Goal: Answer question/provide support: Share knowledge or assist other users

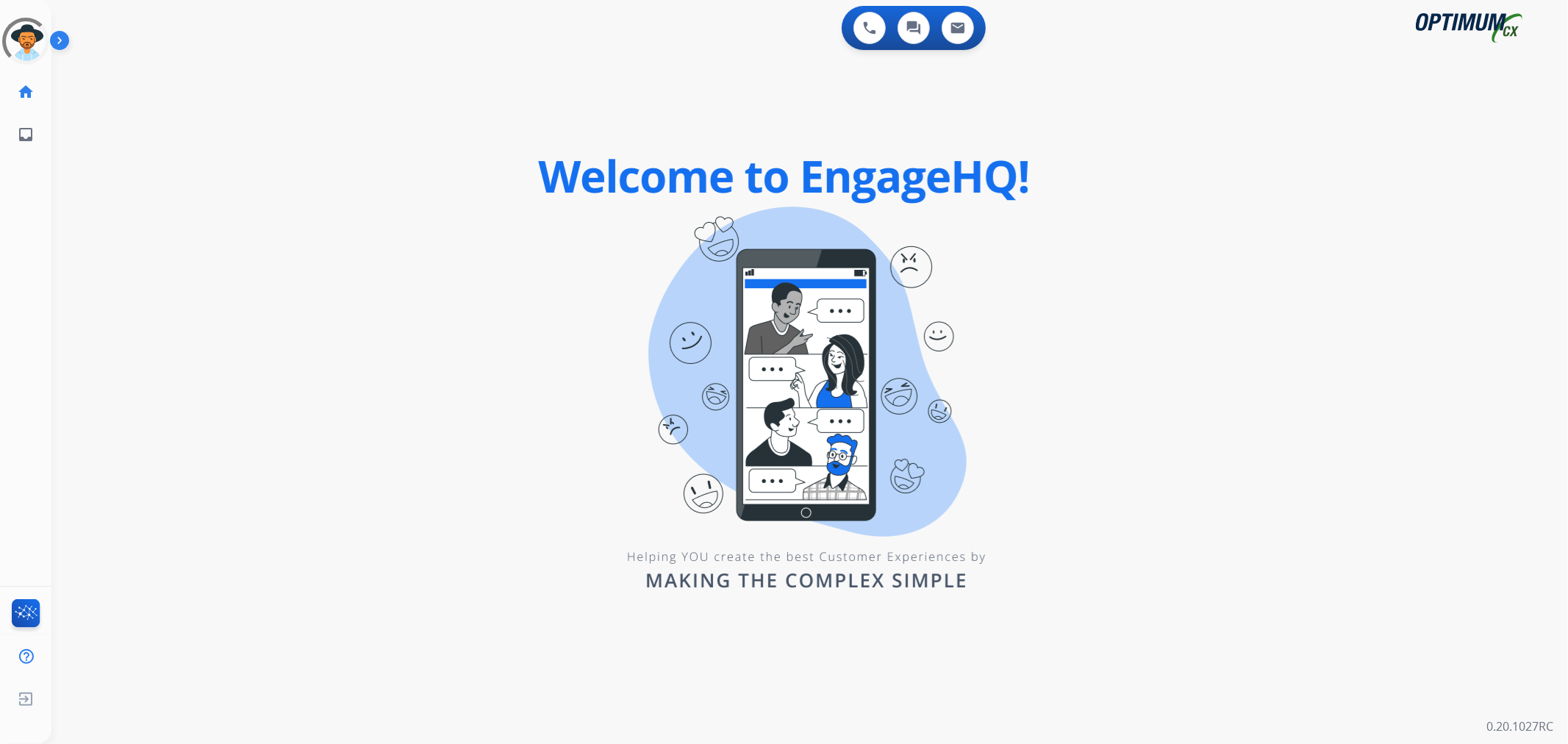
click at [62, 44] on img at bounding box center [62, 43] width 25 height 28
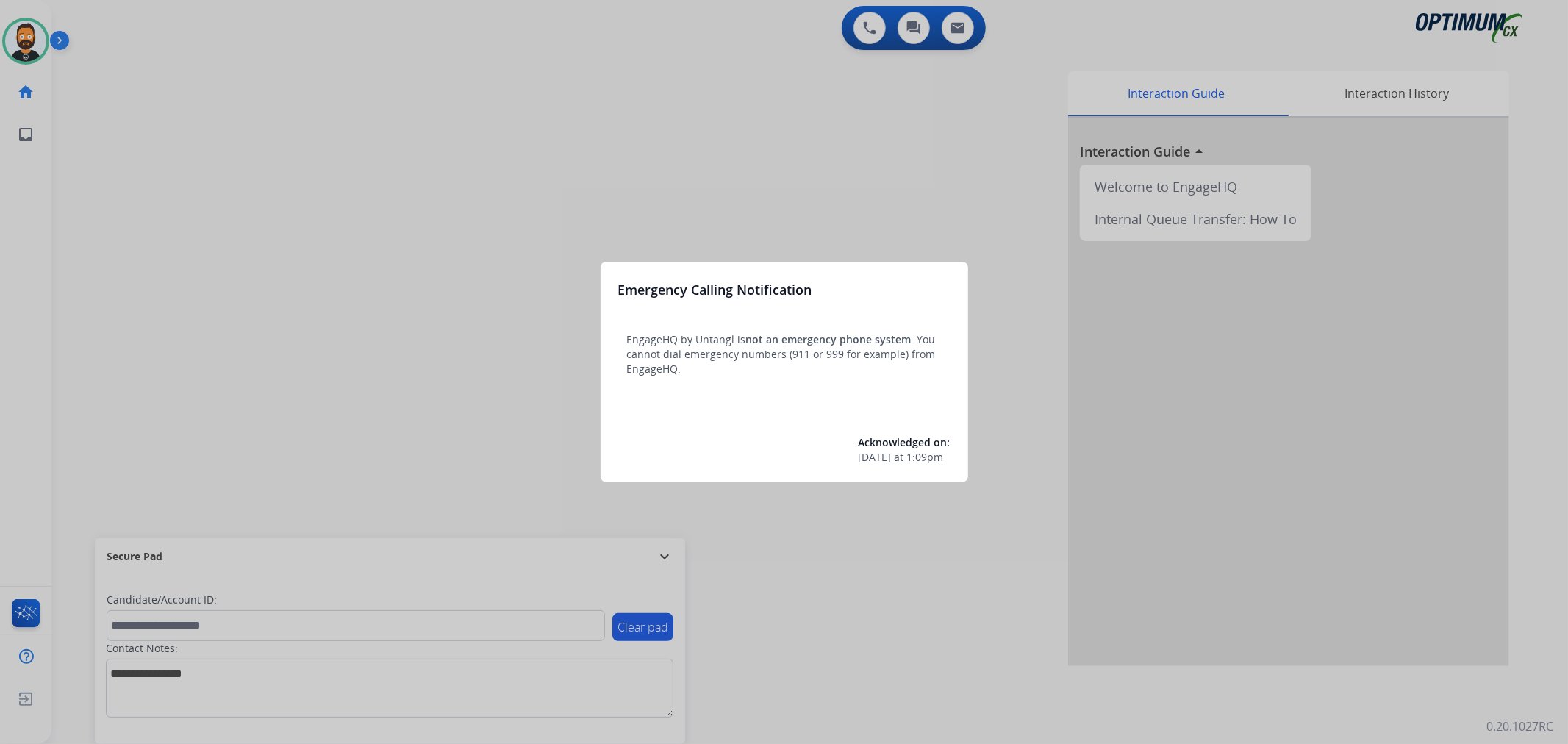
click at [223, 187] on div at bounding box center [784, 372] width 1568 height 744
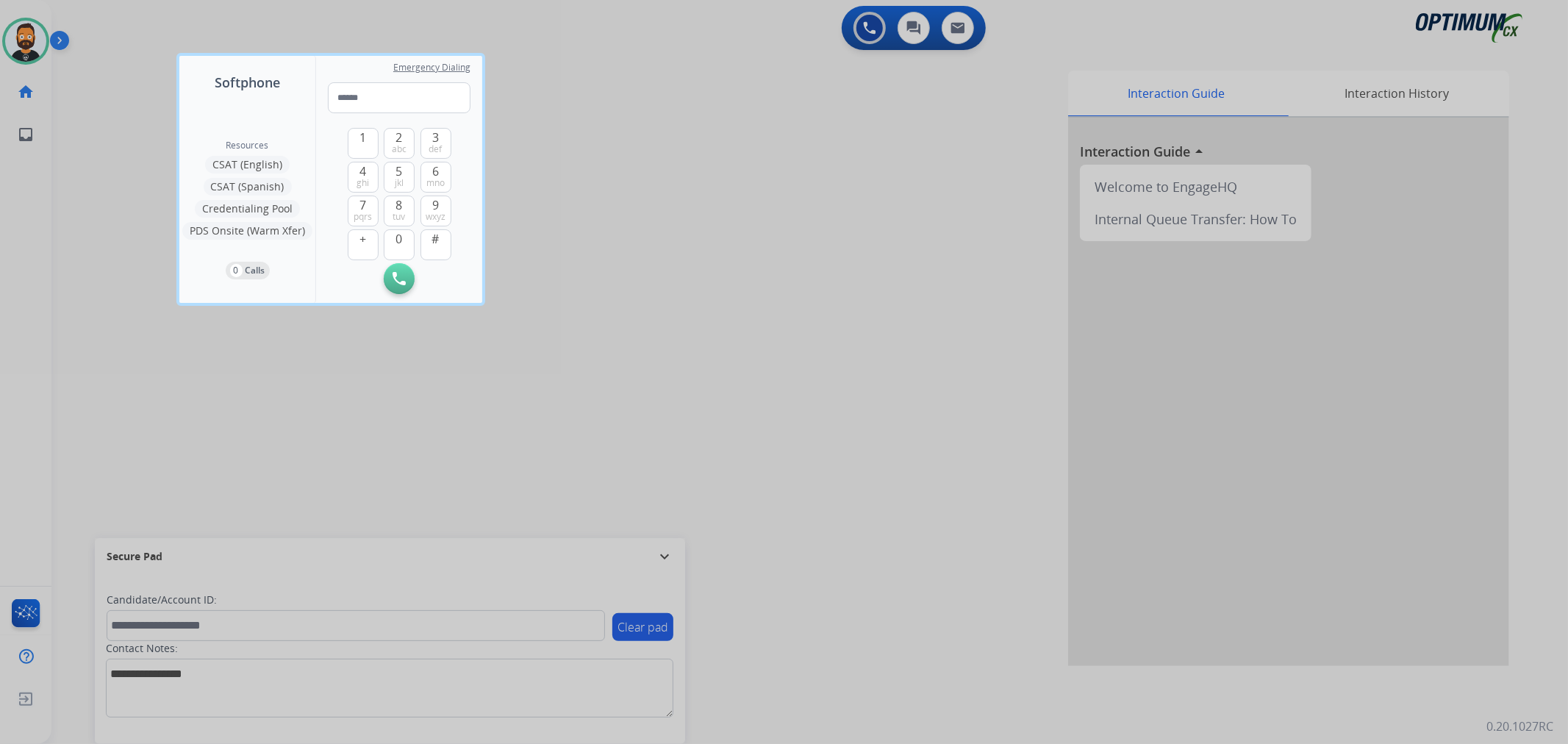
click at [527, 432] on div at bounding box center [784, 372] width 1568 height 744
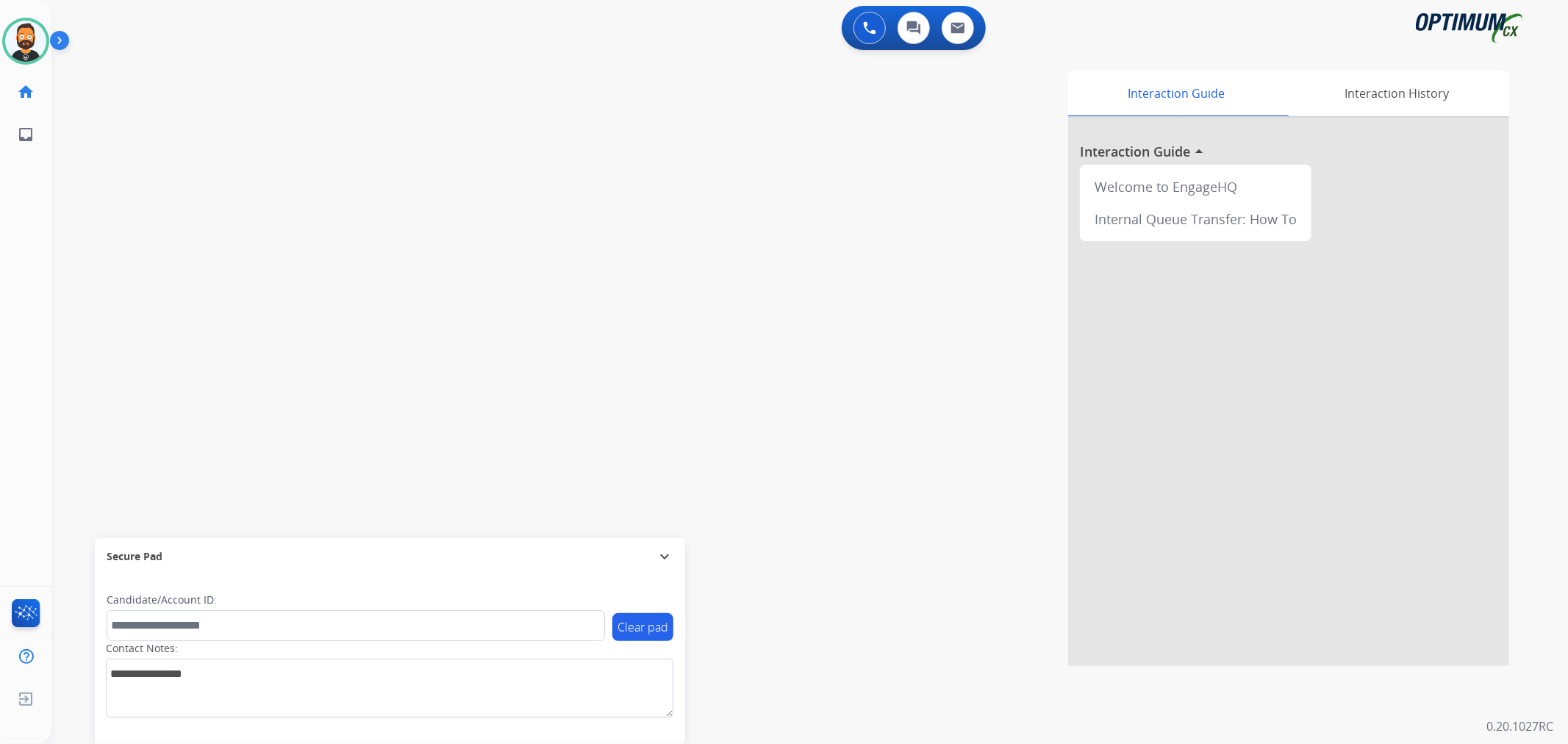
click at [665, 566] on div "Secure Pad" at bounding box center [390, 556] width 567 height 25
click at [54, 42] on img at bounding box center [62, 43] width 25 height 28
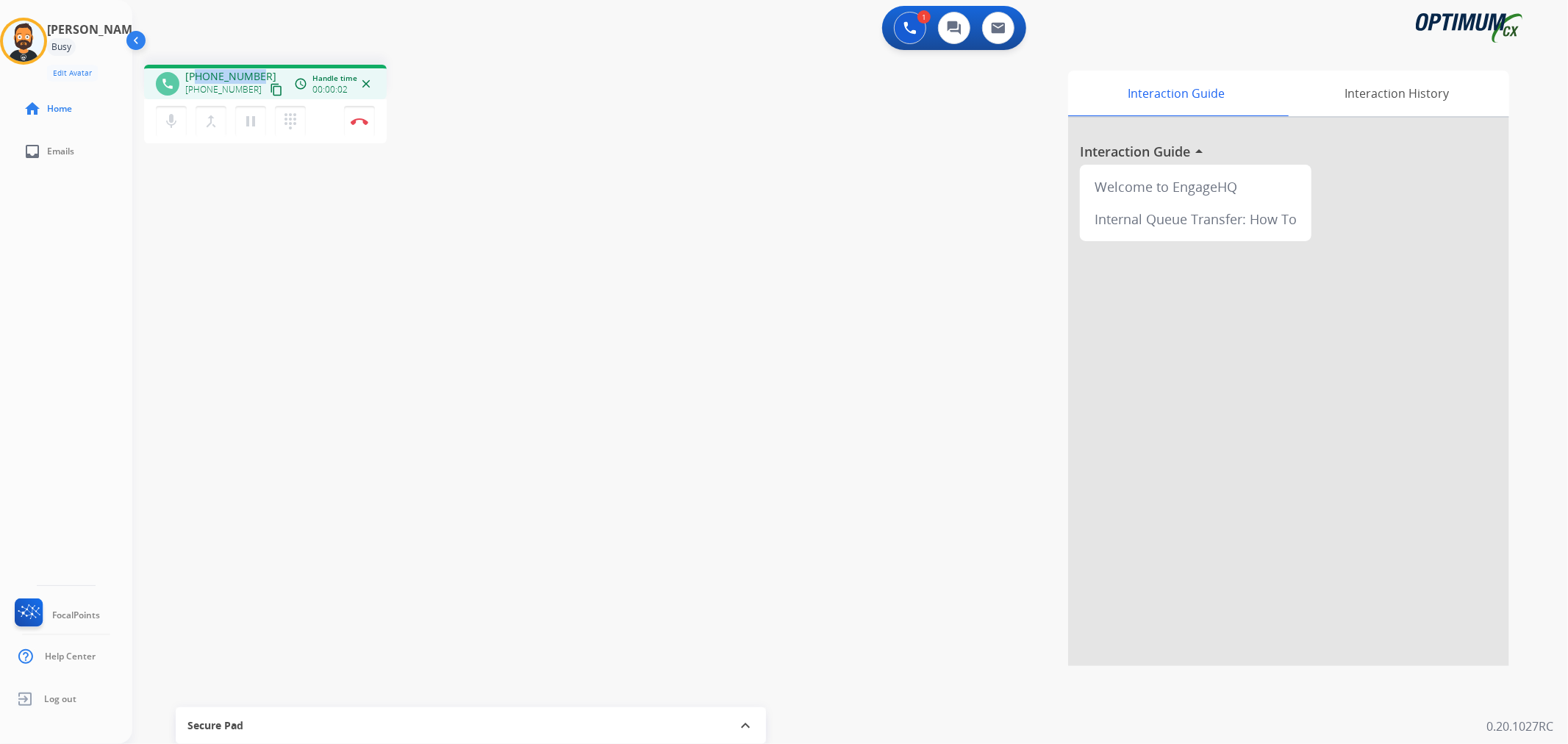
drag, startPoint x: 257, startPoint y: 70, endPoint x: 196, endPoint y: 70, distance: 61.0
click at [196, 70] on div "[PHONE_NUMBER] [PHONE_NUMBER] content_copy" at bounding box center [235, 83] width 100 height 30
copy span "6785708243"
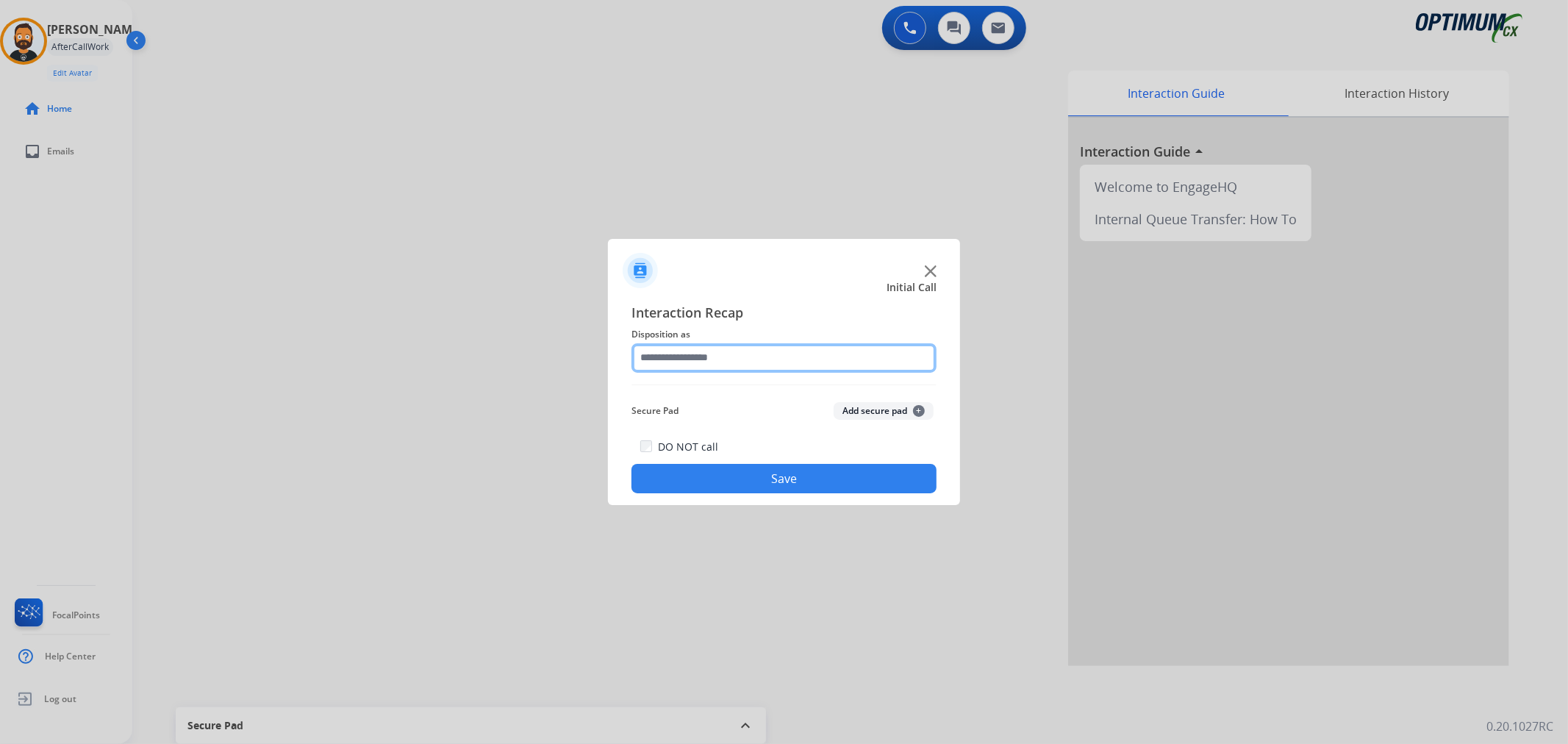
click at [727, 351] on input "text" at bounding box center [784, 358] width 305 height 30
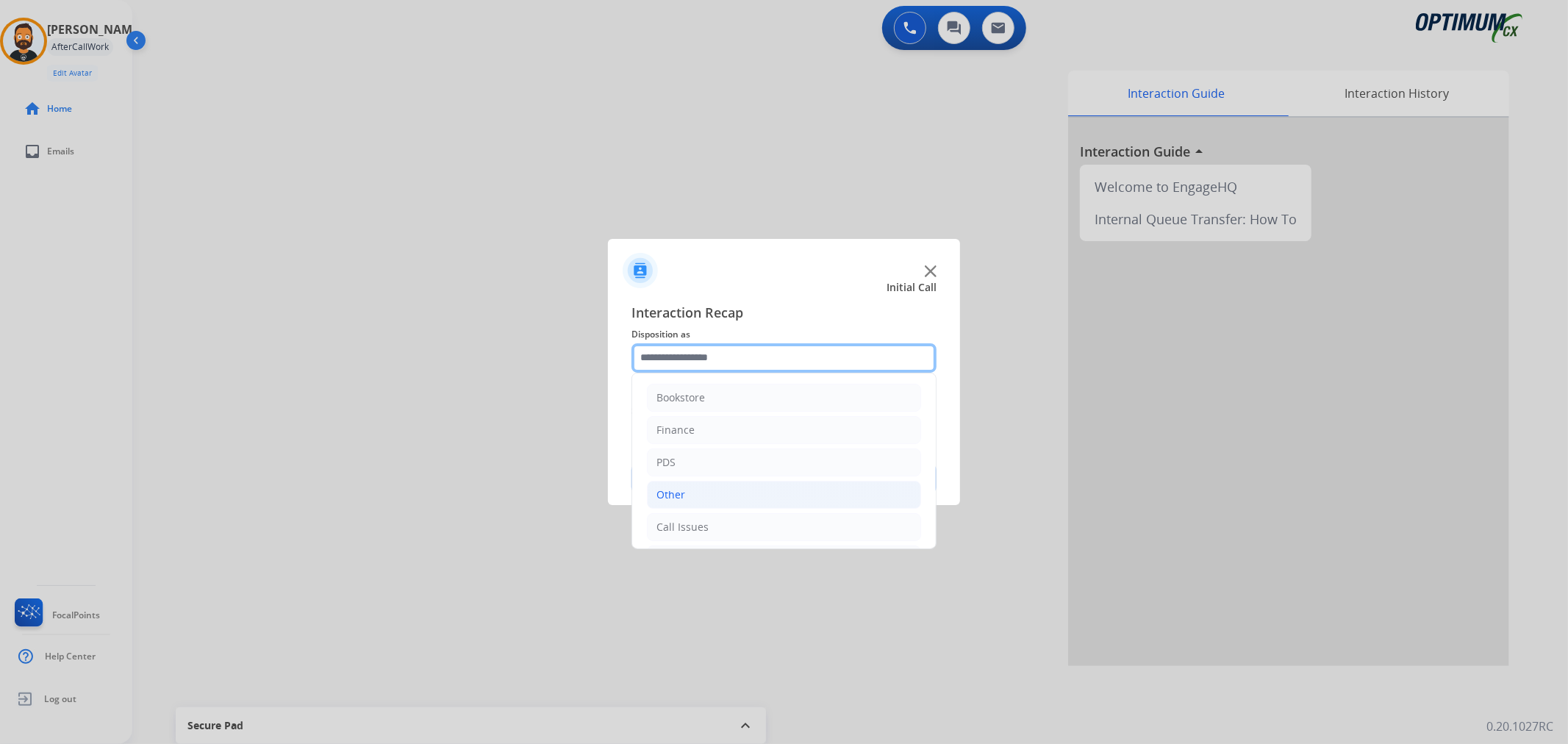
scroll to position [101, 0]
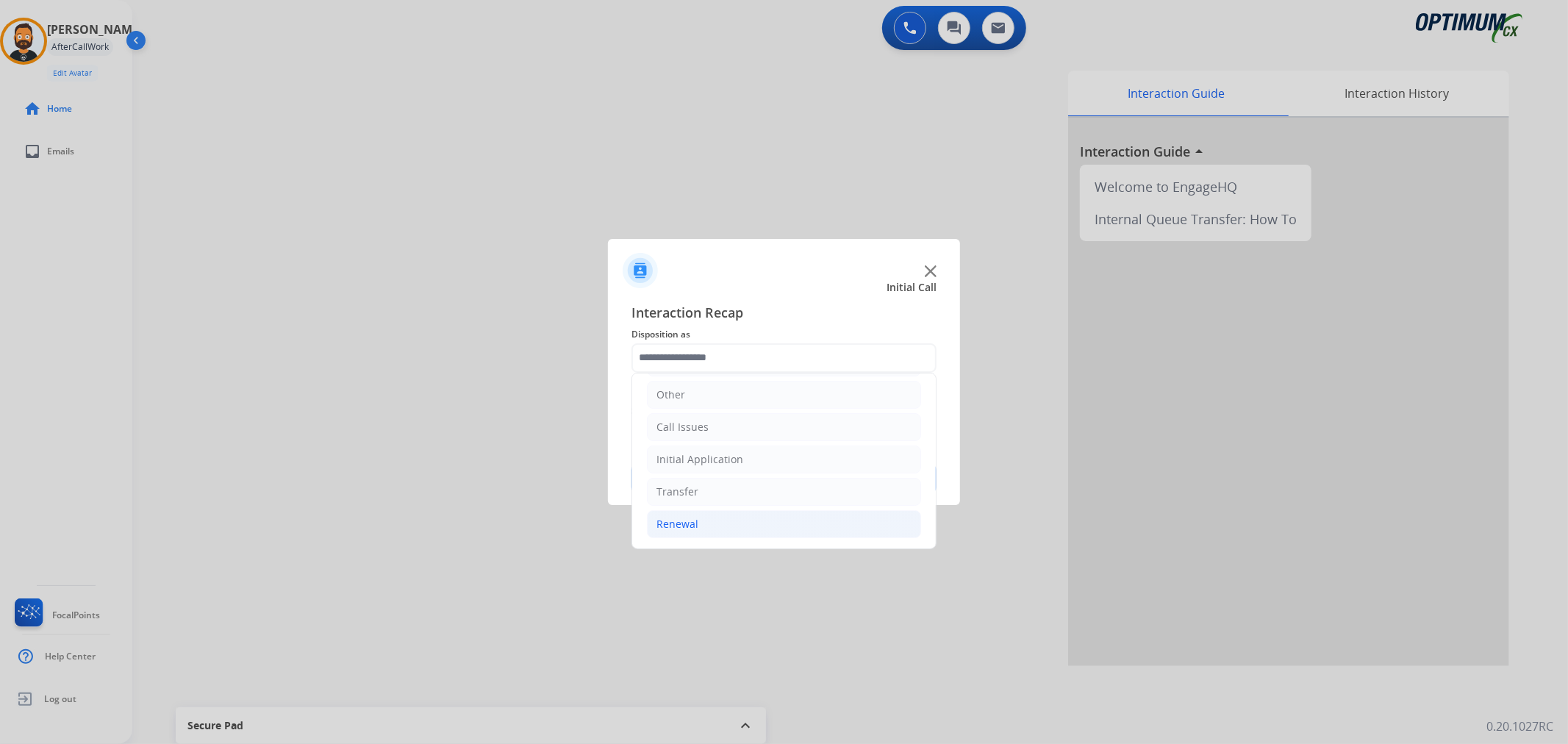
click at [689, 522] on div "Renewal" at bounding box center [677, 524] width 42 height 14
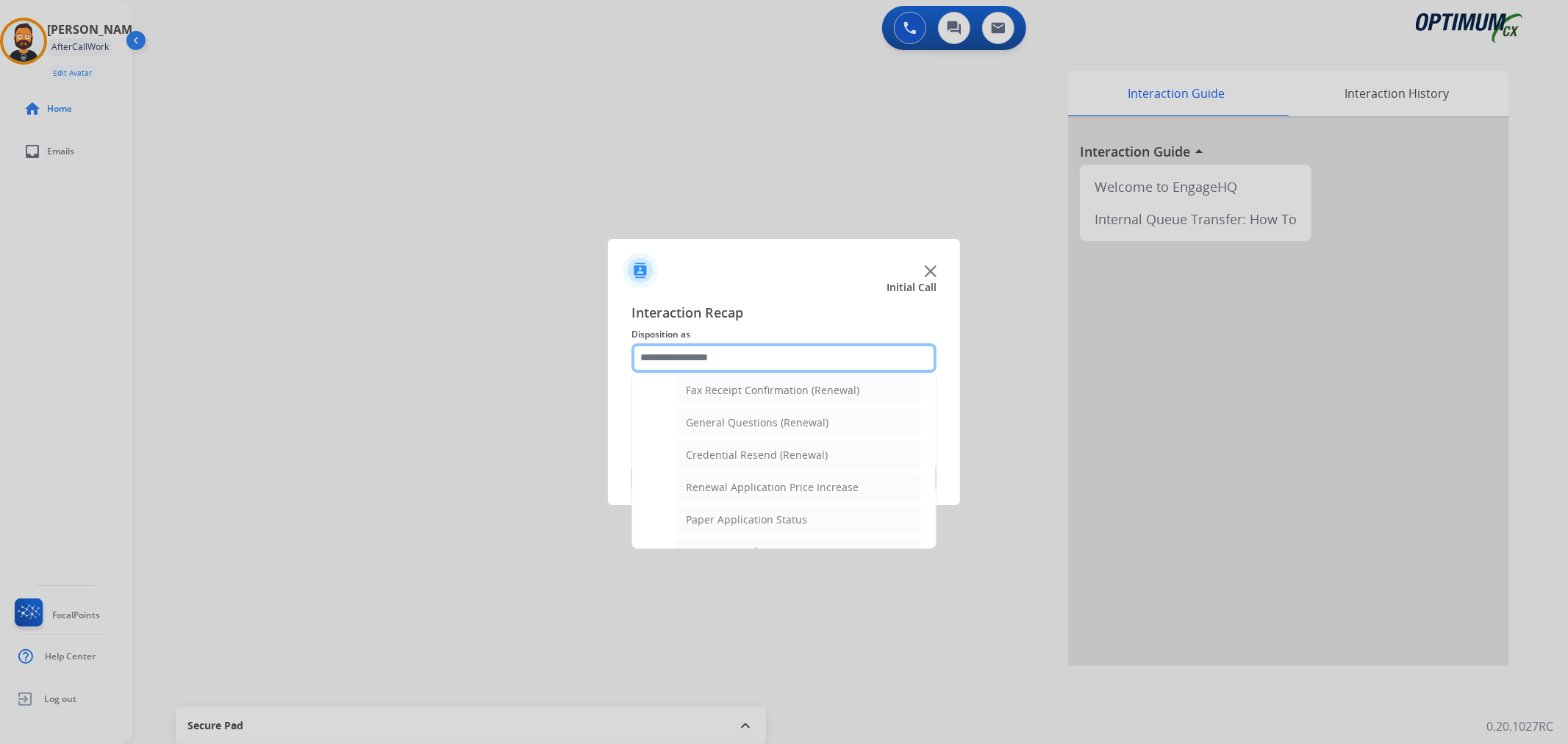
scroll to position [373, 0]
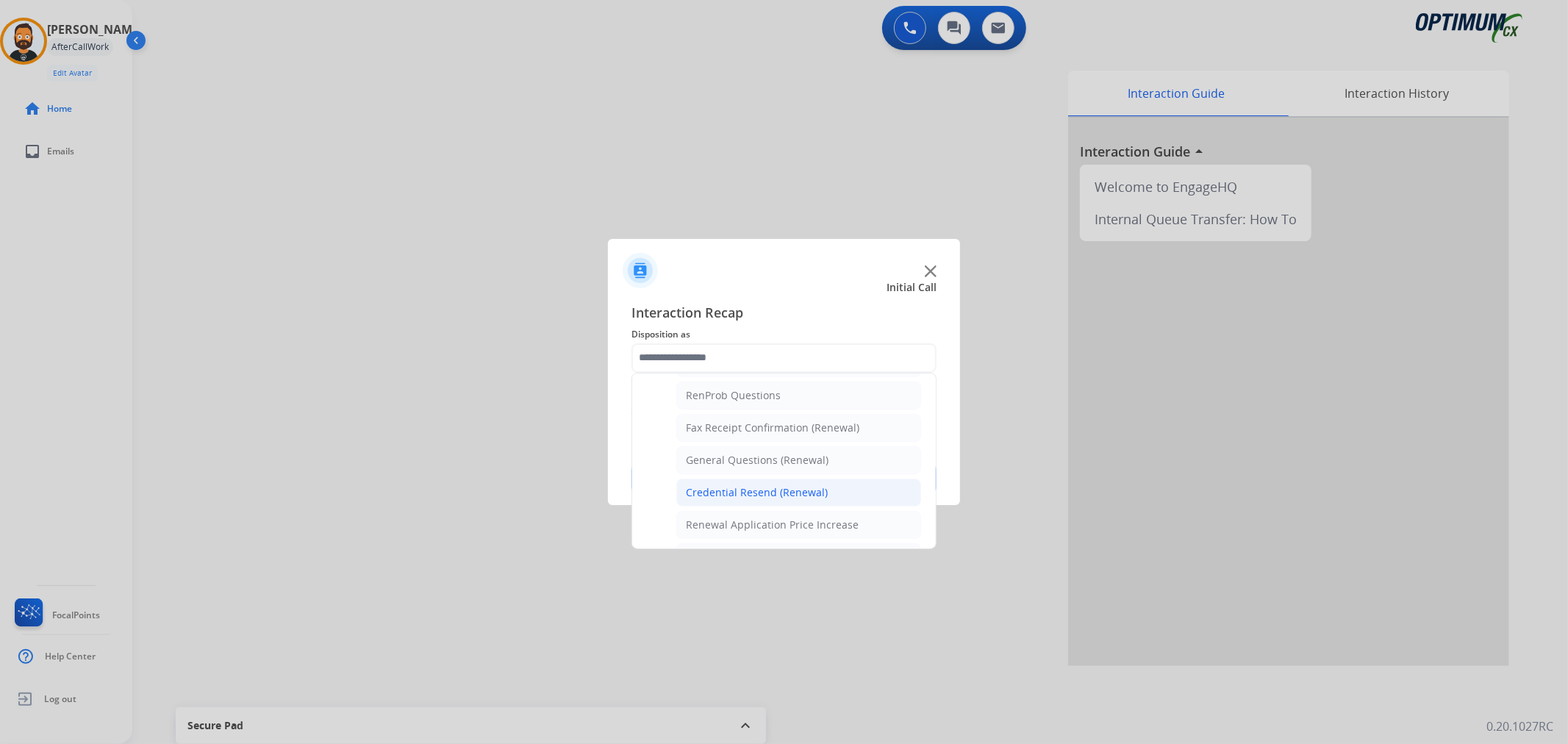
click at [740, 490] on div "Credential Resend (Renewal)" at bounding box center [756, 492] width 142 height 14
type input "**********"
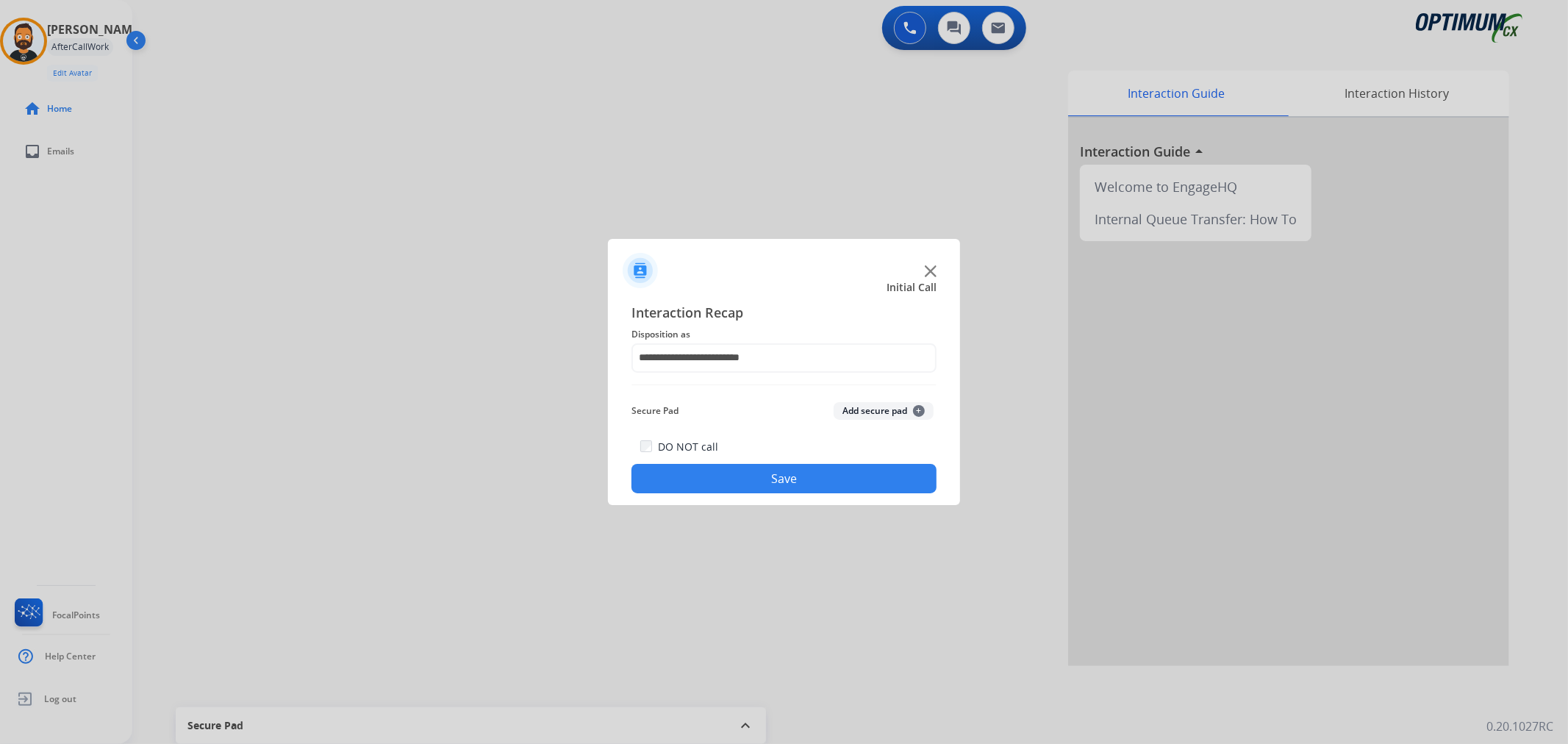
click at [740, 490] on button "Save" at bounding box center [784, 478] width 305 height 30
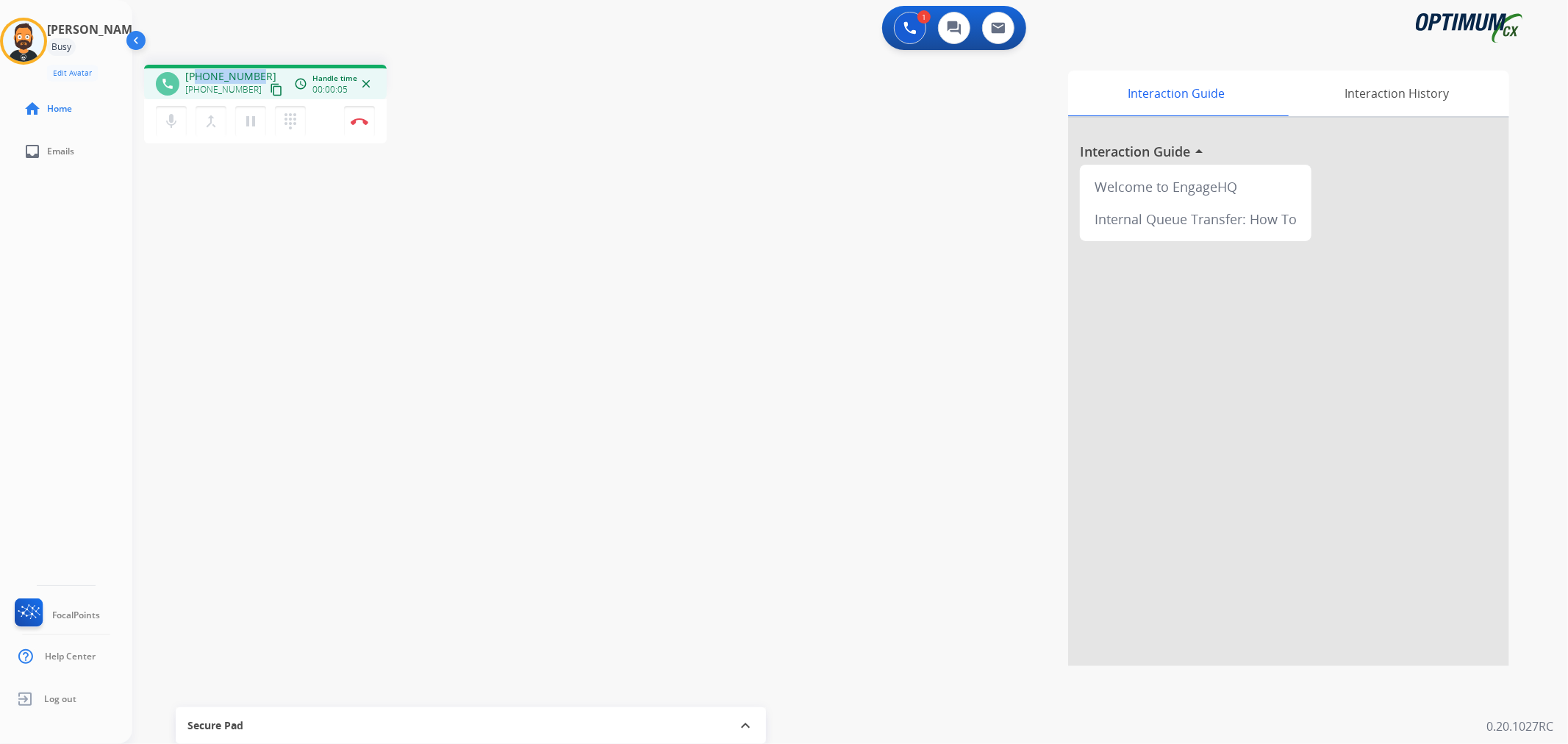
drag, startPoint x: 257, startPoint y: 68, endPoint x: 197, endPoint y: 69, distance: 60.0
click at [197, 69] on div "+19546557500 +19546557500 content_copy" at bounding box center [235, 83] width 100 height 30
copy span "9546557500"
click at [356, 122] on img at bounding box center [359, 121] width 18 height 7
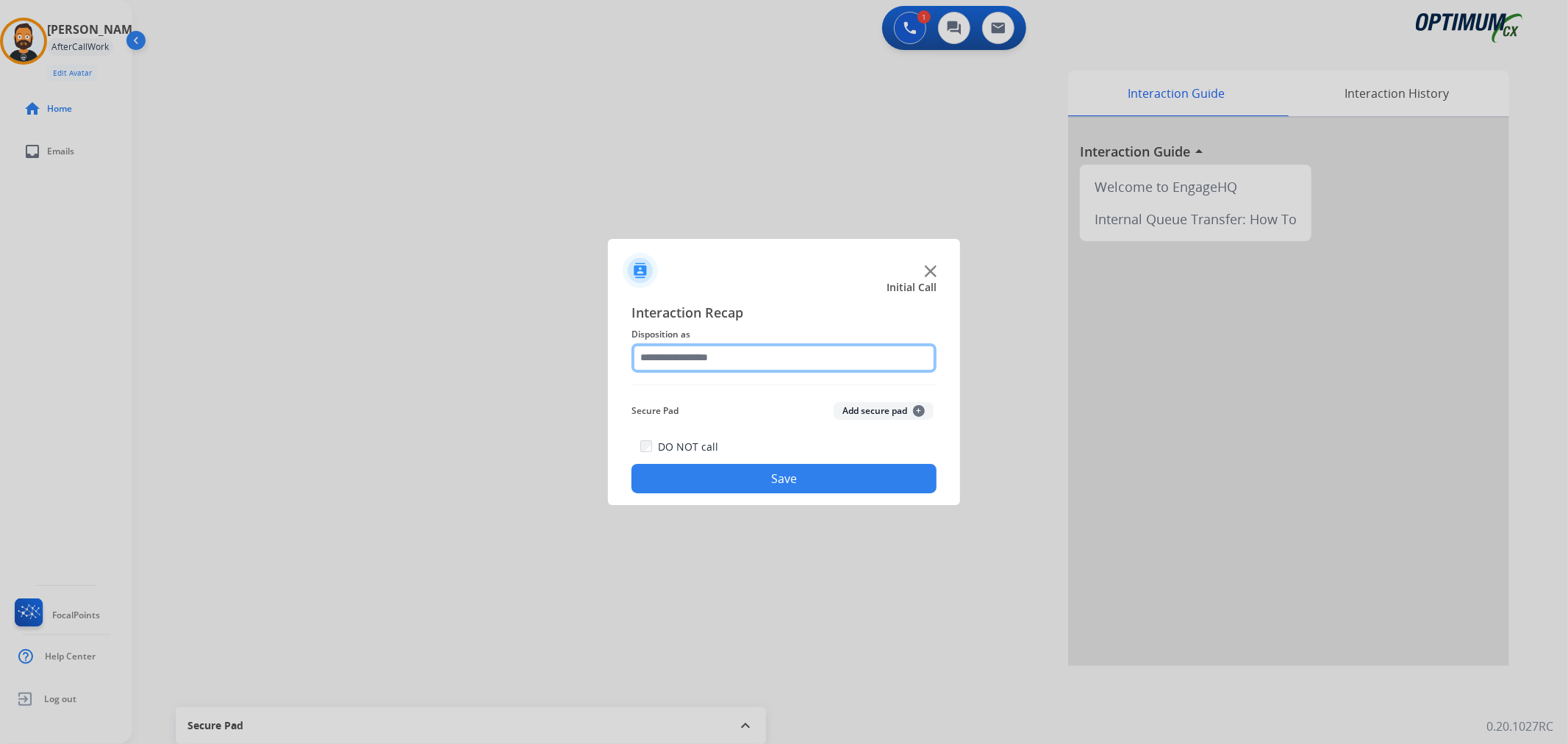
click at [716, 356] on input "text" at bounding box center [784, 358] width 305 height 30
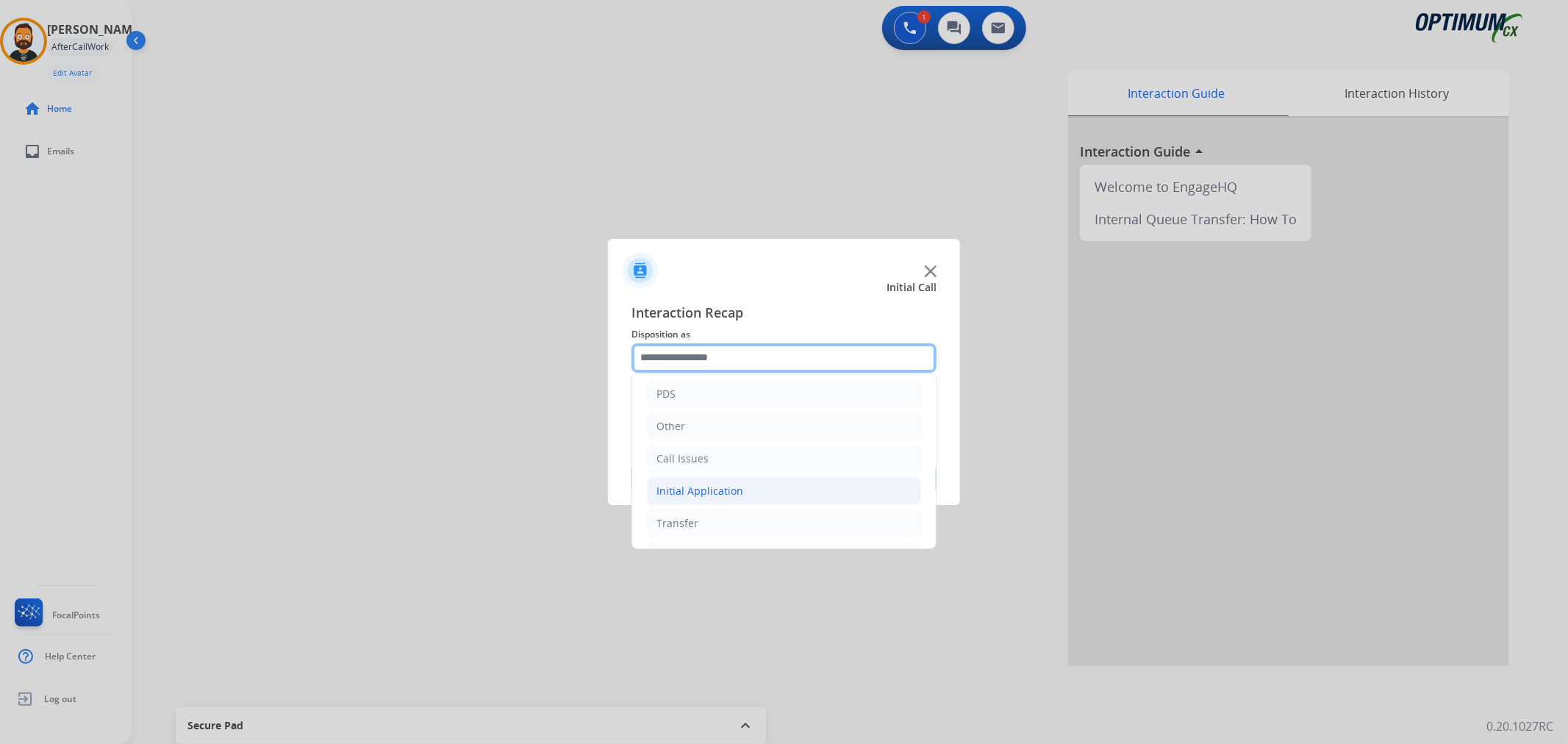
scroll to position [101, 0]
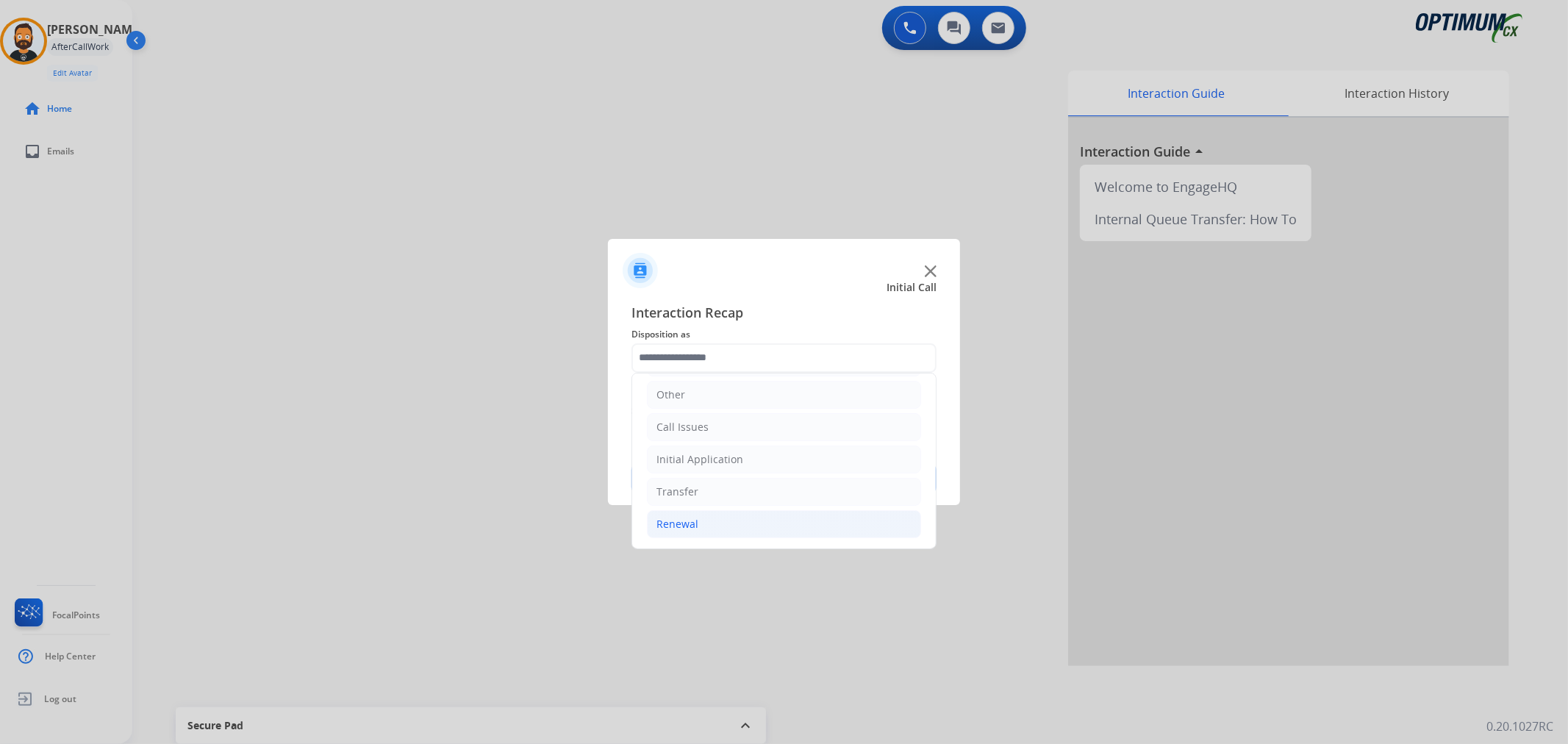
click at [693, 517] on div "Renewal" at bounding box center [677, 524] width 42 height 14
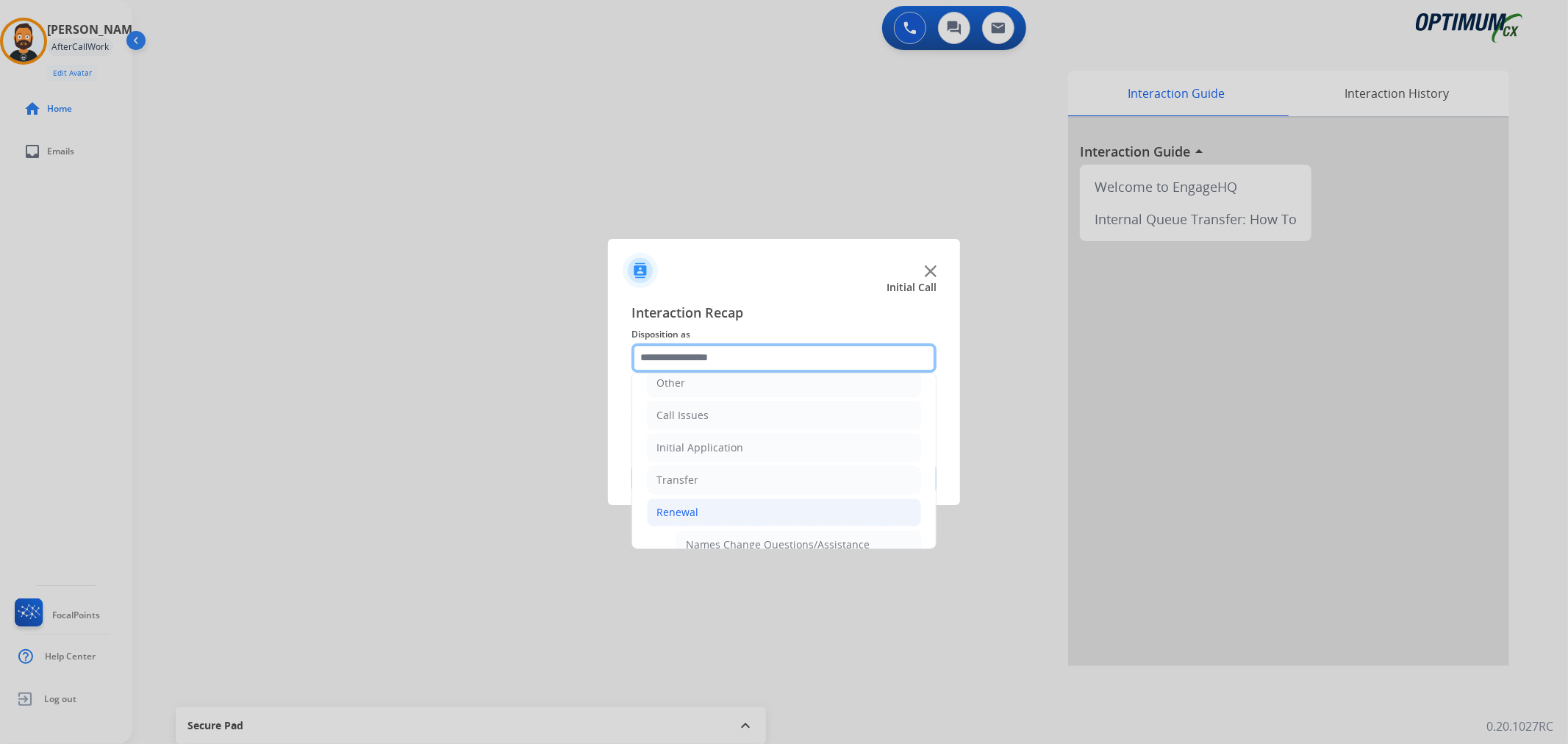
scroll to position [0, 0]
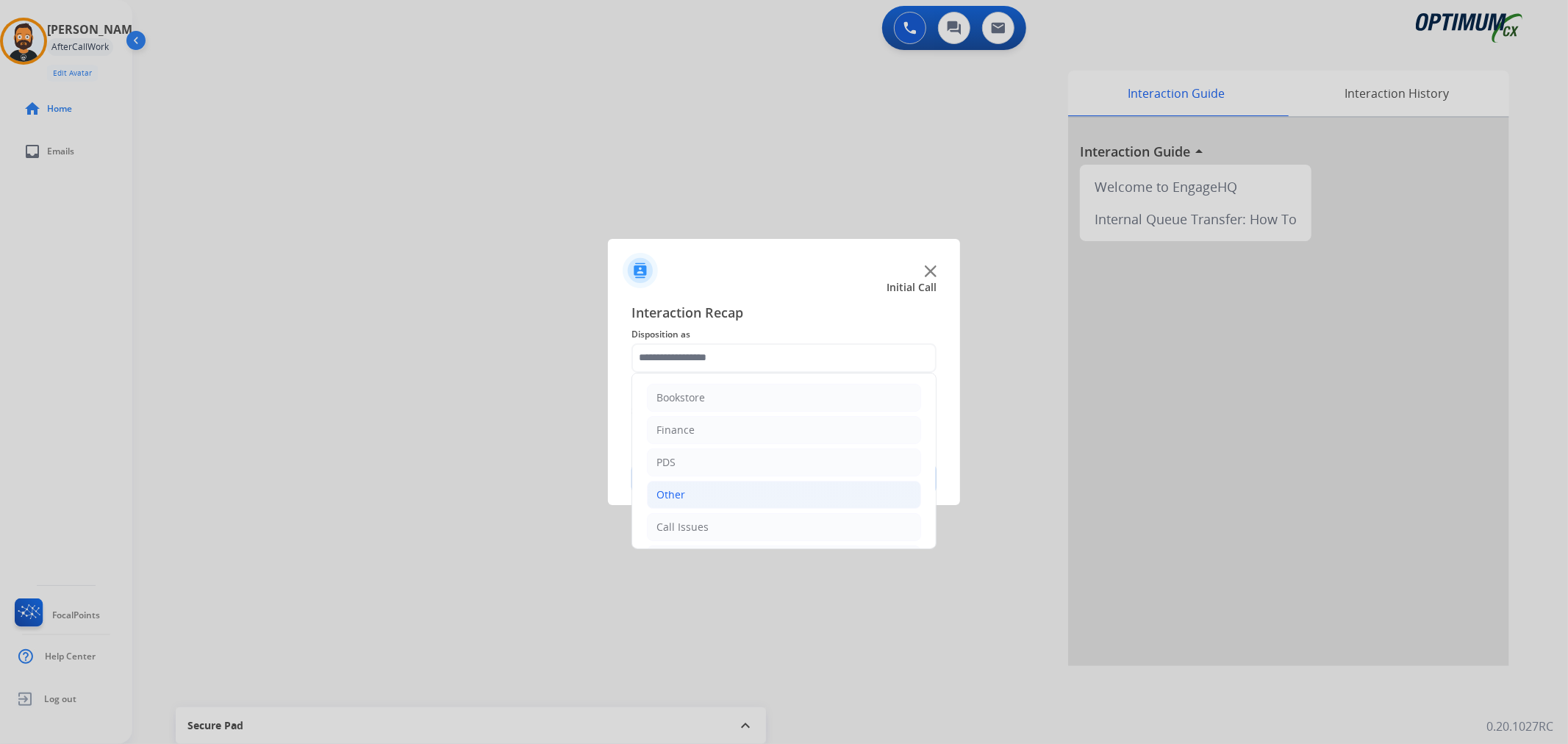
click at [672, 489] on div "Other" at bounding box center [671, 494] width 29 height 14
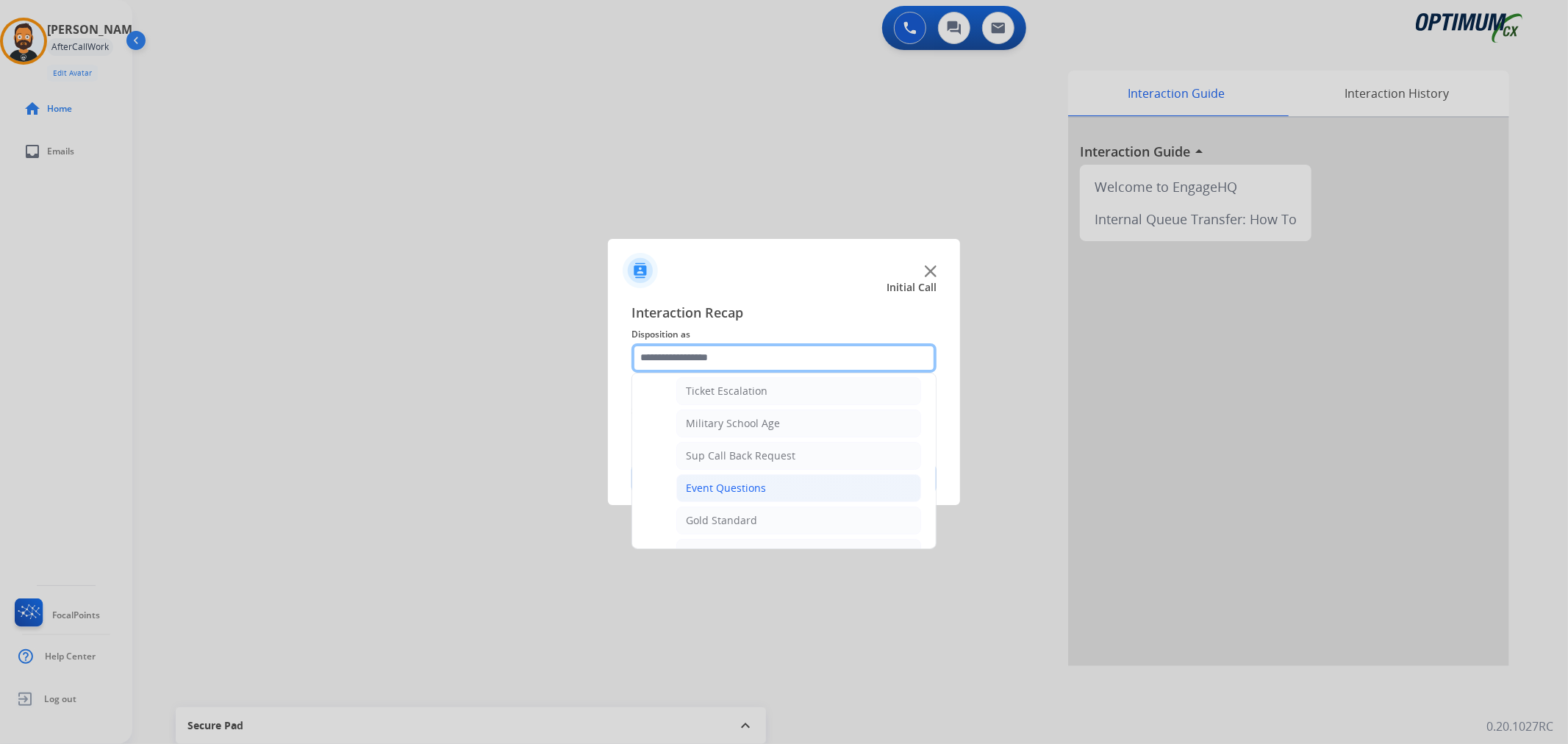
scroll to position [272, 0]
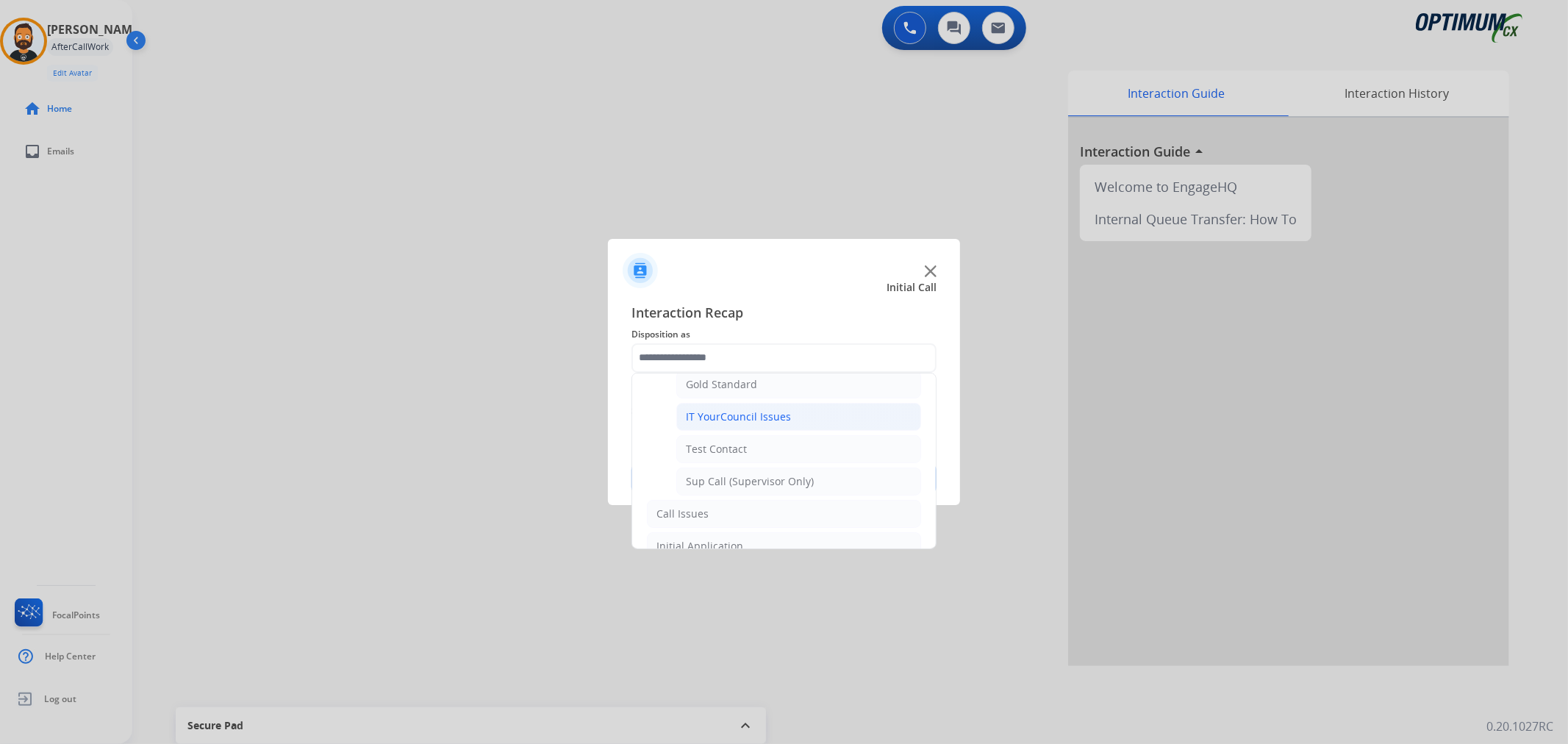
click at [728, 421] on div "IT YourCouncil Issues" at bounding box center [738, 417] width 105 height 14
type input "**********"
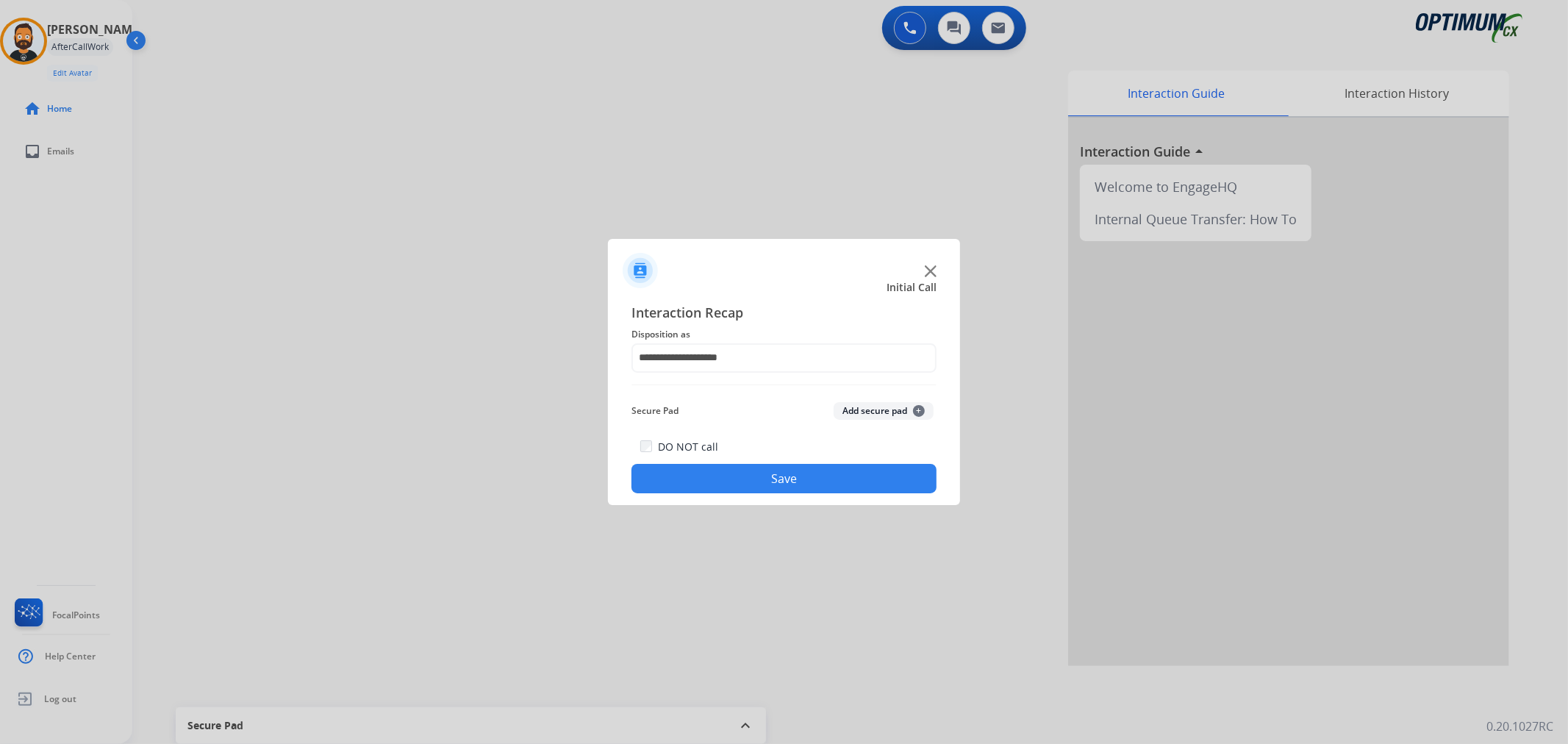
click at [716, 472] on button "Save" at bounding box center [784, 478] width 305 height 30
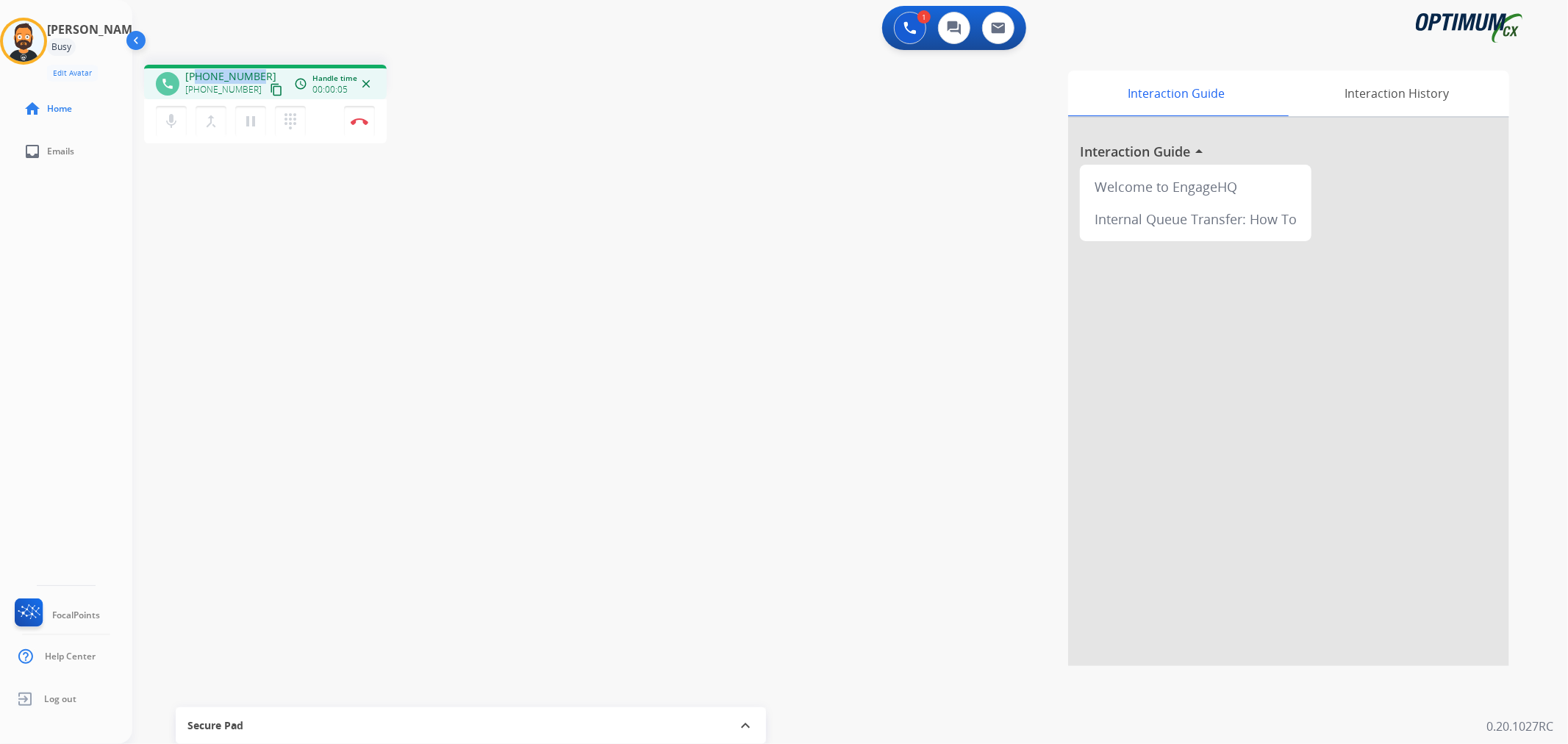
drag, startPoint x: 257, startPoint y: 68, endPoint x: 197, endPoint y: 68, distance: 60.0
click at [197, 68] on div "phone +12033097481 +12033097481 content_copy access_time Call metrics Queue 00:…" at bounding box center [265, 82] width 243 height 34
copy span "2033097481"
click at [356, 118] on img at bounding box center [359, 121] width 18 height 7
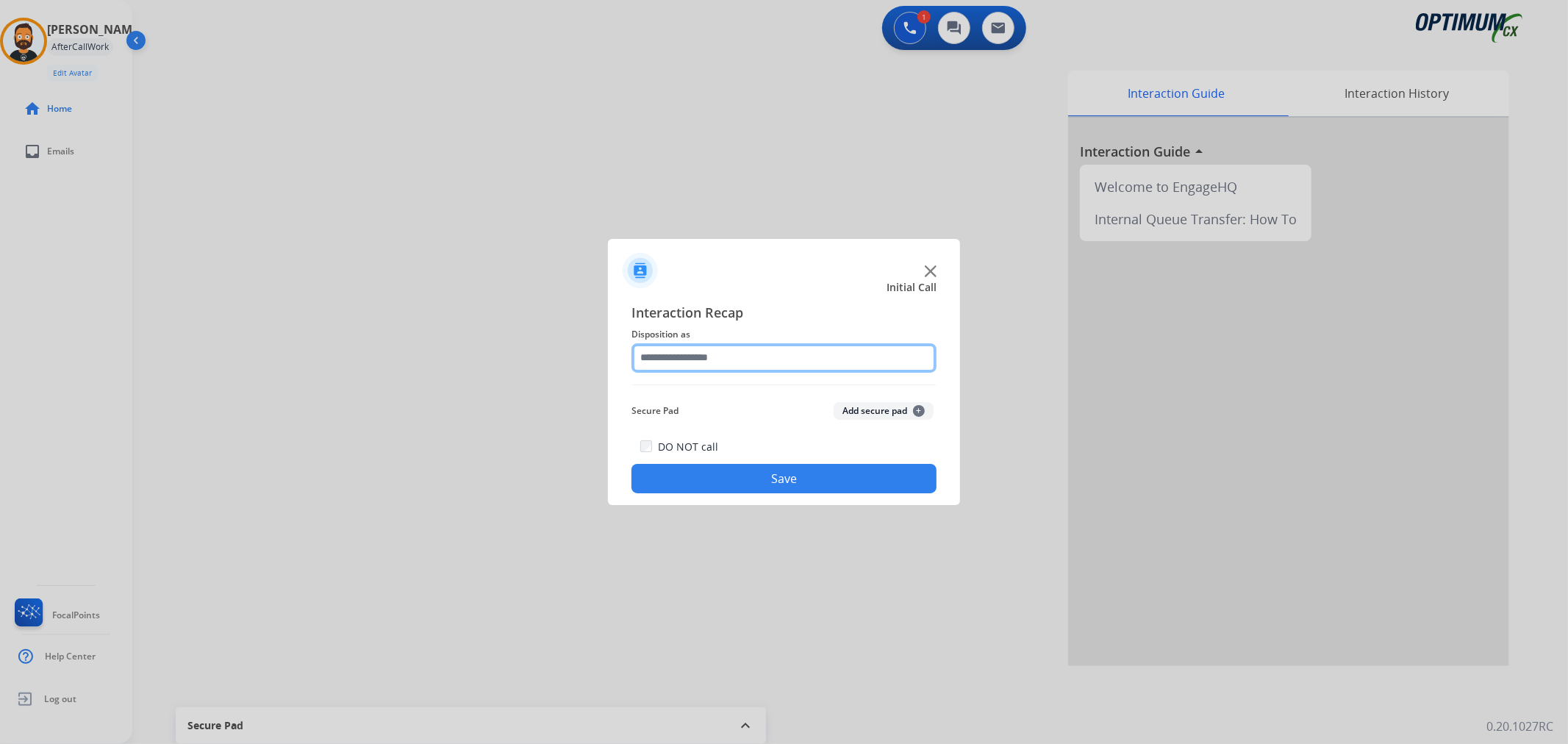
click at [731, 349] on input "text" at bounding box center [784, 358] width 305 height 30
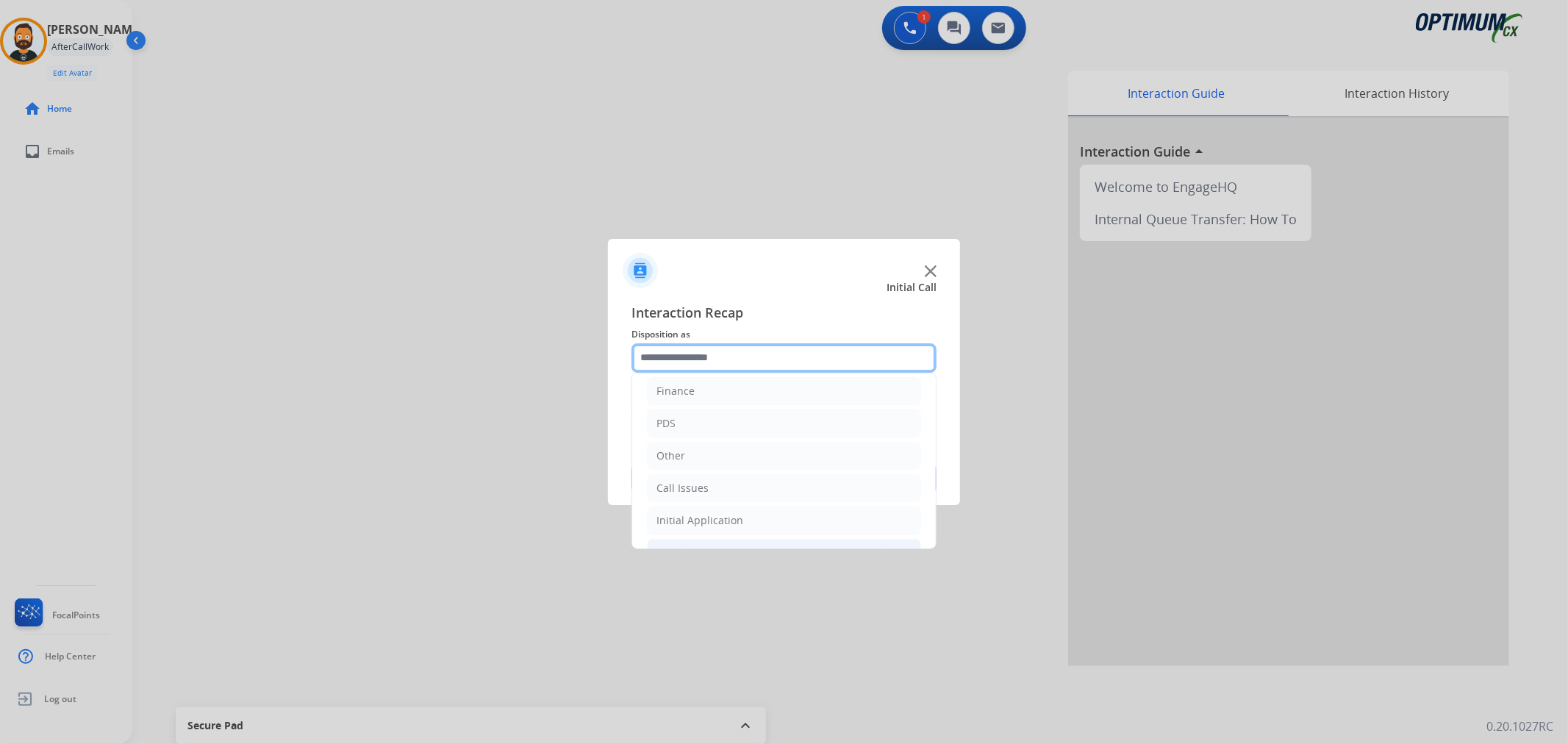
scroll to position [101, 0]
click at [708, 452] on div "Initial Application" at bounding box center [700, 459] width 86 height 14
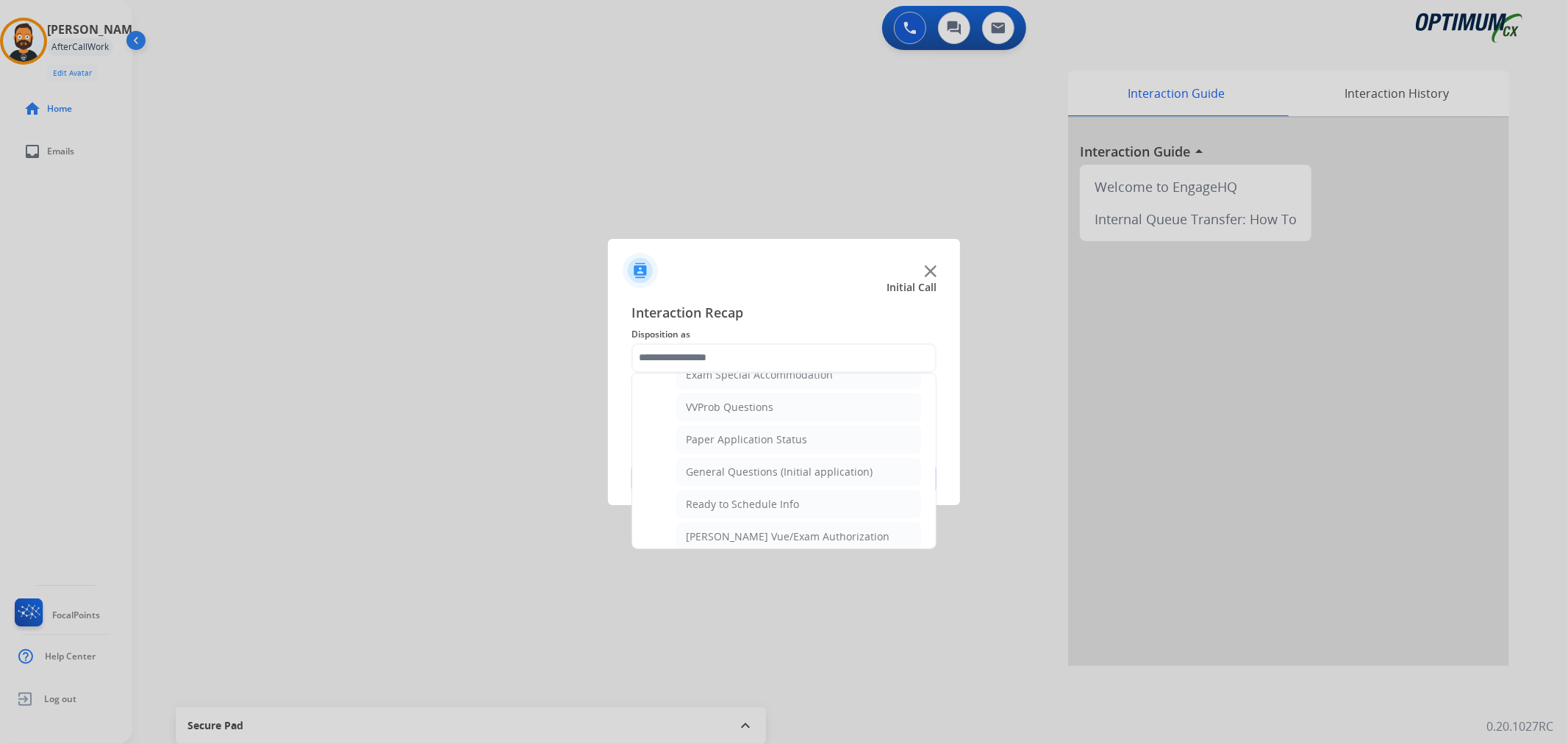
click at [768, 465] on li "General Questions (Initial application)" at bounding box center [799, 471] width 245 height 28
type input "**********"
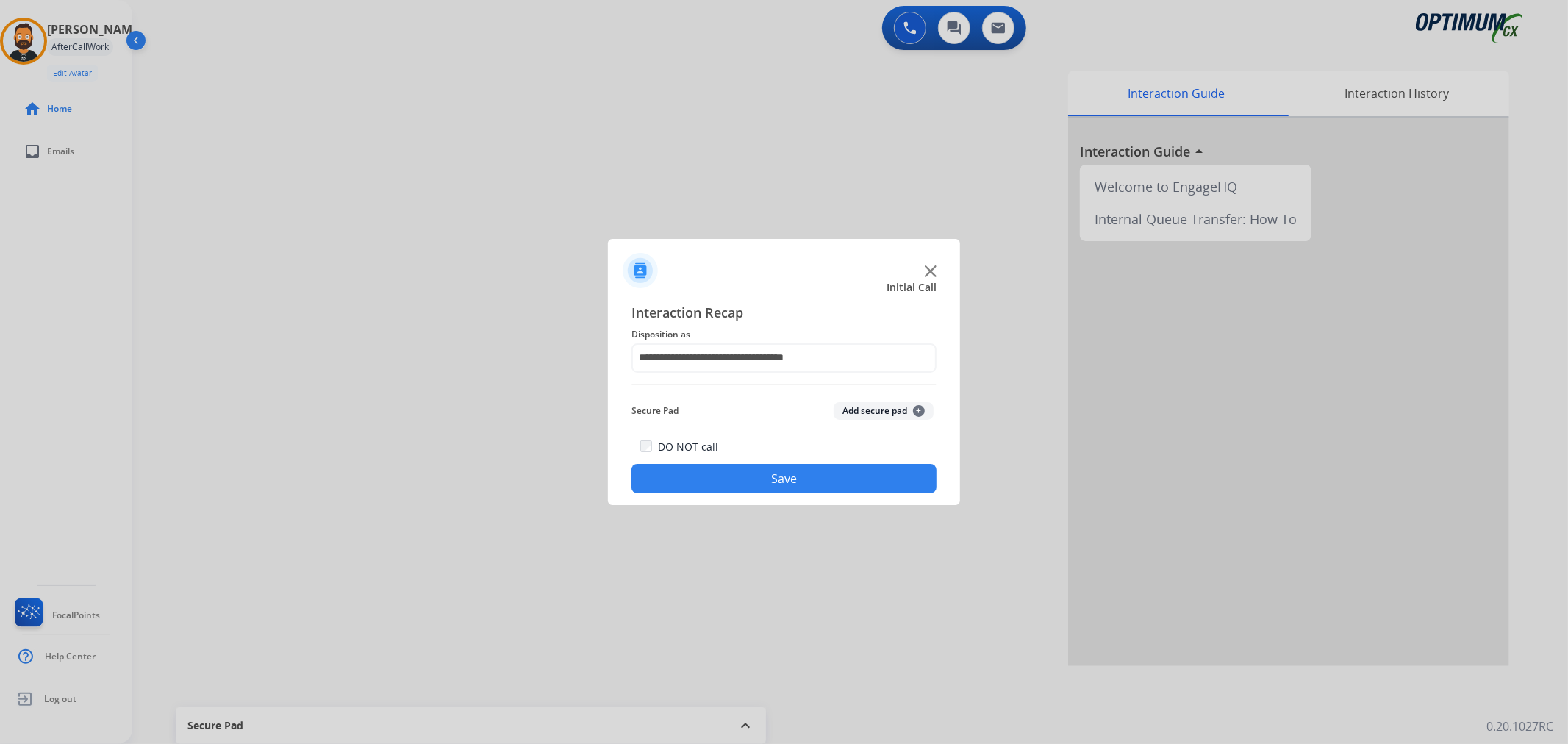
click at [768, 465] on button "Save" at bounding box center [784, 478] width 305 height 30
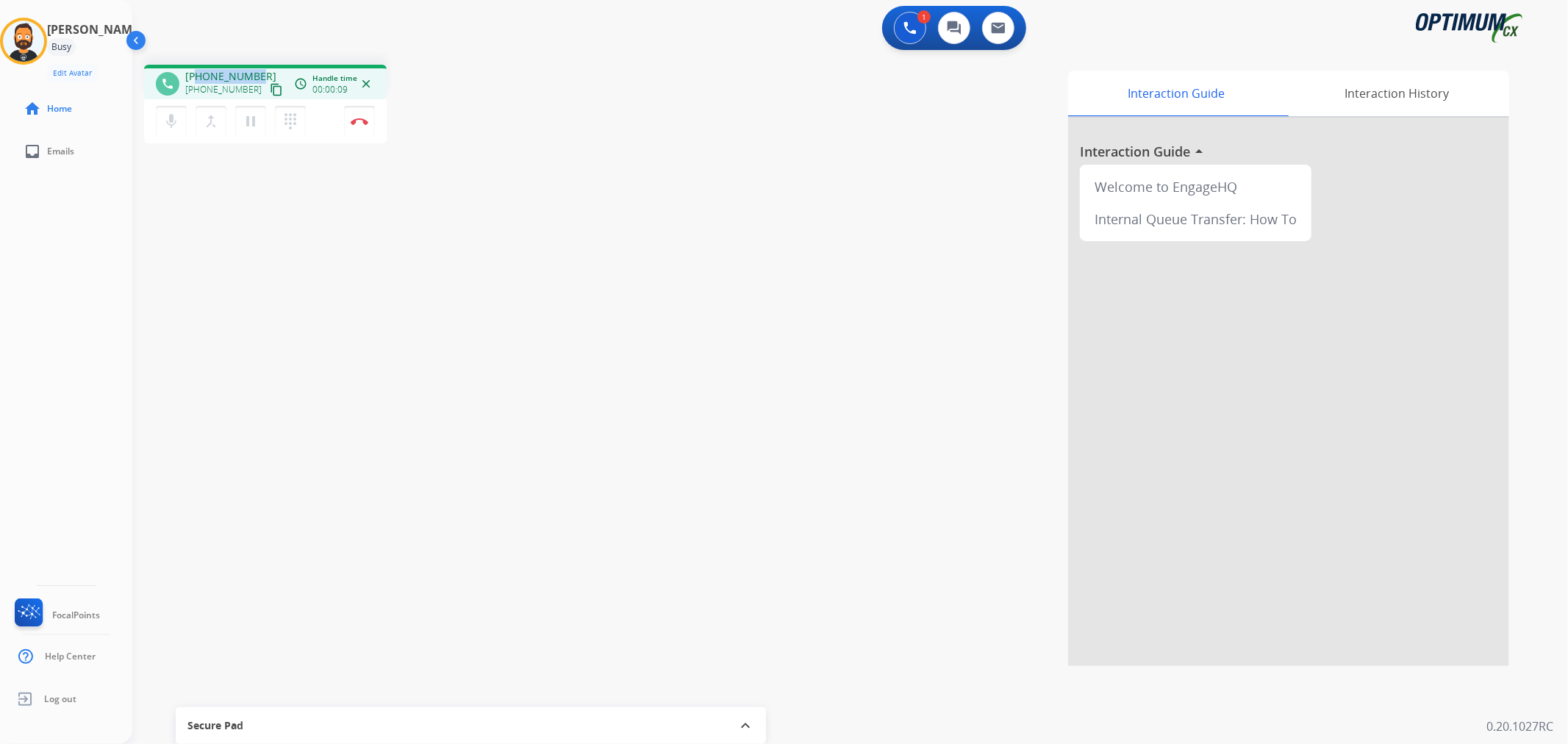
drag, startPoint x: 254, startPoint y: 72, endPoint x: 195, endPoint y: 72, distance: 59.0
click at [195, 72] on div "+18572310240 +18572310240 content_copy" at bounding box center [235, 83] width 100 height 30
copy span "8572310240"
click at [355, 118] on img at bounding box center [359, 121] width 18 height 7
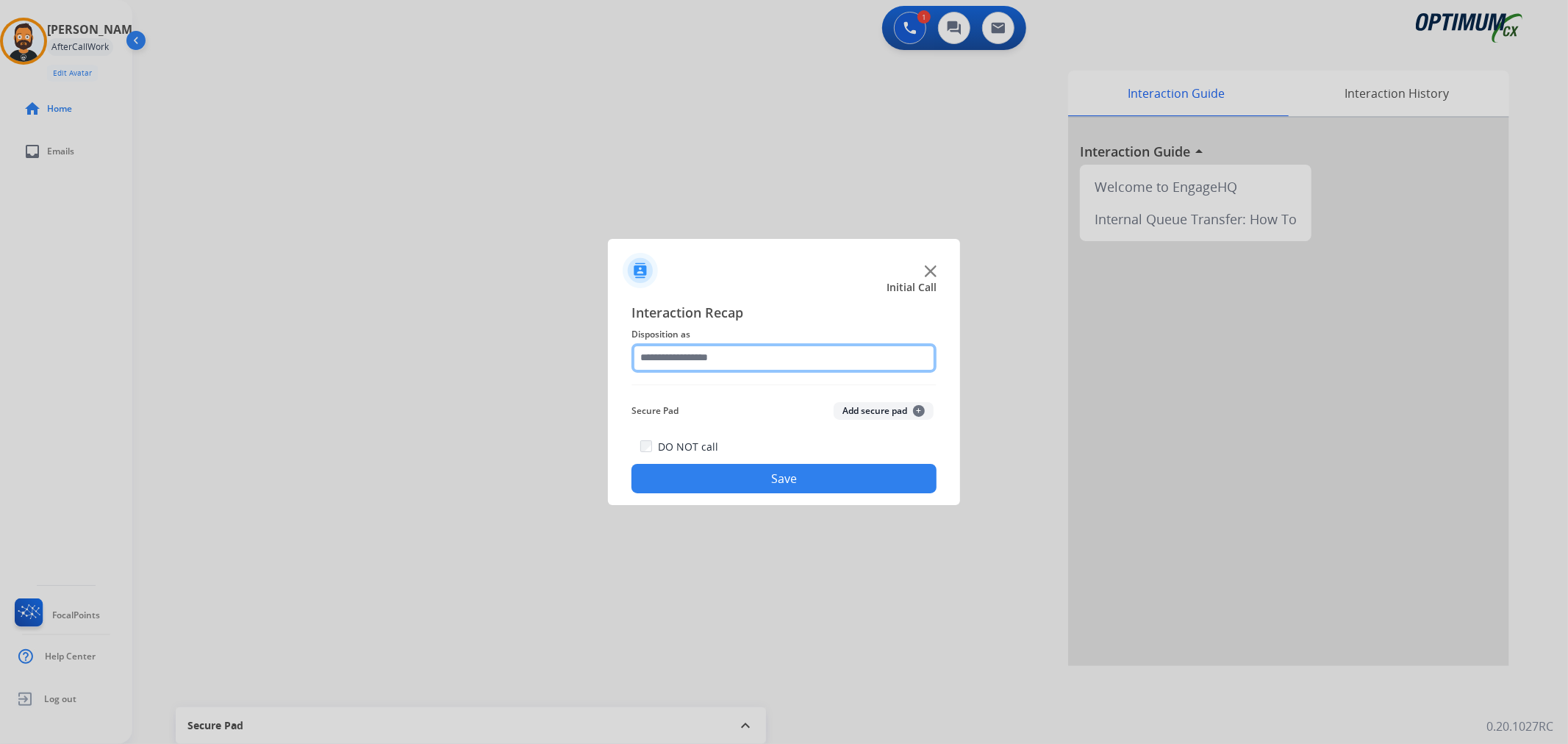
click at [716, 366] on input "text" at bounding box center [784, 358] width 305 height 30
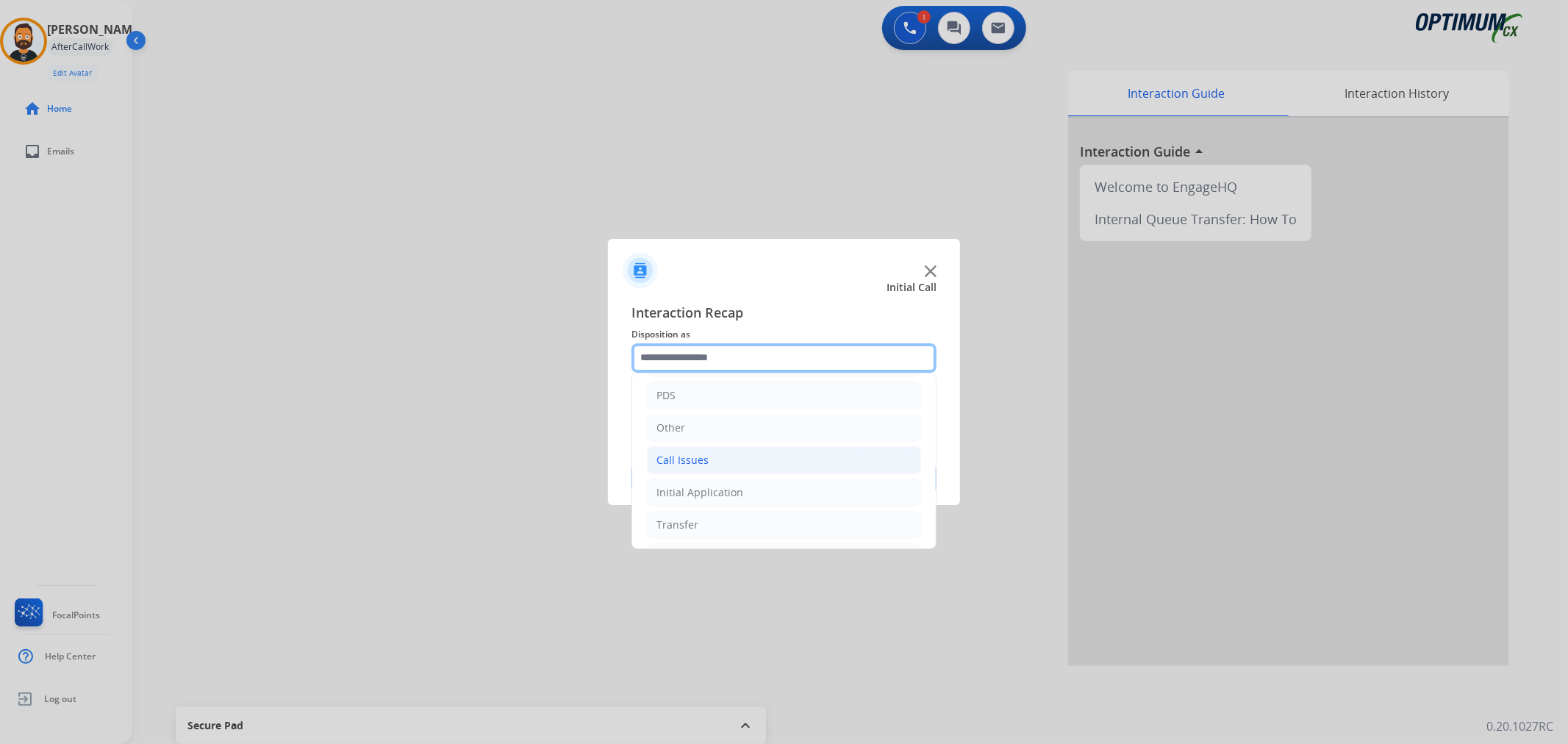
scroll to position [101, 0]
click at [711, 465] on div "Initial Application" at bounding box center [700, 459] width 86 height 14
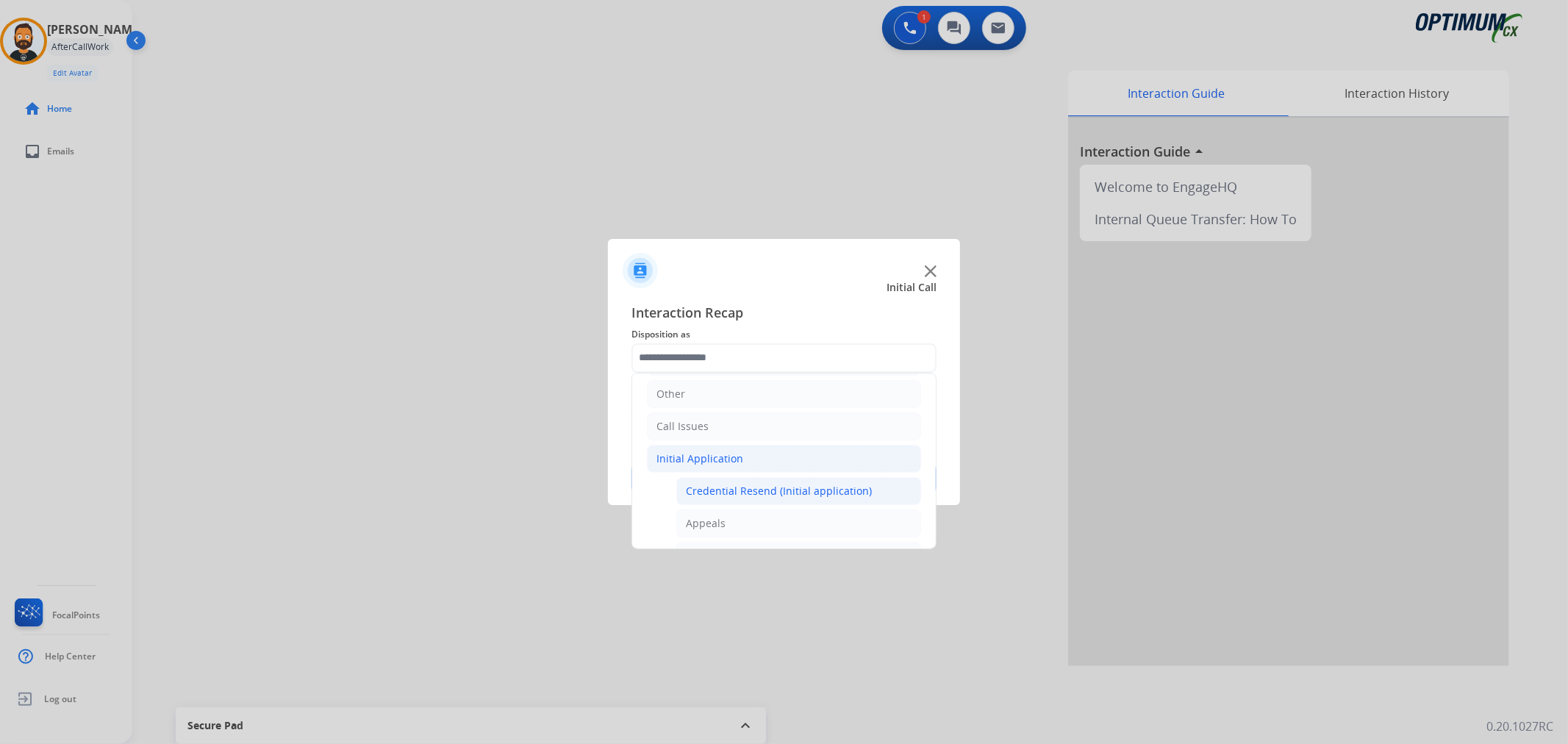
click at [741, 481] on li "Credential Resend (Initial application)" at bounding box center [799, 490] width 245 height 28
type input "**********"
click at [740, 481] on button "Save" at bounding box center [784, 478] width 305 height 30
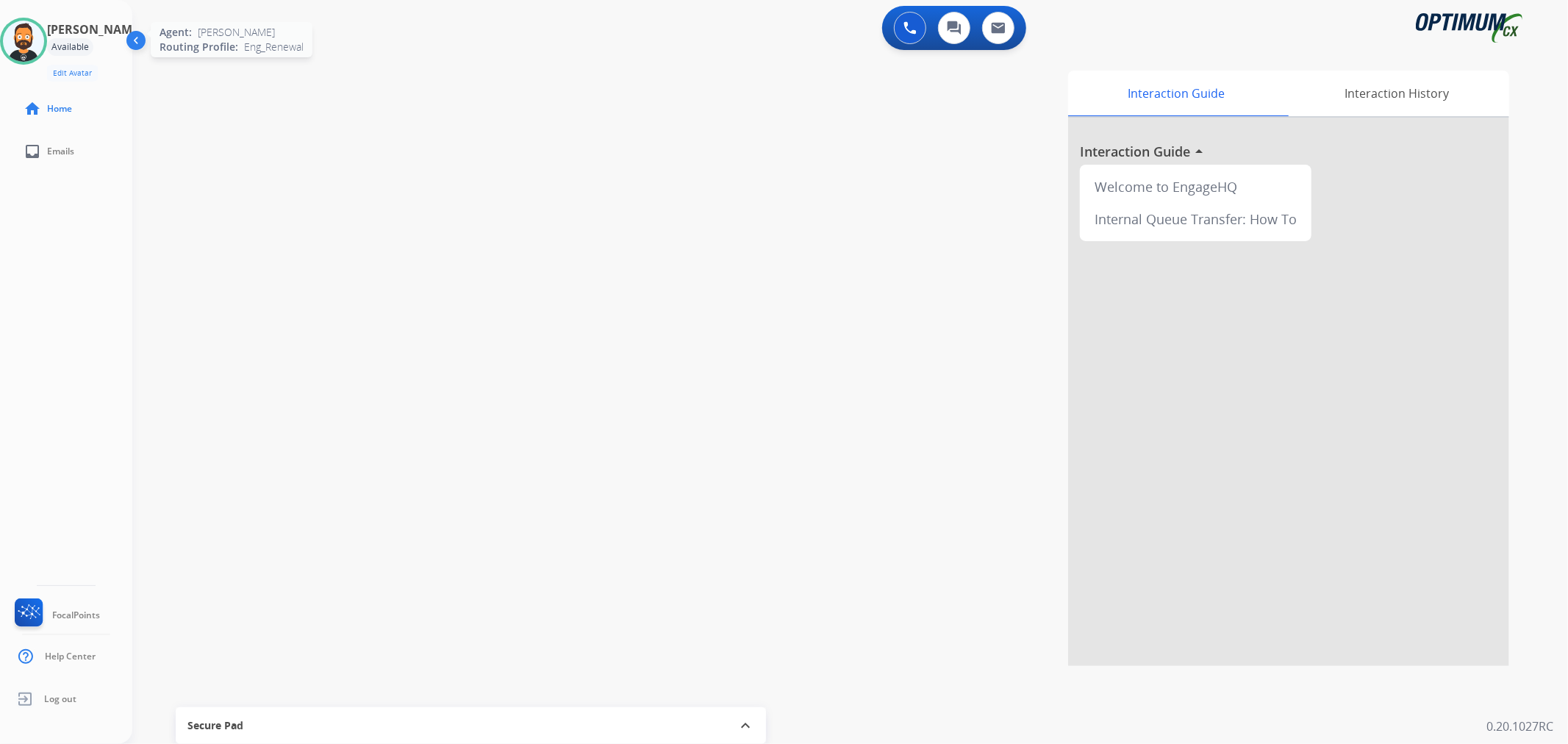
click at [41, 30] on img at bounding box center [23, 41] width 41 height 41
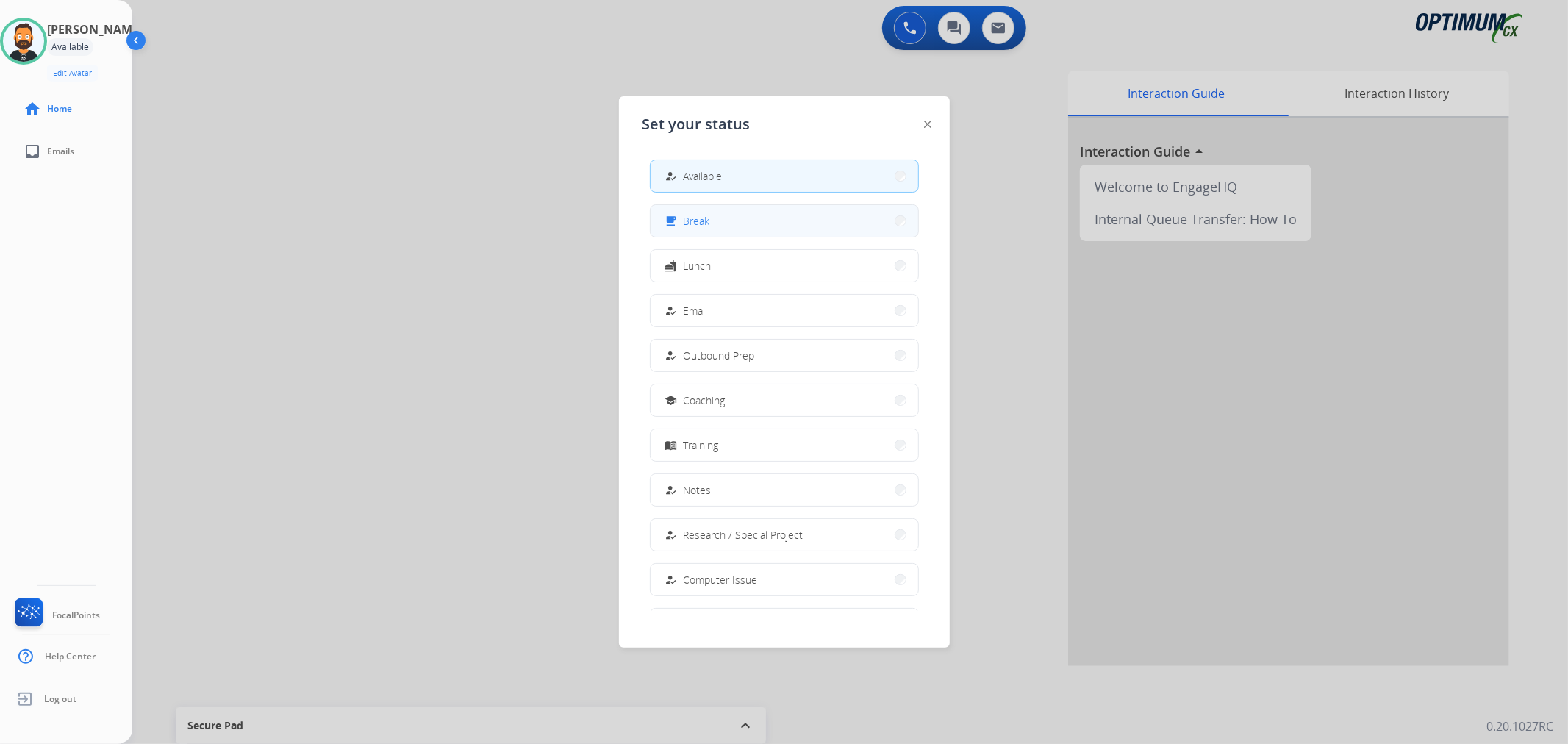
click at [707, 218] on span "Break" at bounding box center [696, 220] width 26 height 15
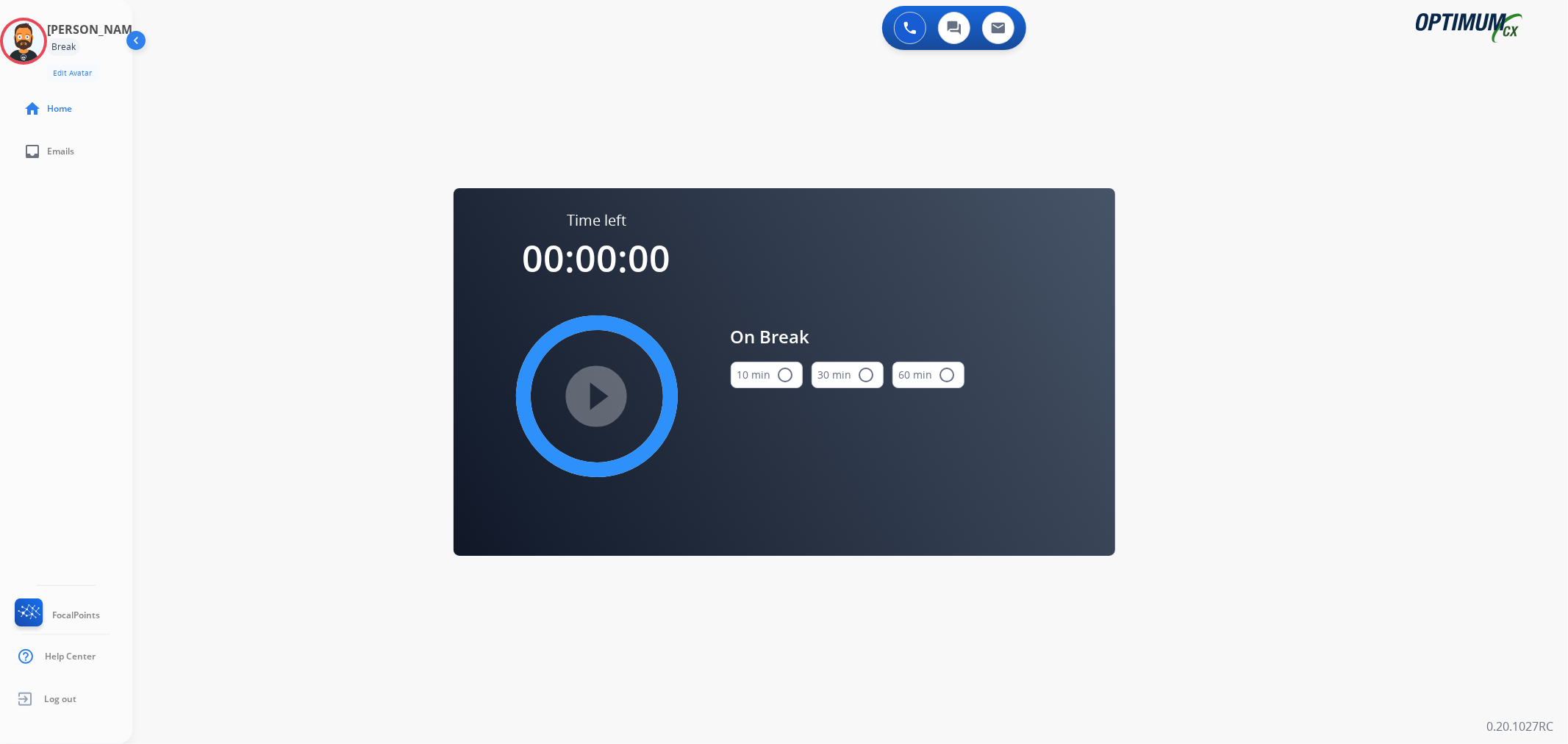
click at [743, 370] on button "10 min radio_button_unchecked" at bounding box center [767, 374] width 72 height 26
click at [600, 387] on mat-icon "play_circle_filled" at bounding box center [597, 396] width 18 height 18
click at [31, 45] on icon at bounding box center [24, 42] width 48 height 48
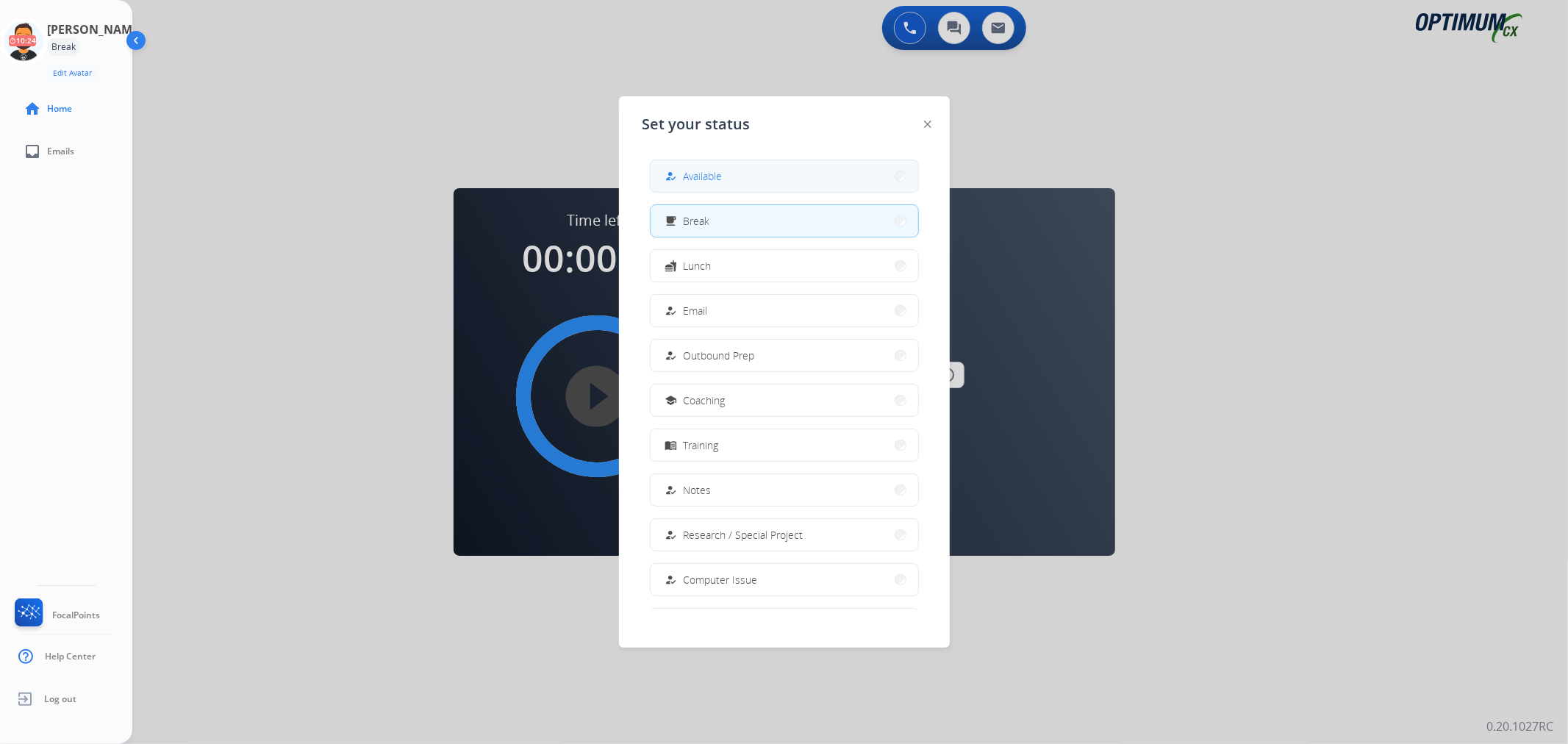
click at [693, 188] on button "how_to_reg Available" at bounding box center [784, 175] width 267 height 31
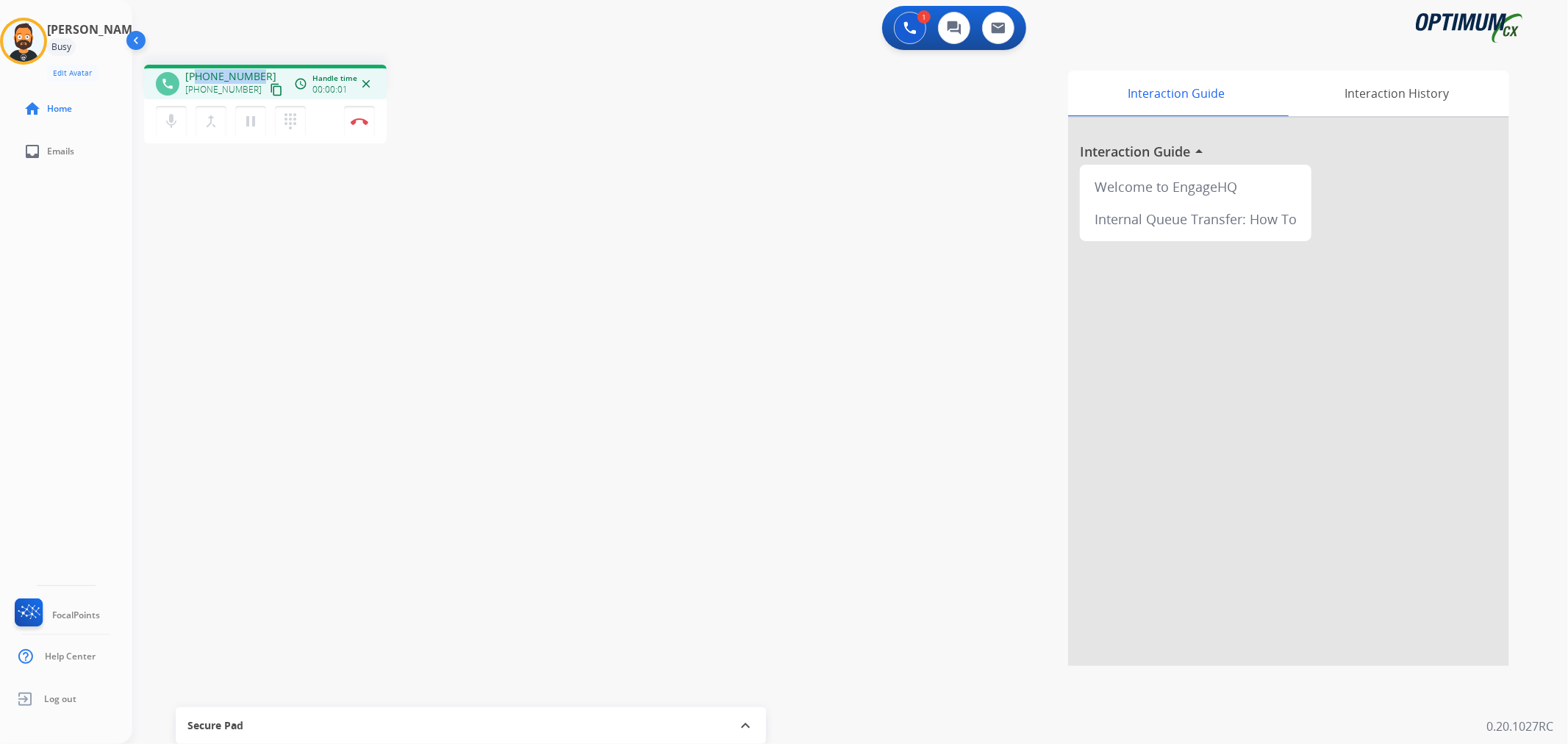
drag, startPoint x: 254, startPoint y: 69, endPoint x: 197, endPoint y: 70, distance: 57.0
click at [197, 70] on span "+13139033336" at bounding box center [231, 76] width 91 height 14
copy span "3139033336"
click at [357, 120] on img at bounding box center [359, 121] width 18 height 7
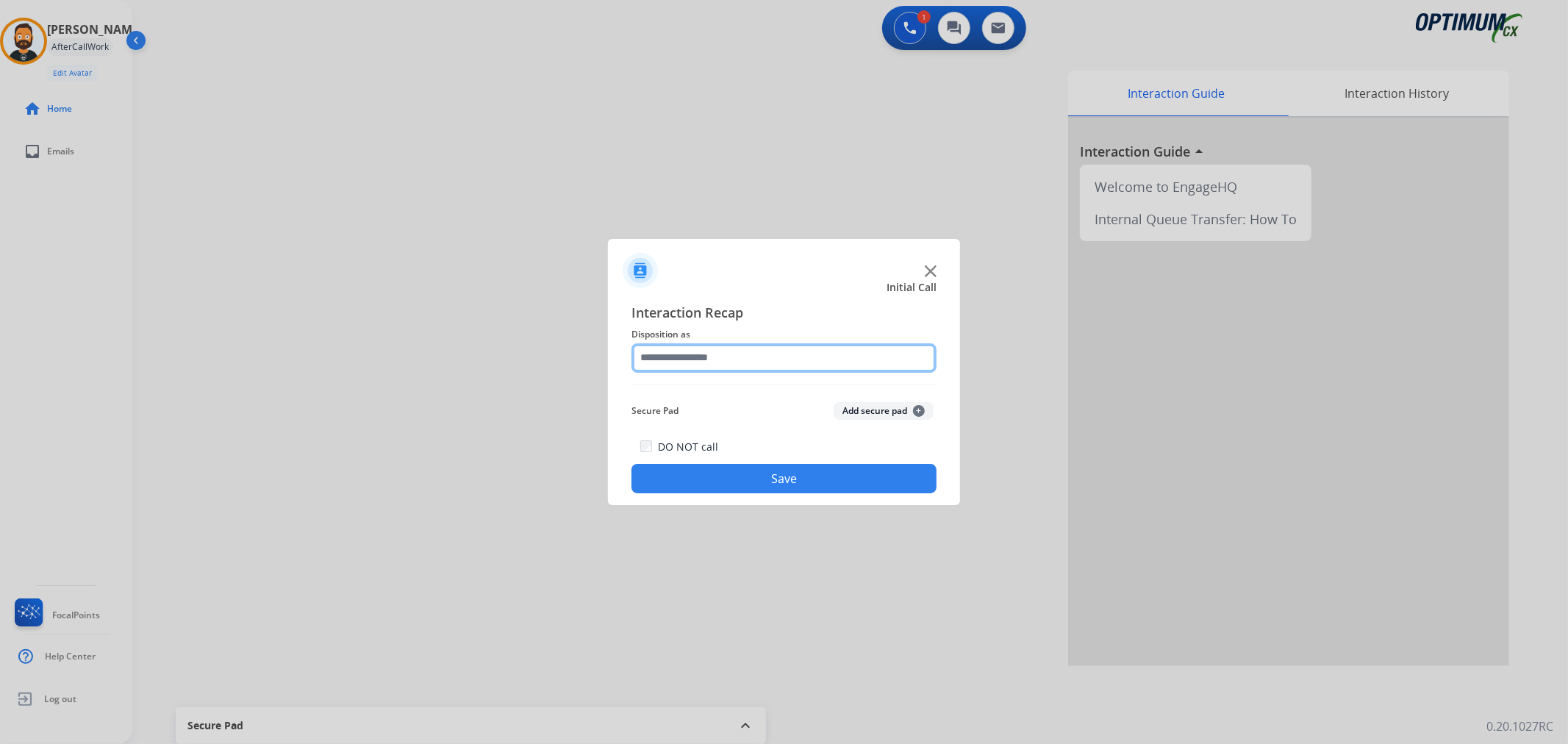
click at [706, 356] on input "text" at bounding box center [784, 358] width 305 height 30
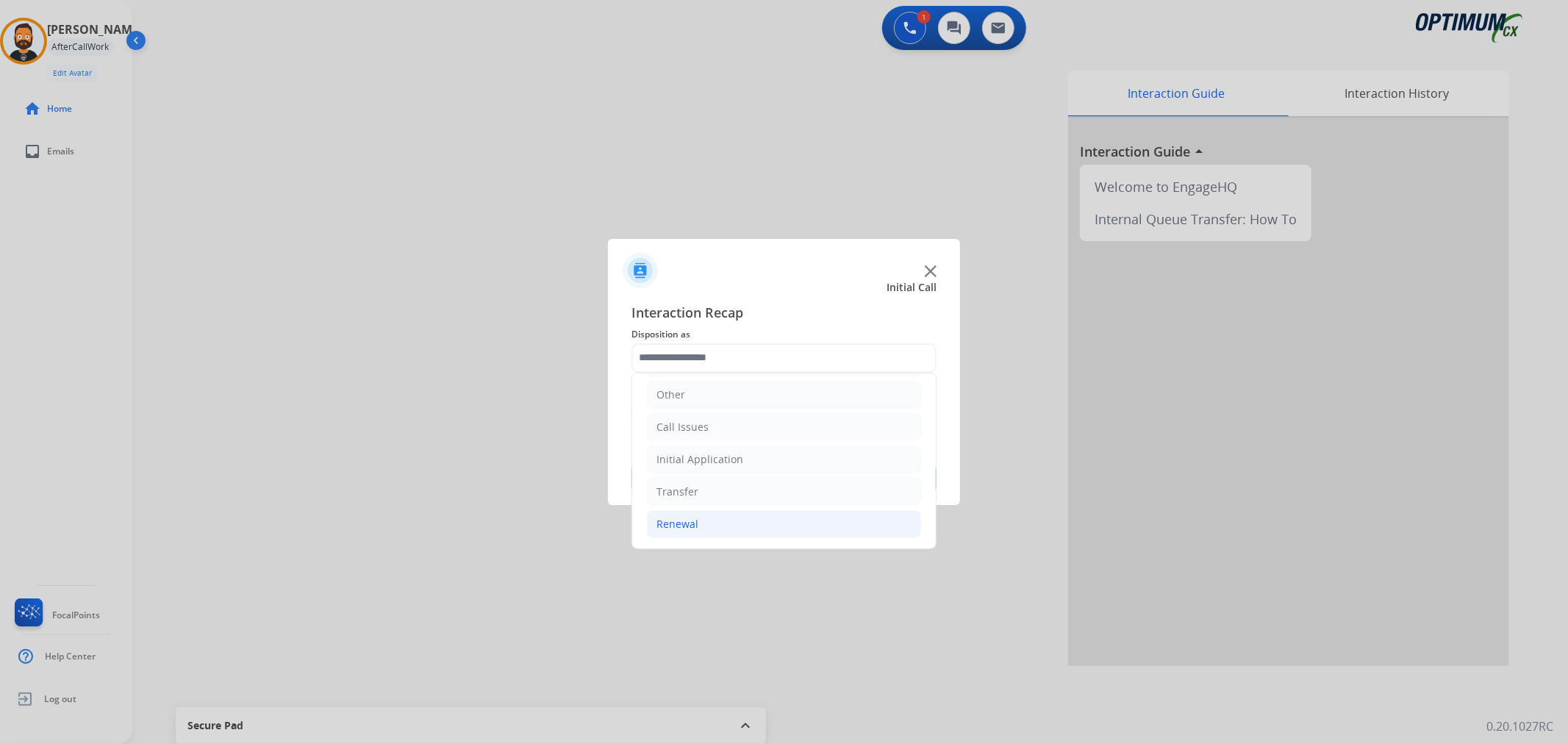
click at [724, 512] on li "Renewal" at bounding box center [784, 523] width 275 height 28
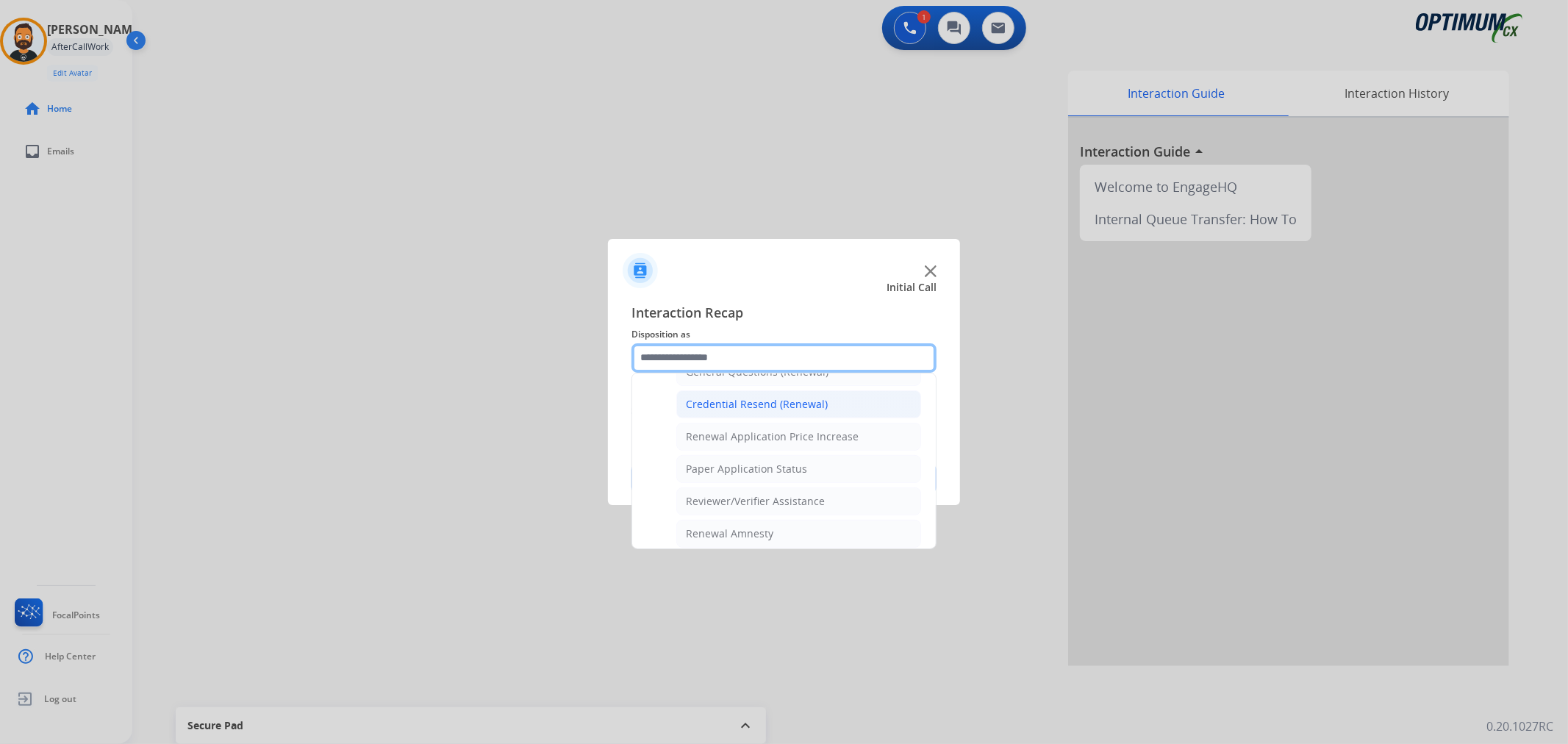
scroll to position [570, 0]
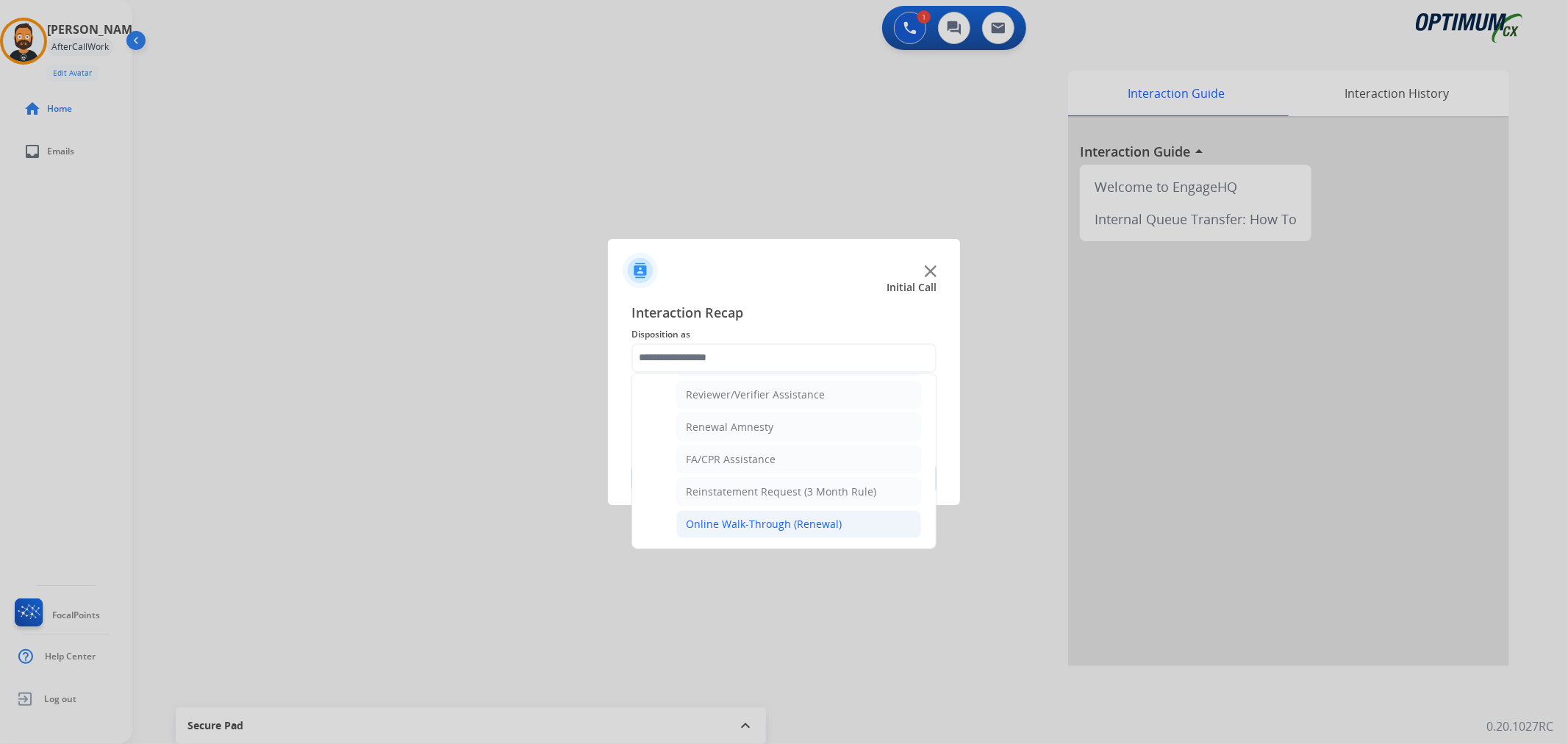
click at [738, 522] on div "Online Walk-Through (Renewal)" at bounding box center [764, 524] width 156 height 14
type input "**********"
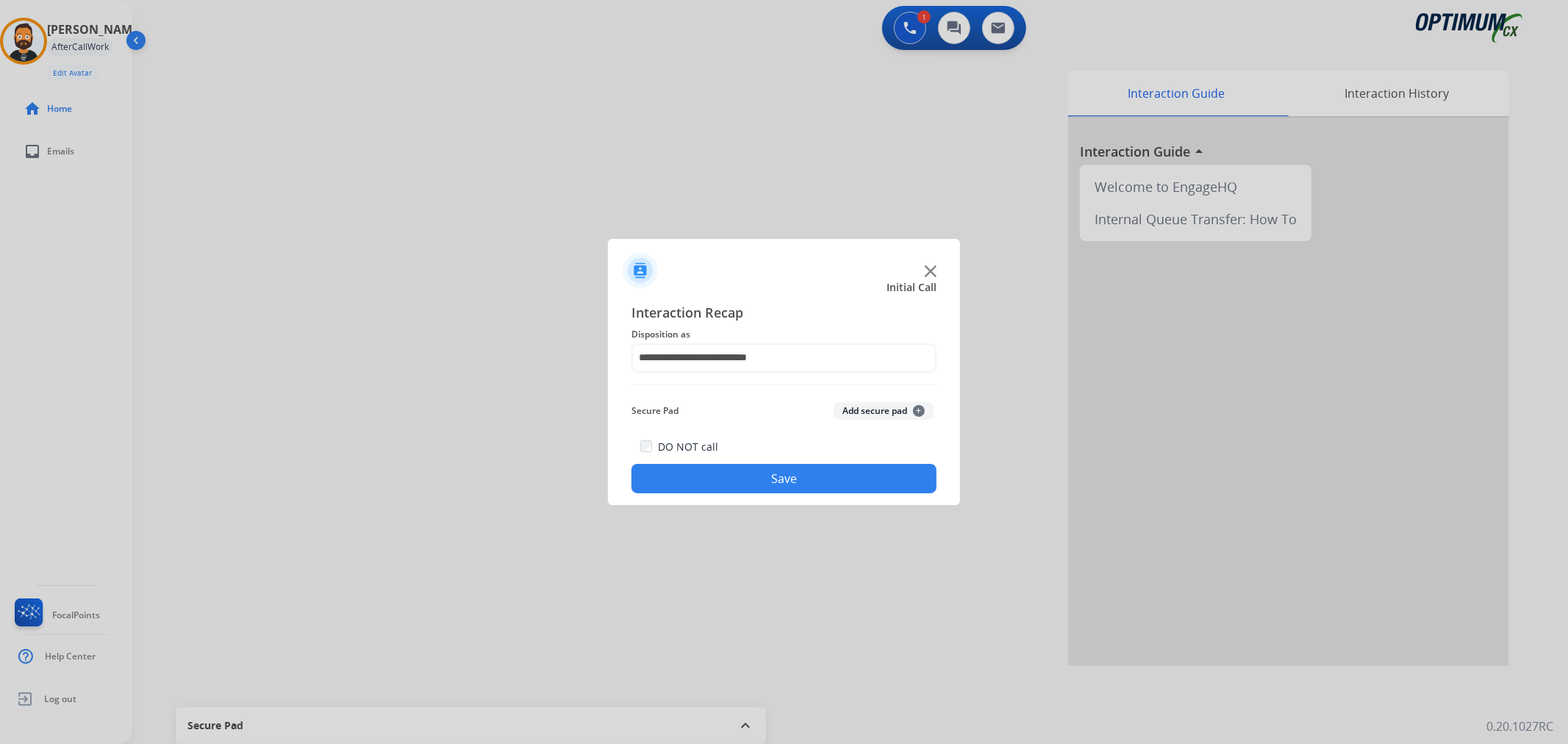
click at [752, 459] on div "DO NOT call Save" at bounding box center [784, 466] width 305 height 56
click at [697, 474] on button "Save" at bounding box center [784, 478] width 305 height 30
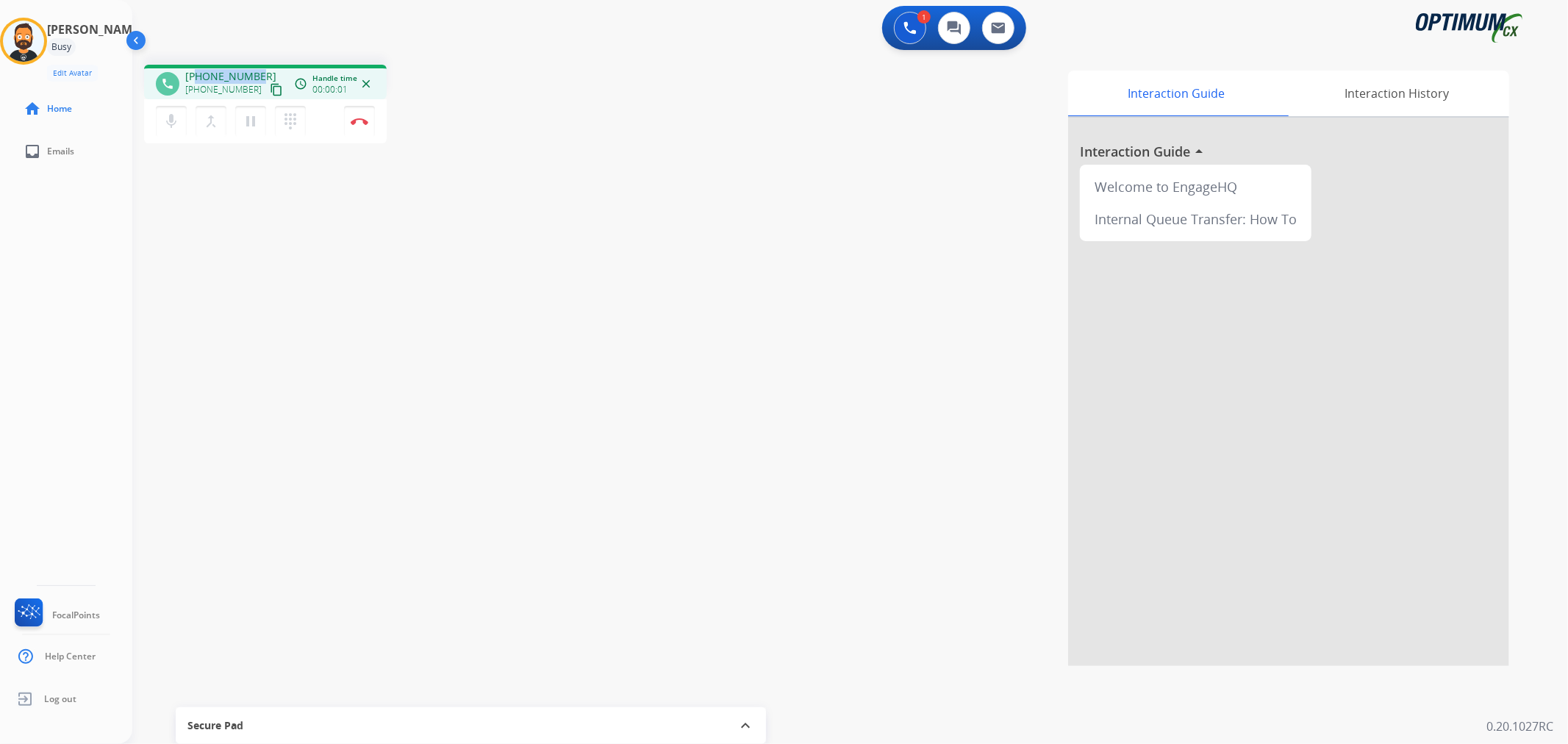
drag, startPoint x: 260, startPoint y: 69, endPoint x: 196, endPoint y: 71, distance: 64.0
click at [196, 71] on div "+13142221813 +13142221813 content_copy" at bounding box center [235, 83] width 100 height 30
copy span "3142221813"
click at [359, 123] on img at bounding box center [359, 121] width 18 height 7
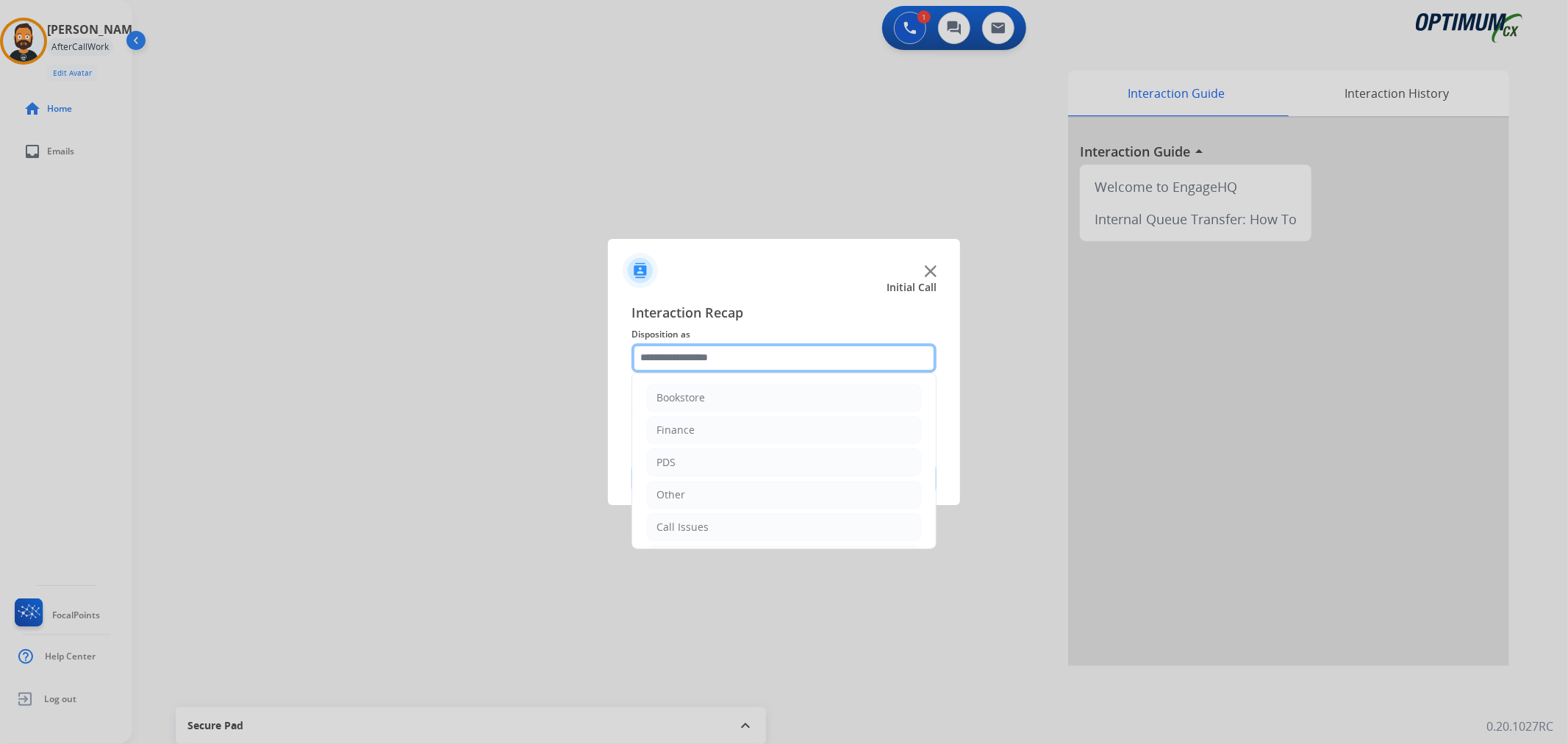
click at [707, 349] on input "text" at bounding box center [784, 358] width 305 height 30
click at [682, 519] on div "Renewal" at bounding box center [677, 524] width 42 height 14
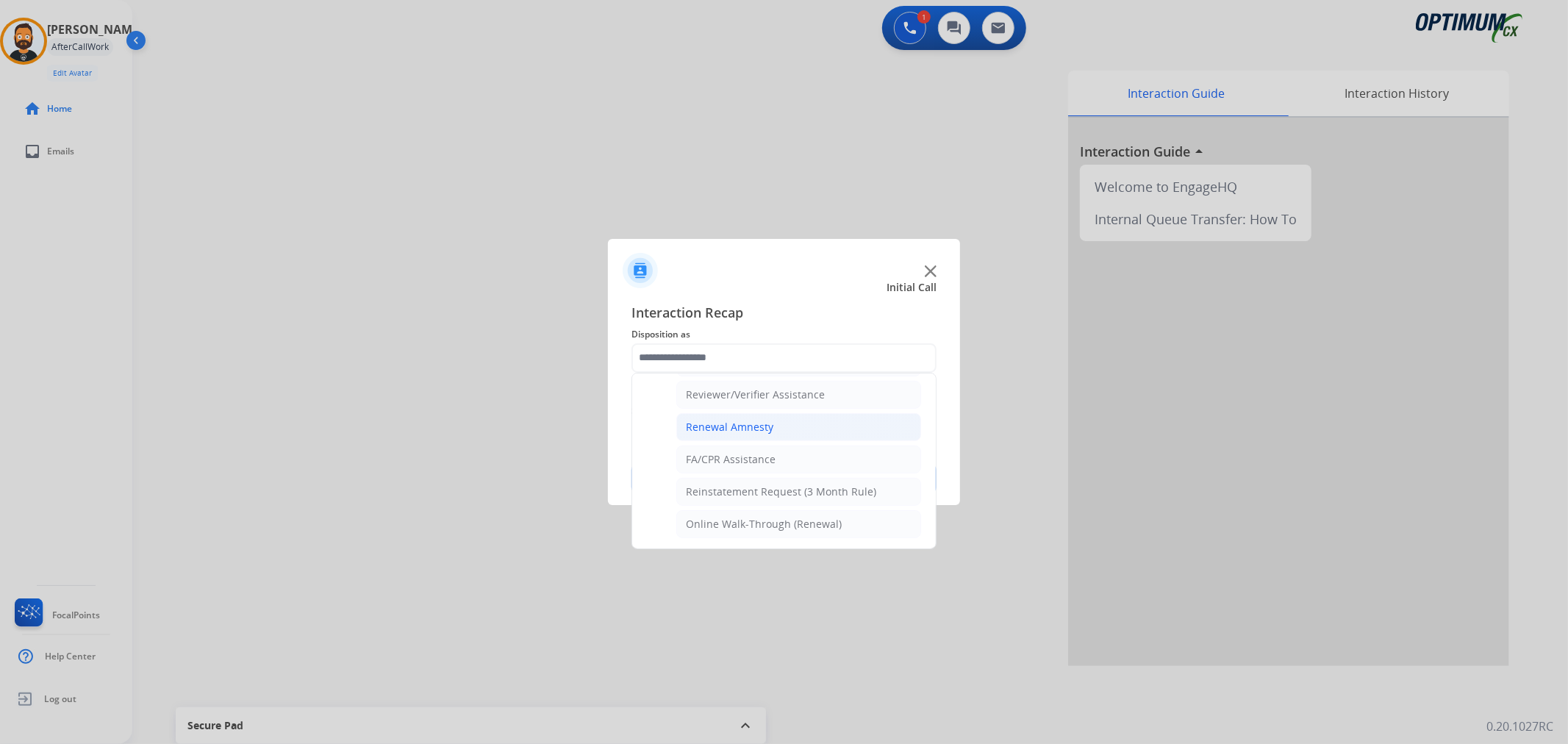
click at [754, 434] on li "Renewal Amnesty" at bounding box center [799, 426] width 245 height 28
type input "**********"
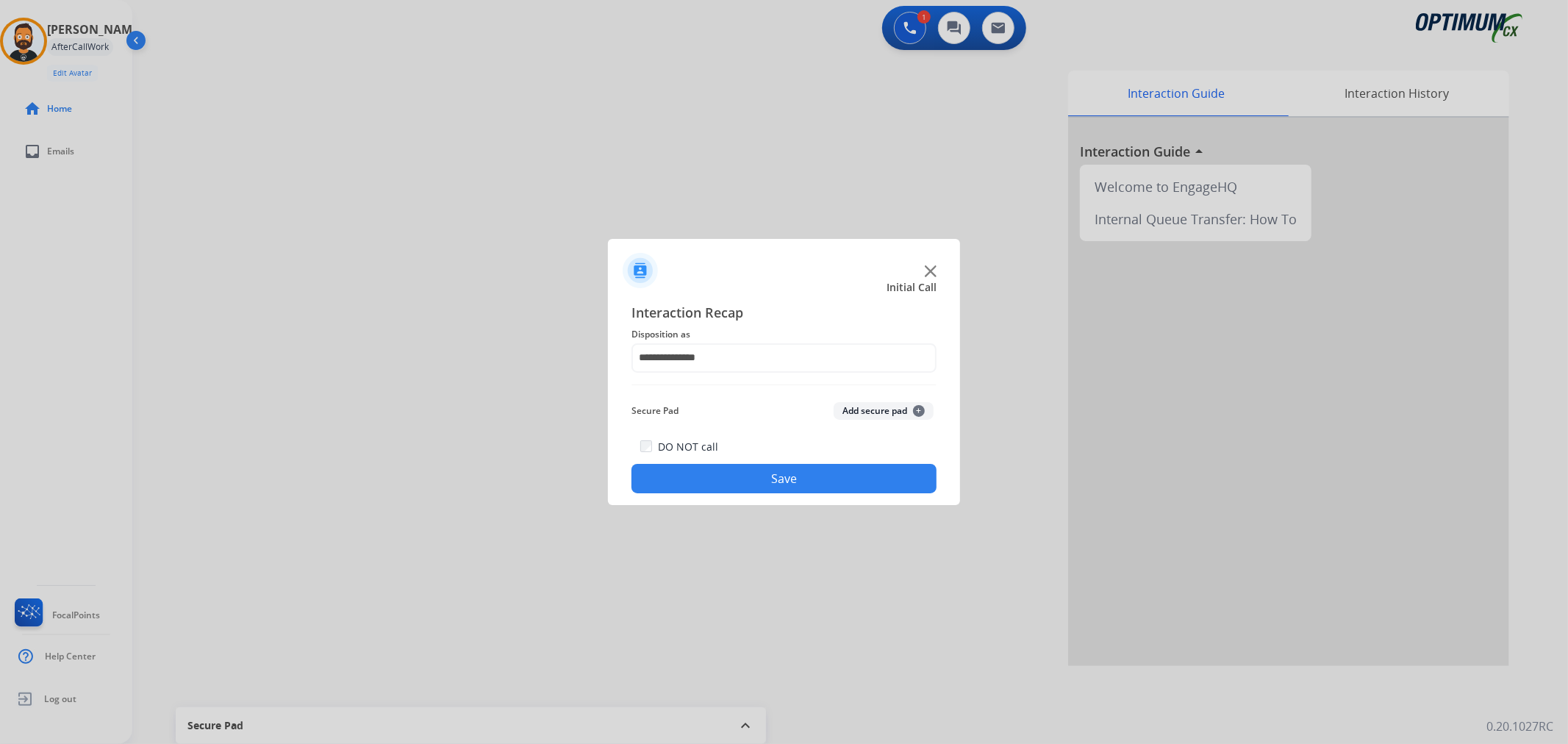
click at [731, 472] on button "Save" at bounding box center [784, 478] width 305 height 30
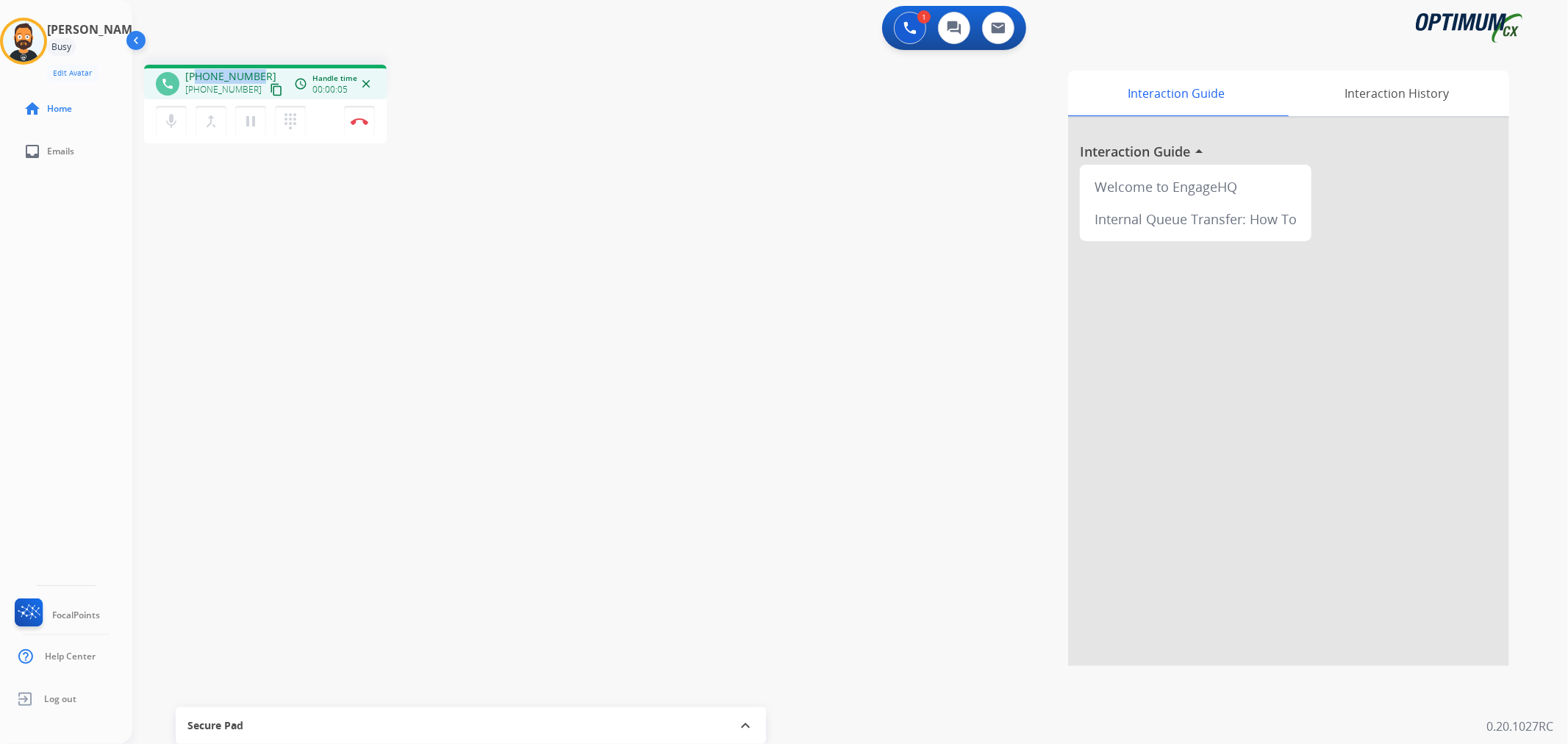
drag, startPoint x: 256, startPoint y: 70, endPoint x: 197, endPoint y: 70, distance: 59.0
click at [197, 70] on div "+18014625541 +18014625541 content_copy" at bounding box center [235, 83] width 100 height 30
copy span "8014625541"
click at [361, 122] on img at bounding box center [359, 121] width 18 height 7
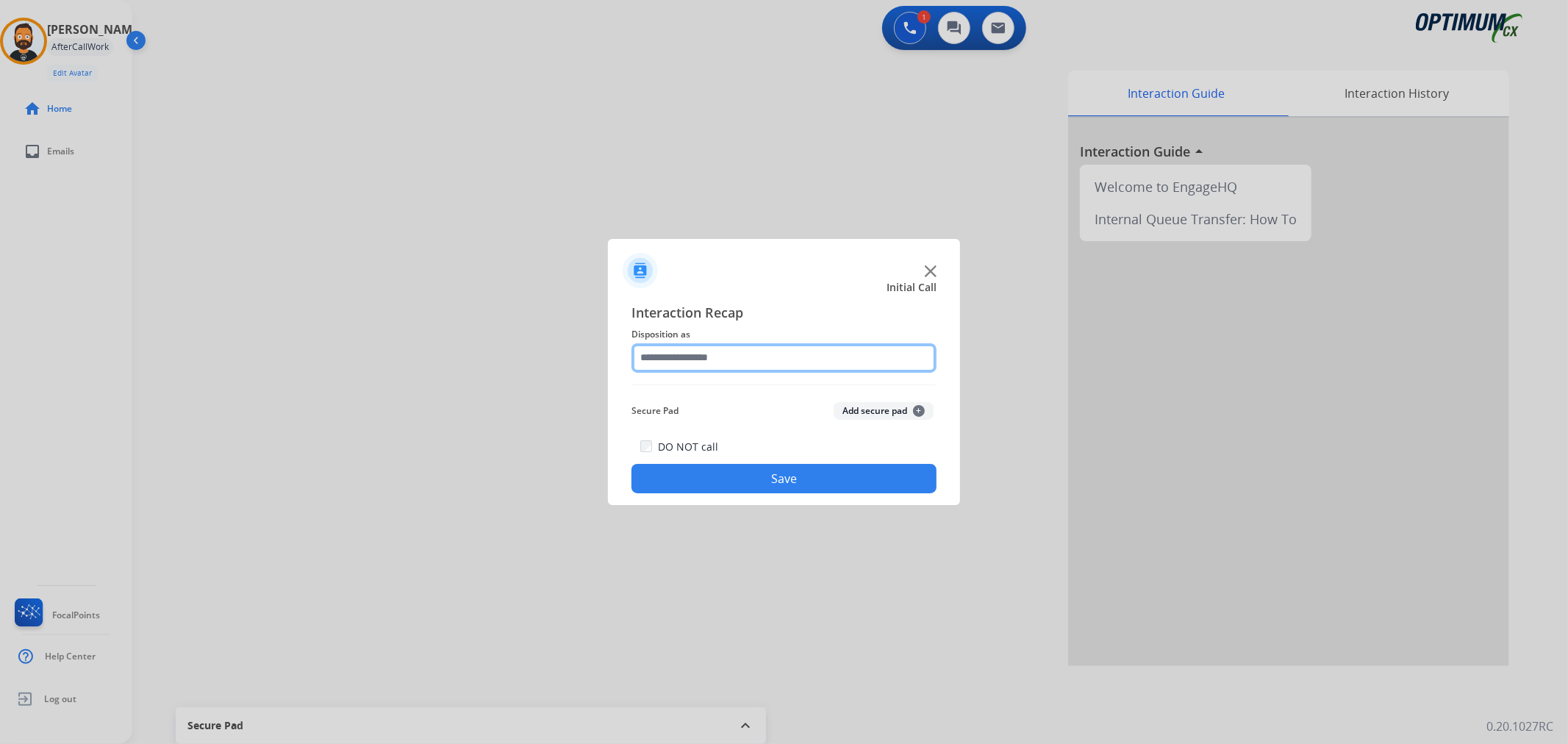
click at [695, 353] on input "text" at bounding box center [784, 358] width 305 height 30
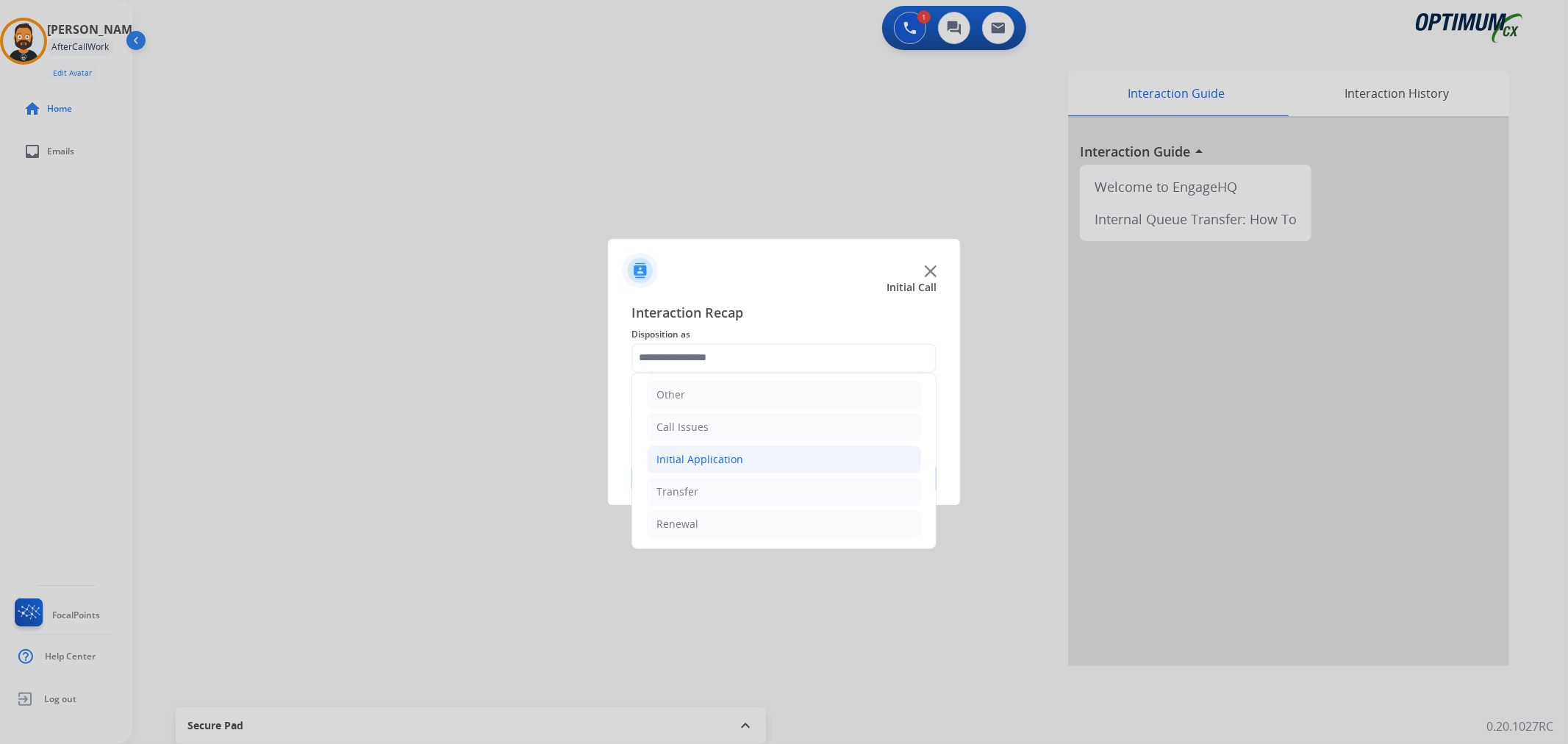
click at [709, 458] on div "Initial Application" at bounding box center [700, 459] width 86 height 14
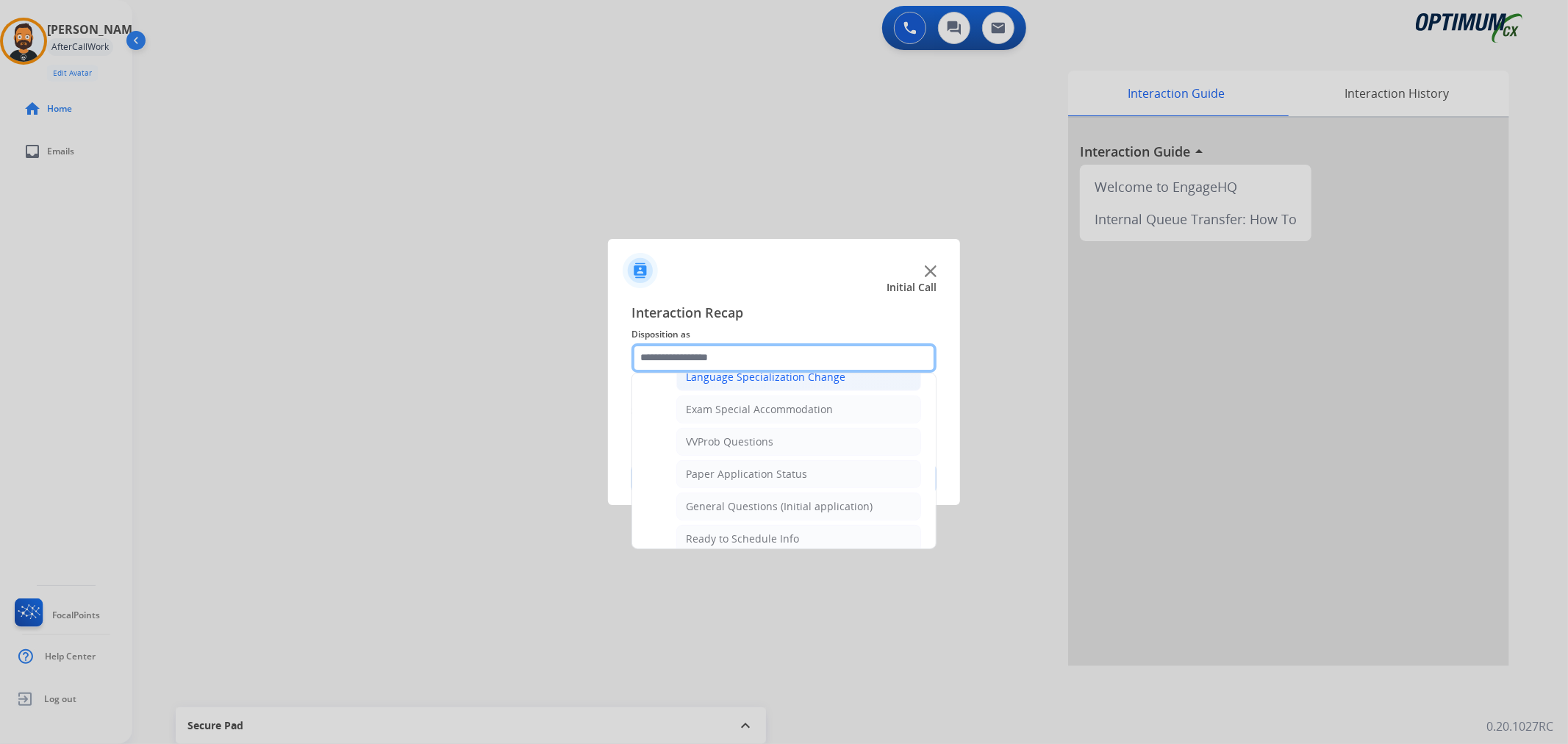
scroll to position [781, 0]
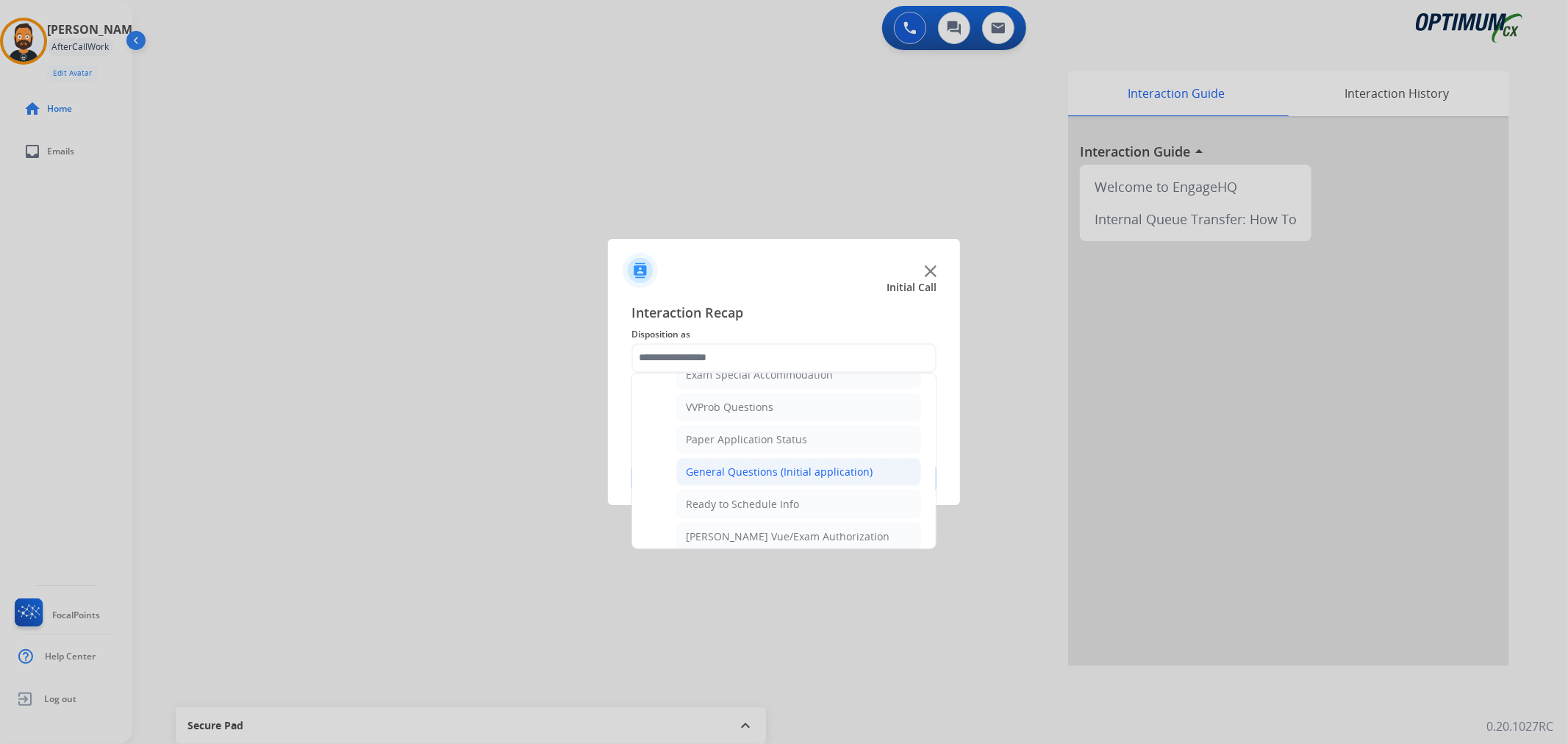
click at [732, 461] on li "General Questions (Initial application)" at bounding box center [799, 471] width 245 height 28
type input "**********"
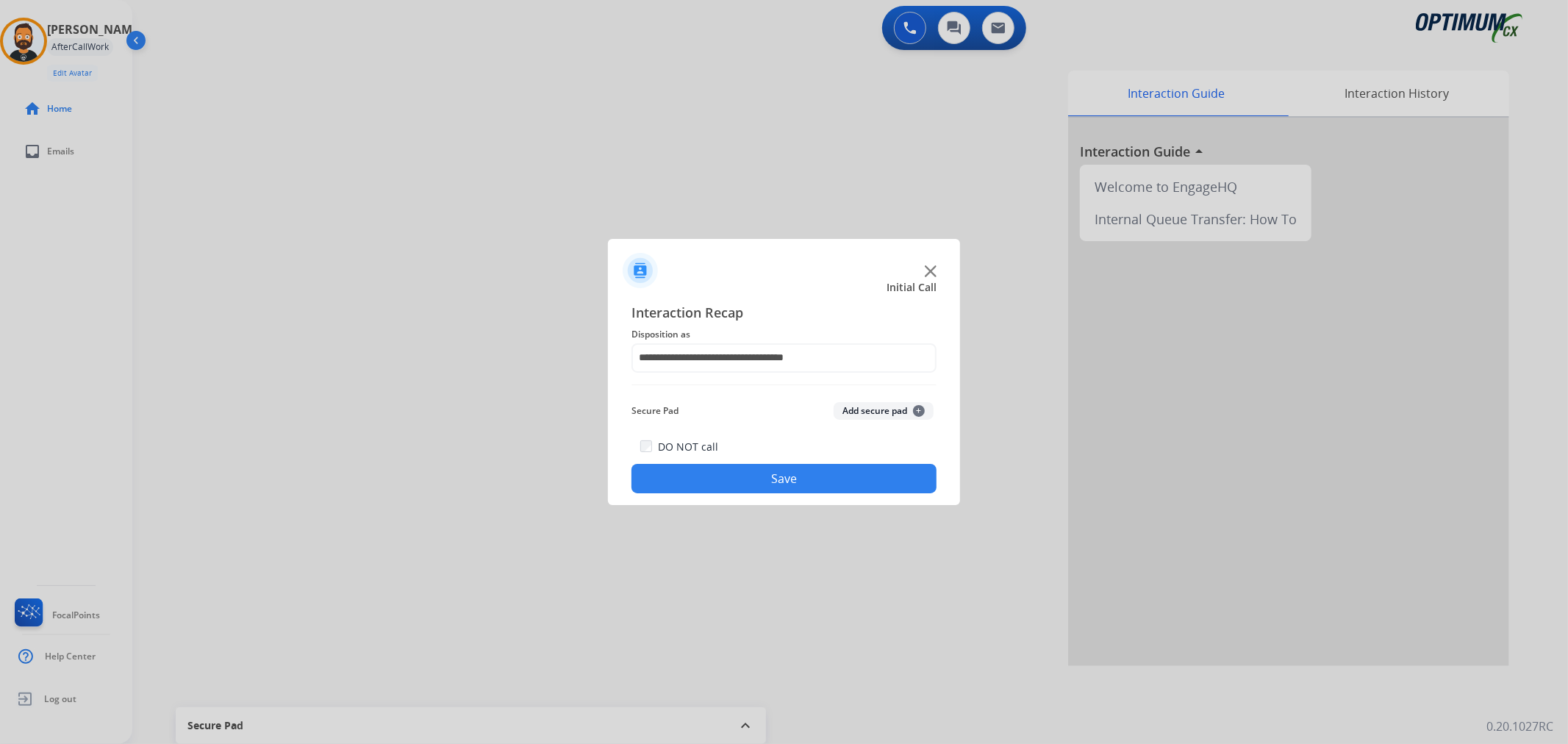
click at [732, 467] on button "Save" at bounding box center [784, 478] width 305 height 30
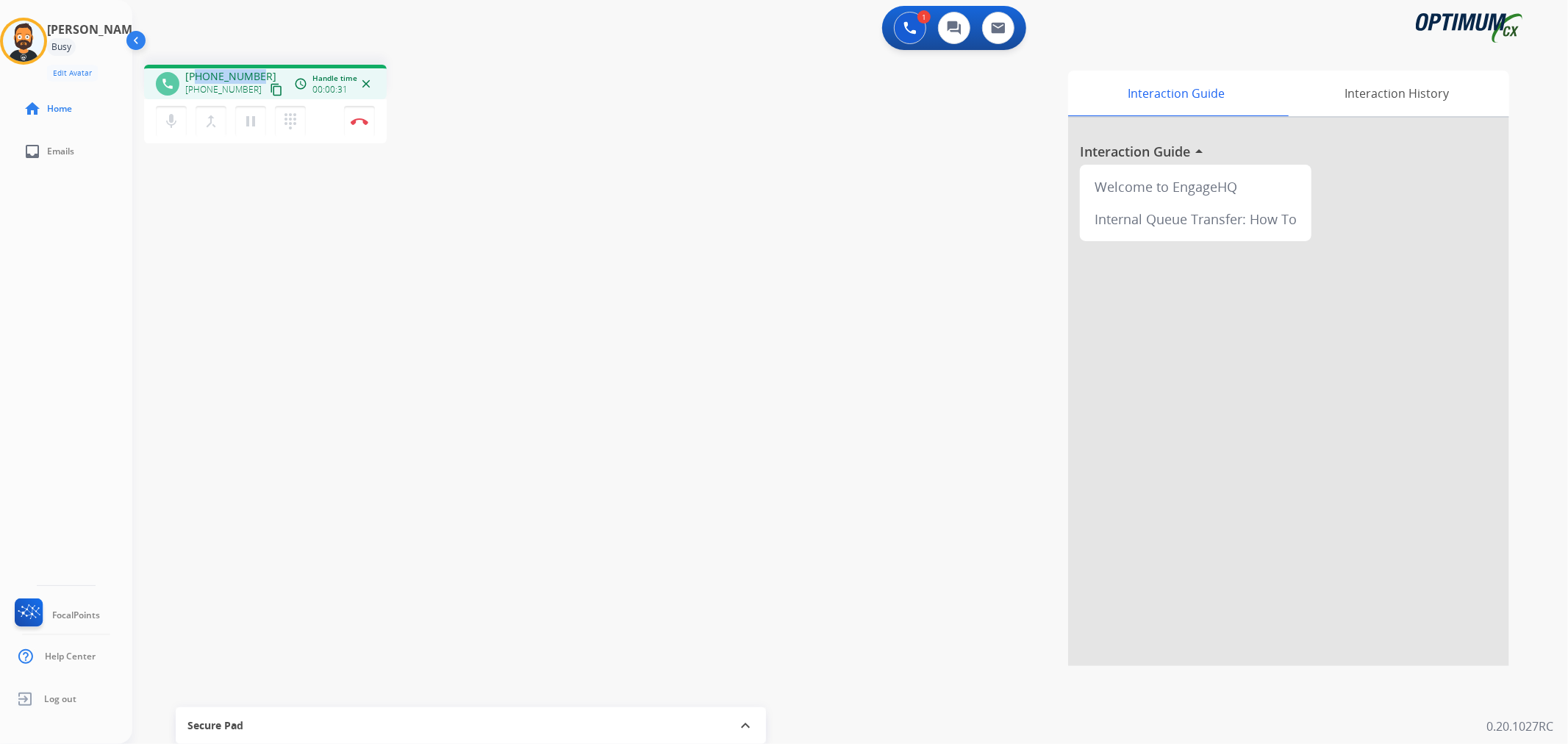
drag, startPoint x: 263, startPoint y: 69, endPoint x: 197, endPoint y: 65, distance: 66.1
click at [197, 65] on div "phone +16142532000 +16142532000 content_copy access_time Call metrics Queue 00:…" at bounding box center [265, 82] width 243 height 34
copy span "6142532000"
click at [246, 115] on mat-icon "pause" at bounding box center [251, 122] width 18 height 18
click at [239, 121] on button "play_arrow Hold" at bounding box center [251, 121] width 31 height 31
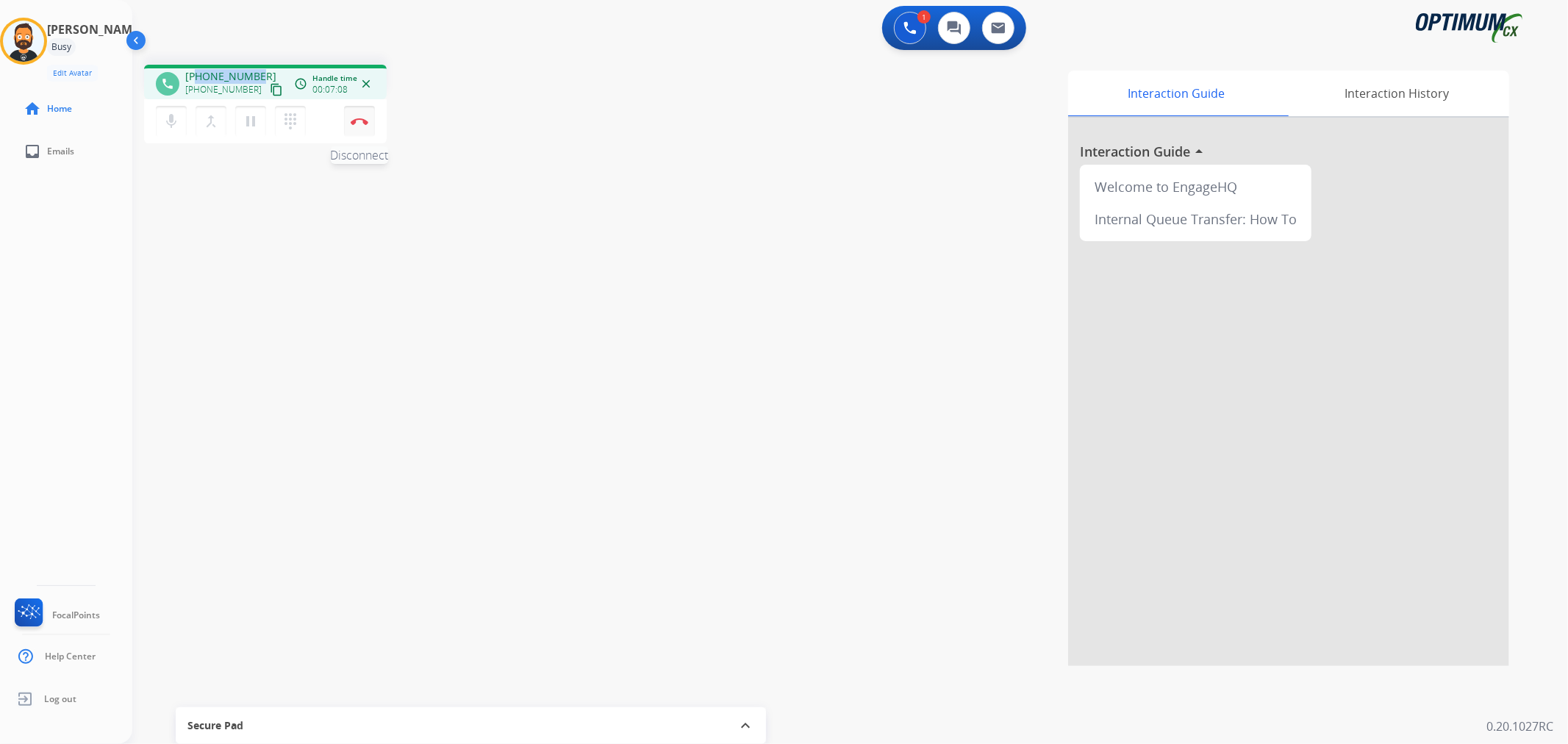
click at [366, 119] on img at bounding box center [359, 121] width 18 height 7
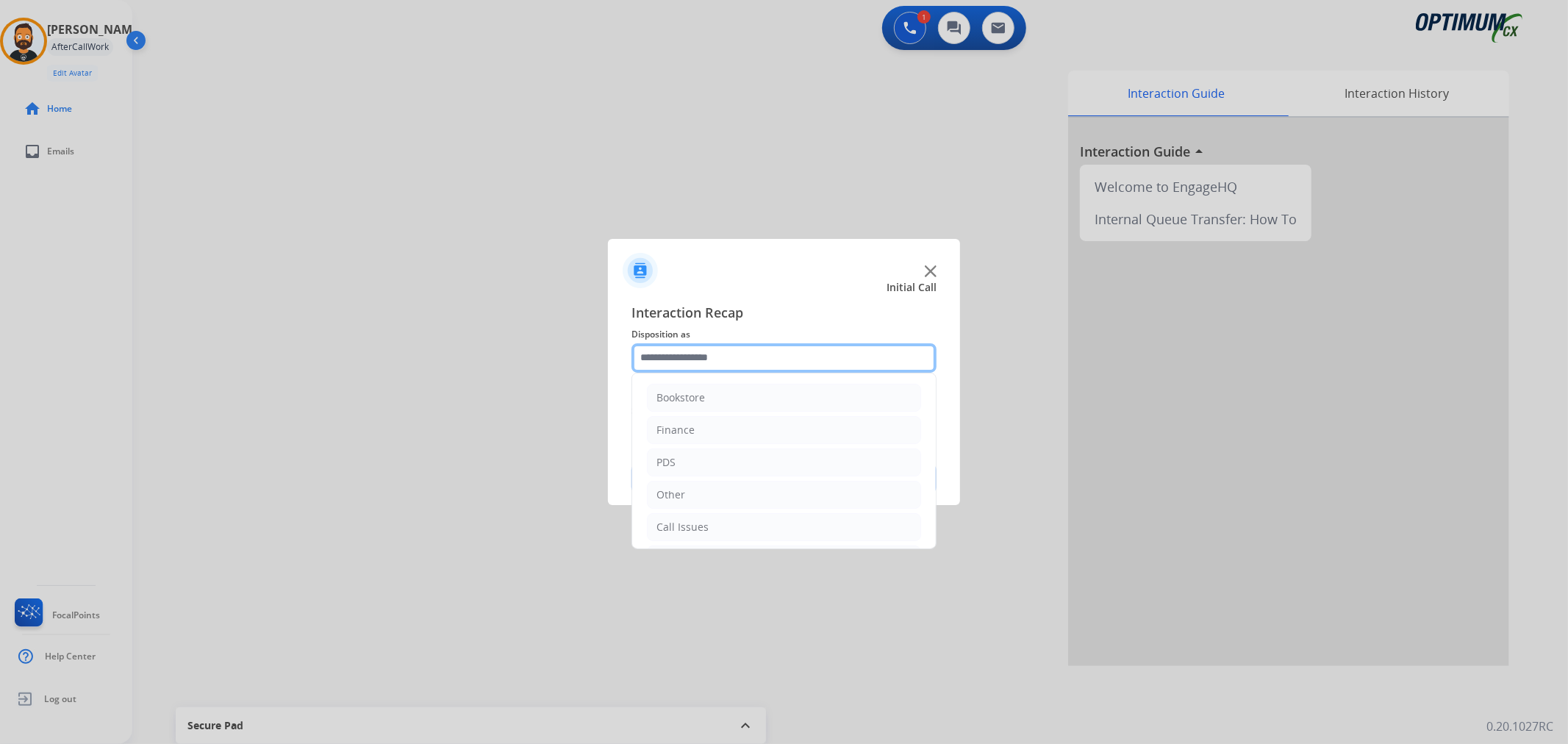
click at [688, 354] on input "text" at bounding box center [784, 358] width 305 height 30
click at [696, 465] on div "Initial Application" at bounding box center [700, 459] width 86 height 14
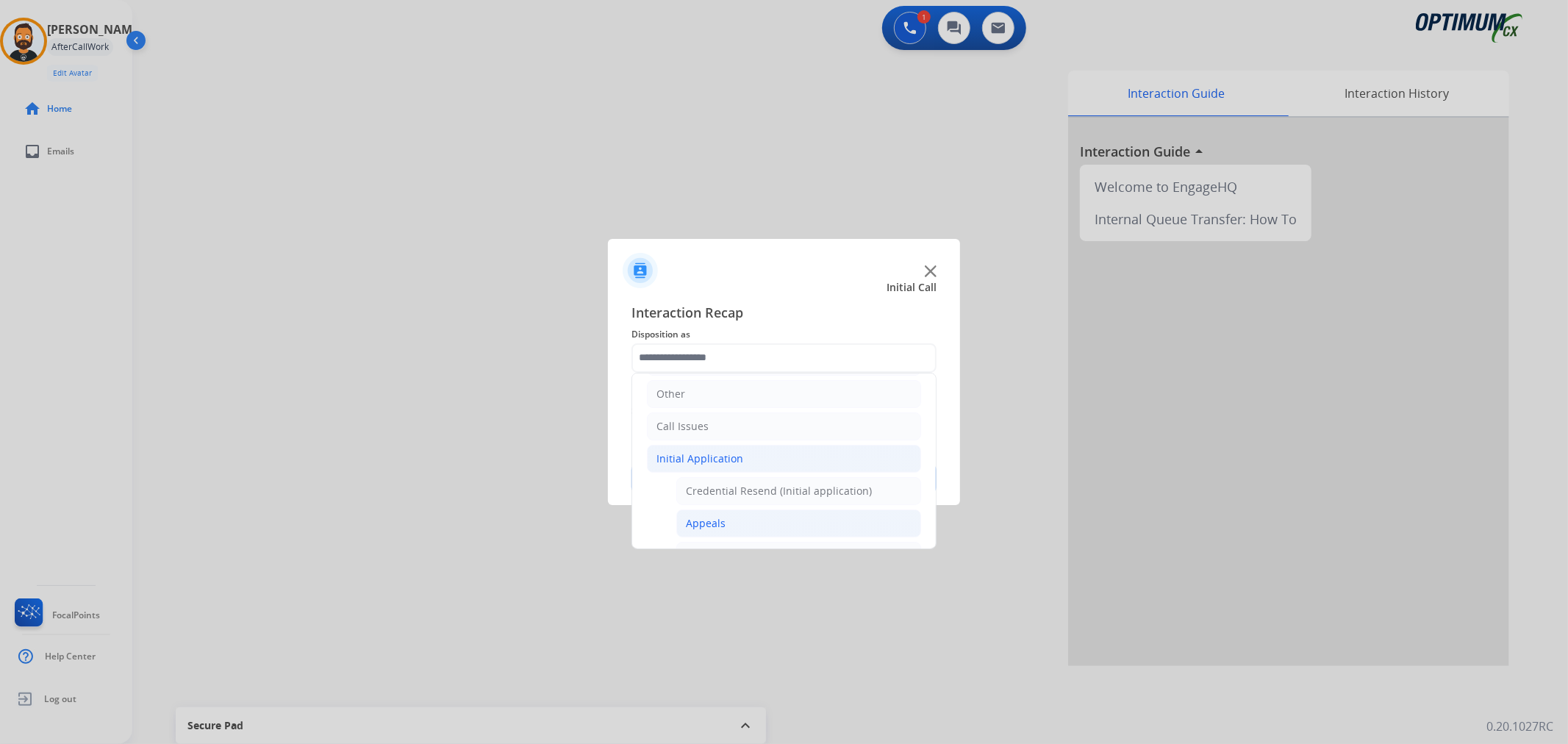
click at [692, 518] on div "Appeals" at bounding box center [706, 523] width 40 height 14
type input "*******"
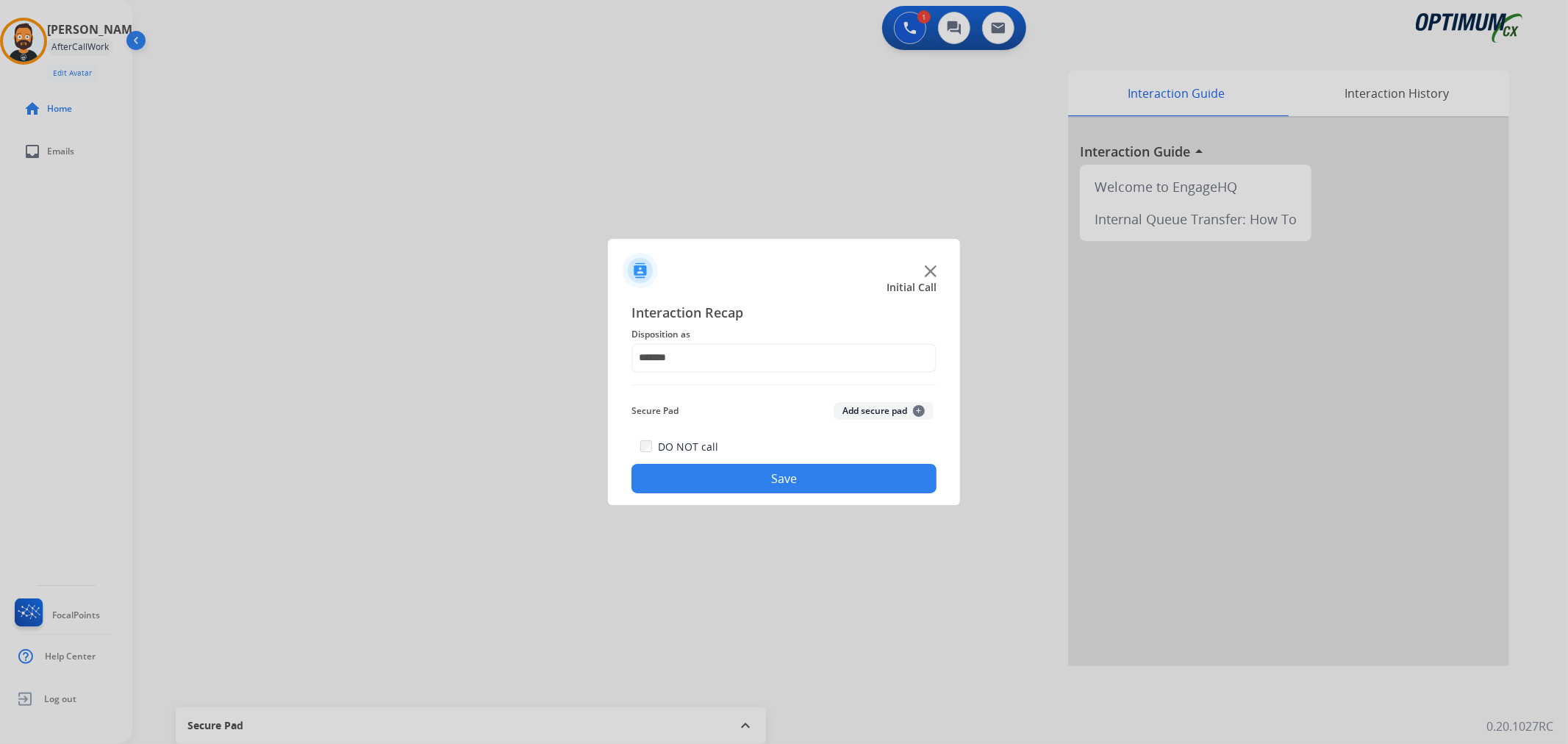
click at [694, 482] on button "Save" at bounding box center [784, 478] width 305 height 30
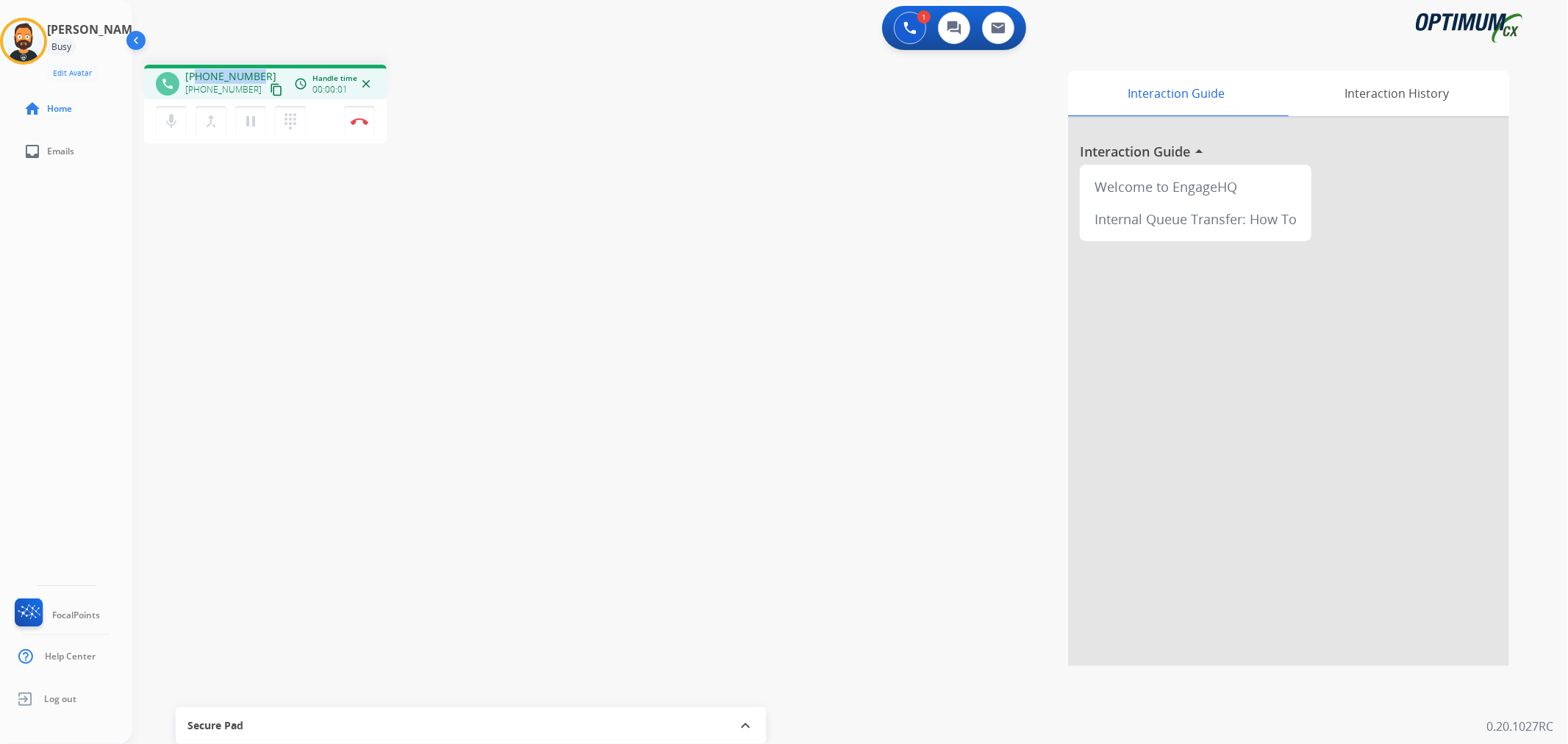
drag, startPoint x: 255, startPoint y: 69, endPoint x: 195, endPoint y: 69, distance: 60.0
click at [195, 69] on span "+12054609931" at bounding box center [231, 76] width 91 height 14
copy span "2054609931"
click at [365, 114] on button "Disconnect" at bounding box center [359, 121] width 31 height 31
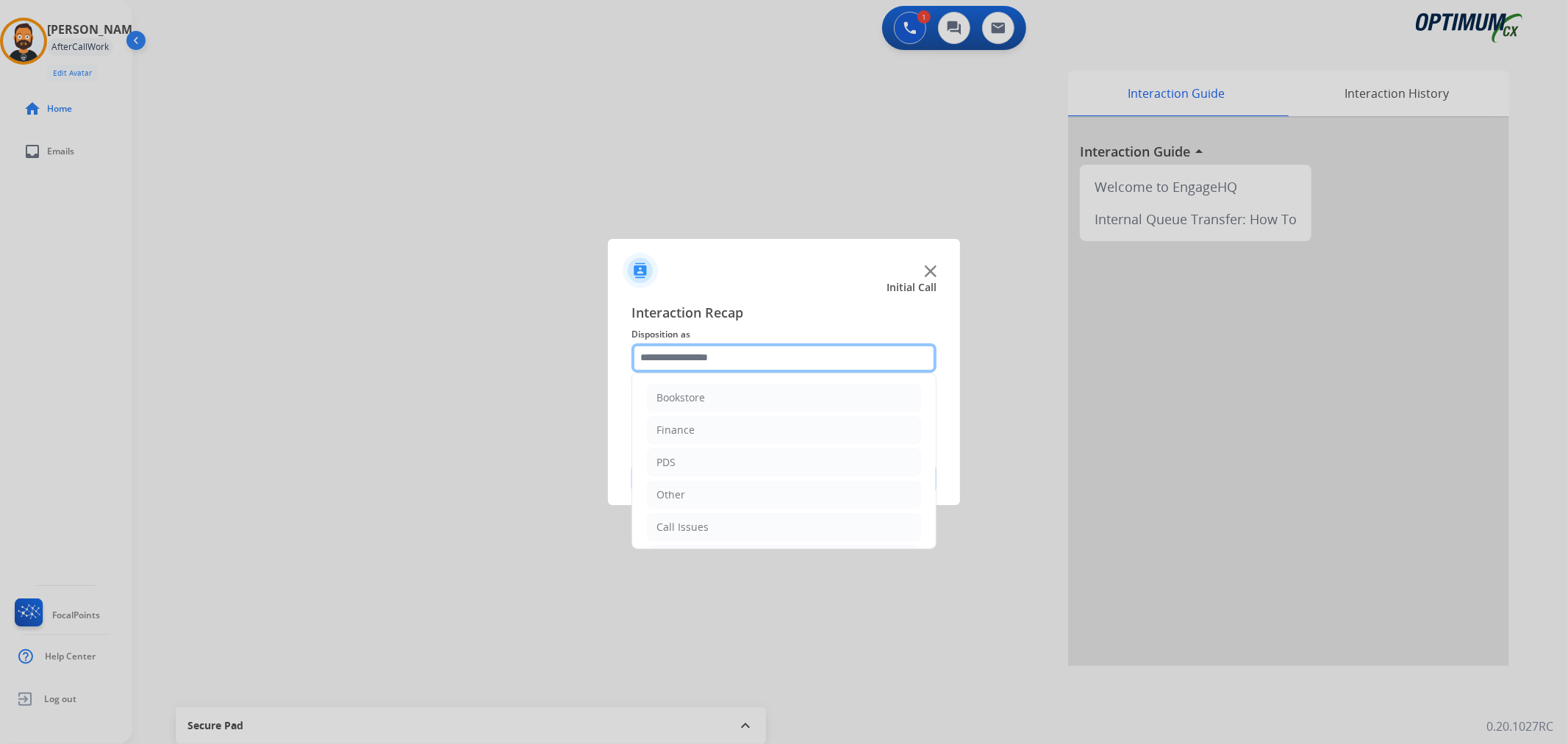
click at [692, 360] on input "text" at bounding box center [784, 358] width 305 height 30
click at [708, 465] on div "Initial Application" at bounding box center [700, 459] width 86 height 14
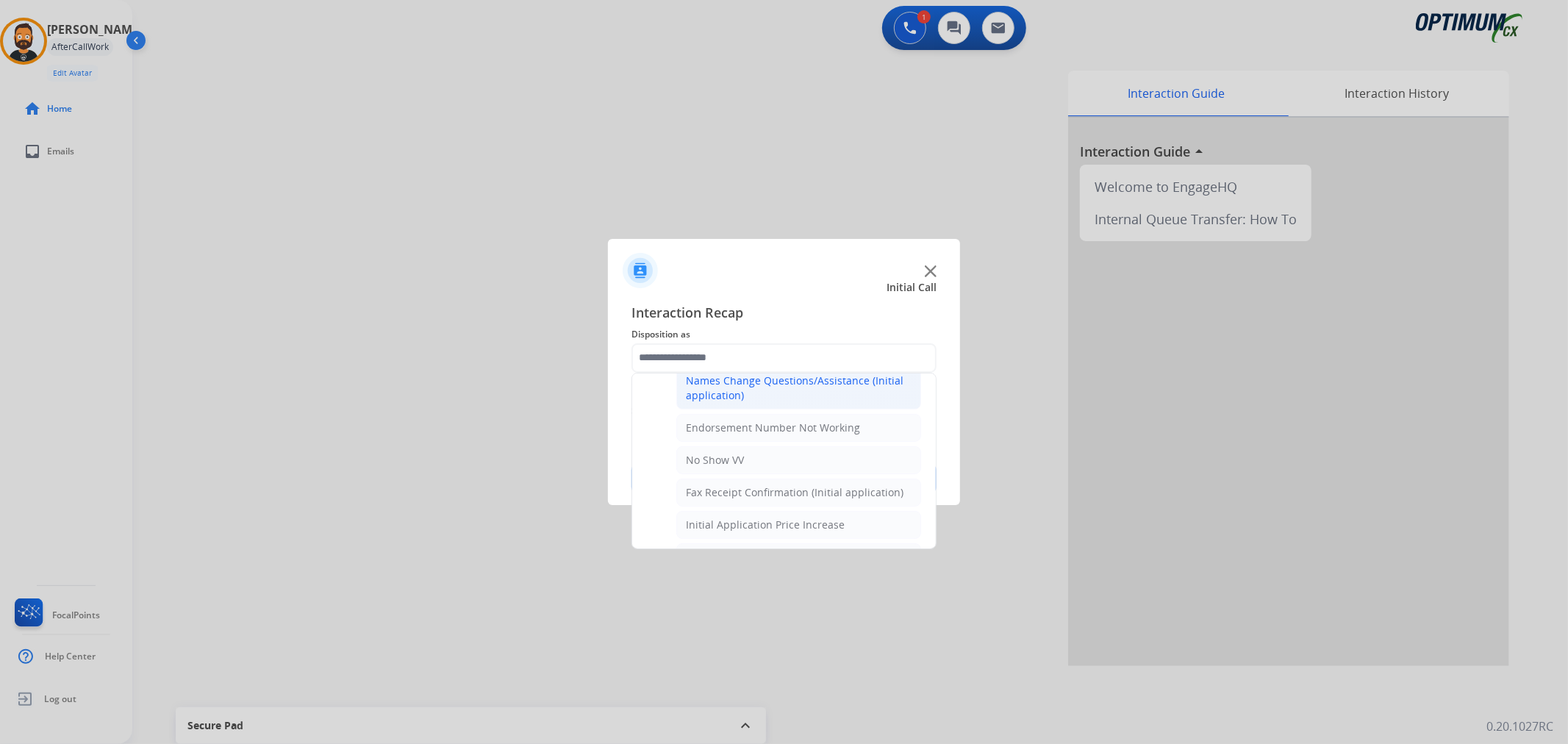
click at [728, 394] on div "Names Change Questions/Assistance (Initial application)" at bounding box center [799, 388] width 226 height 30
type input "**********"
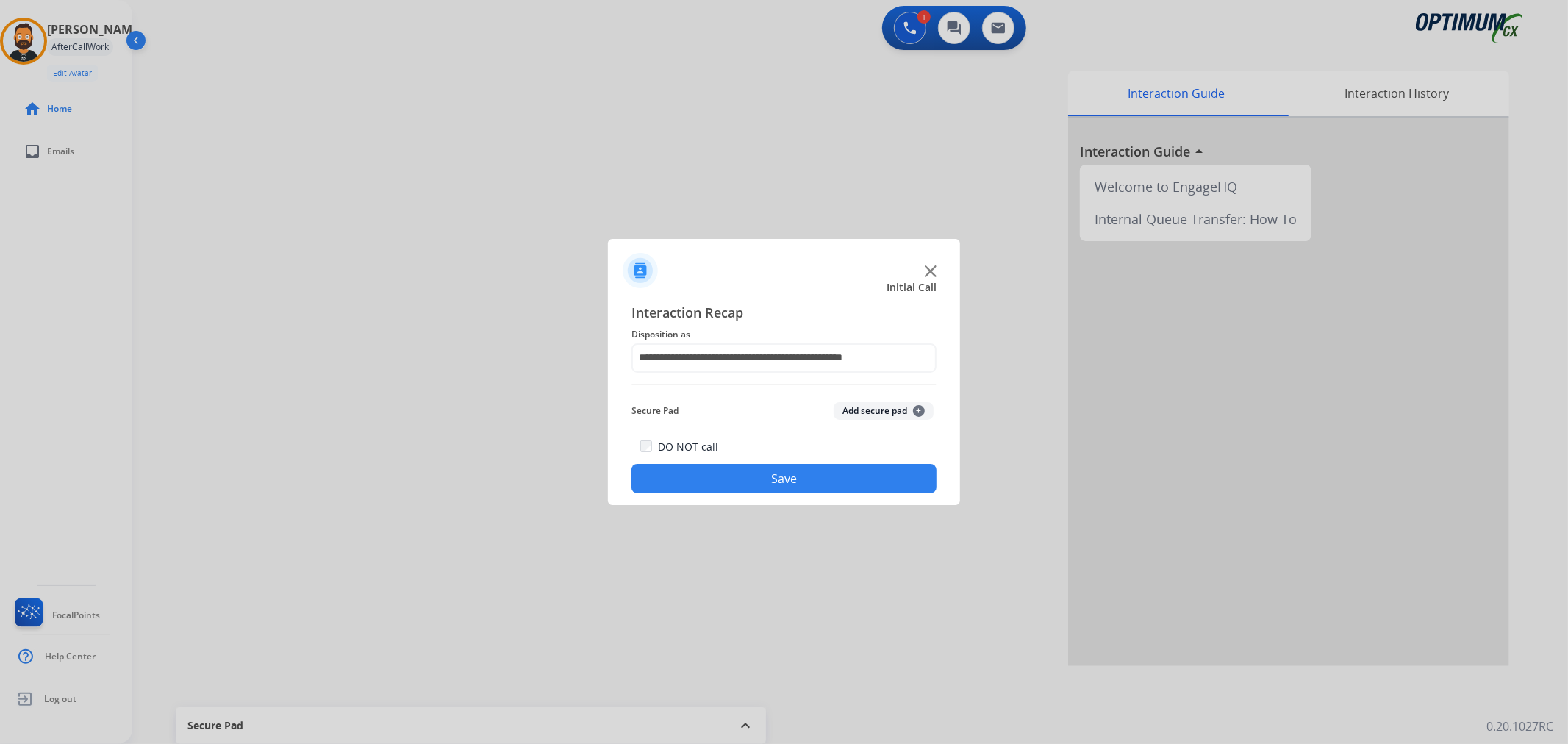
drag, startPoint x: 719, startPoint y: 479, endPoint x: 678, endPoint y: 445, distance: 53.3
click at [719, 480] on button "Save" at bounding box center [784, 478] width 305 height 30
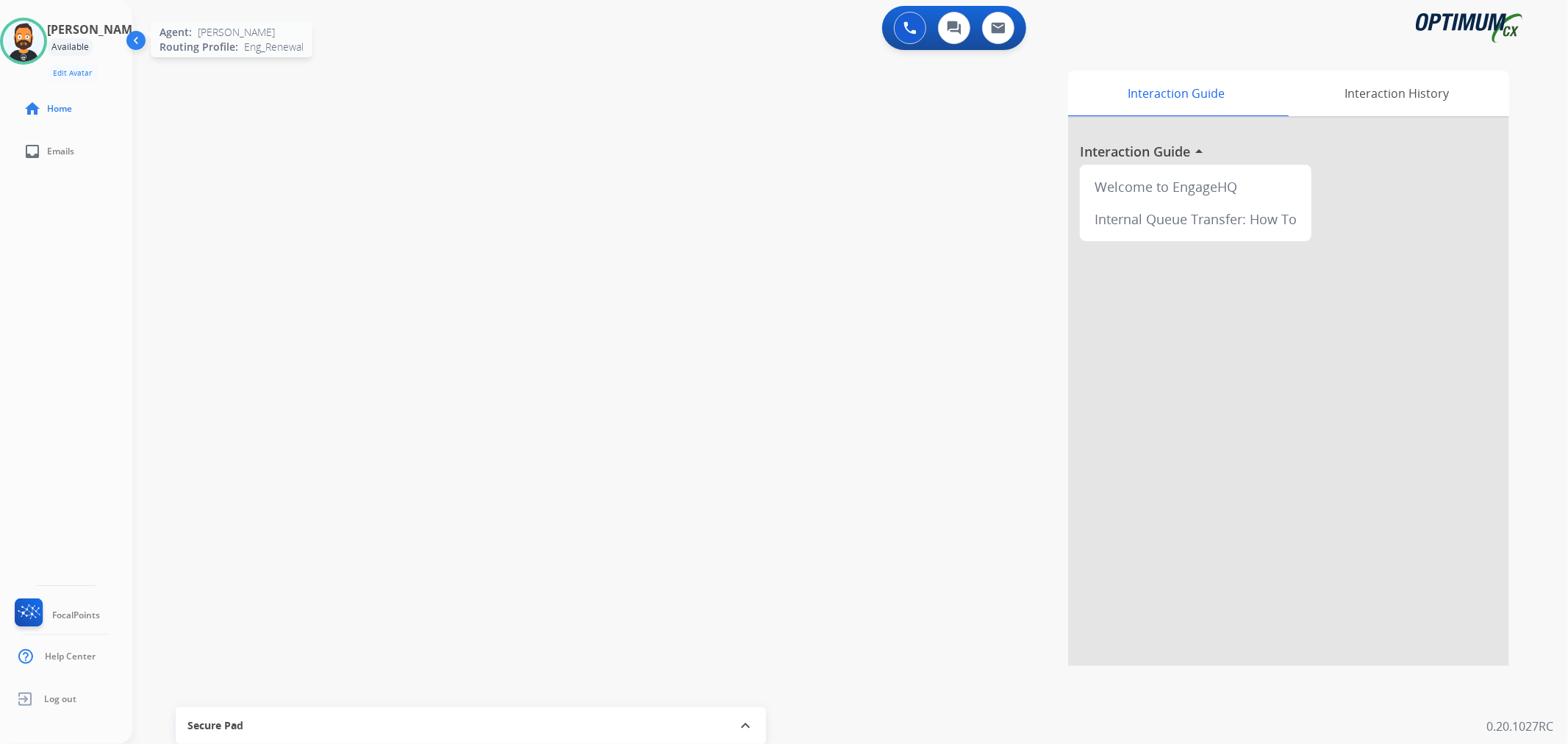
click at [47, 48] on div at bounding box center [23, 41] width 47 height 47
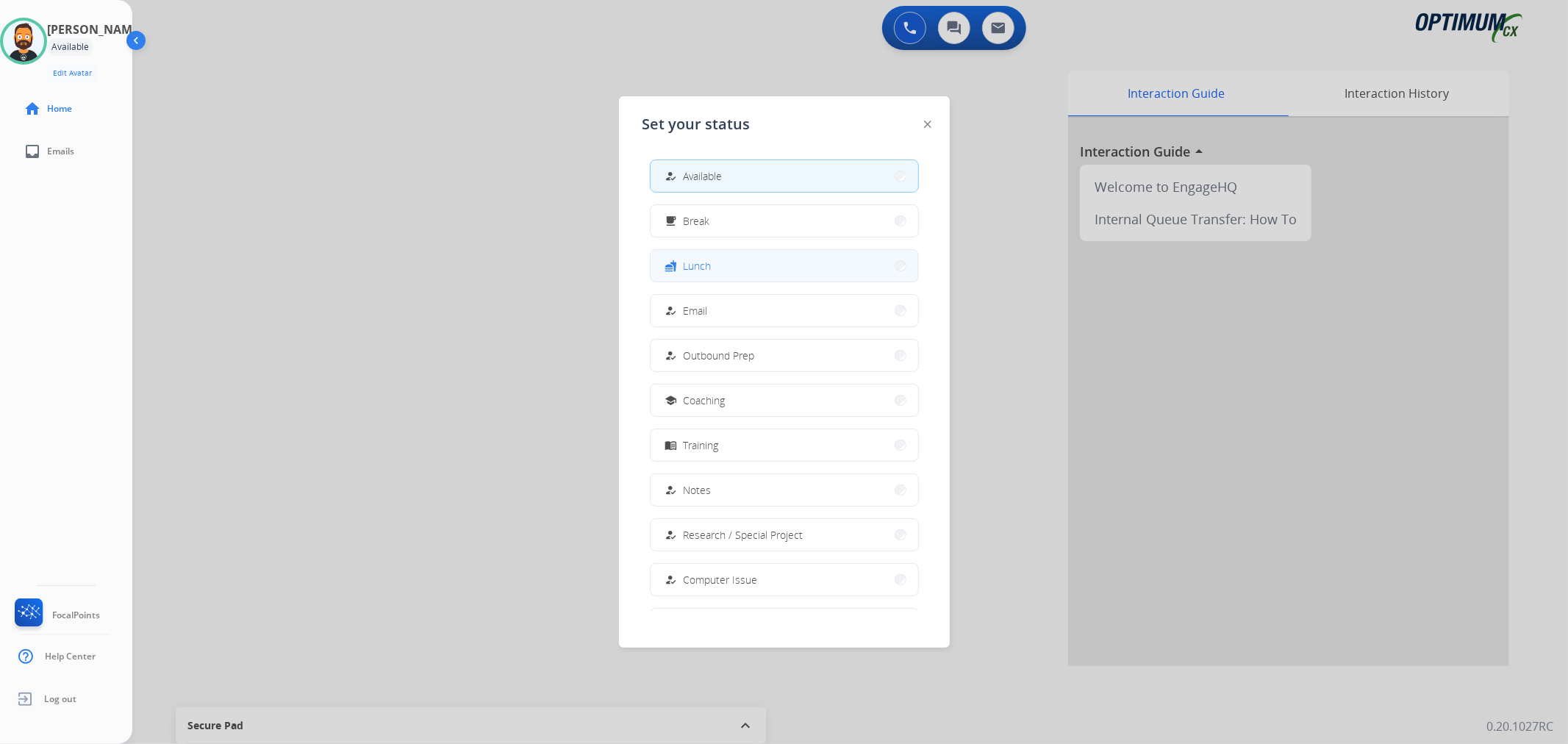
click at [693, 275] on button "fastfood Lunch" at bounding box center [784, 265] width 267 height 31
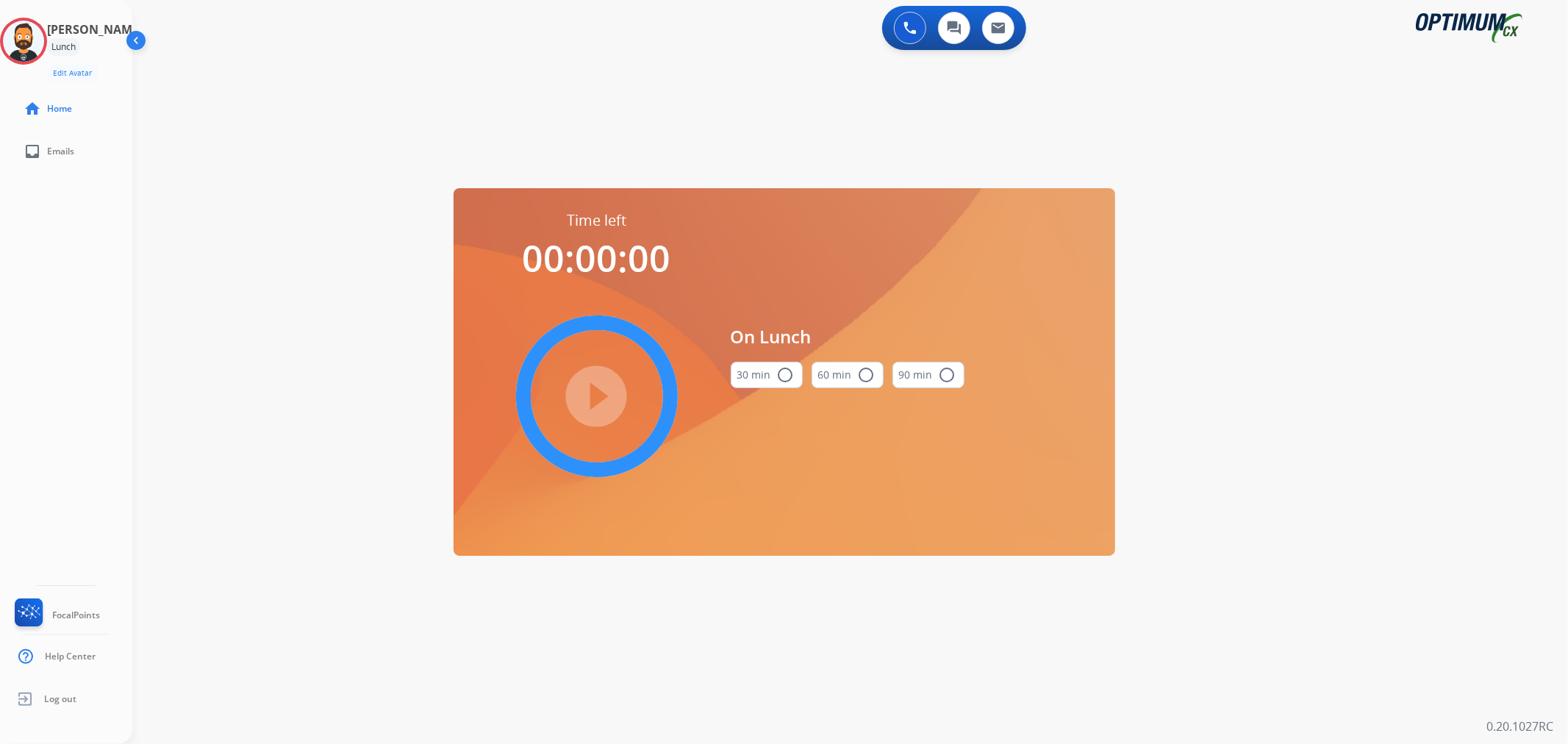
click at [778, 370] on mat-icon "radio_button_unchecked" at bounding box center [786, 374] width 18 height 18
click at [597, 402] on mat-icon "play_circle_filled" at bounding box center [597, 396] width 18 height 18
click at [30, 42] on icon at bounding box center [24, 42] width 48 height 48
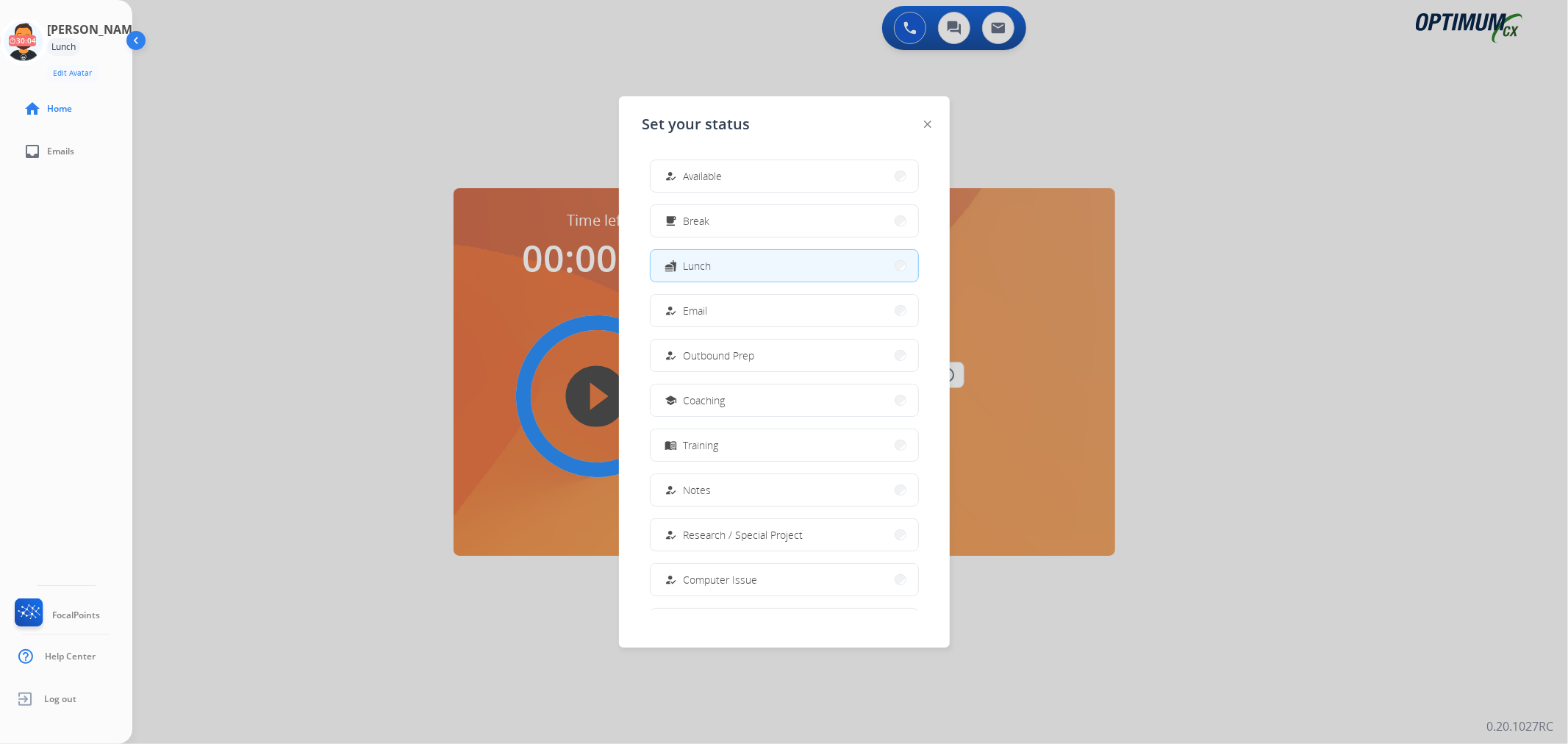
drag, startPoint x: 729, startPoint y: 176, endPoint x: 733, endPoint y: 166, distance: 10.8
click at [736, 178] on button "how_to_reg Available" at bounding box center [784, 175] width 267 height 31
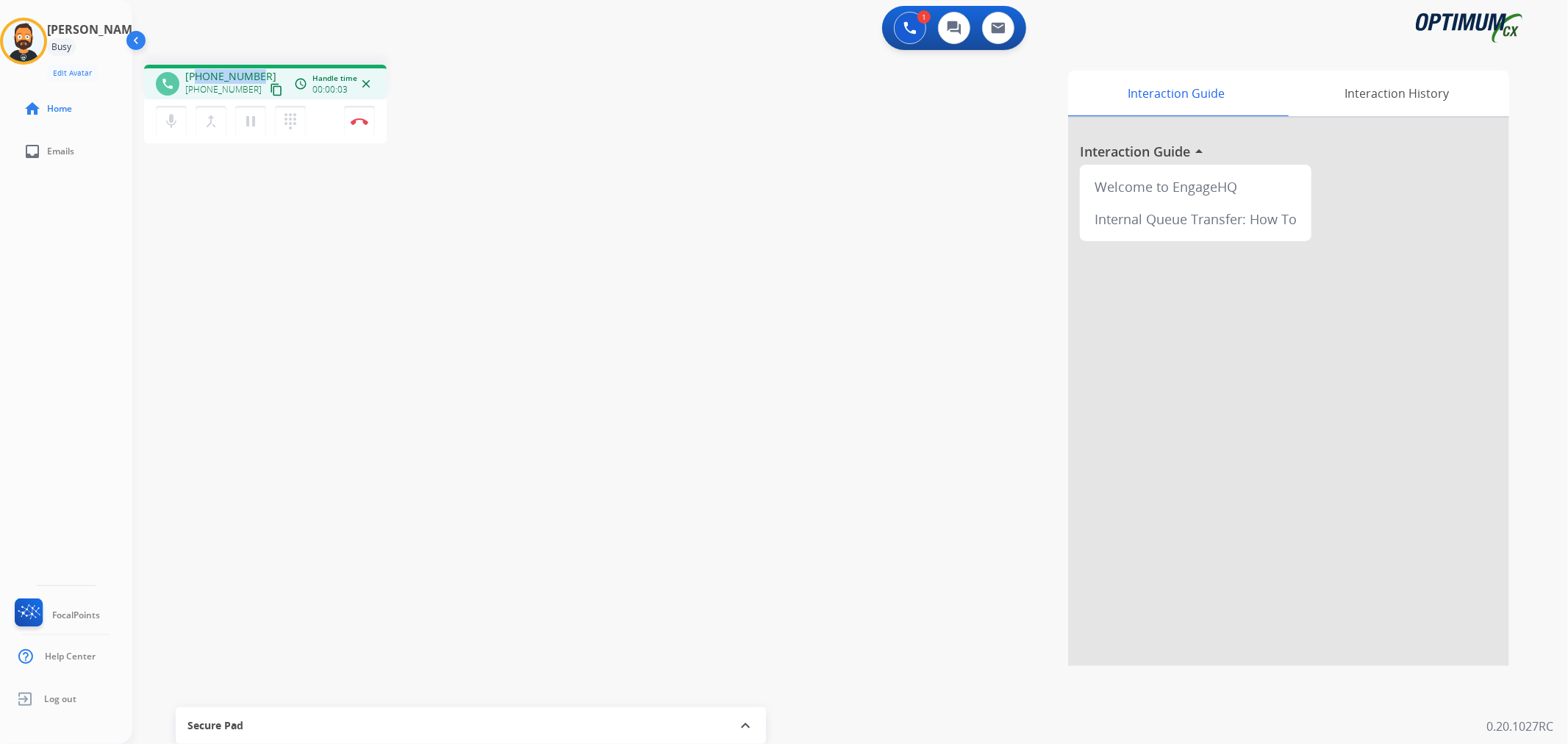
drag, startPoint x: 259, startPoint y: 69, endPoint x: 197, endPoint y: 74, distance: 62.2
click at [197, 74] on div "+12106929224 +12106929224 content_copy" at bounding box center [235, 83] width 100 height 30
copy span "2106929224"
click at [363, 113] on button "Disconnect" at bounding box center [359, 121] width 31 height 31
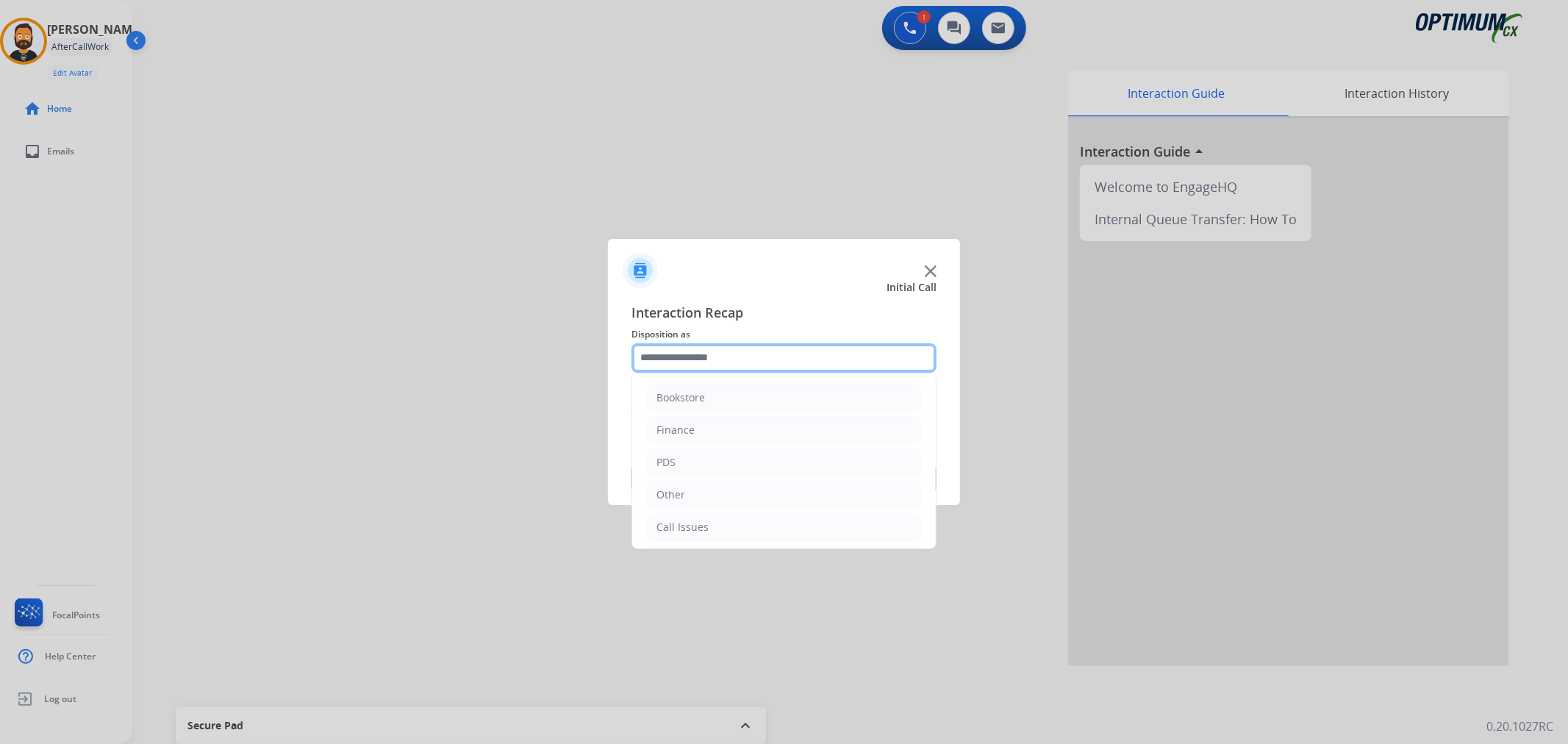
click at [692, 361] on input "text" at bounding box center [784, 358] width 305 height 30
click at [700, 519] on li "Renewal" at bounding box center [784, 523] width 275 height 28
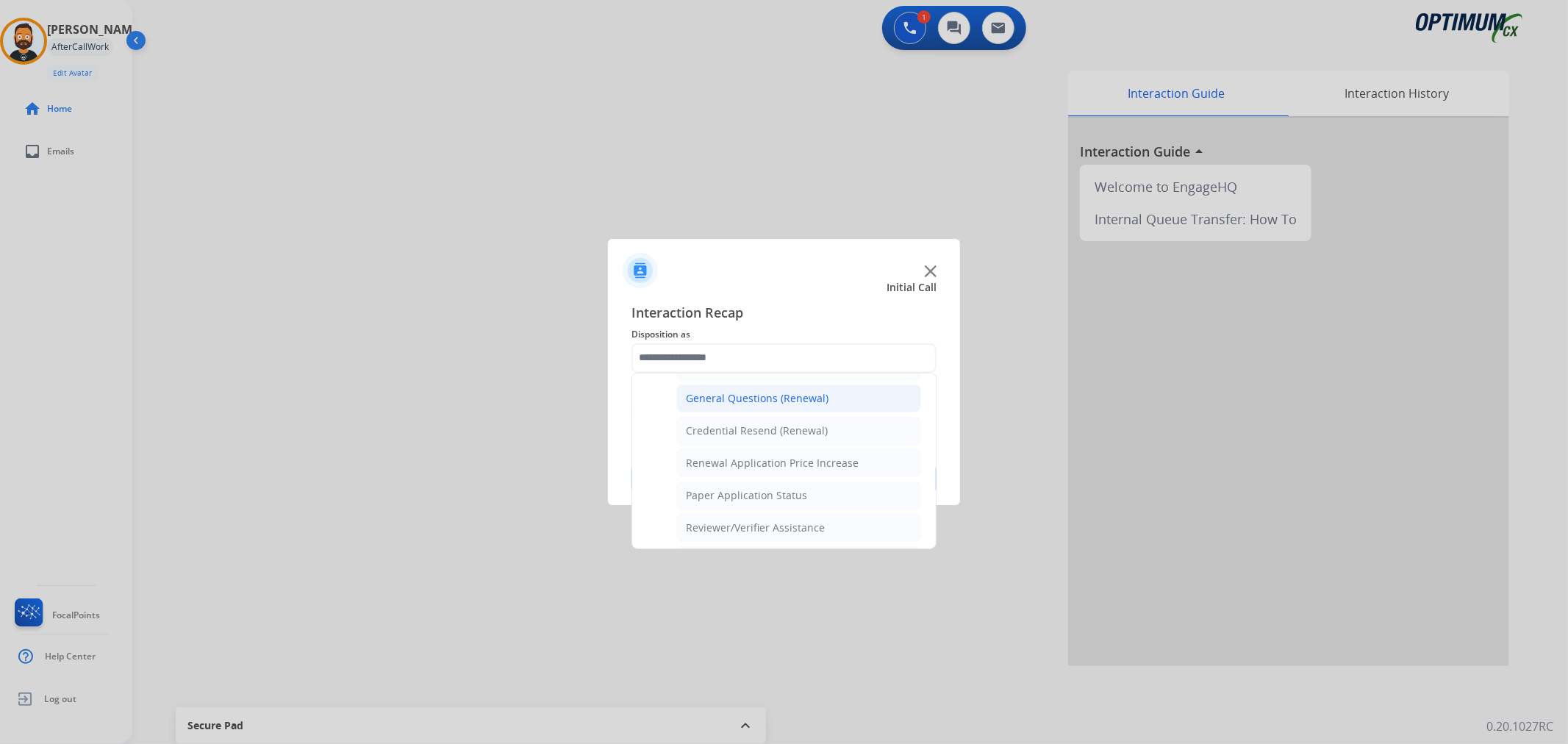
click at [736, 387] on li "General Questions (Renewal)" at bounding box center [799, 398] width 245 height 28
type input "**********"
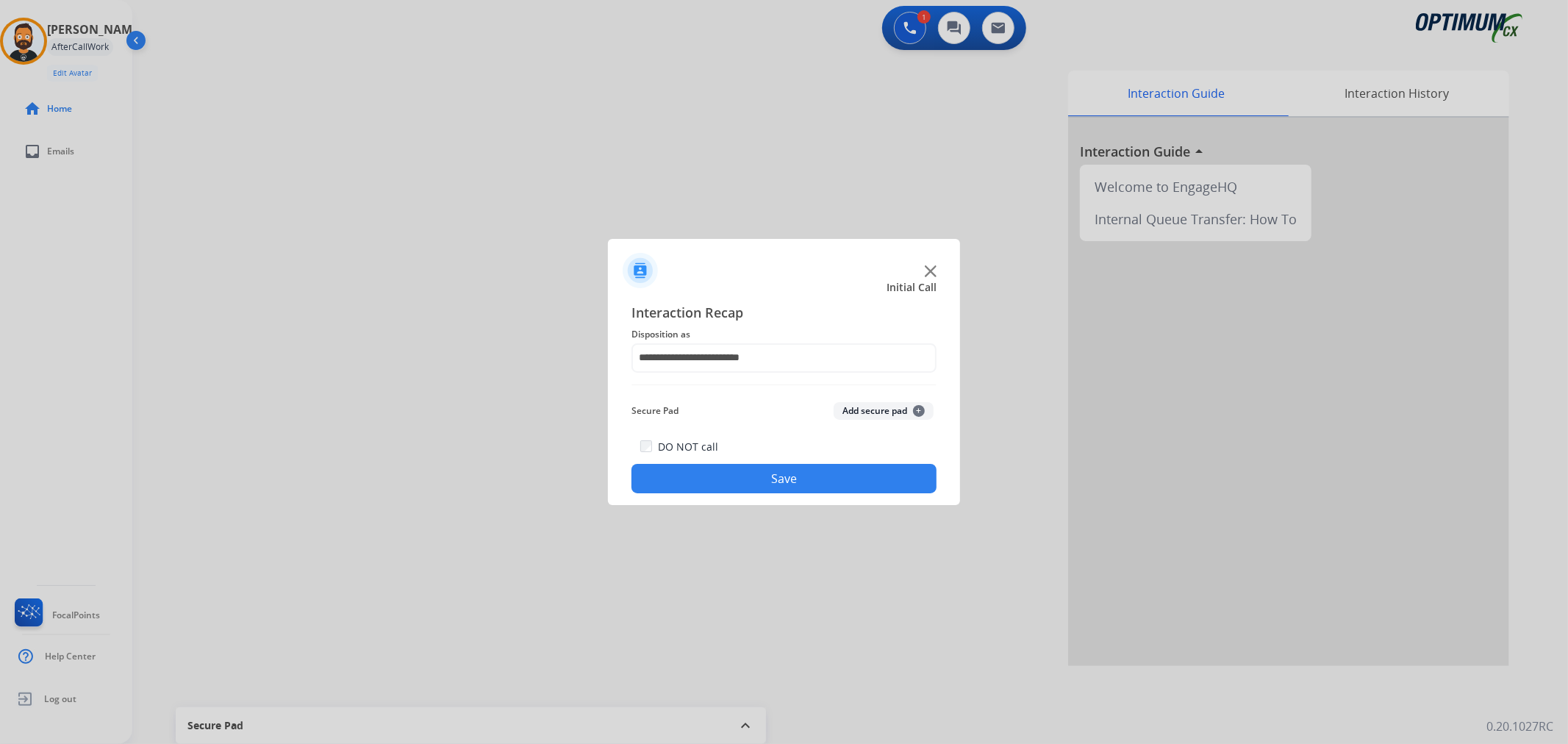
click at [700, 476] on button "Save" at bounding box center [784, 478] width 305 height 30
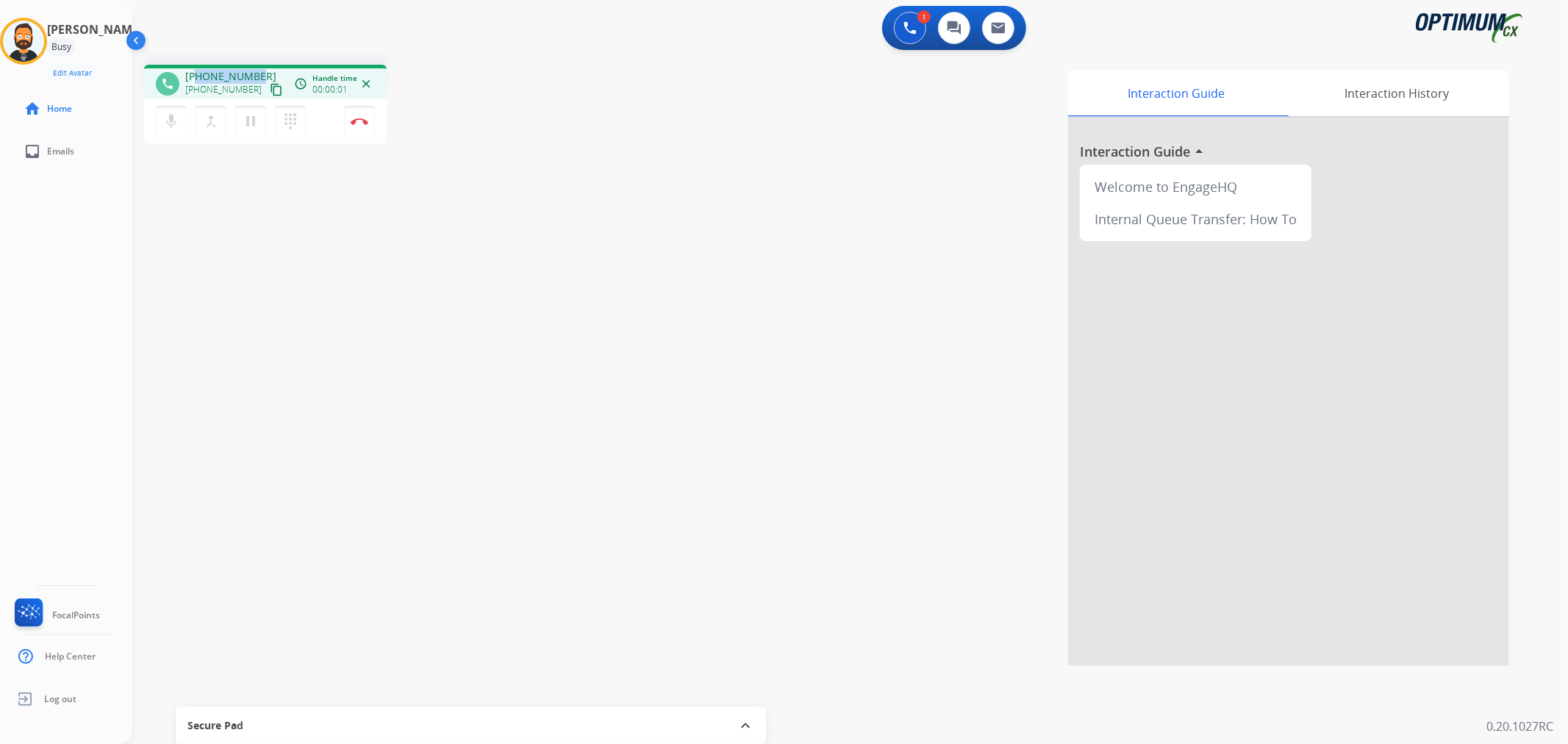
drag, startPoint x: 256, startPoint y: 72, endPoint x: 196, endPoint y: 70, distance: 60.0
click at [196, 70] on div "+15802542227 +15802542227 content_copy" at bounding box center [235, 83] width 100 height 30
click at [383, 116] on div "mic Mute merge_type Bridge pause Hold dialpad Dialpad Disconnect" at bounding box center [265, 121] width 243 height 44
click at [361, 115] on button "Disconnect" at bounding box center [359, 121] width 31 height 31
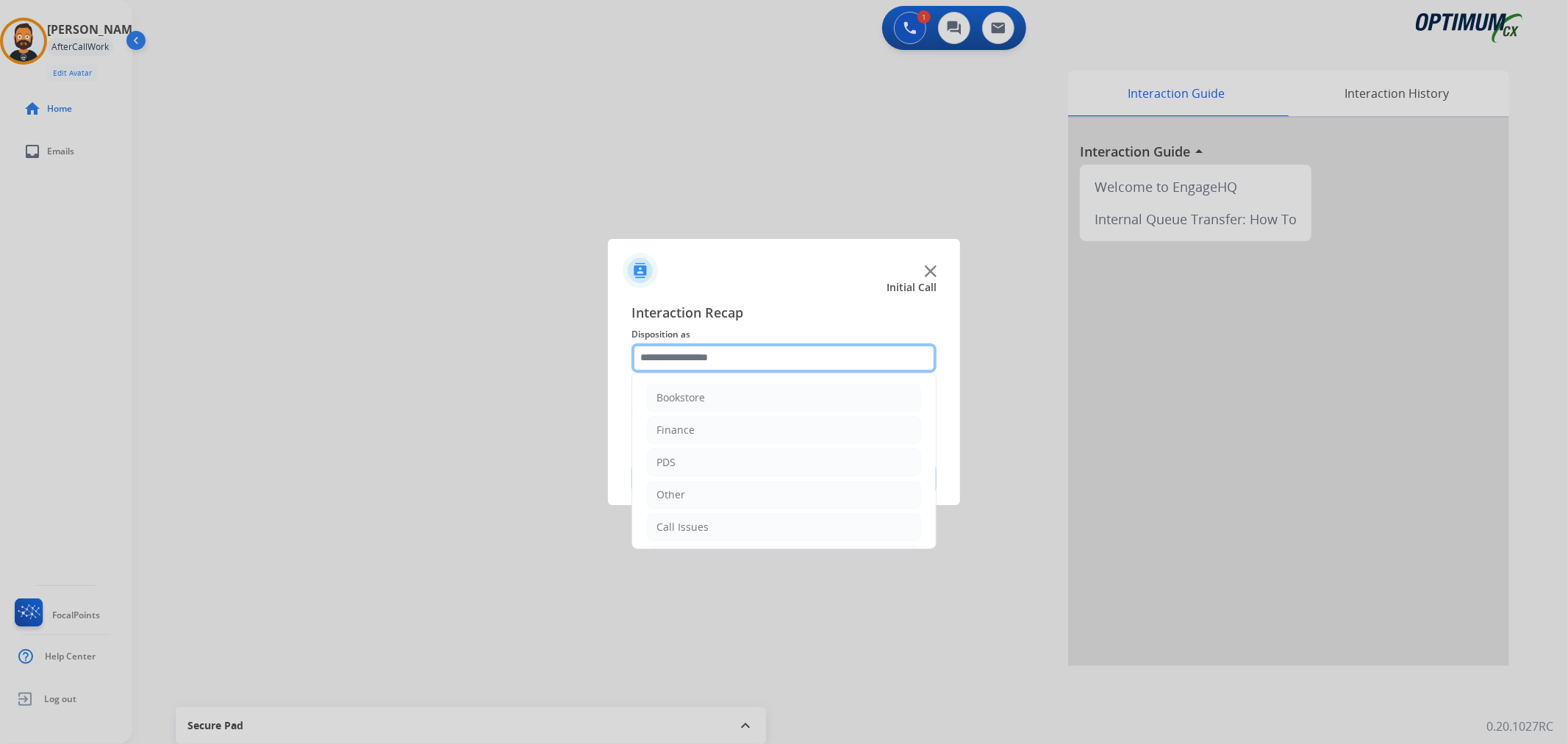
click at [716, 362] on input "text" at bounding box center [784, 358] width 305 height 30
click at [708, 513] on li "Renewal" at bounding box center [784, 523] width 275 height 28
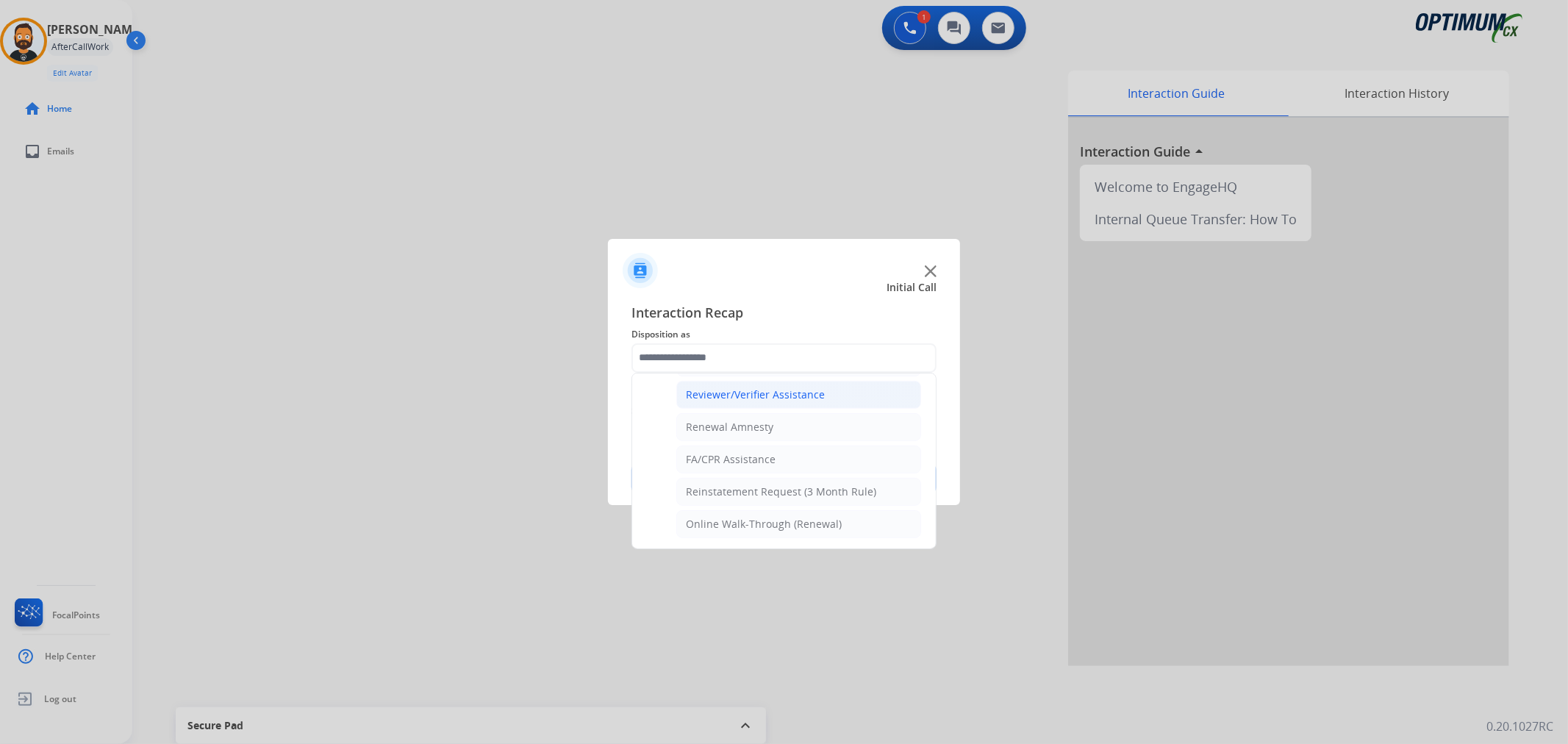
click at [758, 391] on div "Reviewer/Verifier Assistance" at bounding box center [756, 394] width 139 height 14
type input "**********"
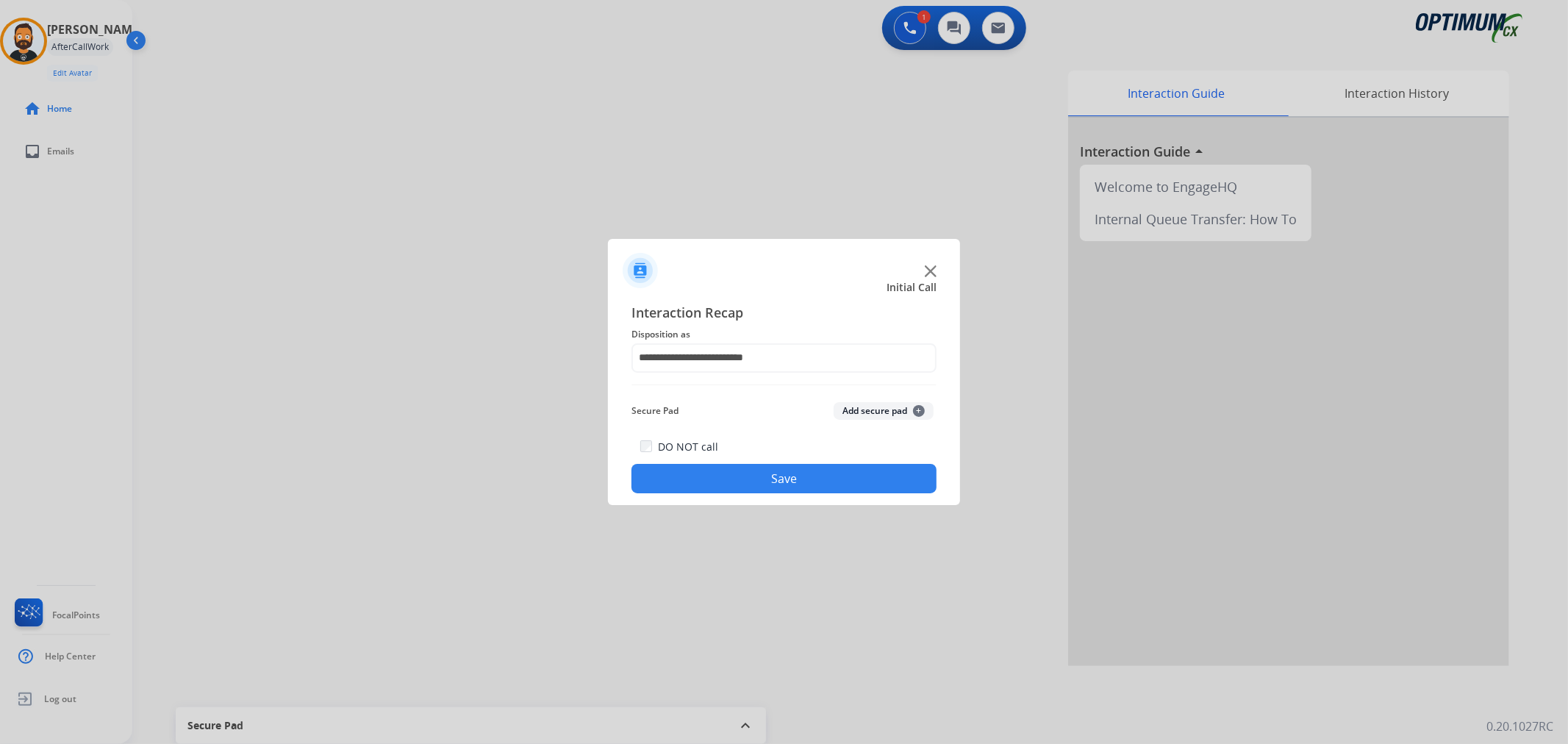
click at [736, 482] on button "Save" at bounding box center [784, 478] width 305 height 30
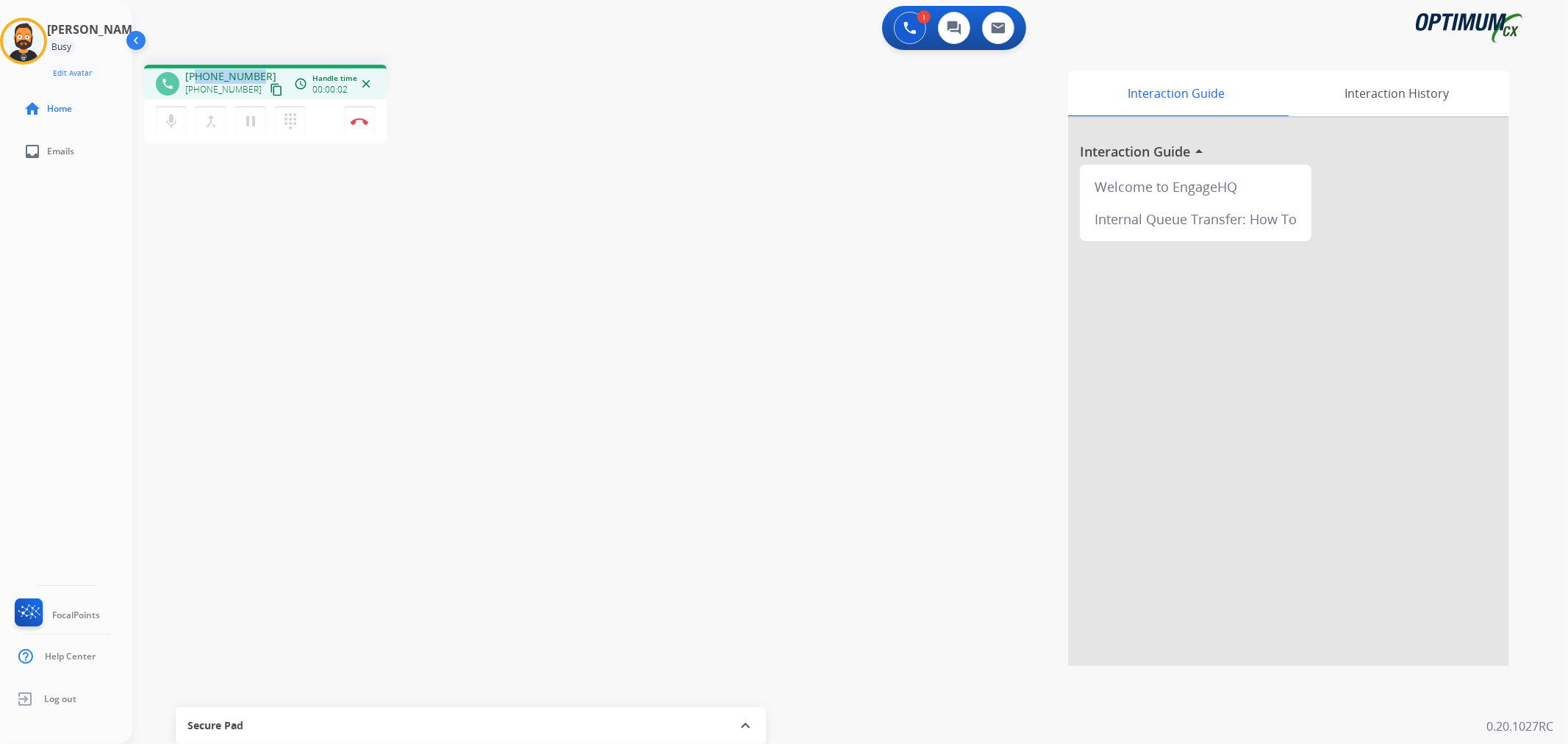
drag, startPoint x: 259, startPoint y: 70, endPoint x: 197, endPoint y: 74, distance: 62.1
click at [197, 74] on div "+12673193019 +12673193019 content_copy" at bounding box center [235, 83] width 100 height 30
click at [357, 125] on button "Disconnect" at bounding box center [359, 121] width 31 height 31
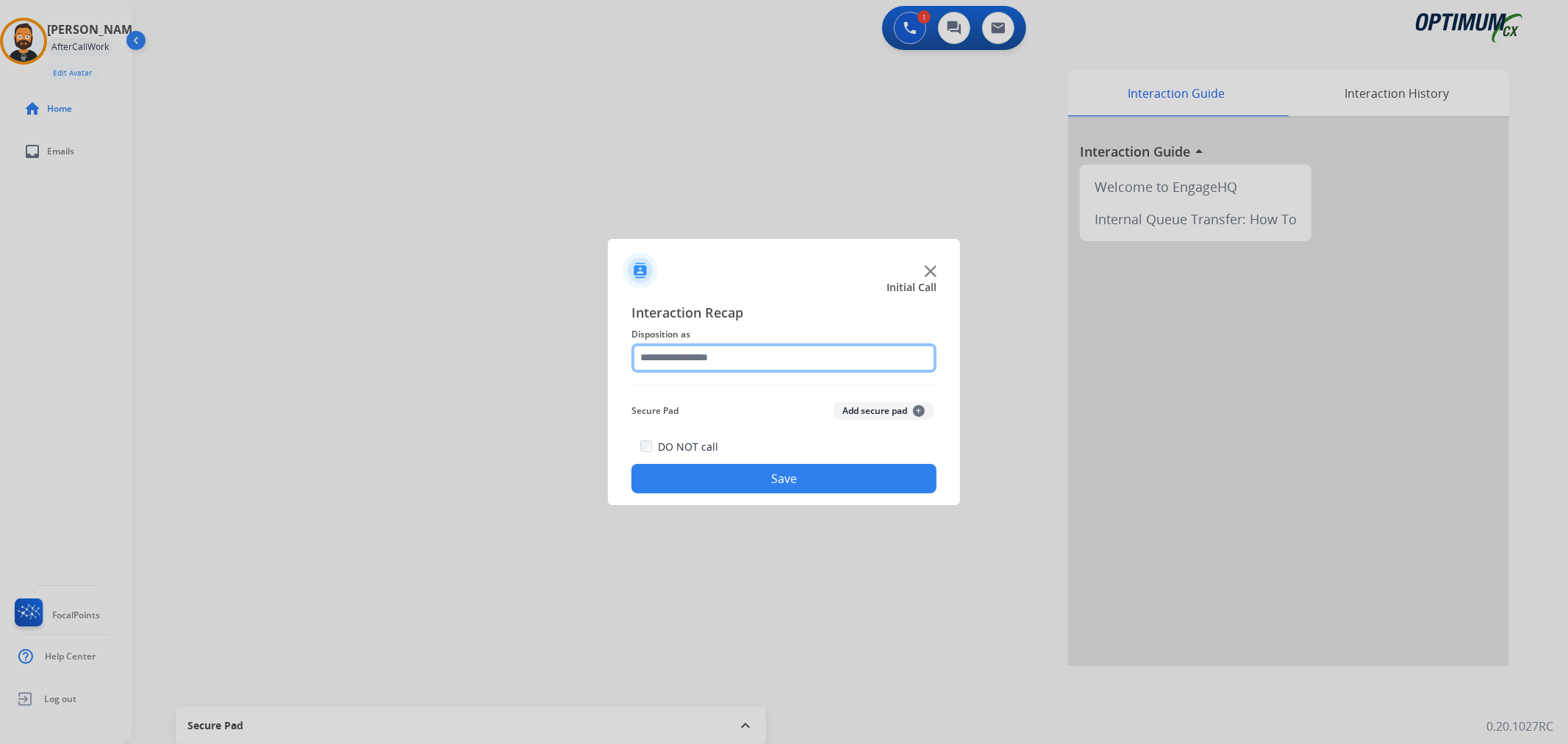
click at [718, 357] on input "text" at bounding box center [784, 358] width 305 height 30
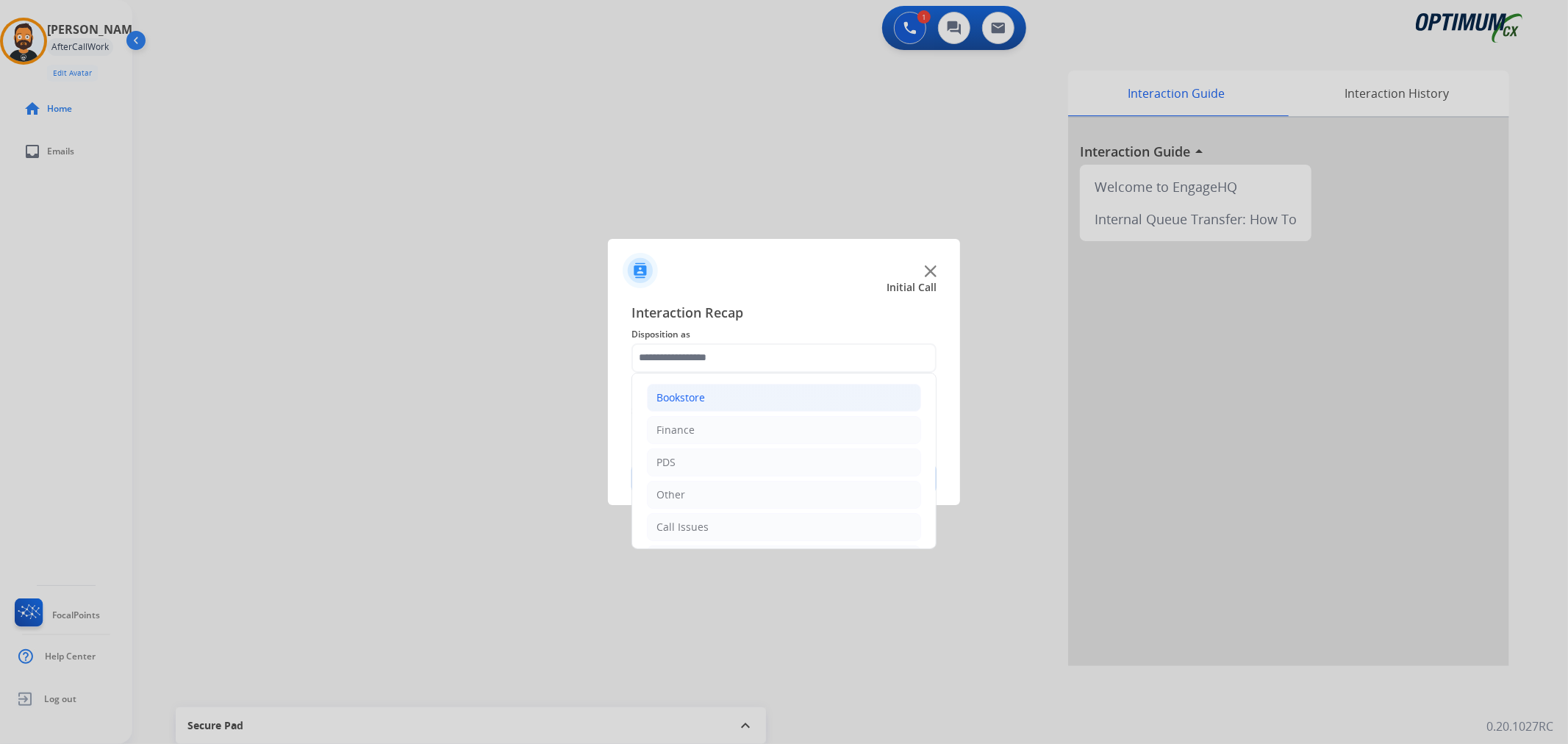
click at [703, 391] on div "Bookstore" at bounding box center [680, 398] width 49 height 14
click at [750, 459] on div "General Questions (Bookstore)" at bounding box center [760, 462] width 149 height 14
type input "**********"
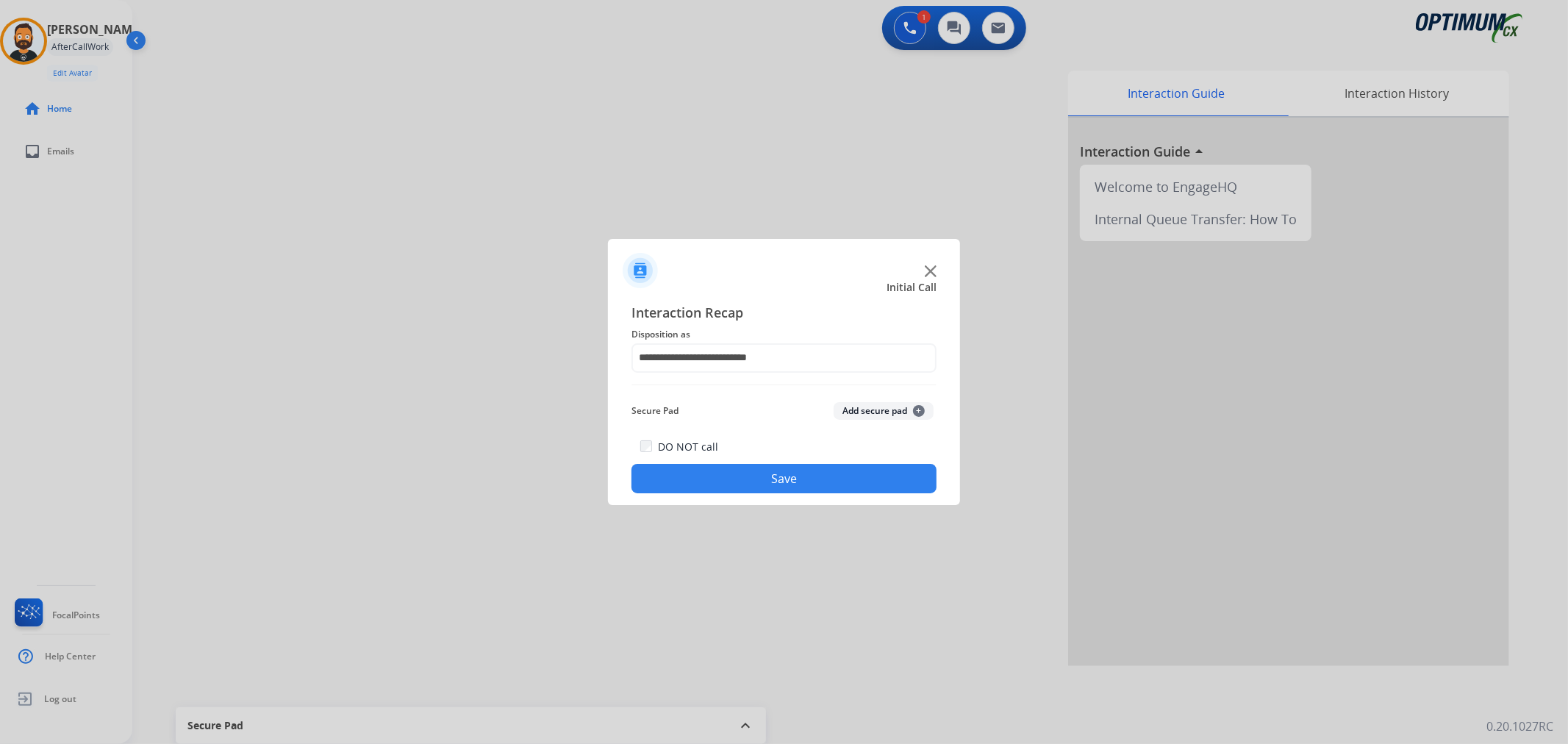
click at [754, 482] on button "Save" at bounding box center [784, 478] width 305 height 30
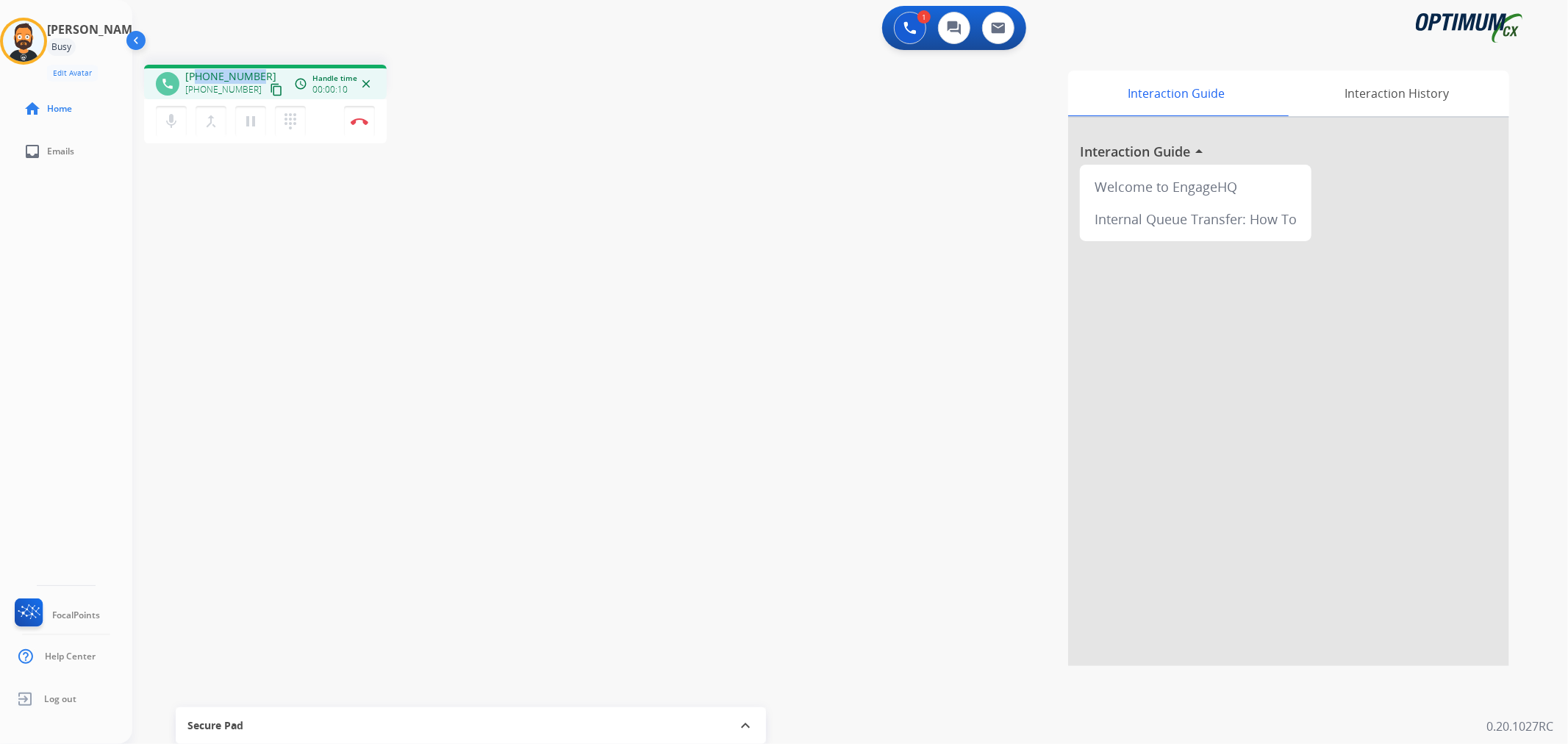
drag, startPoint x: 256, startPoint y: 67, endPoint x: 196, endPoint y: 70, distance: 60.1
click at [196, 70] on div "phone +14047998984 +14047998984 content_copy access_time Call metrics Queue 00:…" at bounding box center [265, 82] width 243 height 34
click at [365, 114] on button "Disconnect" at bounding box center [359, 121] width 31 height 31
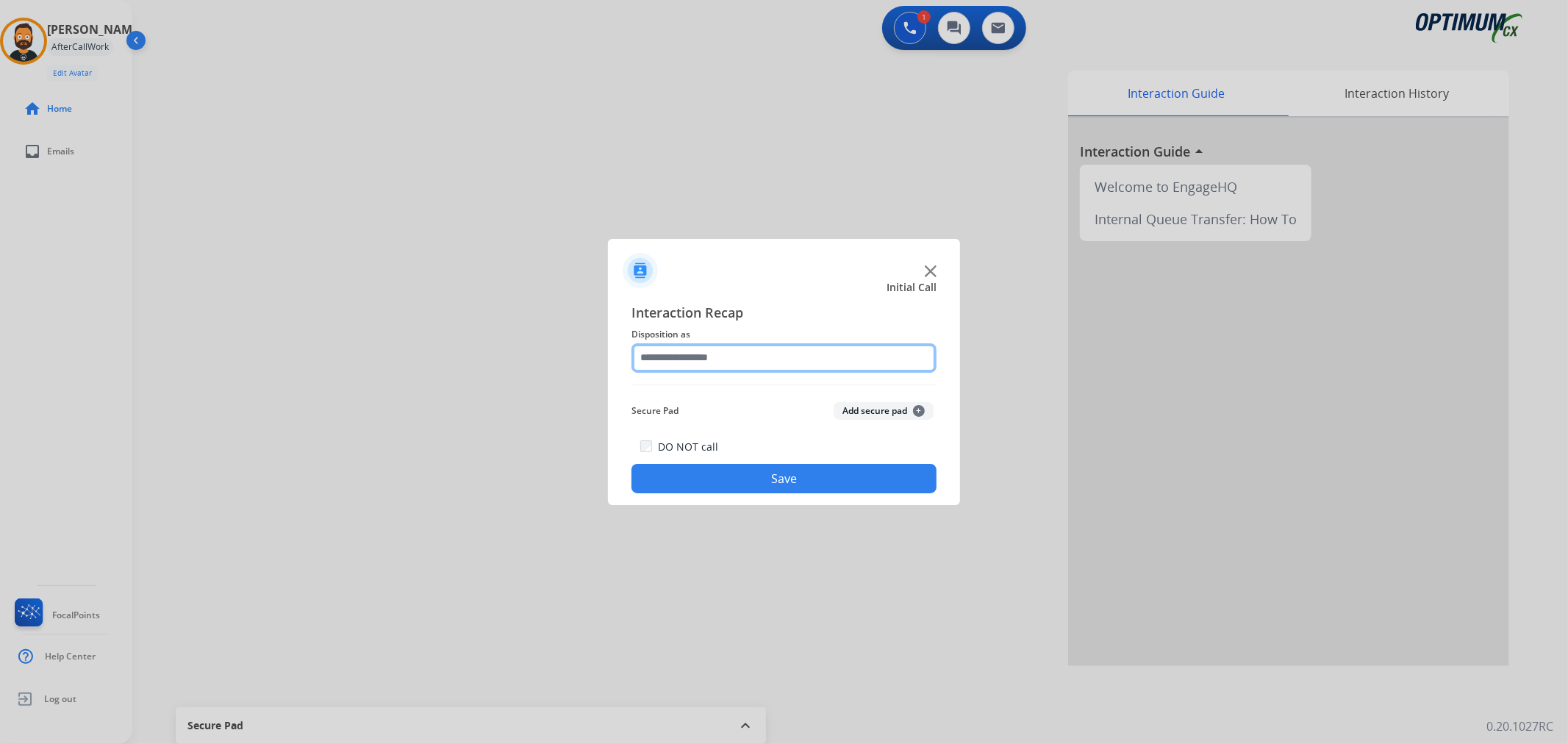
click at [710, 353] on input "text" at bounding box center [784, 358] width 305 height 30
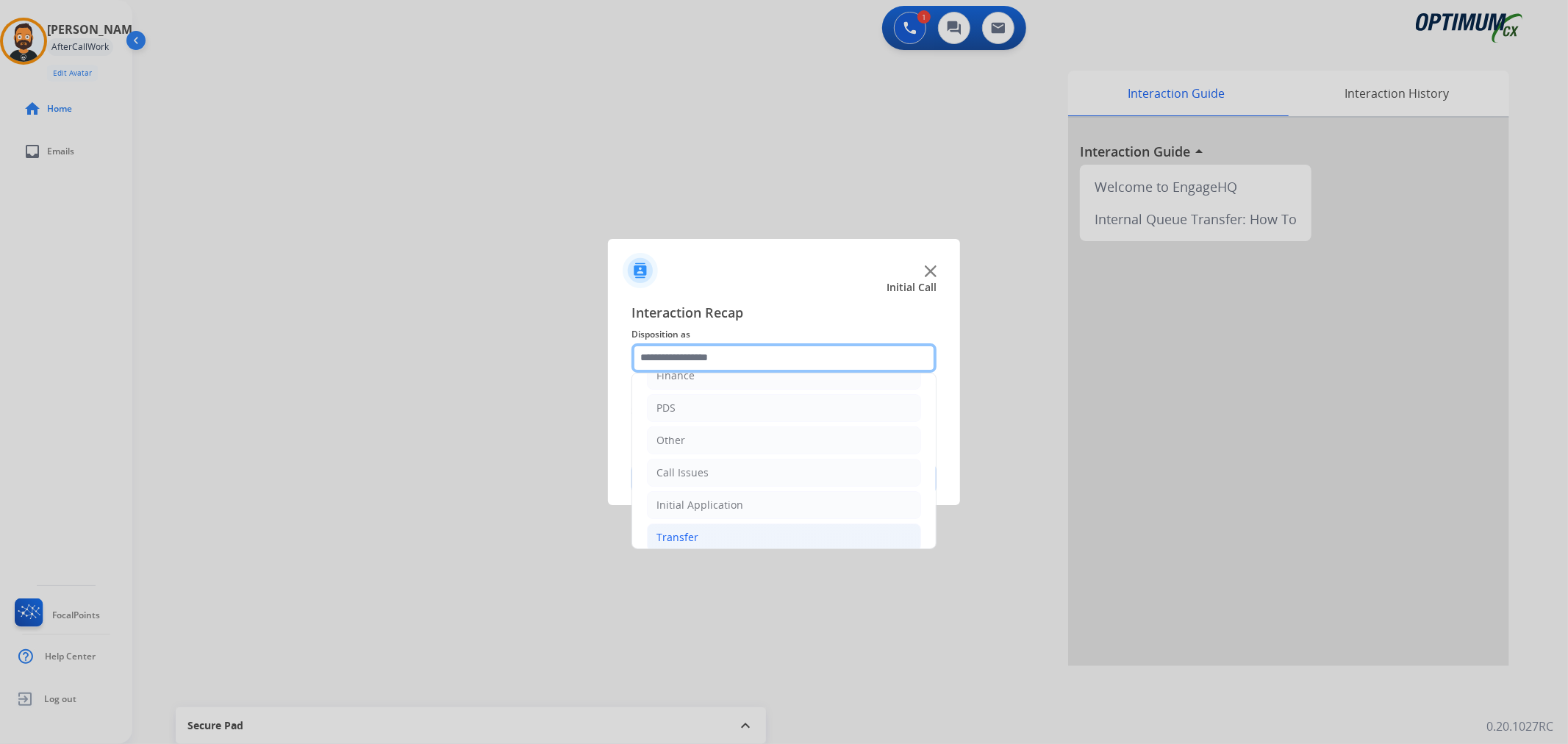
scroll to position [101, 0]
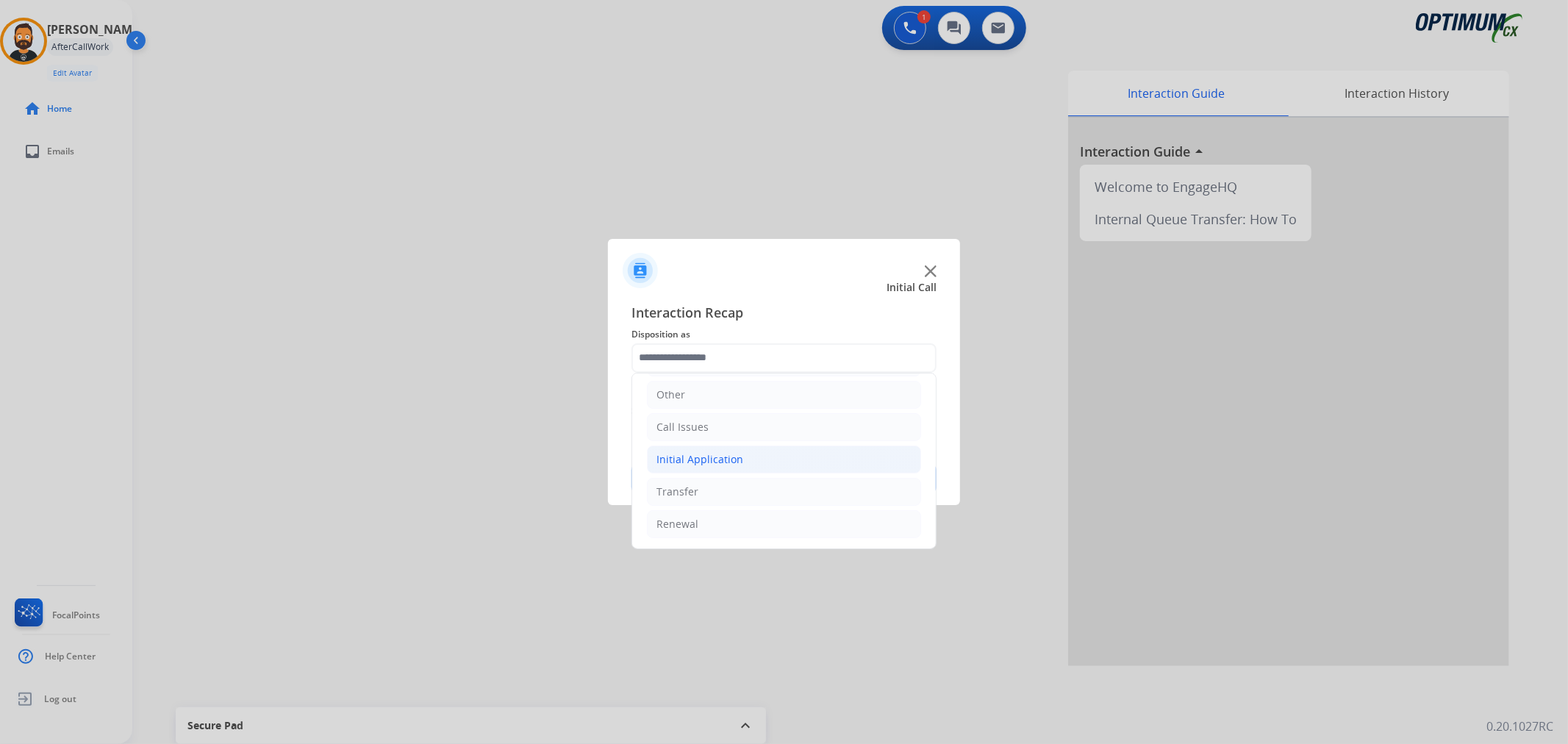
click at [717, 460] on div "Initial Application" at bounding box center [700, 459] width 86 height 14
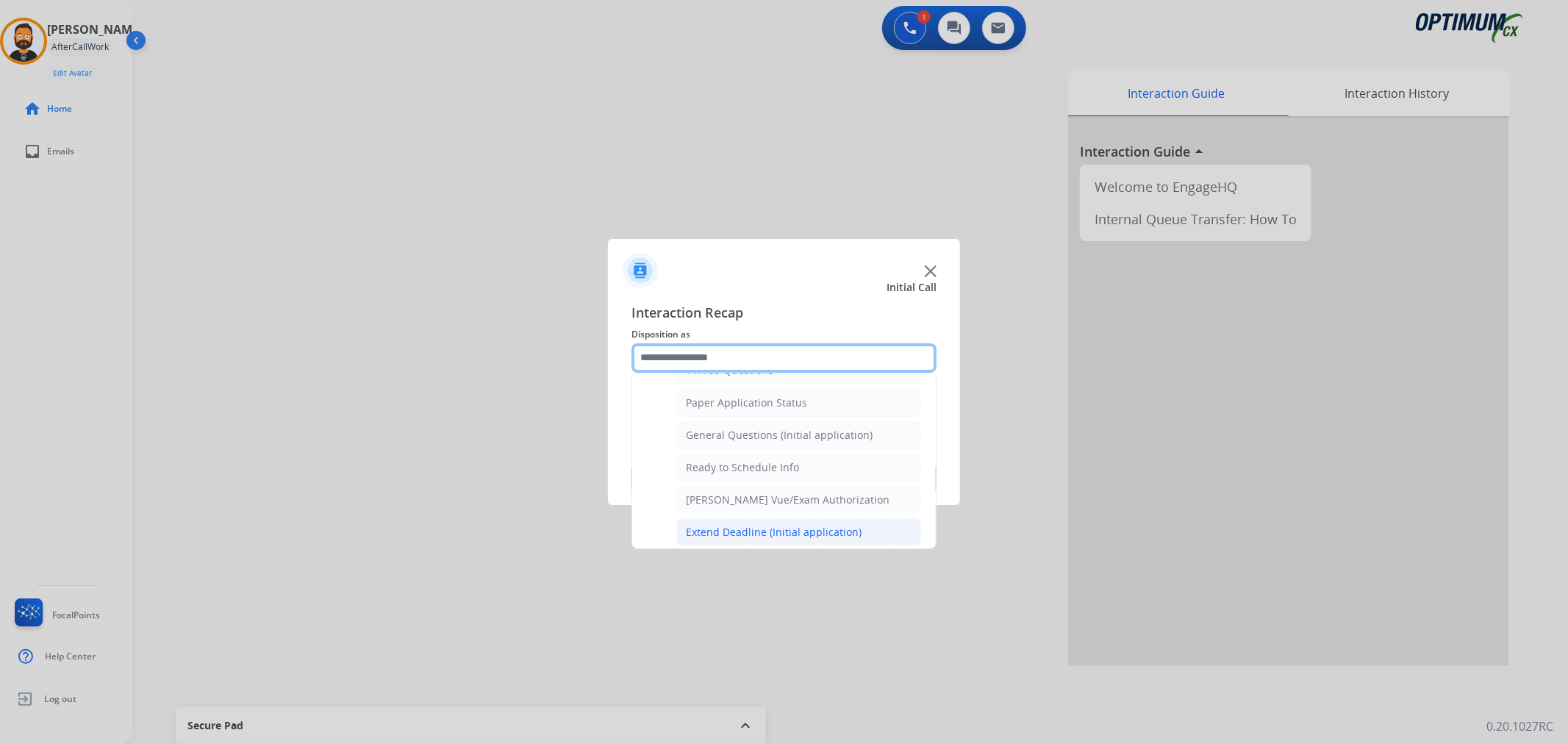
scroll to position [758, 0]
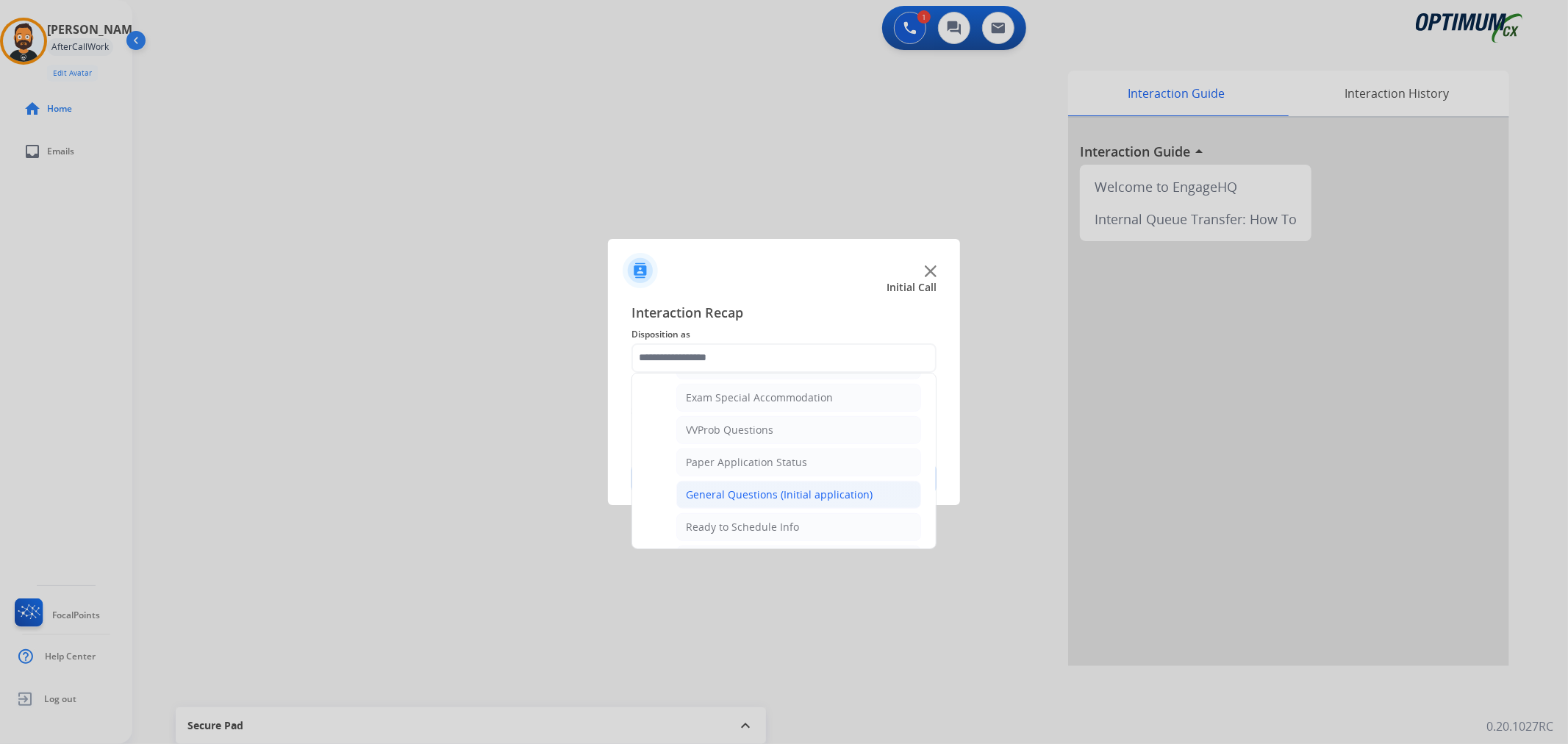
click at [760, 493] on div "General Questions (Initial application)" at bounding box center [779, 494] width 186 height 14
type input "**********"
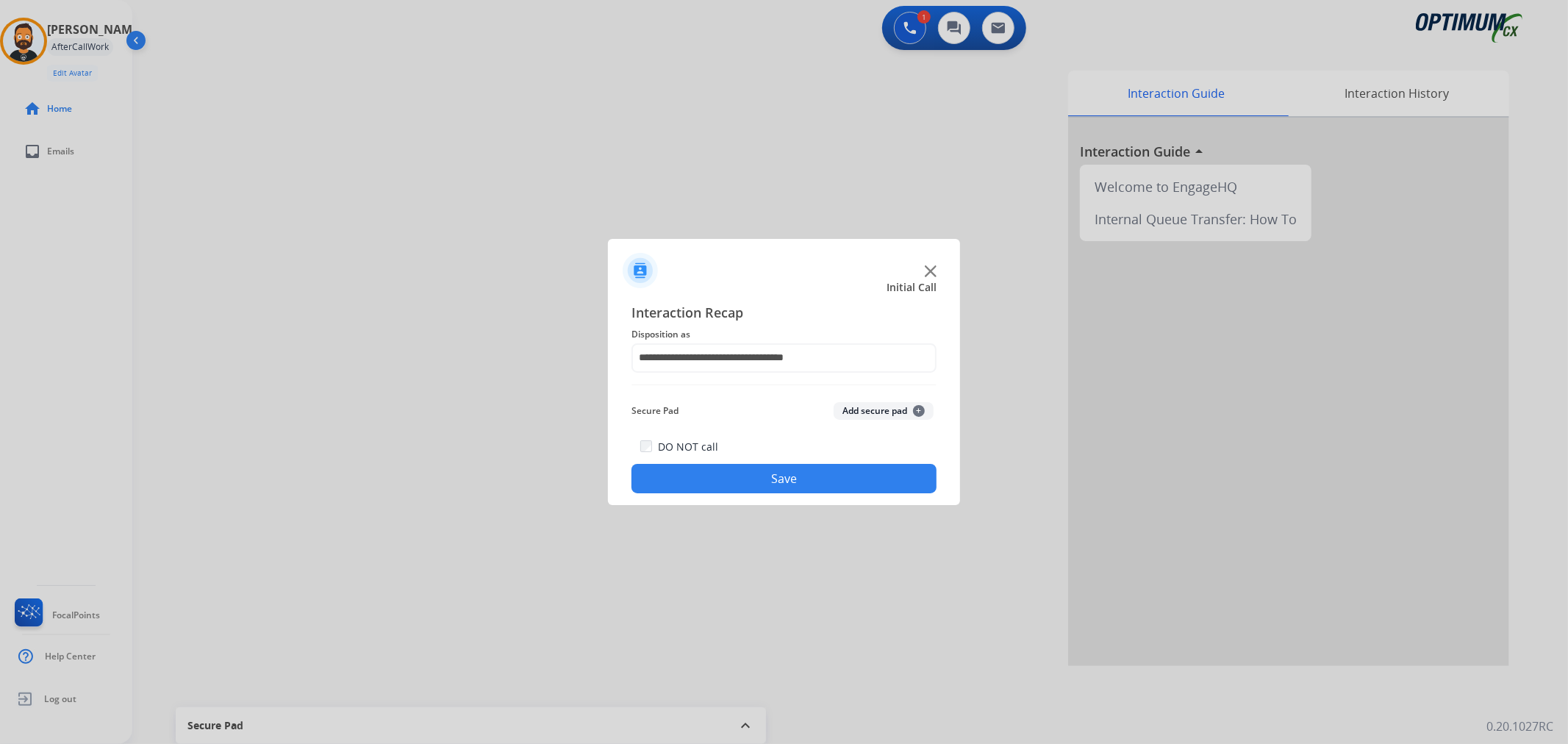
click at [761, 475] on button "Save" at bounding box center [784, 478] width 305 height 30
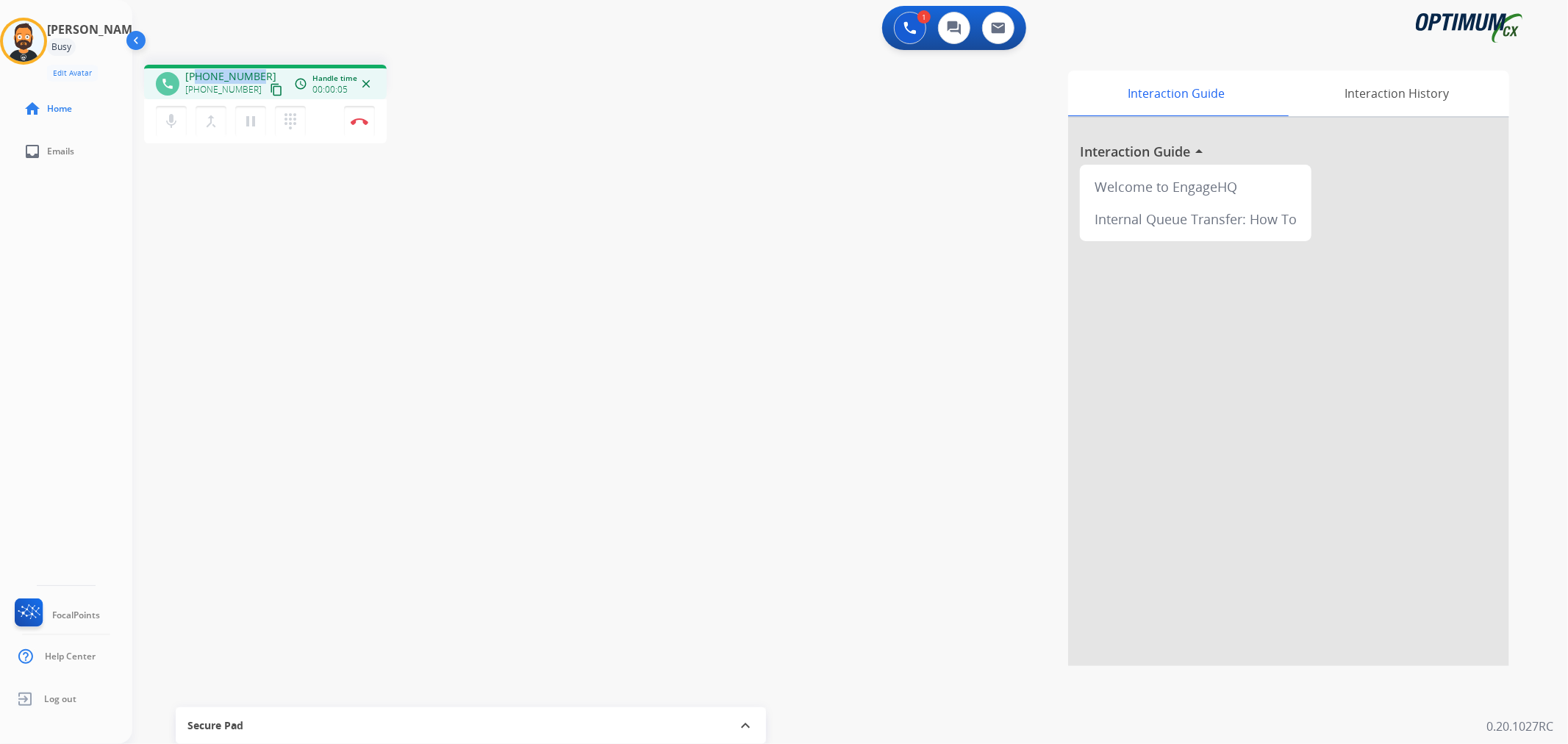
drag, startPoint x: 256, startPoint y: 74, endPoint x: 199, endPoint y: 70, distance: 57.1
click at [199, 70] on div "+15152621202 +15152621202 content_copy" at bounding box center [235, 83] width 100 height 30
click at [252, 121] on mat-icon "pause" at bounding box center [251, 122] width 18 height 18
click at [255, 113] on mat-icon "play_arrow" at bounding box center [251, 122] width 18 height 18
click at [362, 122] on img at bounding box center [359, 121] width 18 height 7
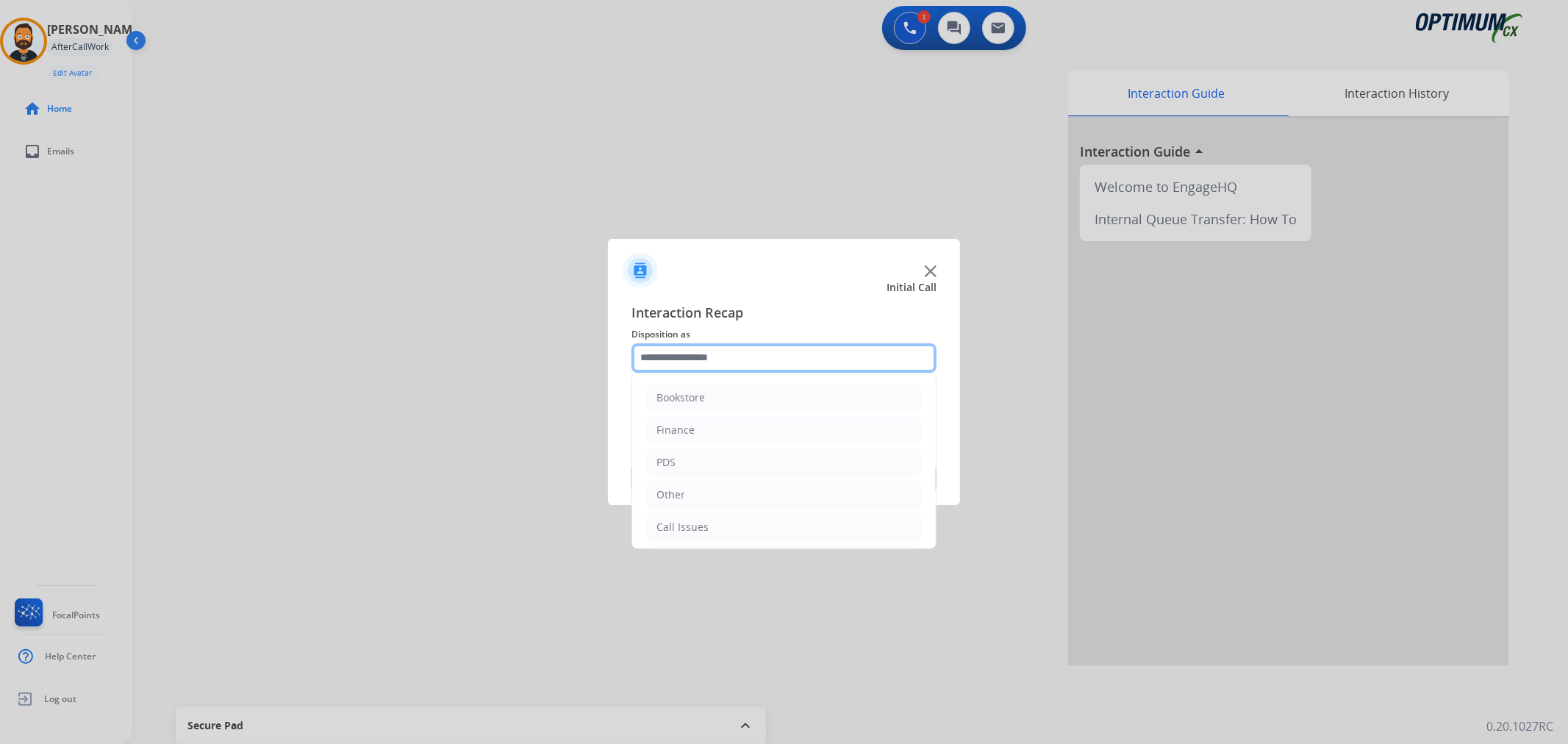
click at [746, 354] on input "text" at bounding box center [784, 358] width 305 height 30
click at [716, 456] on div "Initial Application" at bounding box center [700, 459] width 86 height 14
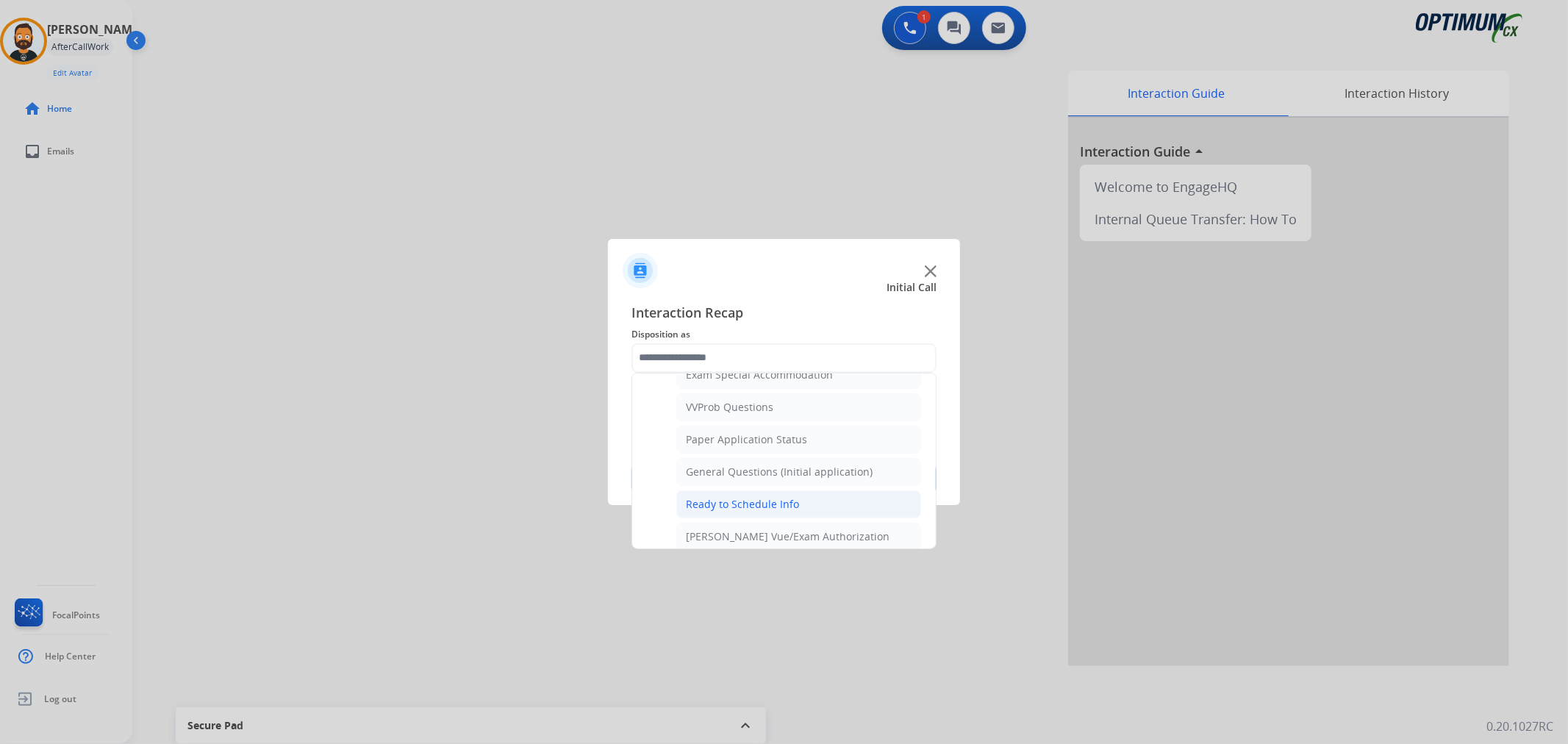
click at [765, 507] on div "Ready to Schedule Info" at bounding box center [742, 504] width 113 height 14
type input "**********"
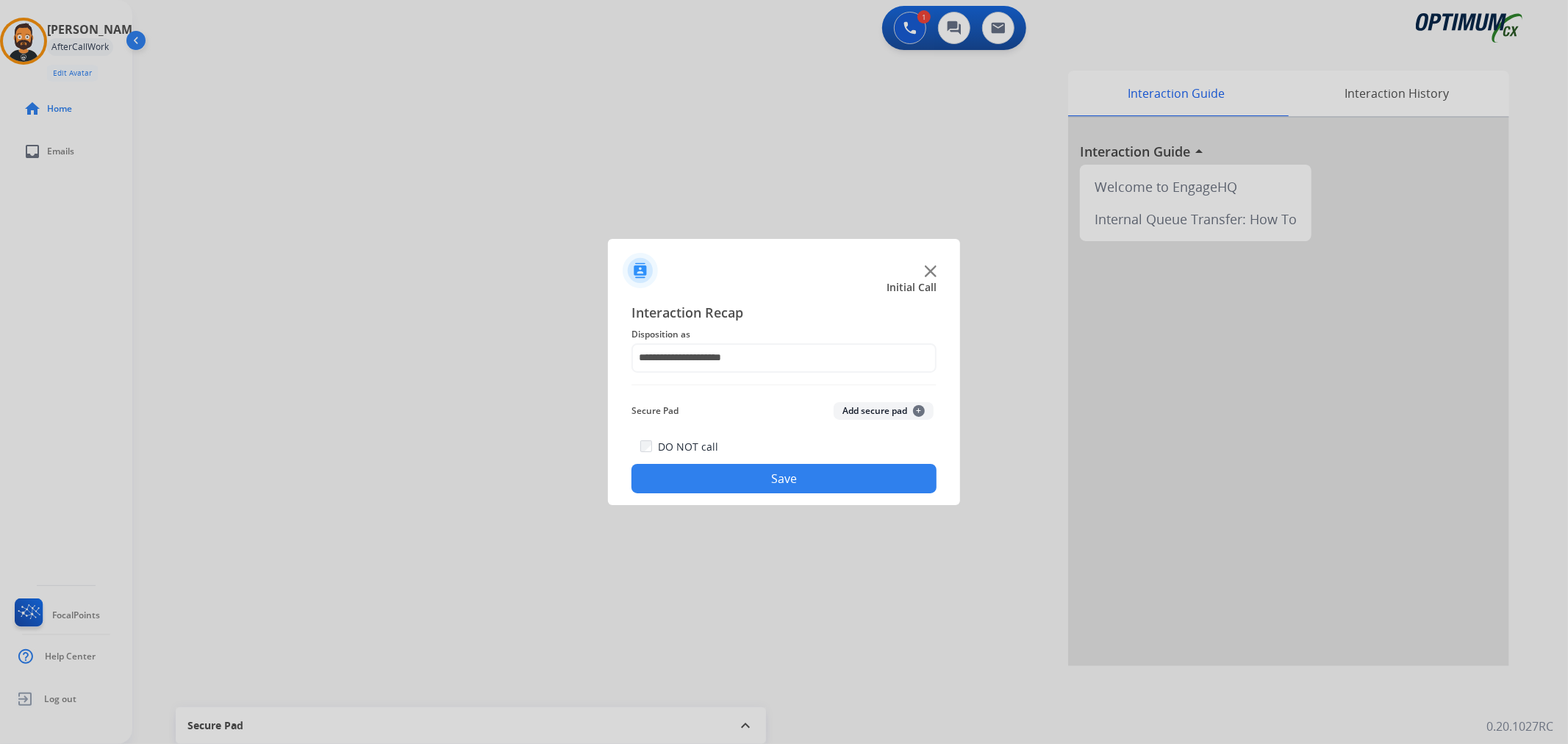
click at [760, 494] on div "**********" at bounding box center [784, 398] width 352 height 215
click at [745, 463] on div "DO NOT call Save" at bounding box center [784, 466] width 305 height 56
click at [736, 474] on button "Save" at bounding box center [784, 478] width 305 height 30
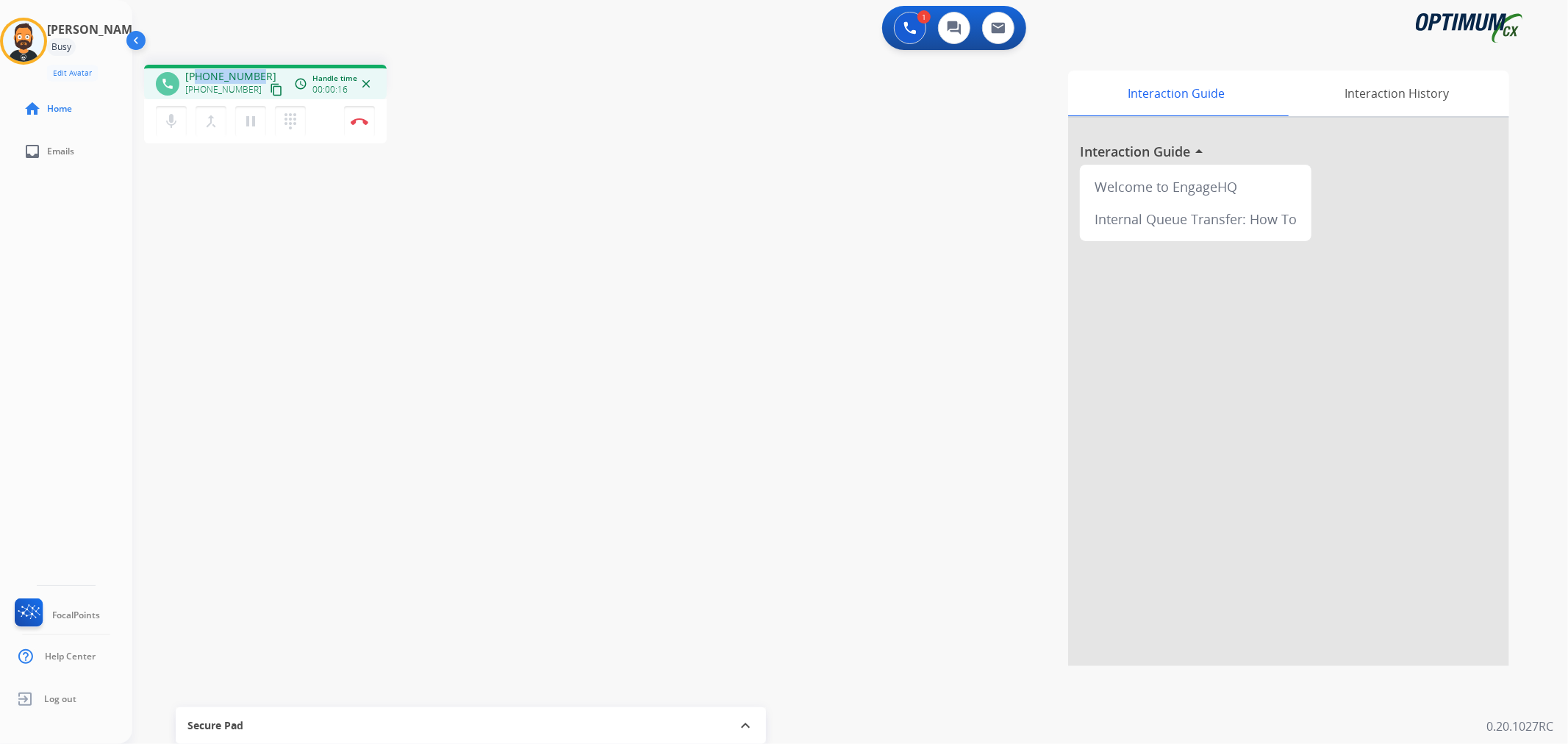
drag, startPoint x: 257, startPoint y: 74, endPoint x: 199, endPoint y: 68, distance: 58.3
click at [199, 68] on div "phone +13017102136 +13017102136 content_copy access_time Call metrics Queue 00:…" at bounding box center [265, 82] width 243 height 34
click at [358, 121] on img at bounding box center [359, 121] width 18 height 7
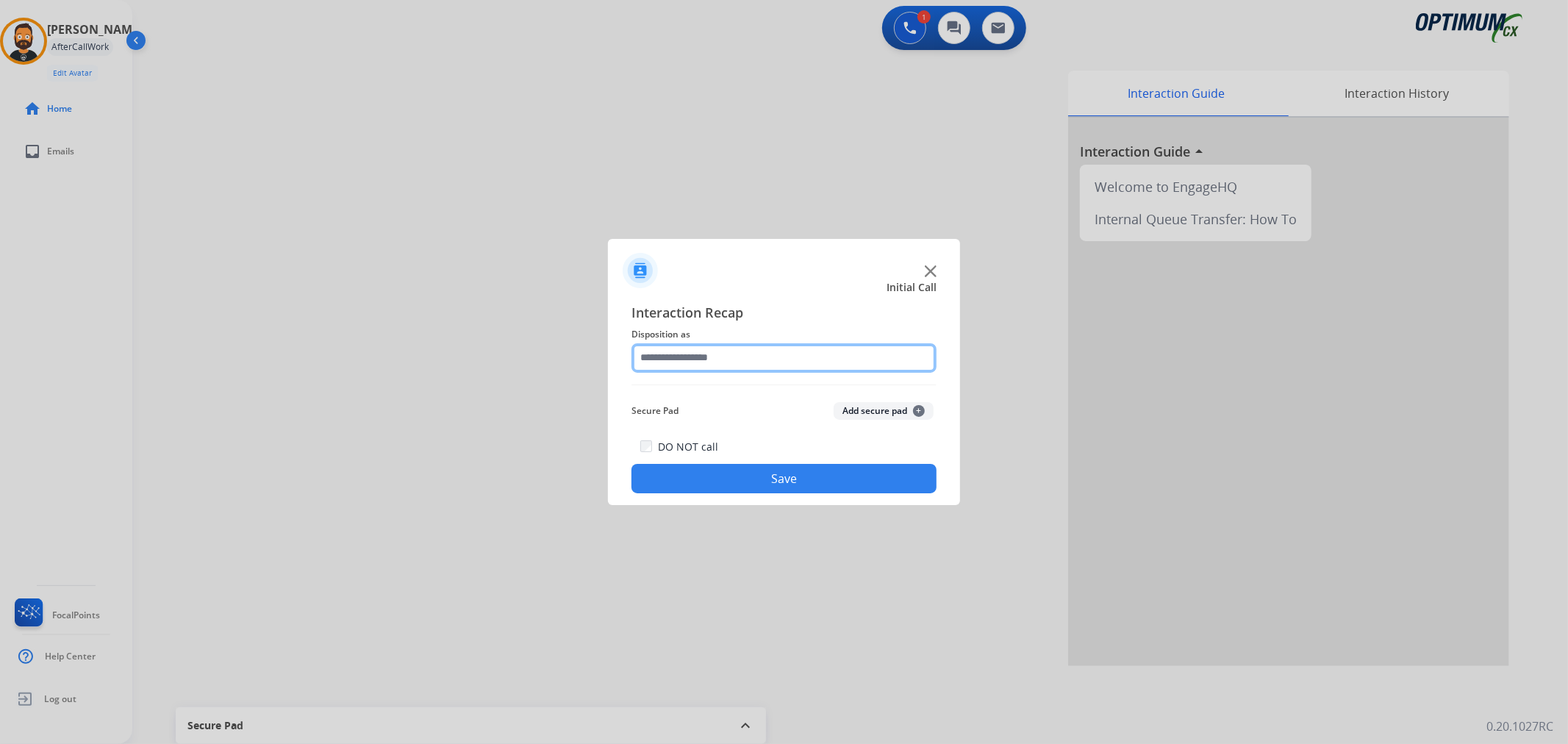
click at [703, 351] on input "text" at bounding box center [784, 358] width 305 height 30
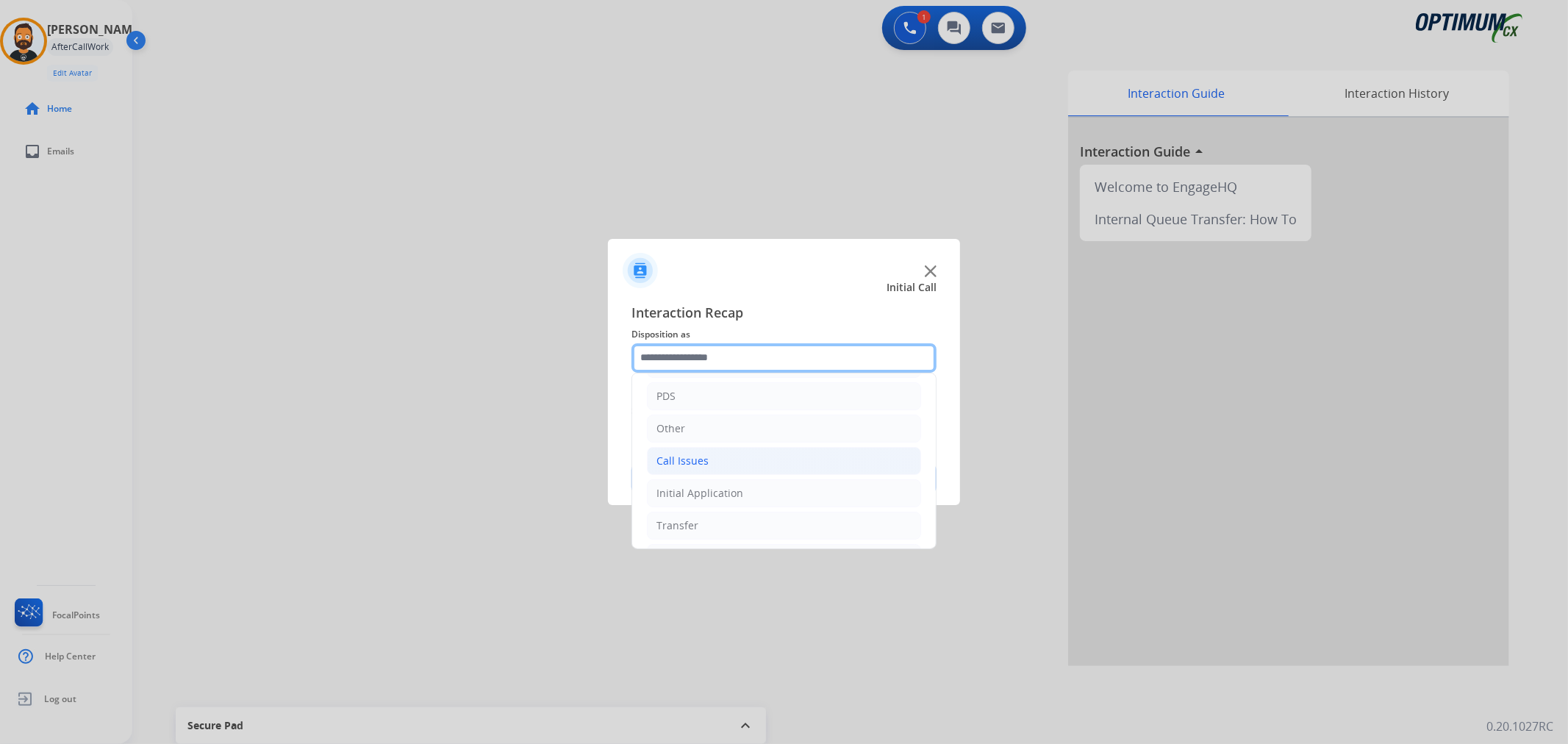
scroll to position [101, 0]
click at [710, 456] on div "Initial Application" at bounding box center [700, 459] width 86 height 14
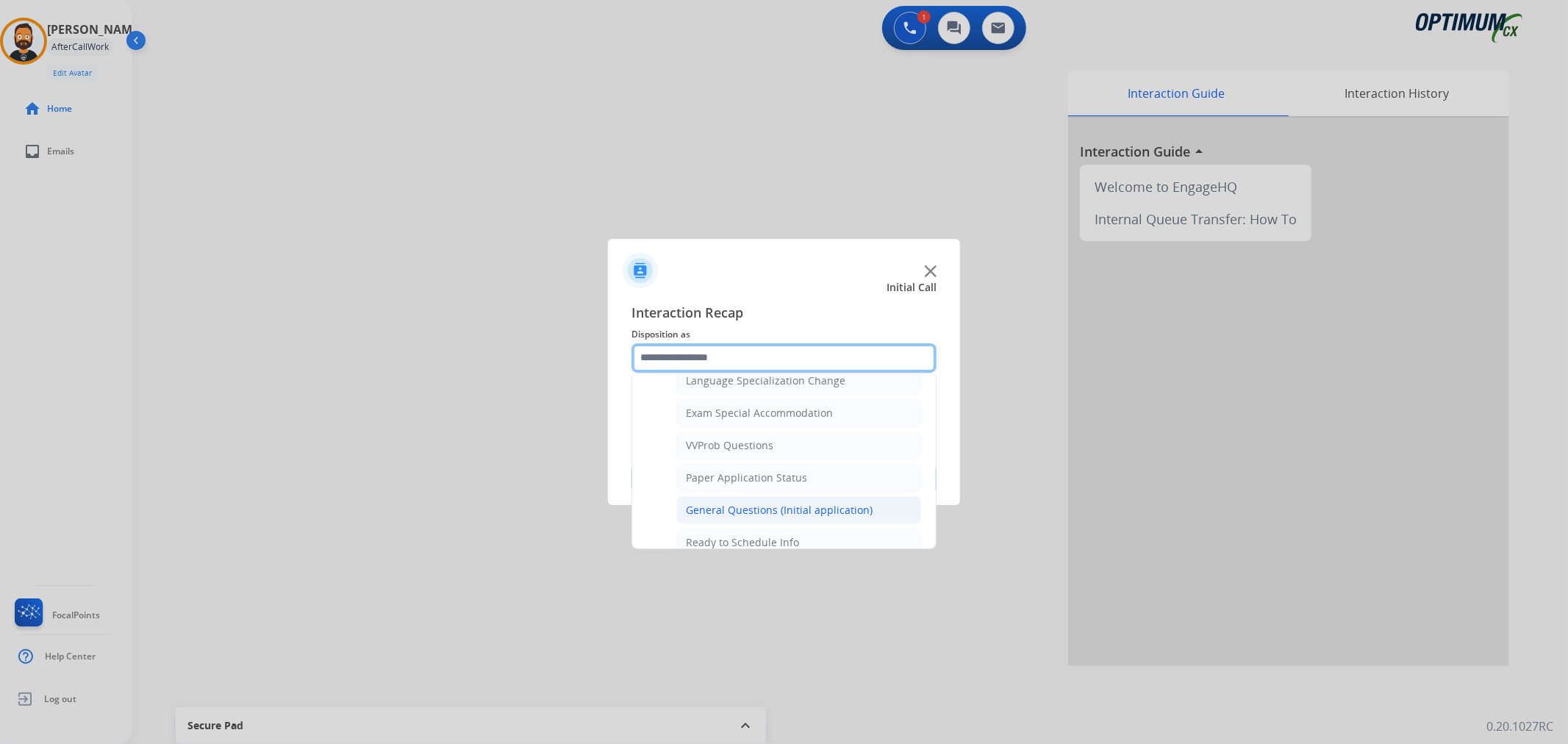
scroll to position [781, 0]
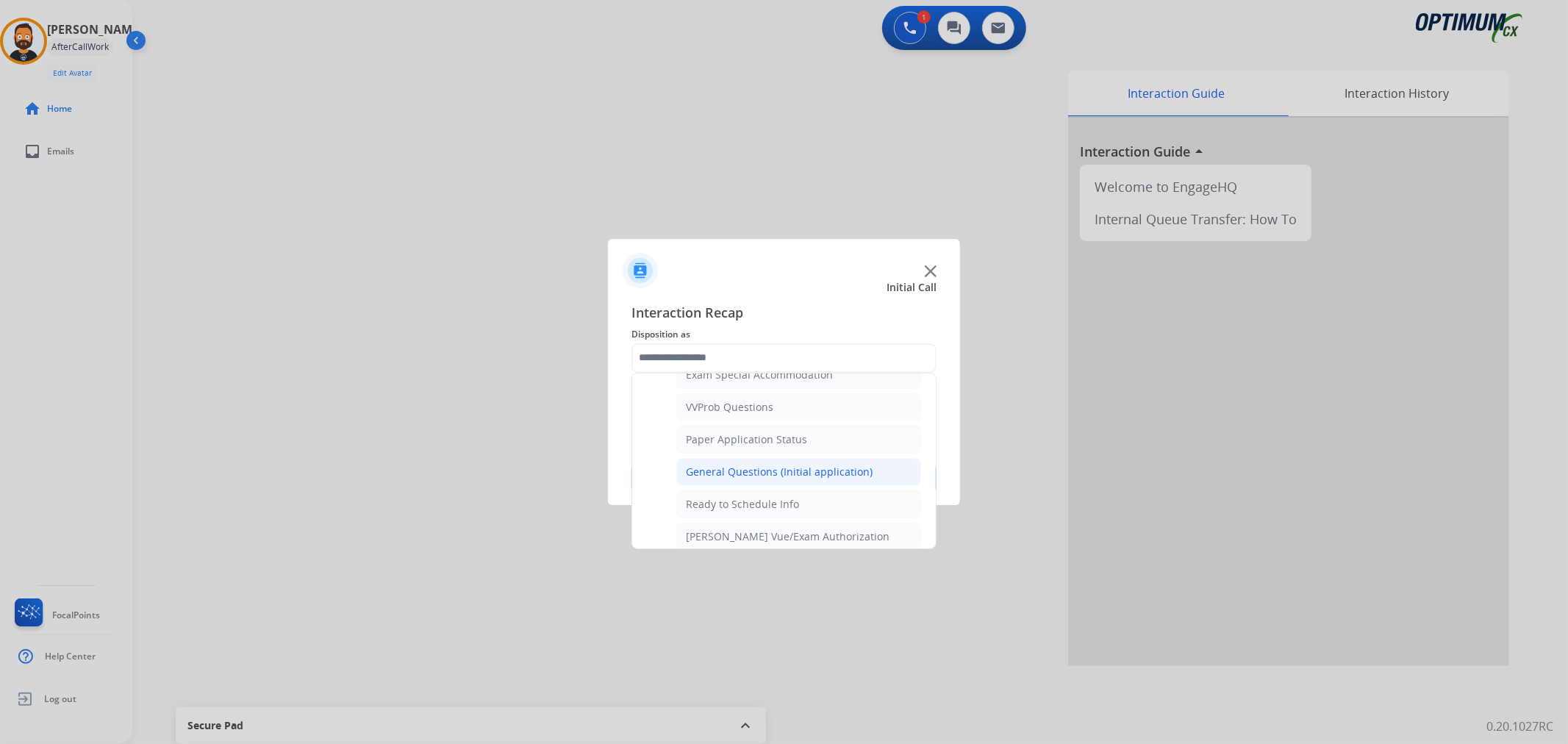
click at [733, 471] on div "General Questions (Initial application)" at bounding box center [779, 472] width 186 height 14
type input "**********"
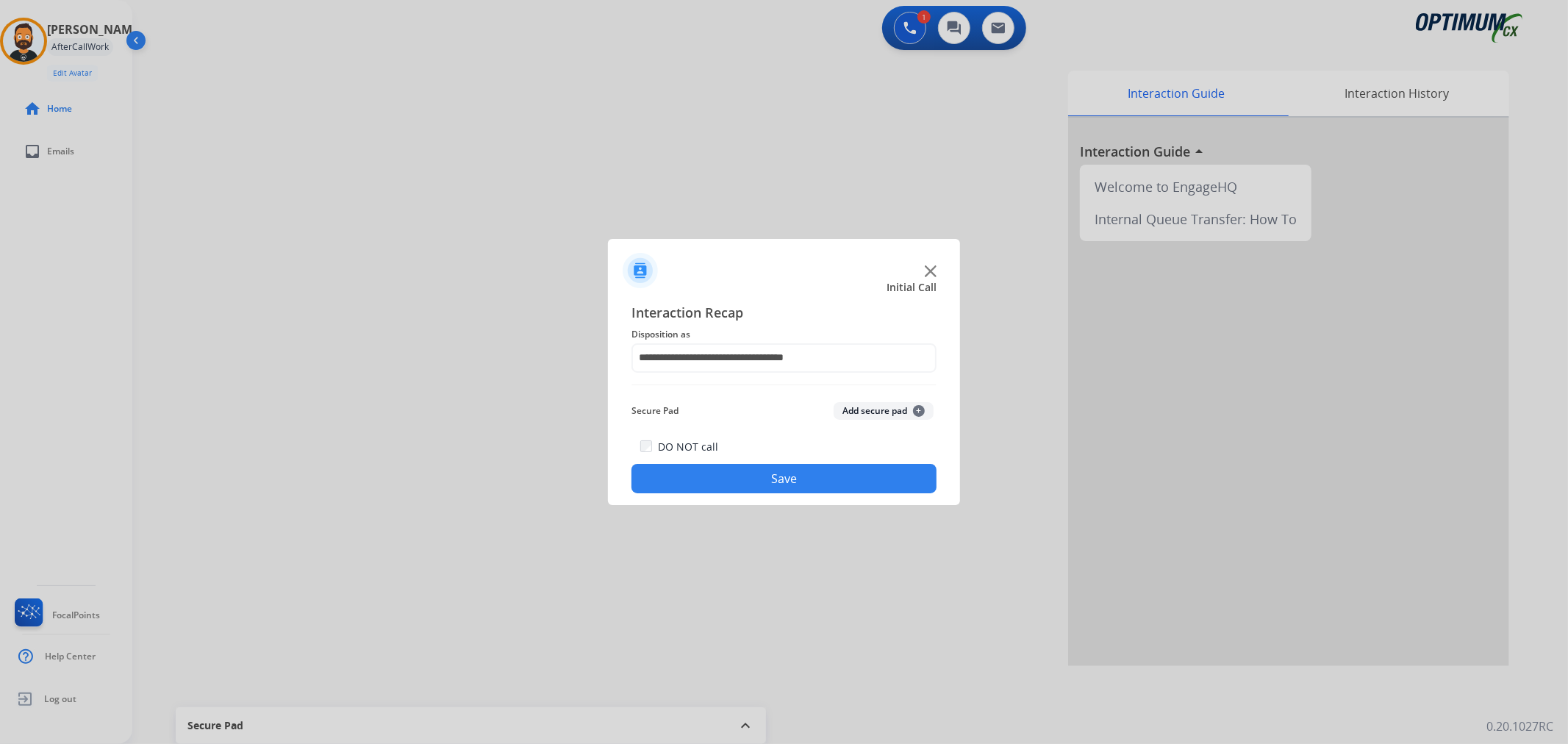
click at [732, 481] on button "Save" at bounding box center [784, 478] width 305 height 30
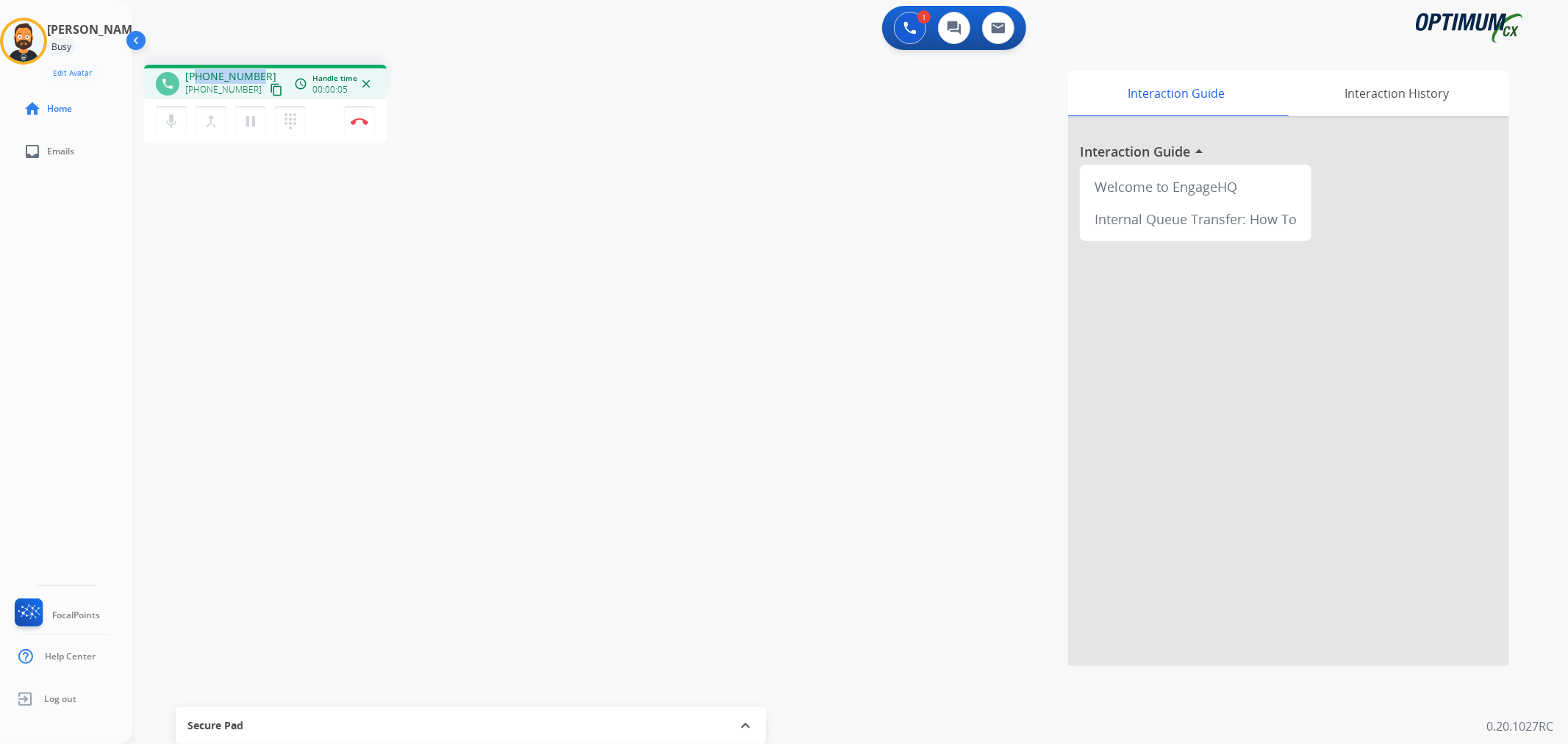
drag, startPoint x: 256, startPoint y: 67, endPoint x: 199, endPoint y: 69, distance: 57.0
click at [199, 69] on div "phone +15626238010 +15626238010 content_copy access_time Call metrics Queue 00:…" at bounding box center [265, 82] width 243 height 34
click at [363, 120] on img at bounding box center [359, 121] width 18 height 7
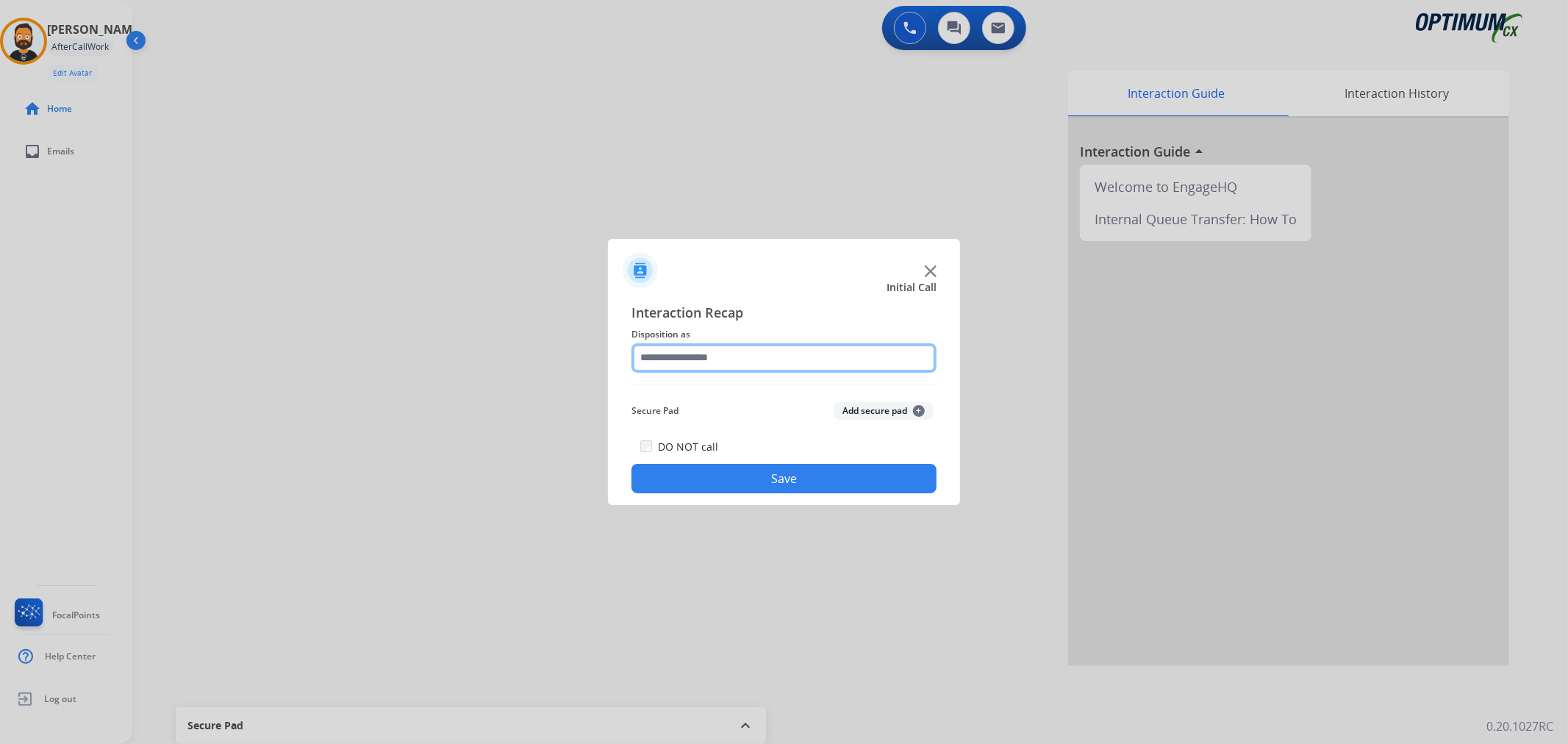
click at [666, 363] on input "text" at bounding box center [784, 358] width 305 height 30
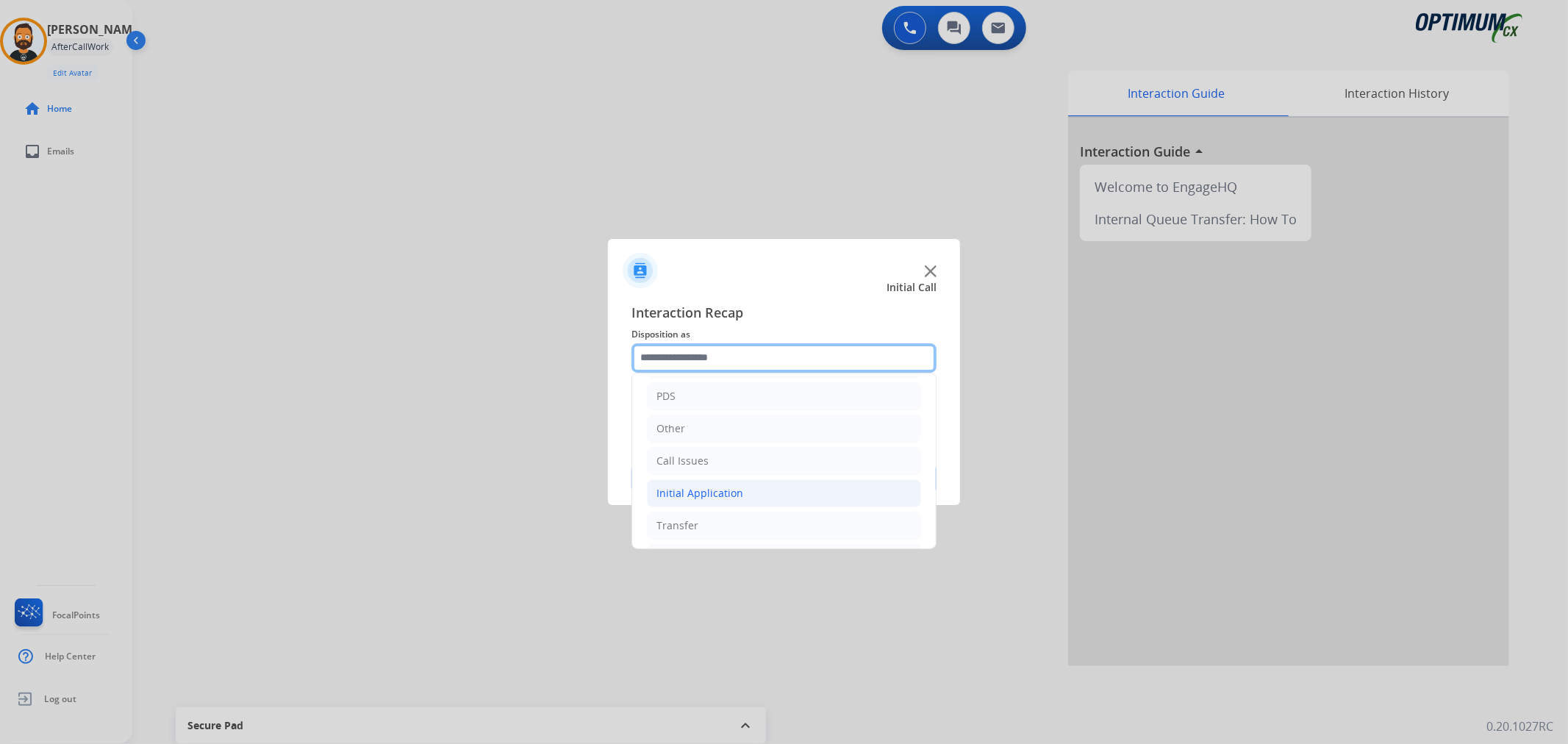
scroll to position [101, 0]
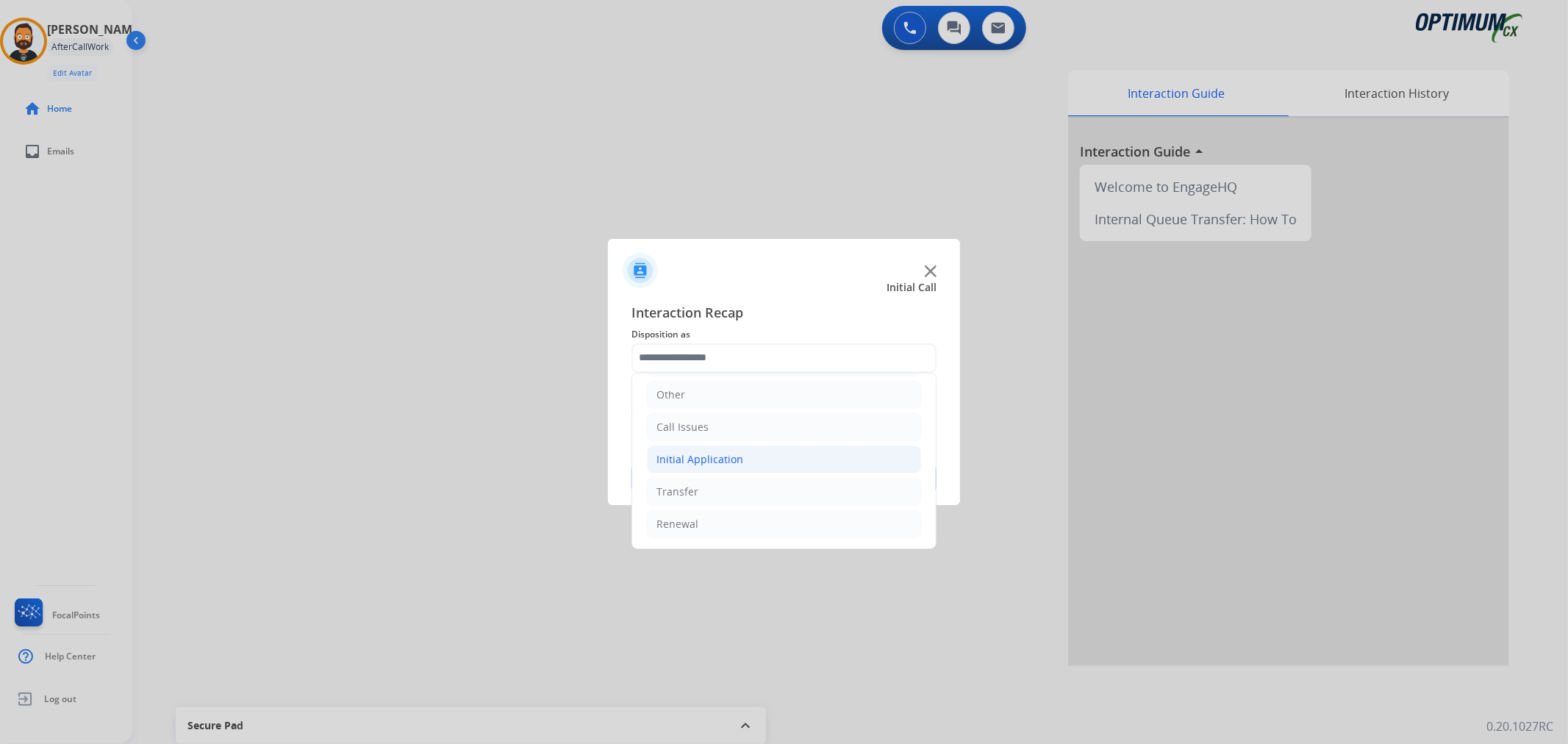
click at [713, 450] on li "Initial Application" at bounding box center [784, 459] width 275 height 28
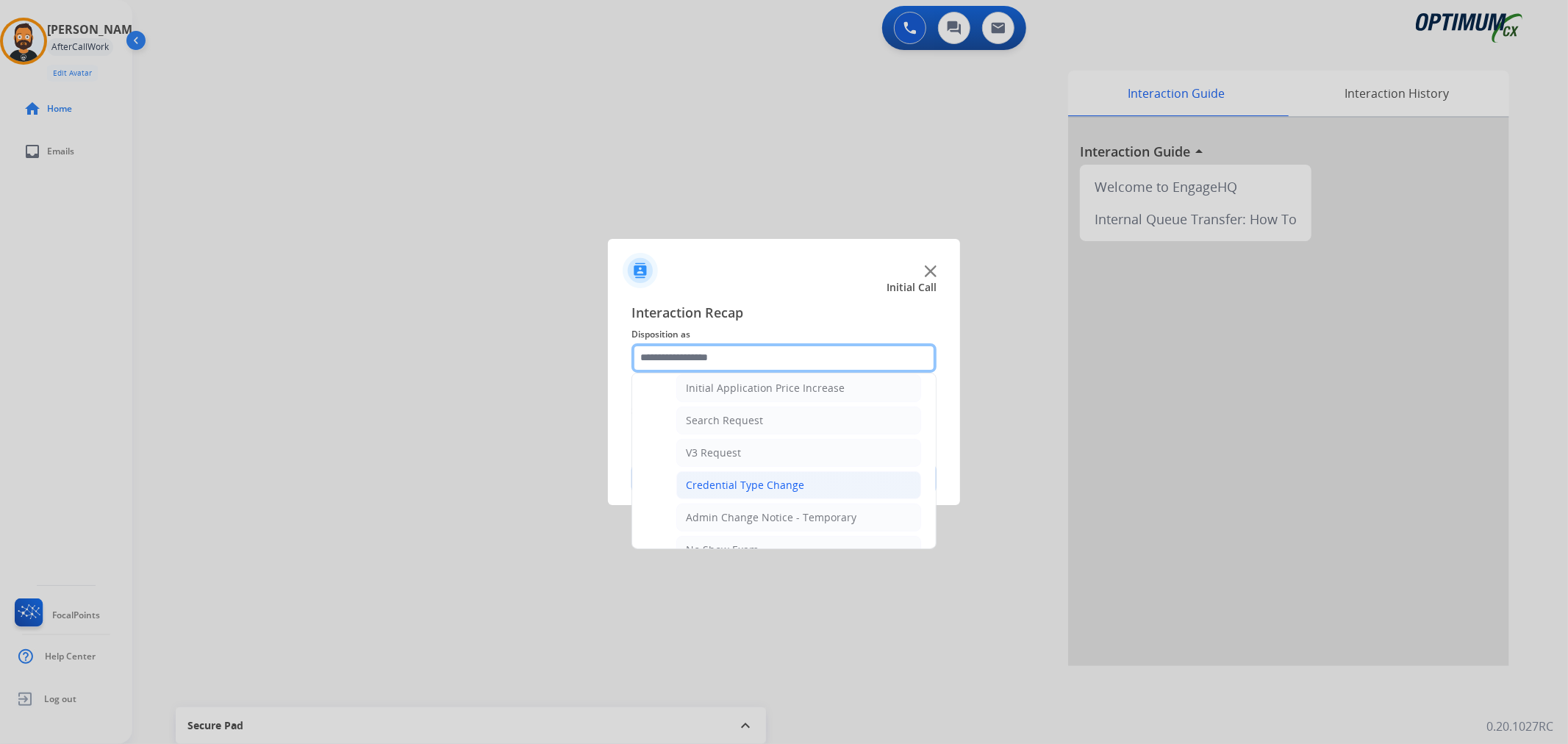
scroll to position [645, 0]
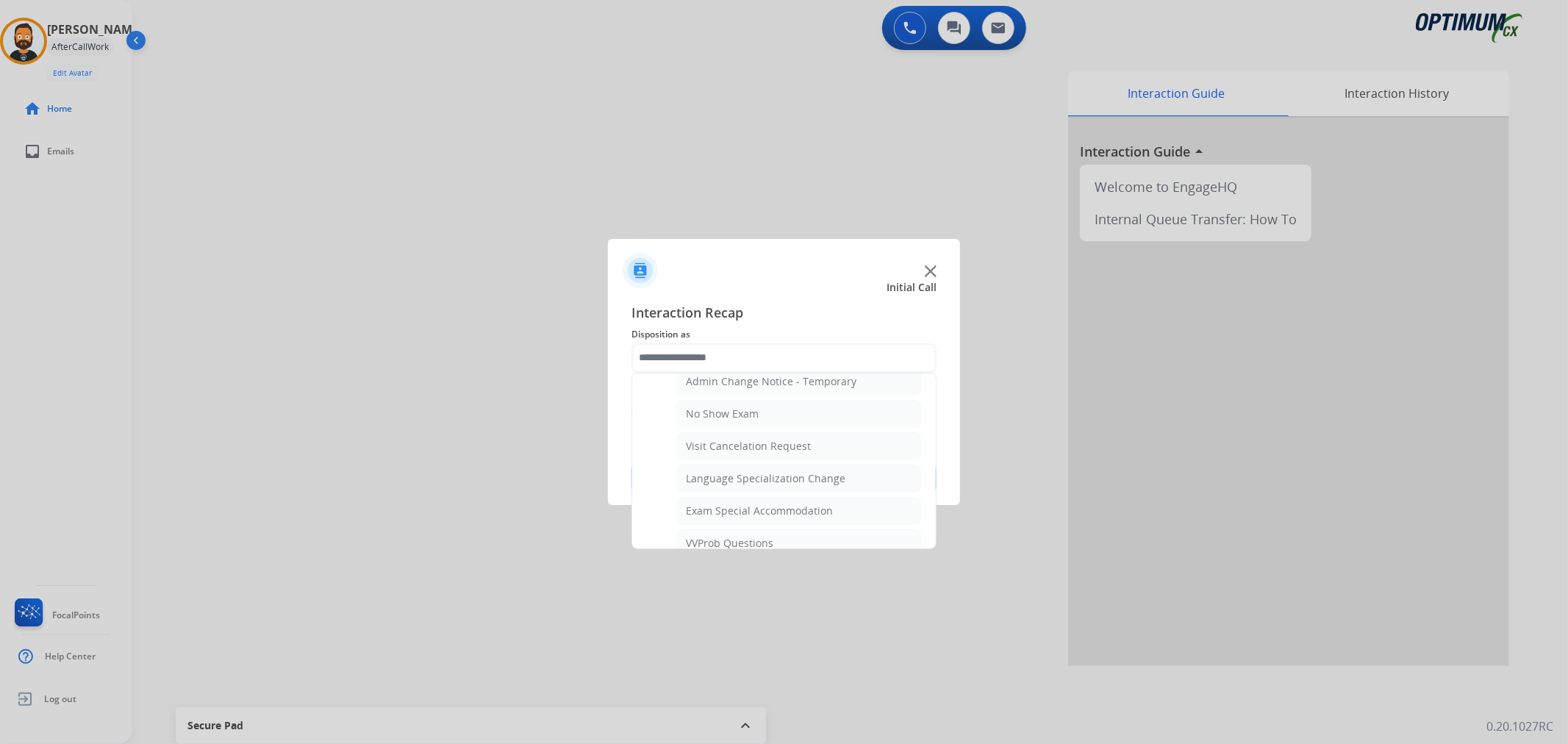
click at [760, 474] on div "Language Specialization Change" at bounding box center [765, 478] width 159 height 14
type input "**********"
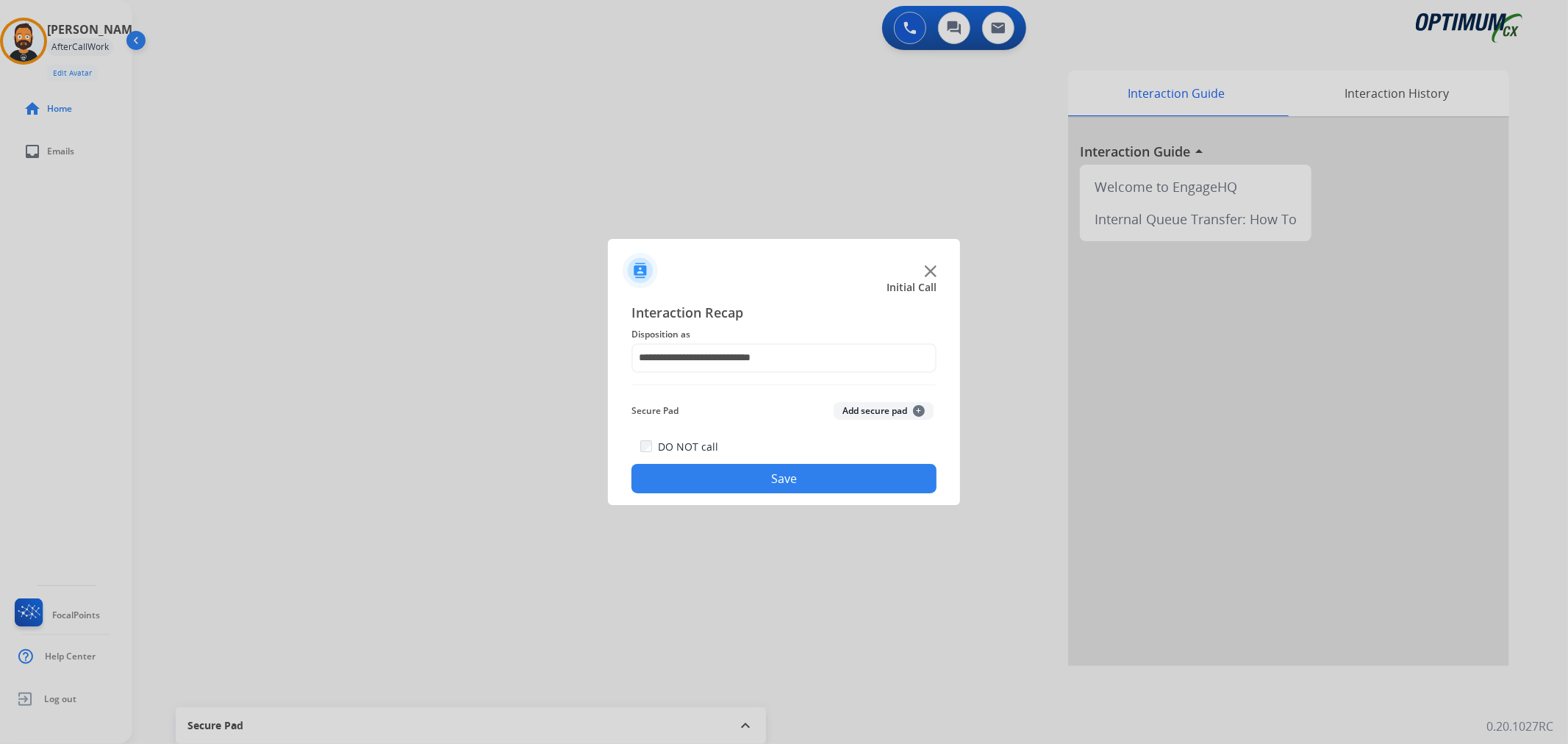
click at [760, 474] on button "Save" at bounding box center [784, 478] width 305 height 30
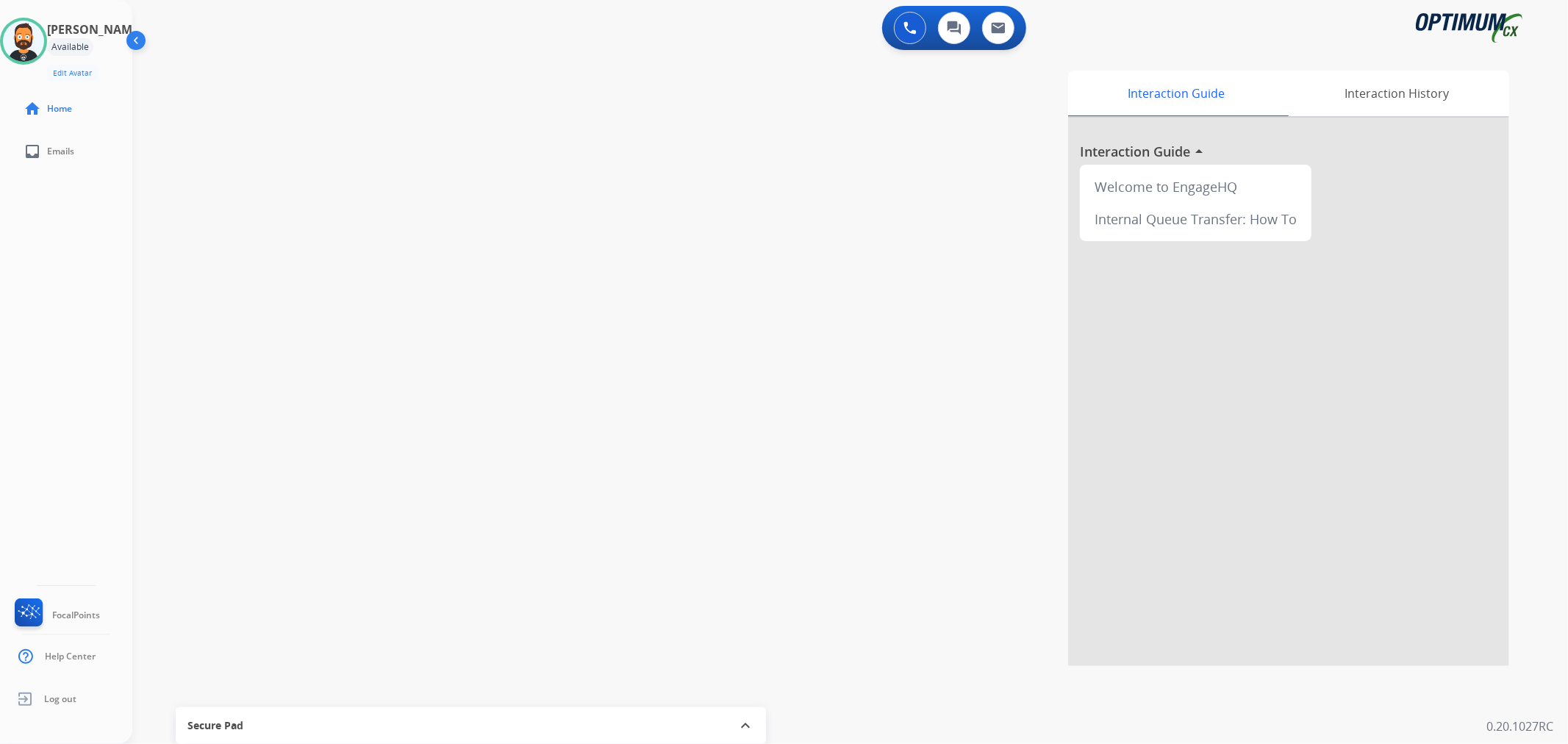
click at [528, 270] on div "swap_horiz Break voice bridge close_fullscreen Connect 3-Way Call merge_type Se…" at bounding box center [832, 359] width 1401 height 613
click at [329, 330] on div at bounding box center [784, 372] width 1568 height 744
drag, startPoint x: 259, startPoint y: 70, endPoint x: 199, endPoint y: 74, distance: 60.1
click at [199, 74] on div "+17158170488 +17158170488 content_copy" at bounding box center [235, 83] width 100 height 30
click at [361, 122] on img at bounding box center [359, 121] width 18 height 7
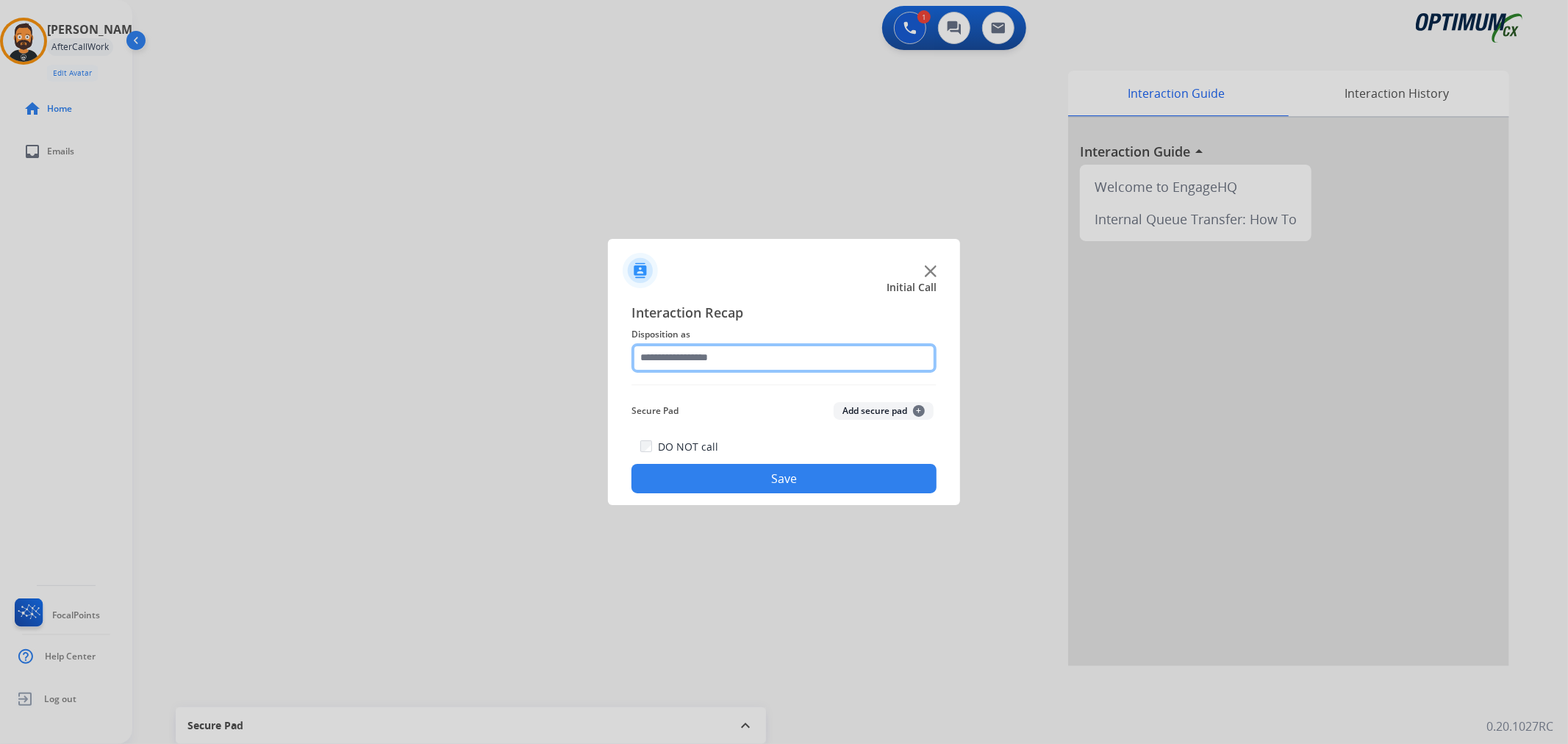
click at [700, 366] on input "text" at bounding box center [784, 358] width 305 height 30
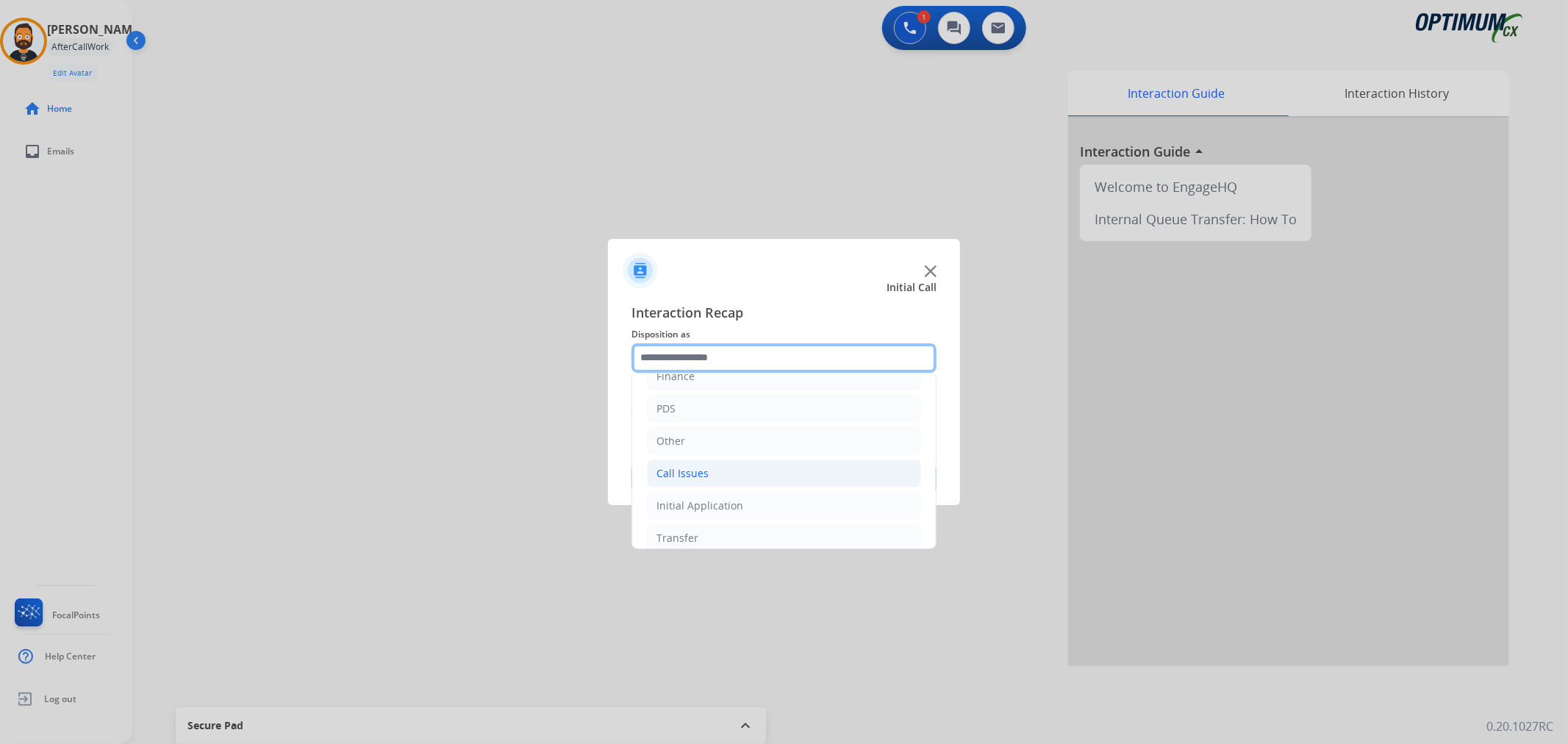
scroll to position [101, 0]
click at [736, 465] on div "Initial Application" at bounding box center [700, 459] width 86 height 14
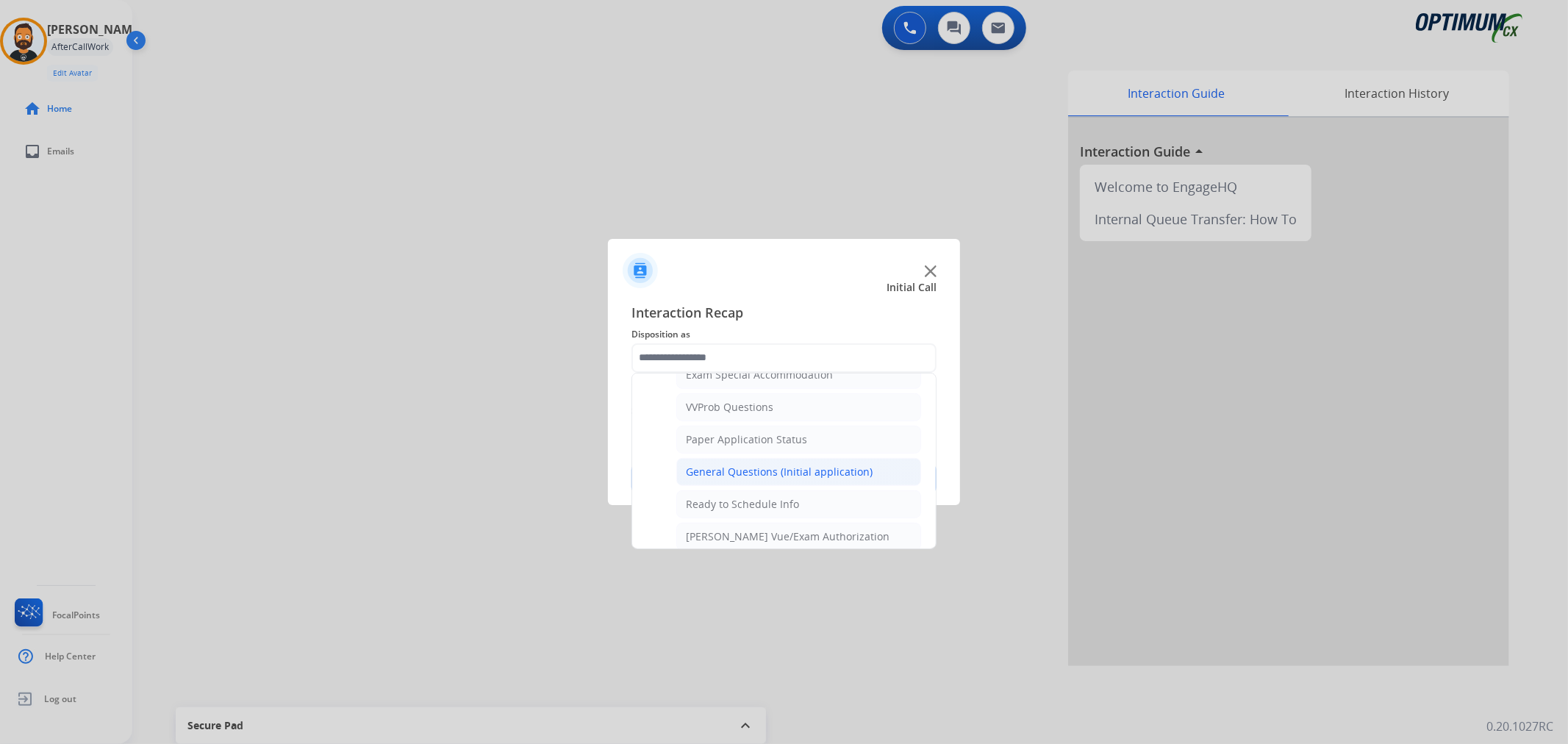
click at [768, 467] on div "General Questions (Initial application)" at bounding box center [779, 472] width 186 height 14
type input "**********"
click at [768, 467] on button "Save" at bounding box center [784, 478] width 305 height 30
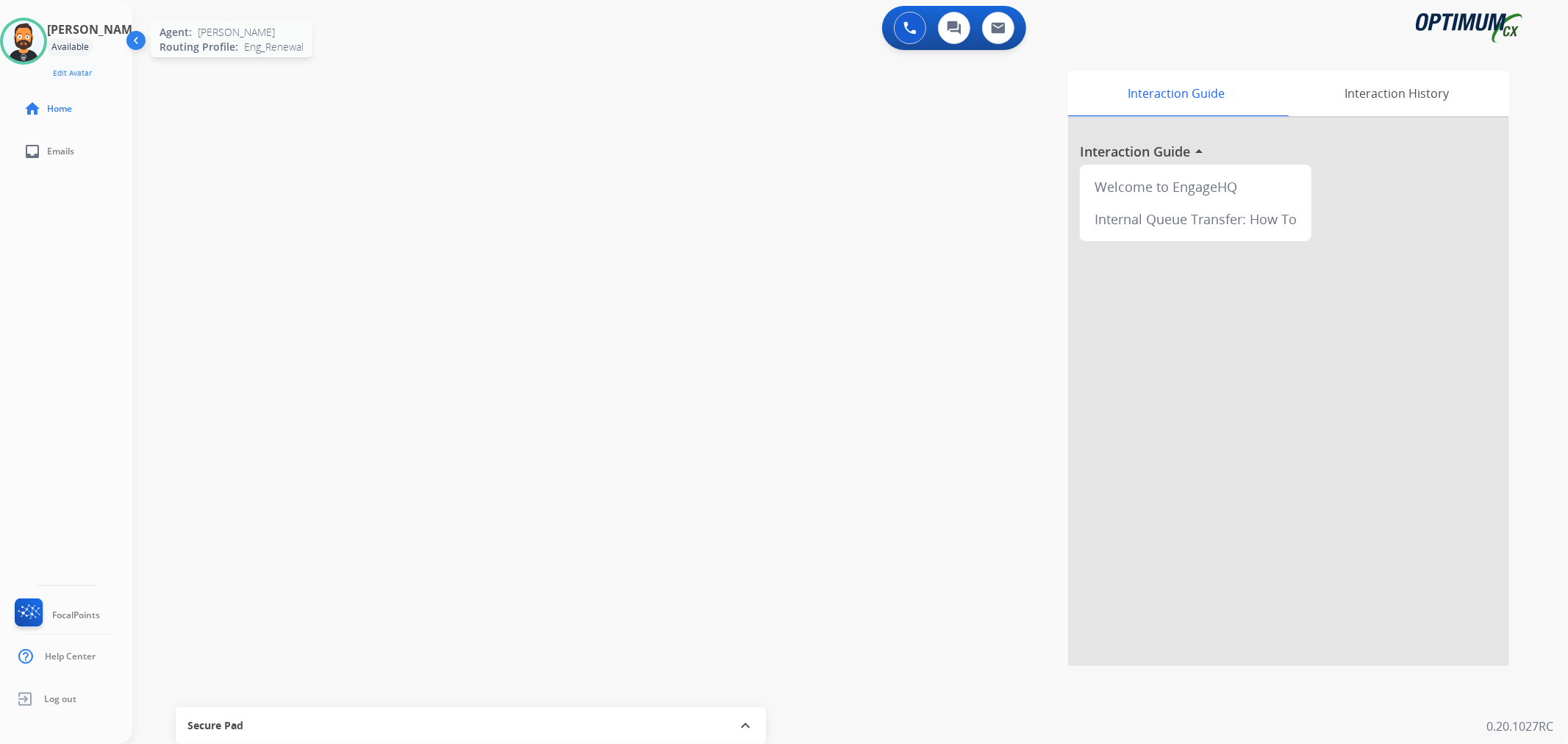
click at [37, 31] on img at bounding box center [23, 41] width 41 height 41
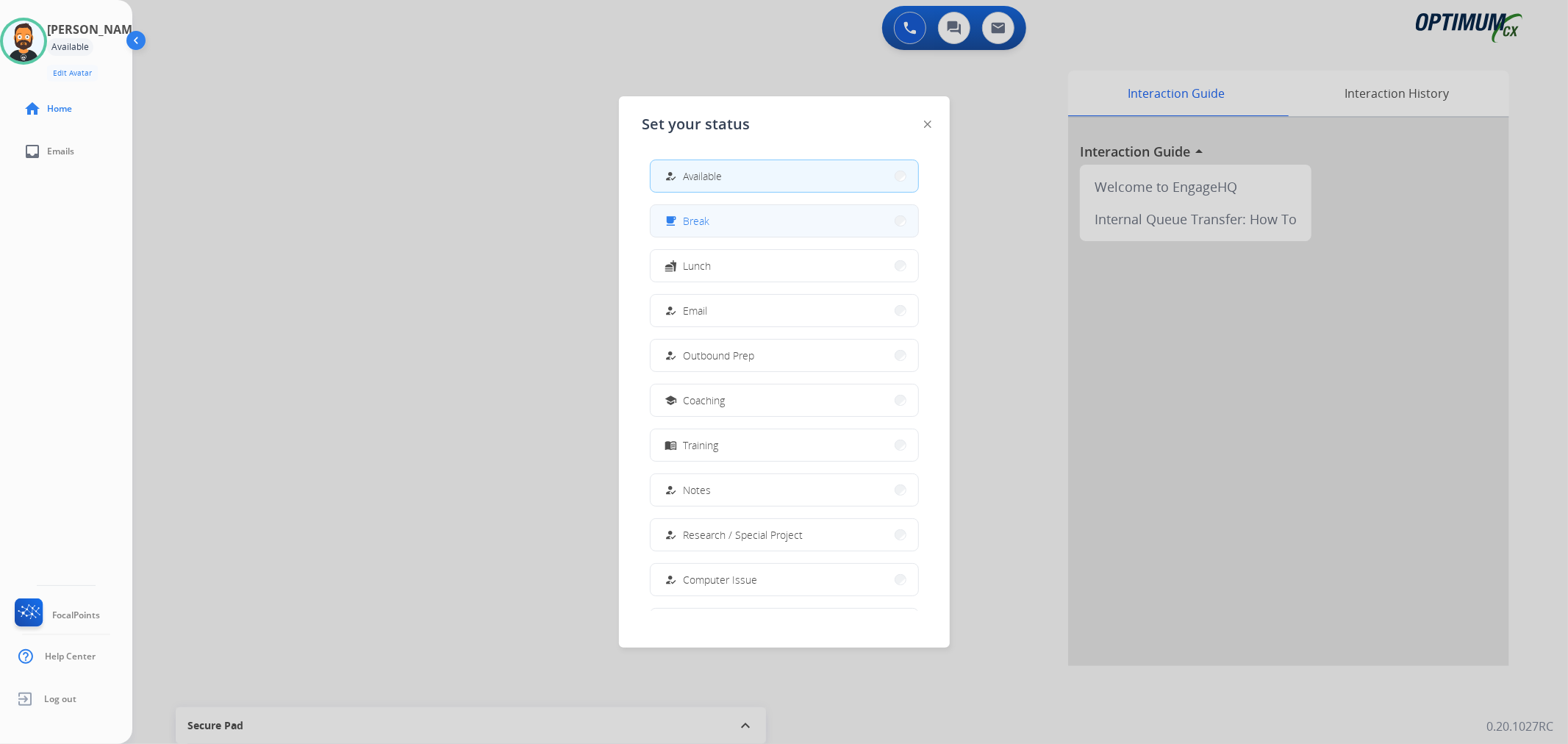
click at [679, 218] on div "free_breakfast" at bounding box center [673, 221] width 22 height 18
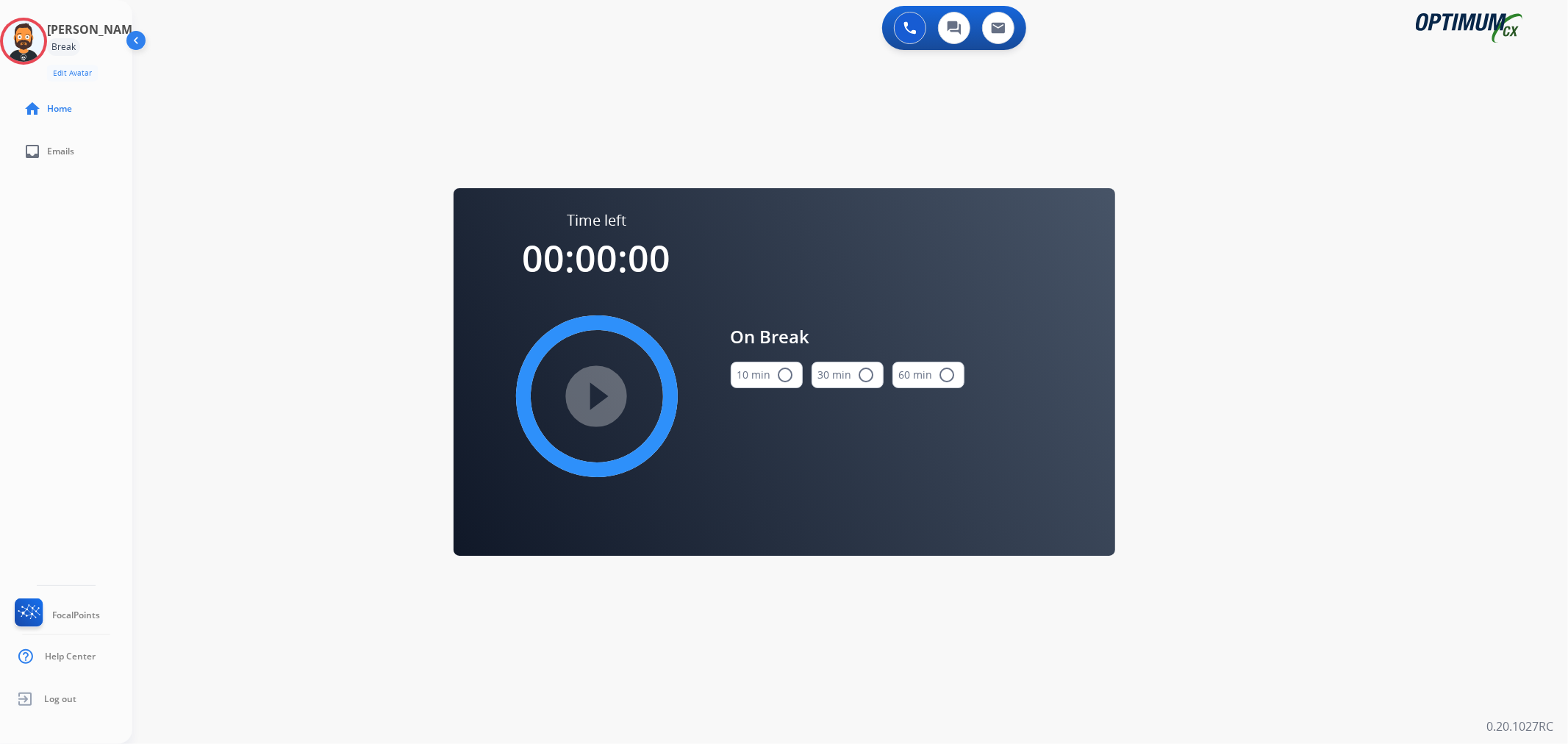
click at [772, 377] on button "10 min radio_button_unchecked" at bounding box center [767, 374] width 72 height 26
click at [588, 387] on mat-icon "play_circle_filled" at bounding box center [597, 396] width 18 height 18
click at [39, 55] on icon at bounding box center [24, 42] width 48 height 48
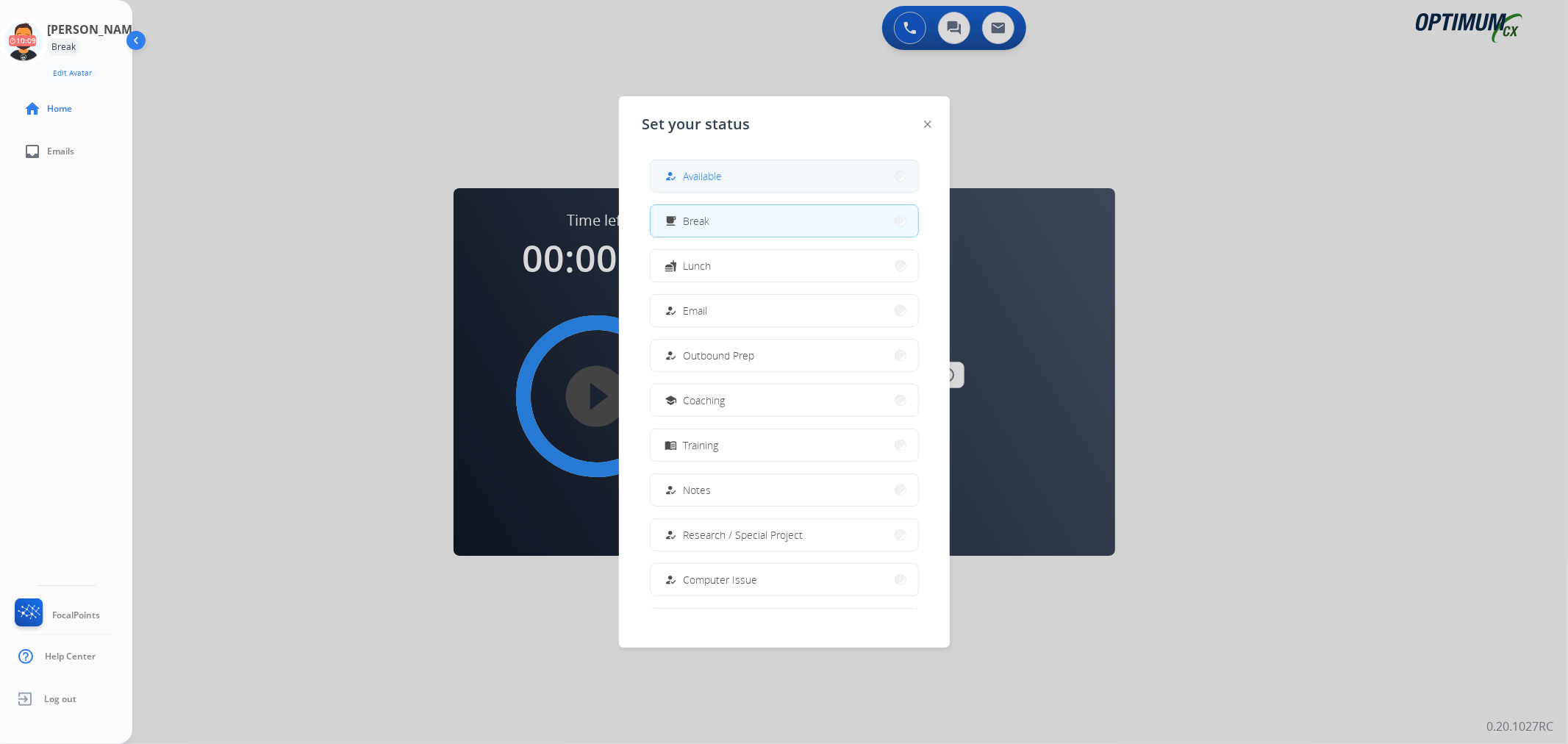
click at [671, 179] on mat-icon "how_to_reg" at bounding box center [671, 176] width 13 height 13
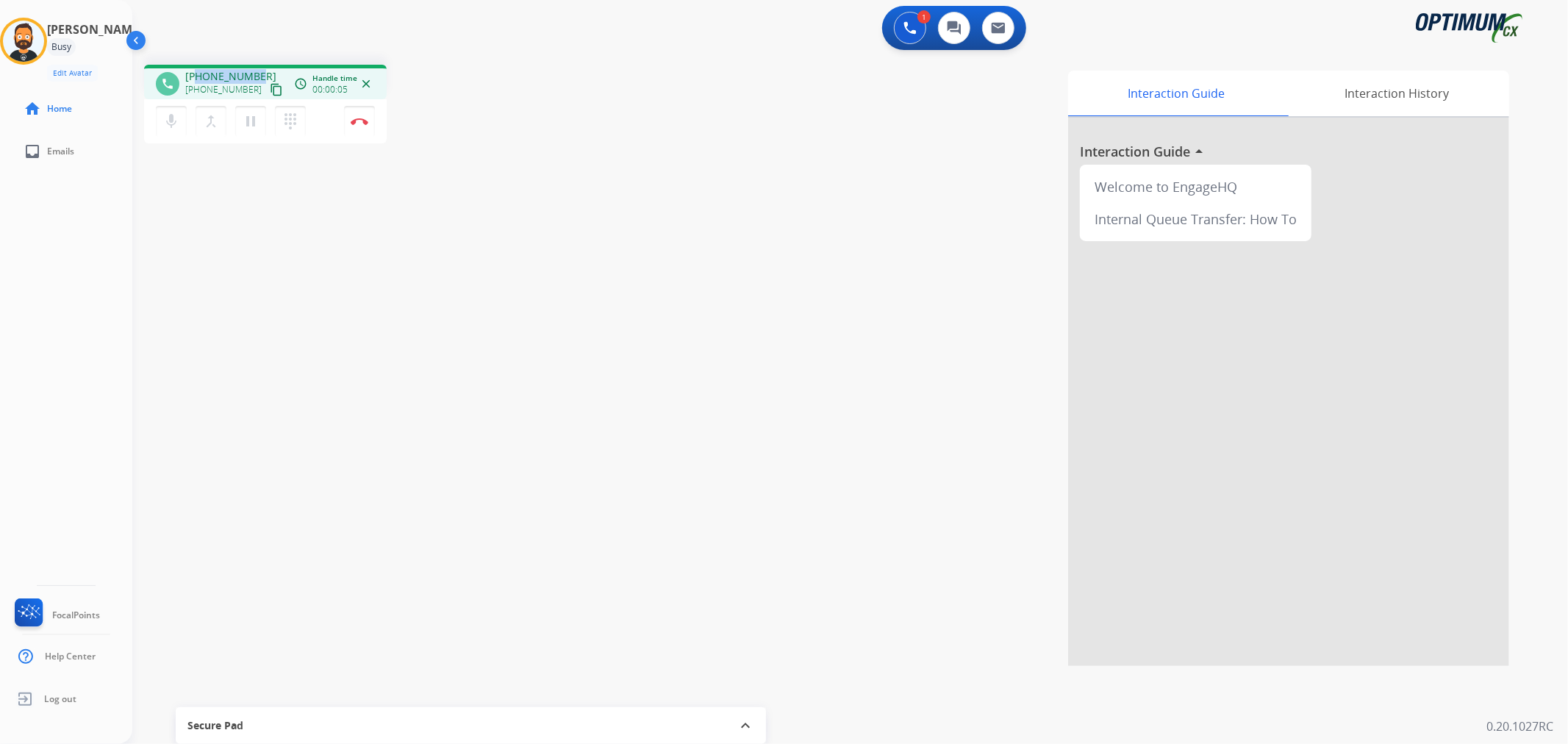
drag, startPoint x: 257, startPoint y: 69, endPoint x: 197, endPoint y: 70, distance: 60.0
click at [197, 70] on div "+14045619771 +14045619771 content_copy" at bounding box center [235, 83] width 100 height 30
click at [362, 119] on img at bounding box center [359, 121] width 18 height 7
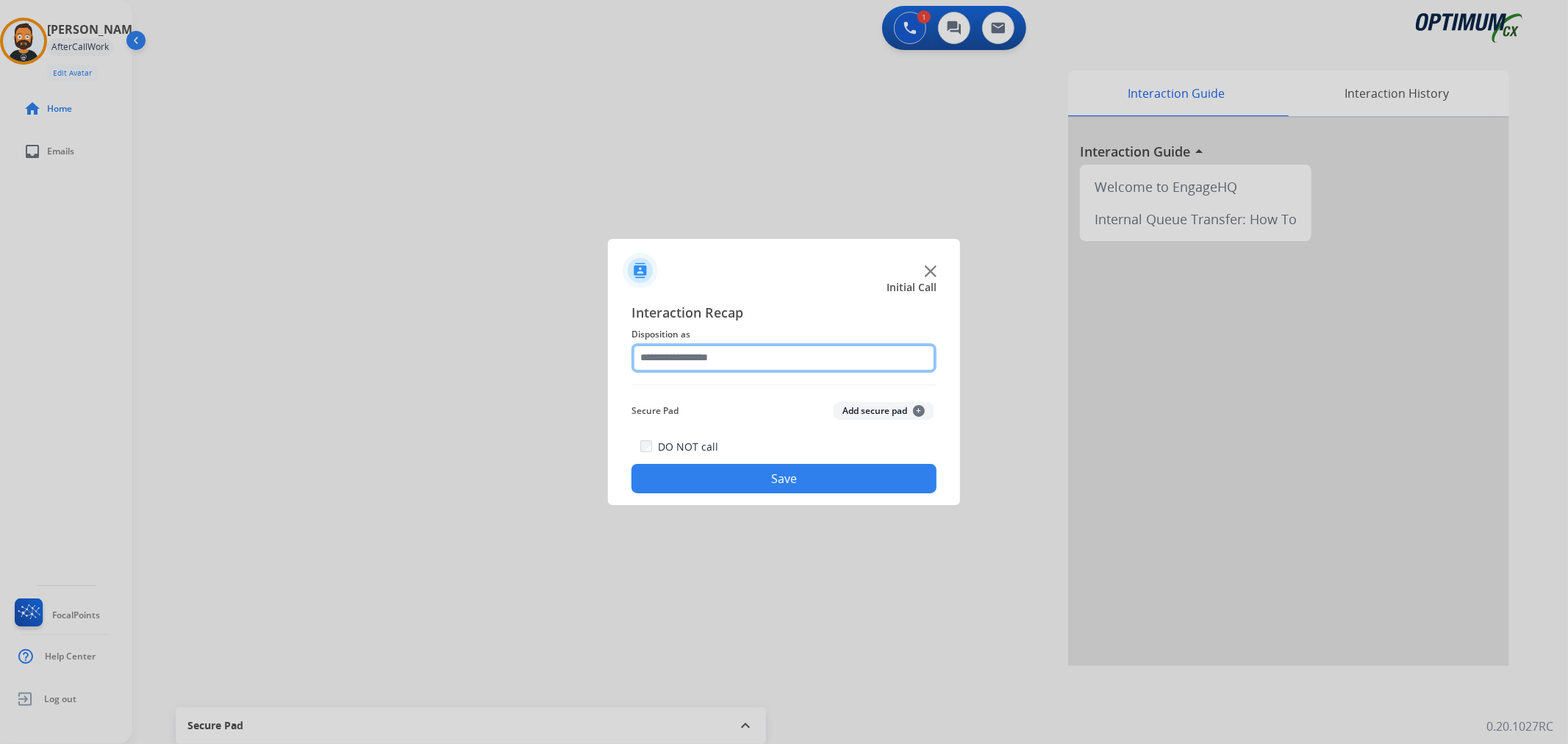
click at [725, 347] on input "text" at bounding box center [784, 358] width 305 height 30
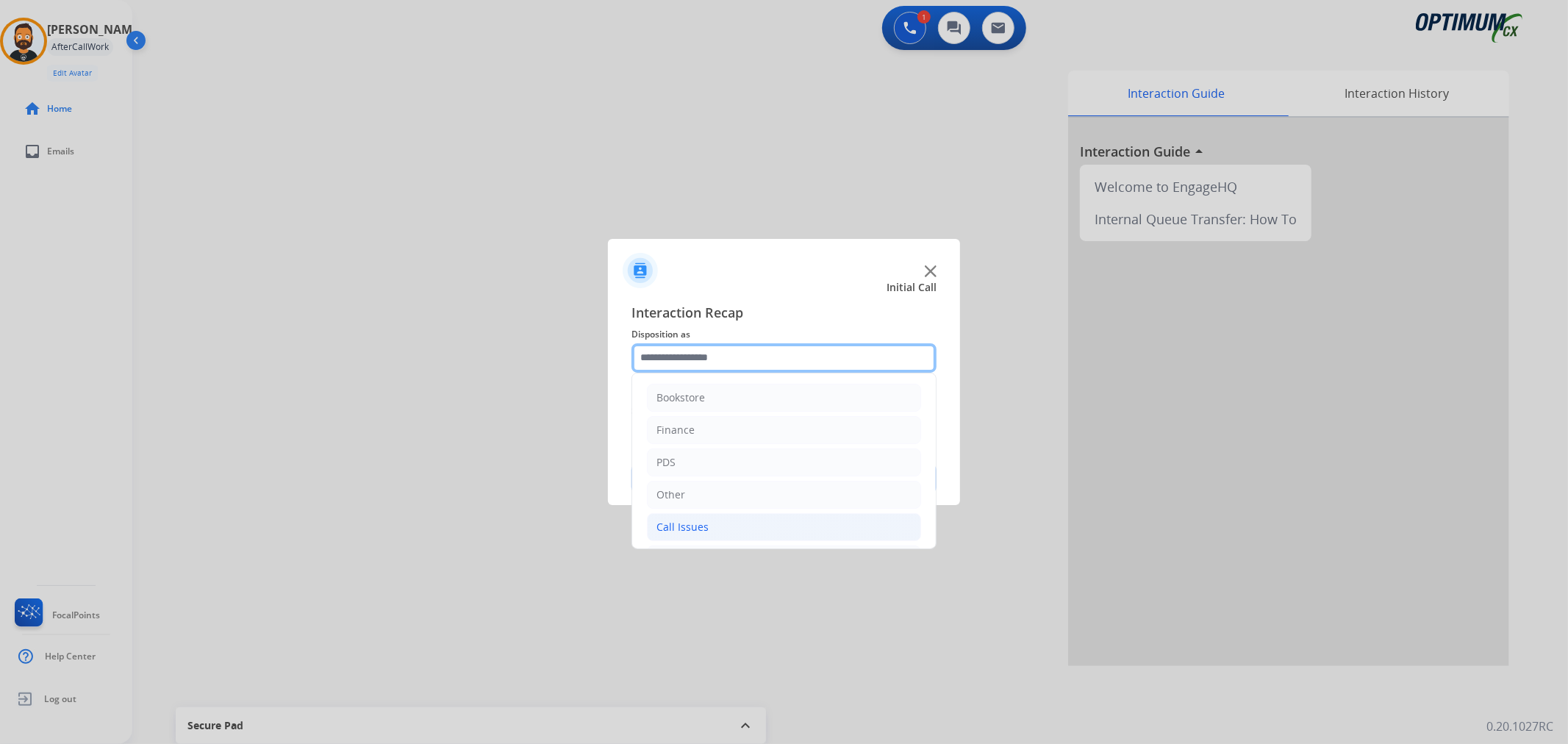
scroll to position [101, 0]
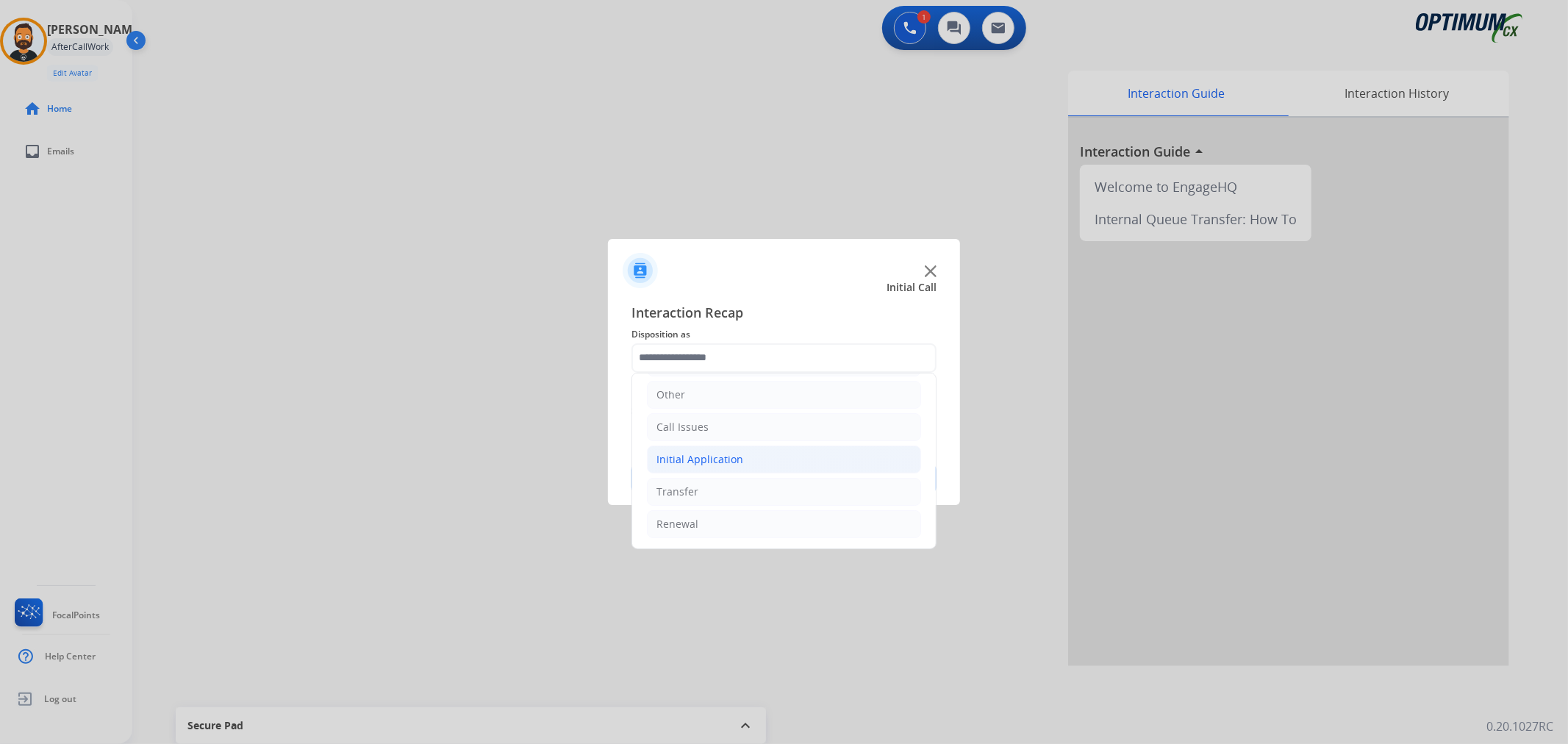
click at [734, 446] on li "Initial Application" at bounding box center [784, 459] width 275 height 28
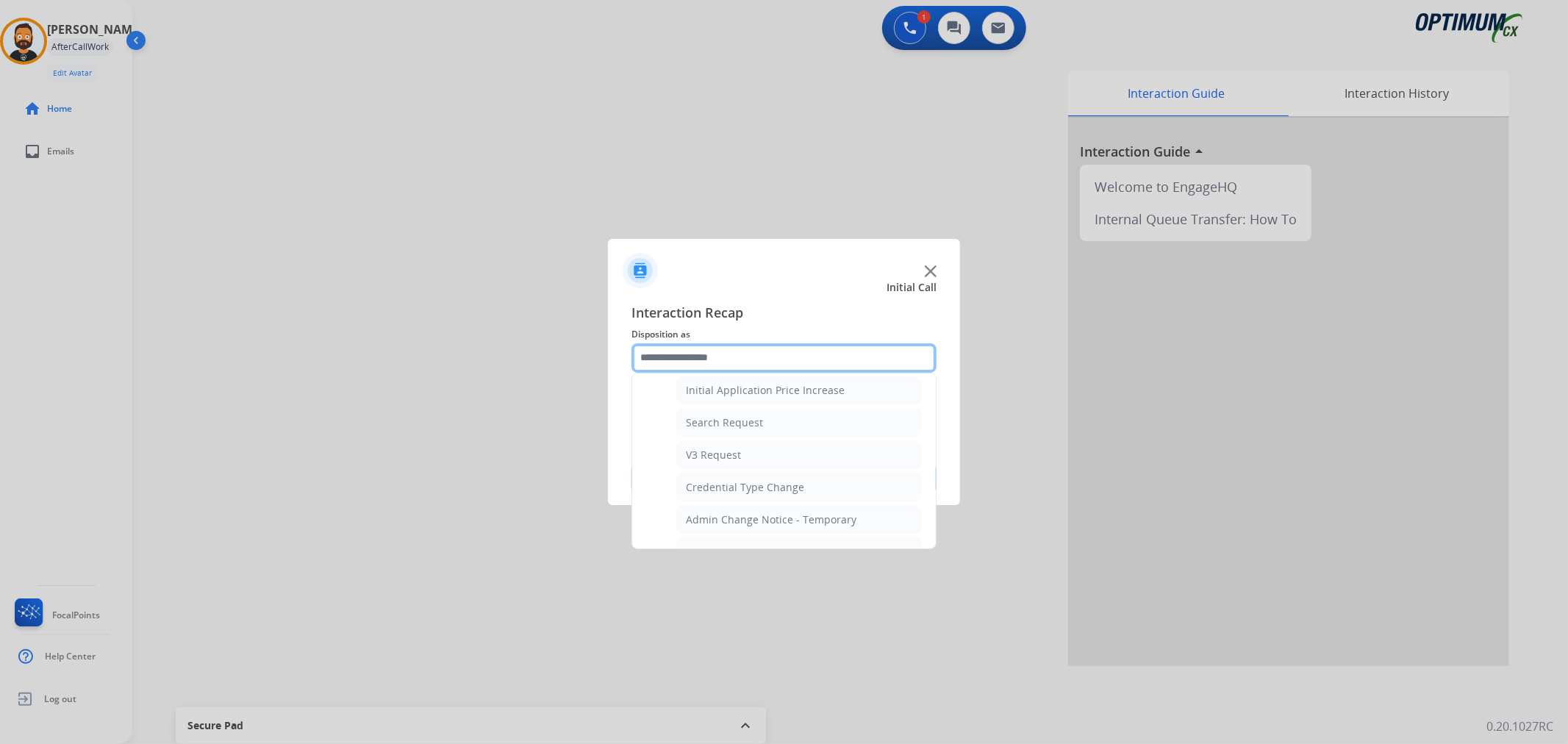
scroll to position [781, 0]
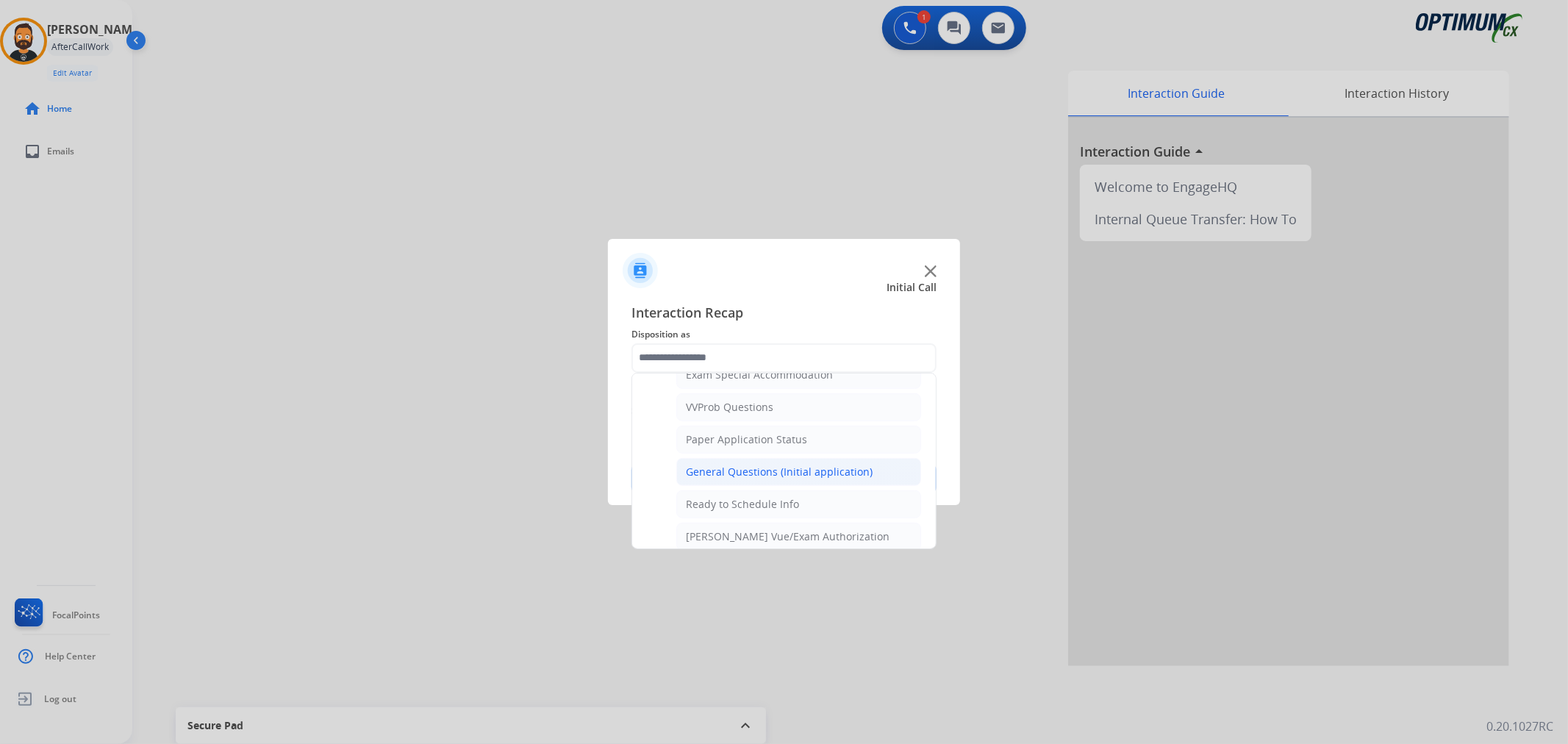
click at [774, 469] on div "General Questions (Initial application)" at bounding box center [779, 472] width 186 height 14
type input "**********"
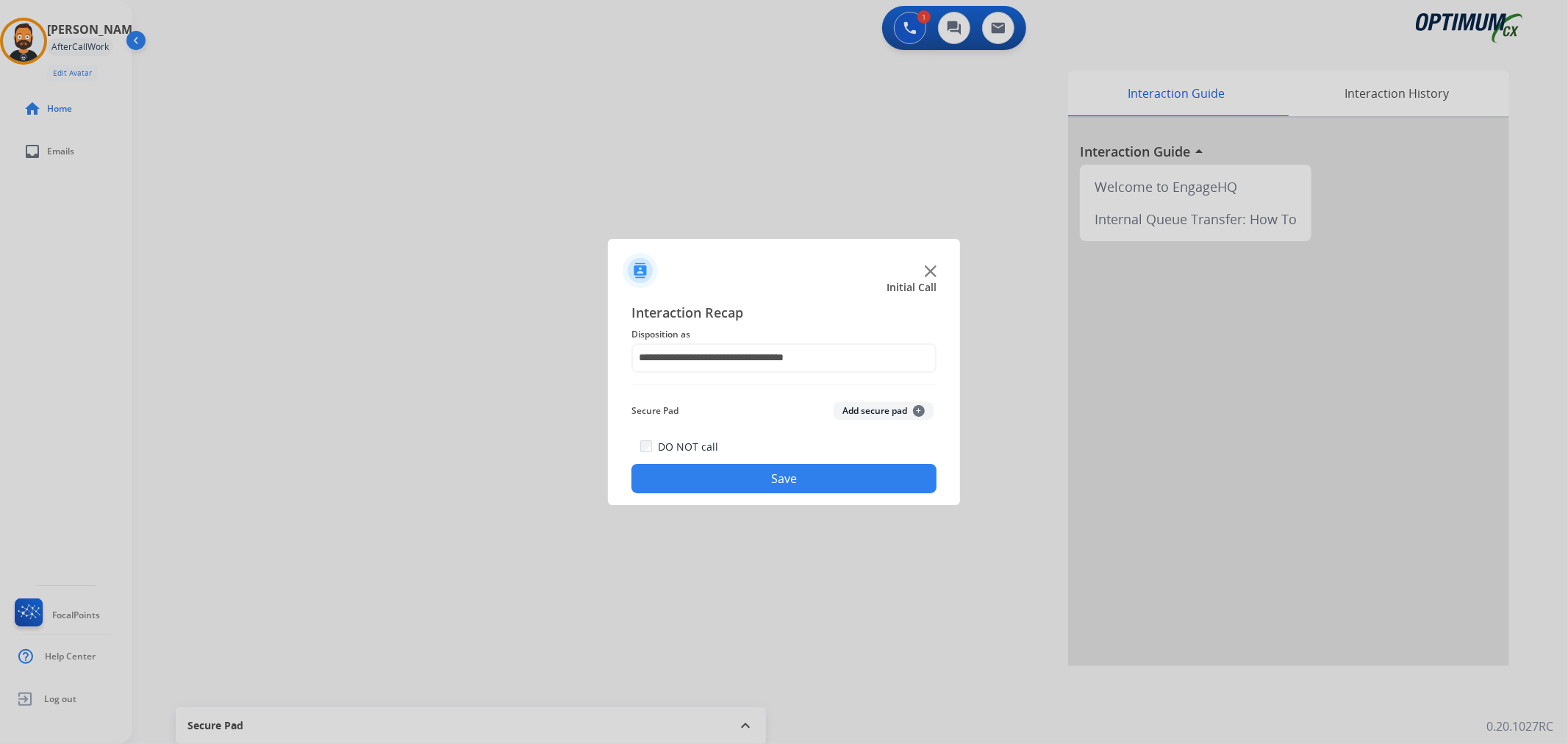
click at [773, 469] on button "Save" at bounding box center [784, 478] width 305 height 30
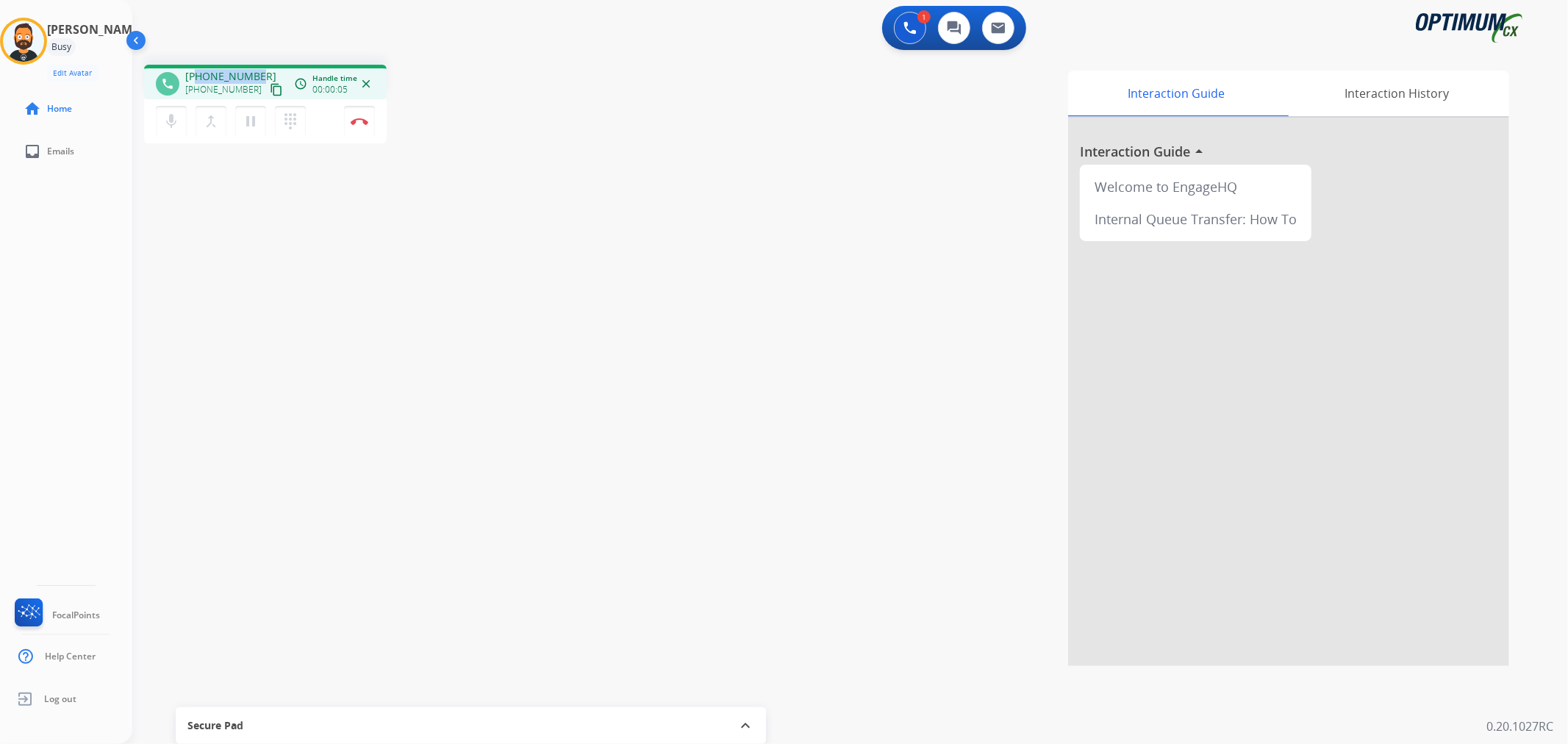
drag, startPoint x: 257, startPoint y: 72, endPoint x: 196, endPoint y: 74, distance: 61.0
click at [196, 74] on div "+16072819147 +16072819147 content_copy" at bounding box center [235, 83] width 100 height 30
click at [251, 121] on mat-icon "pause" at bounding box center [251, 122] width 18 height 18
click at [244, 127] on mat-icon "play_arrow" at bounding box center [251, 122] width 18 height 18
click at [357, 118] on img at bounding box center [359, 121] width 18 height 7
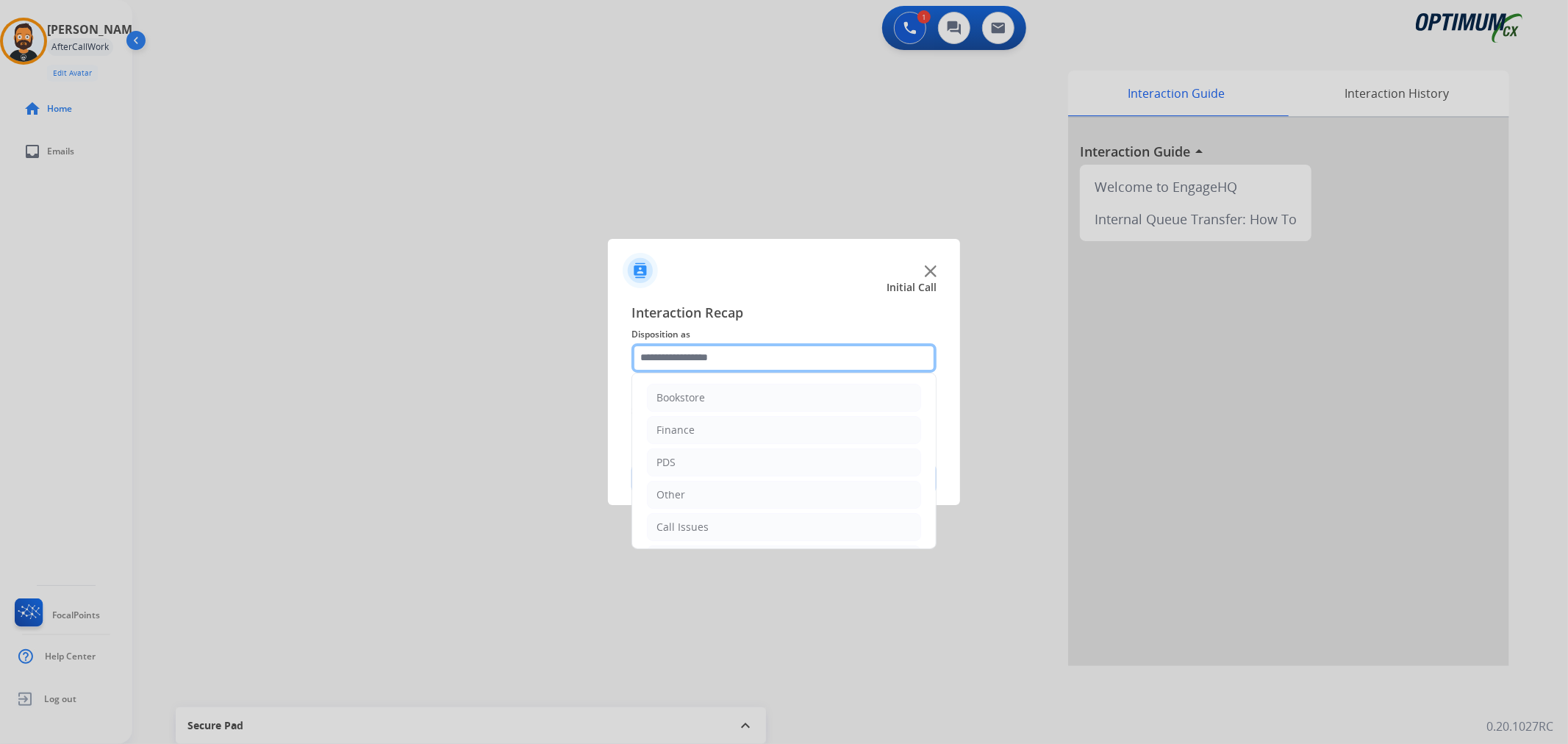
click at [681, 356] on input "text" at bounding box center [784, 358] width 305 height 30
click at [716, 386] on li "Bookstore" at bounding box center [784, 397] width 275 height 28
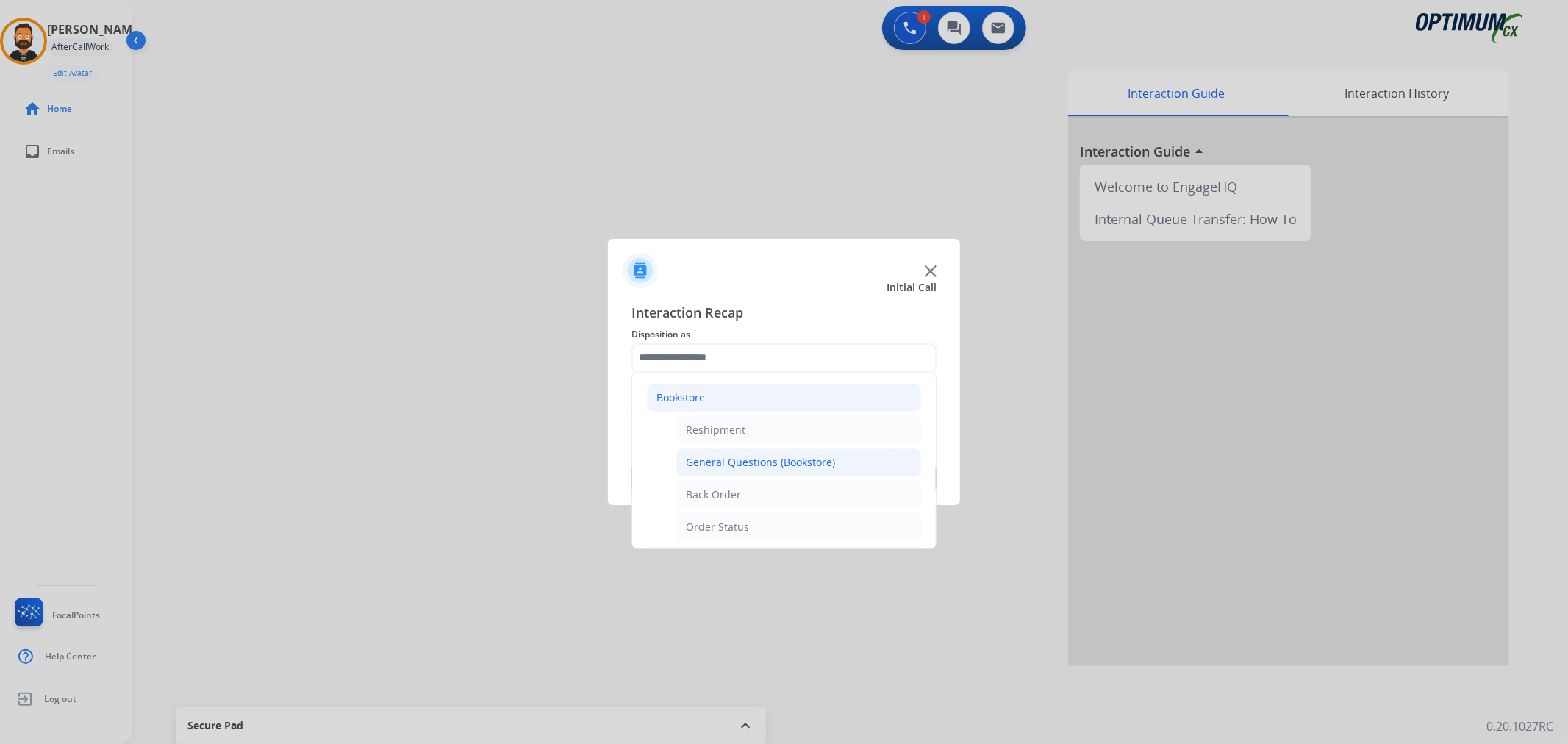
click at [741, 465] on div "General Questions (Bookstore)" at bounding box center [760, 462] width 149 height 14
type input "**********"
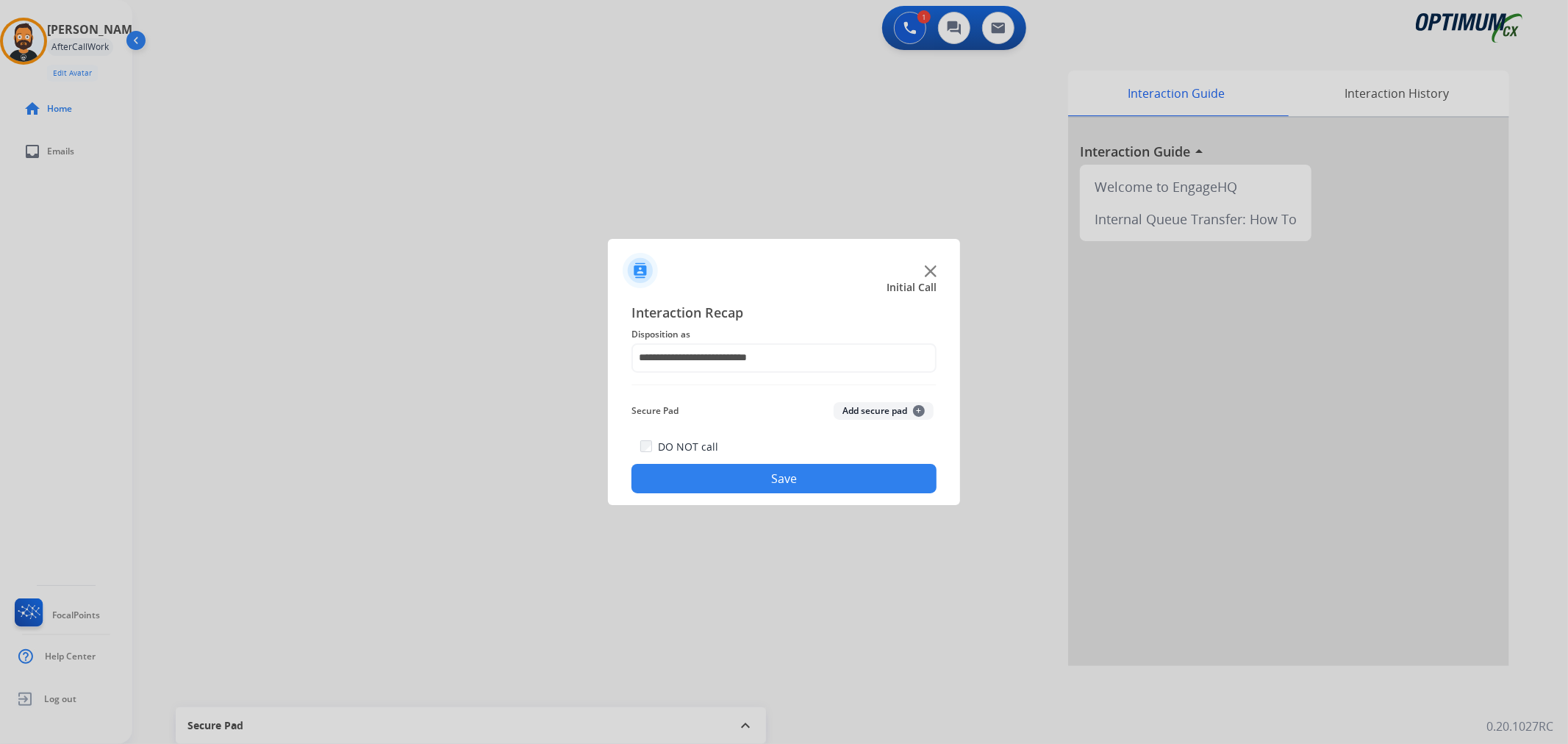
click at [720, 478] on button "Save" at bounding box center [784, 478] width 305 height 30
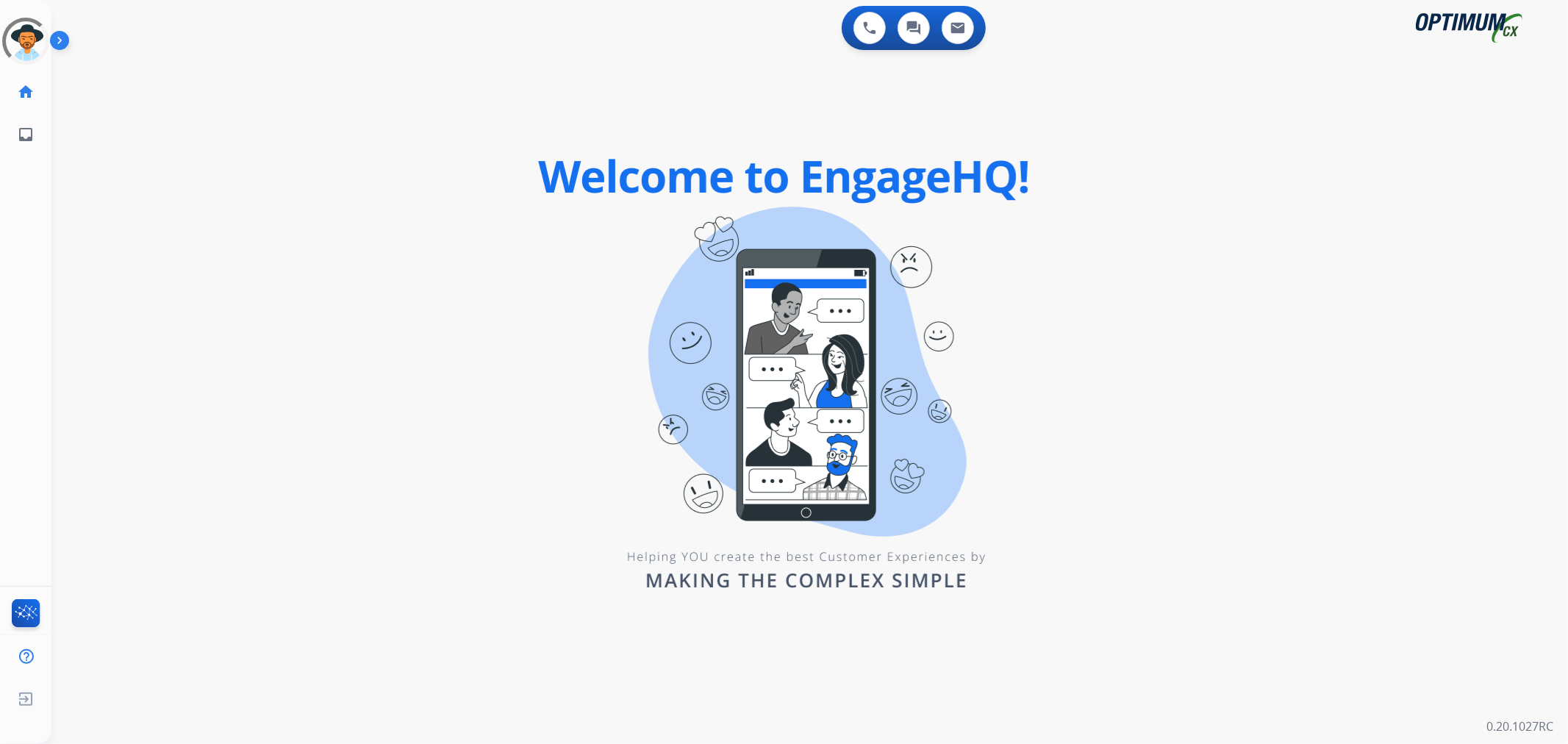
click at [64, 41] on img at bounding box center [62, 43] width 25 height 28
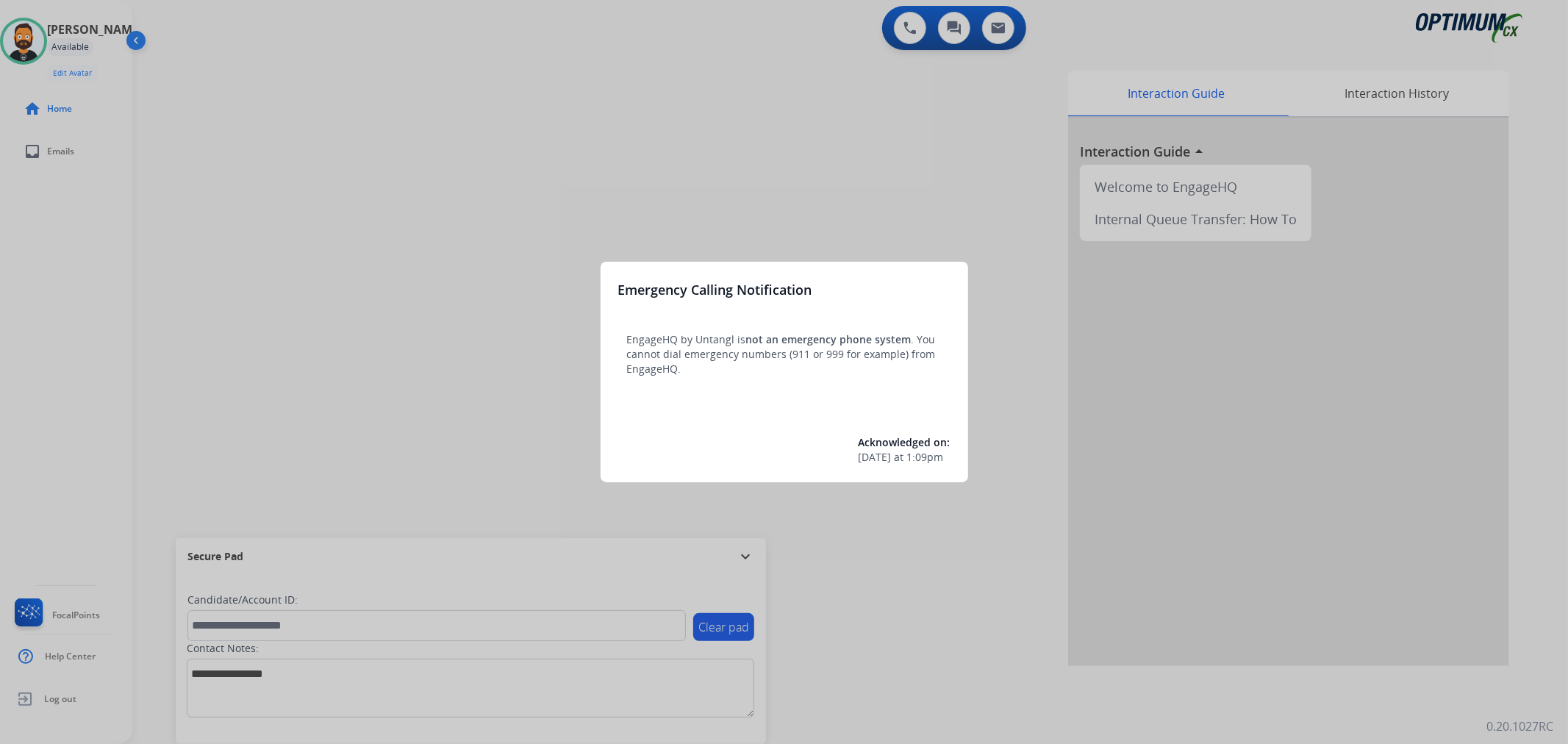
click at [738, 562] on div at bounding box center [784, 372] width 1568 height 744
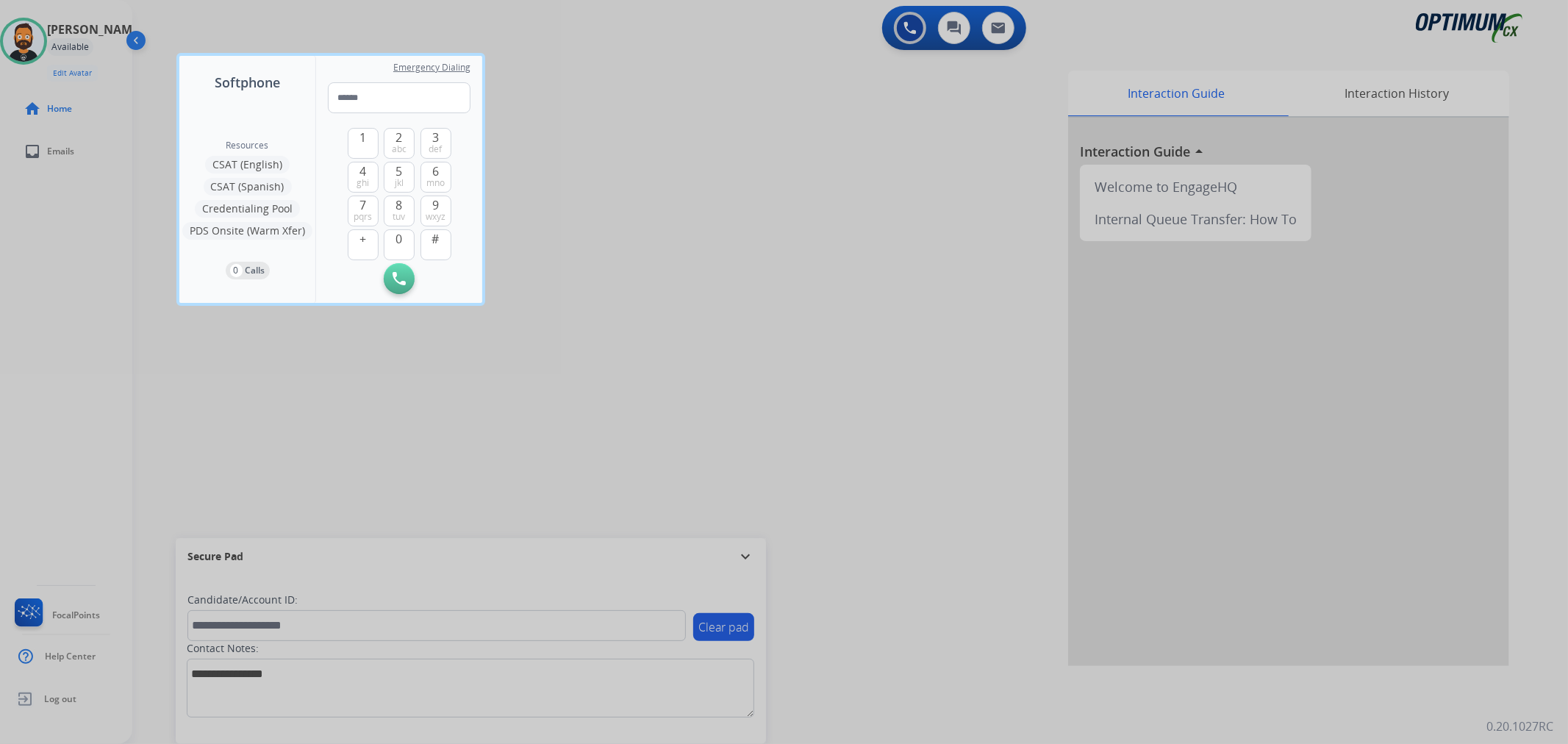
click at [738, 562] on div at bounding box center [784, 372] width 1568 height 744
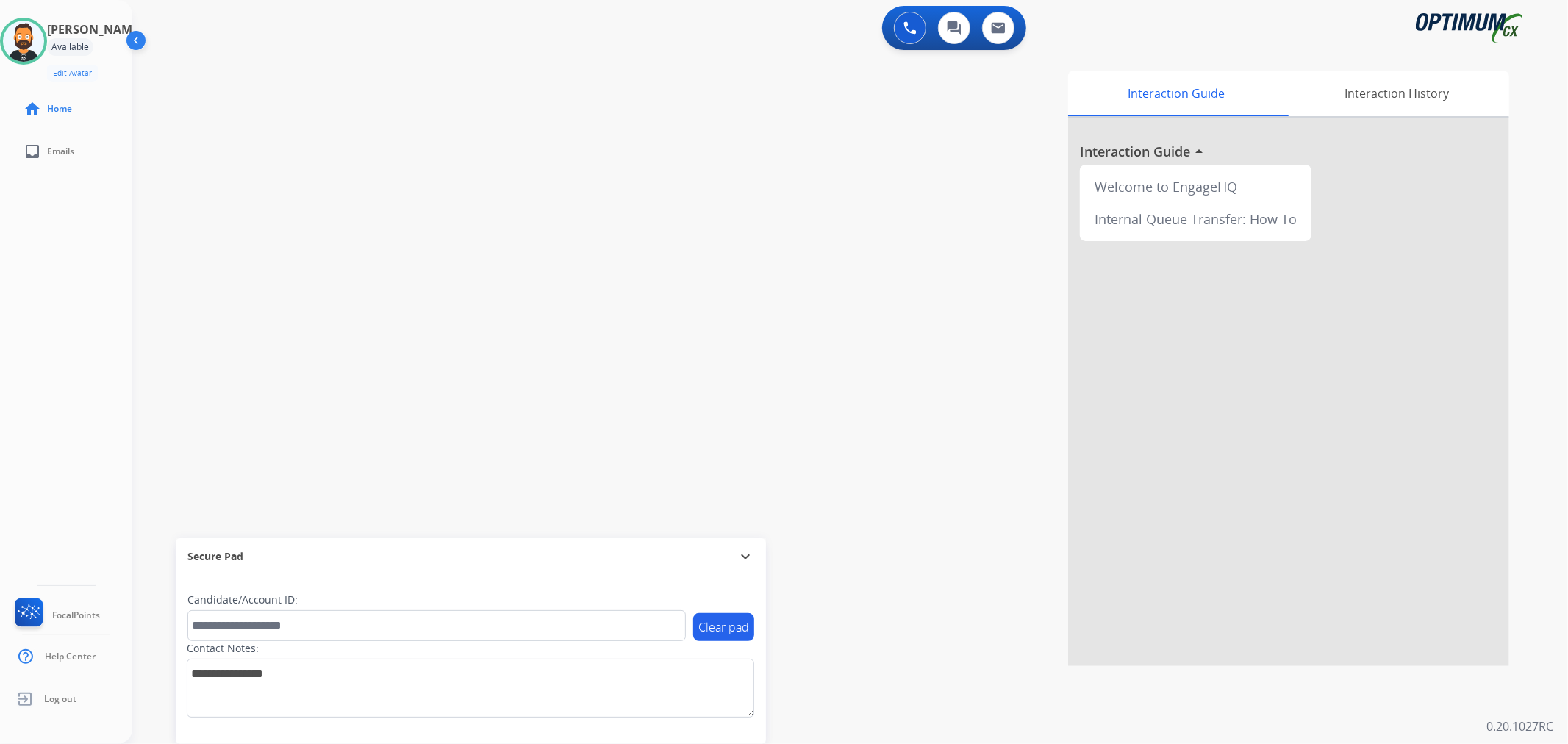
click at [744, 553] on mat-icon "expand_more" at bounding box center [745, 556] width 18 height 18
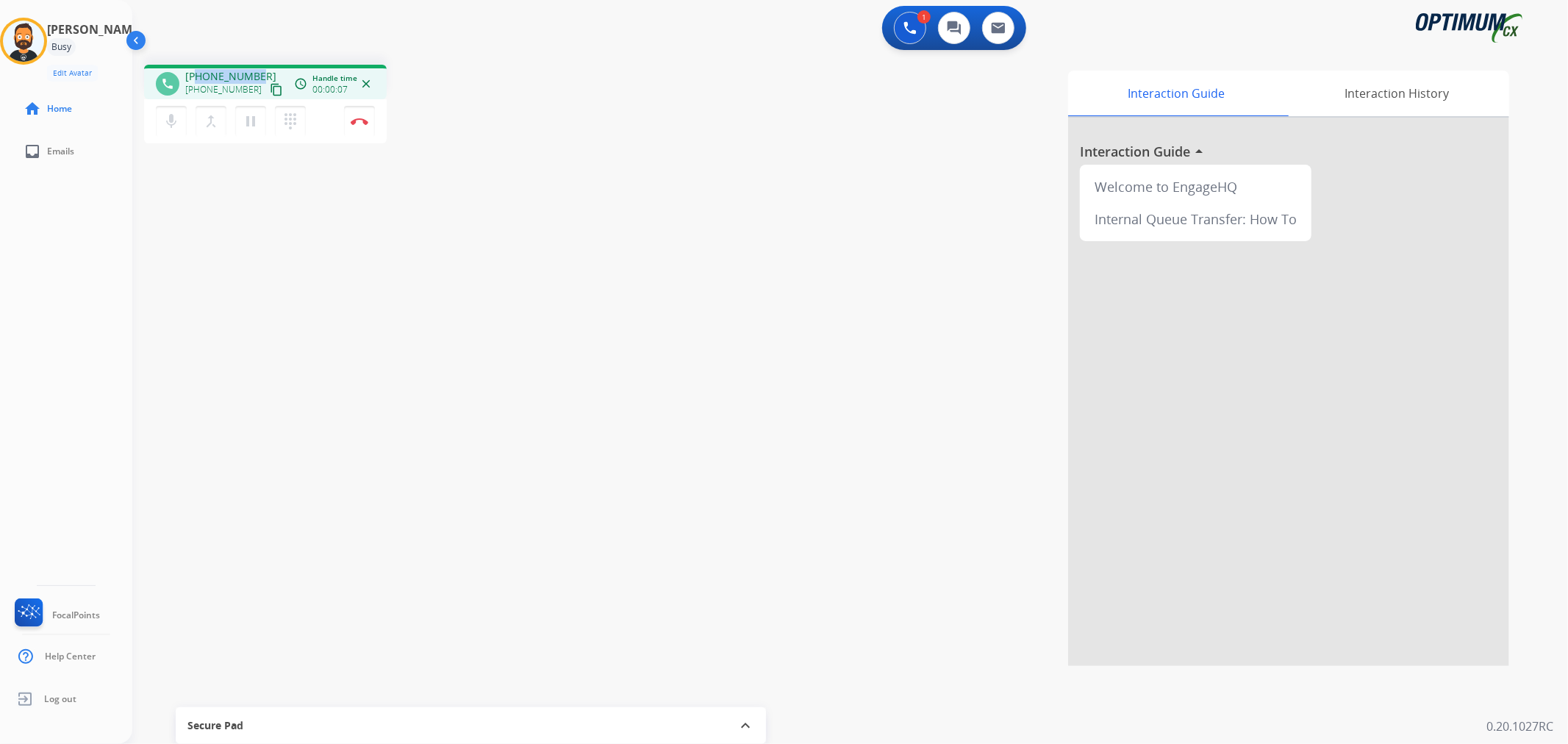
drag, startPoint x: 255, startPoint y: 70, endPoint x: 194, endPoint y: 74, distance: 61.1
click at [194, 74] on span "+12523330137" at bounding box center [231, 76] width 91 height 14
copy span "2523330137"
click at [358, 127] on button "Disconnect" at bounding box center [359, 121] width 31 height 31
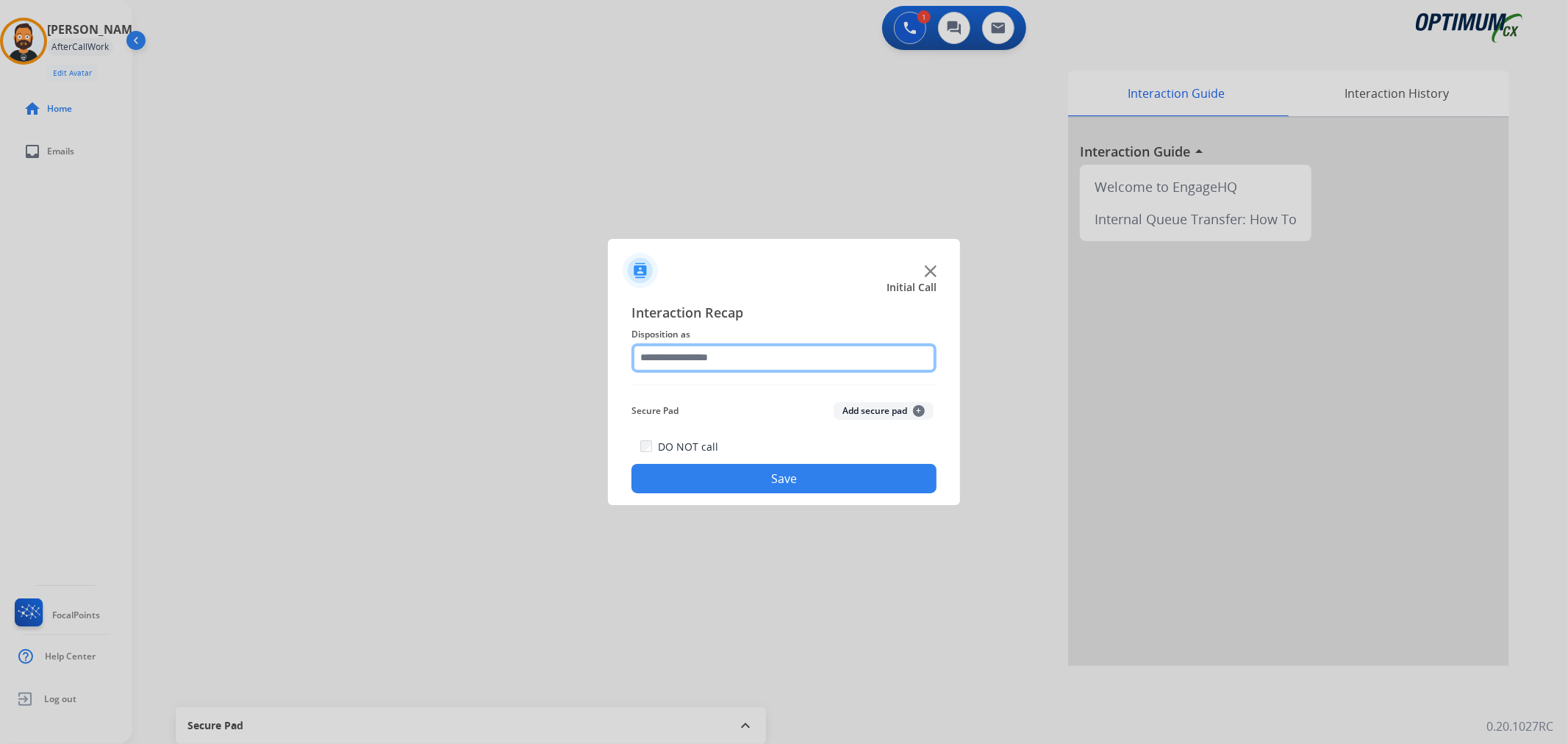
click at [719, 347] on input "text" at bounding box center [784, 358] width 305 height 30
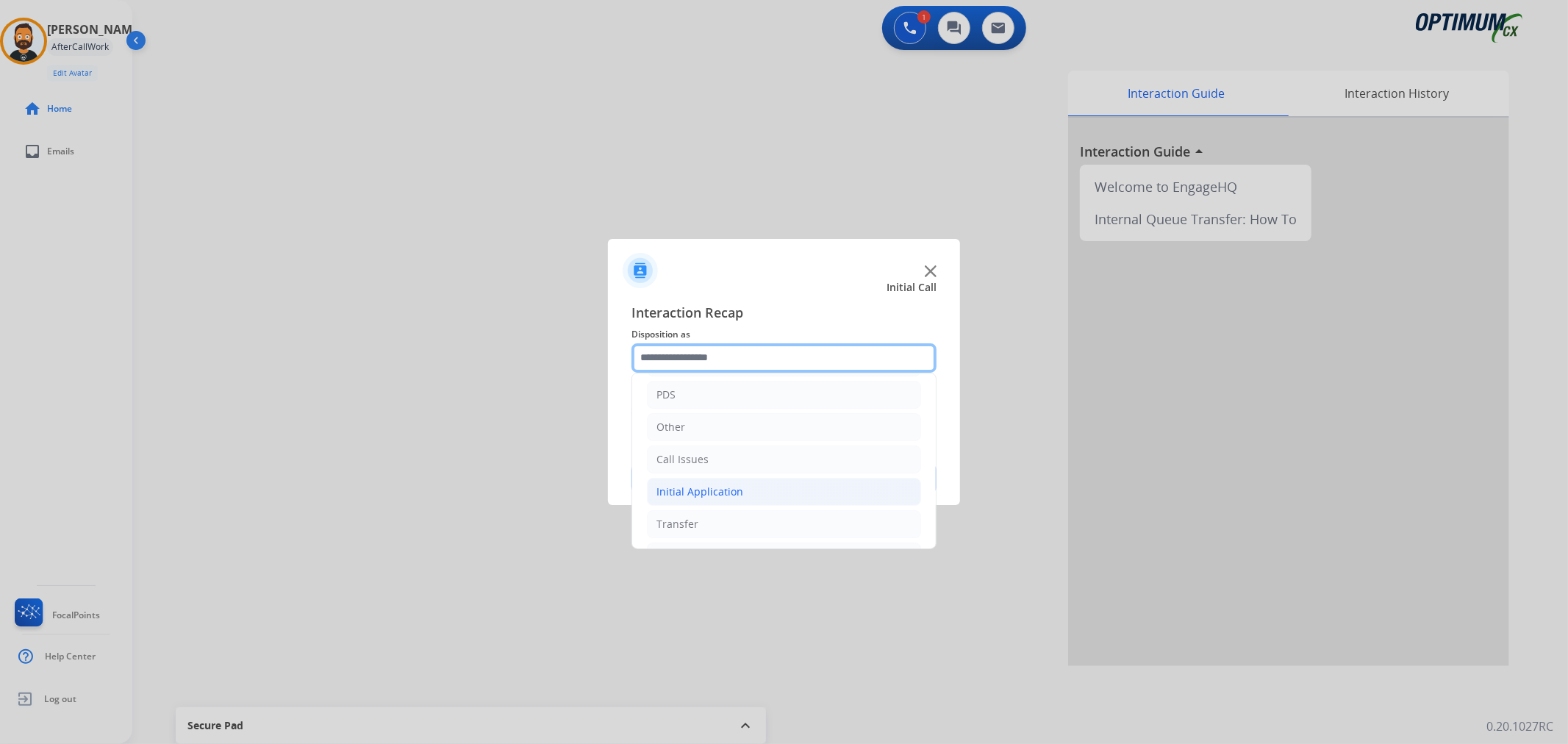
scroll to position [101, 0]
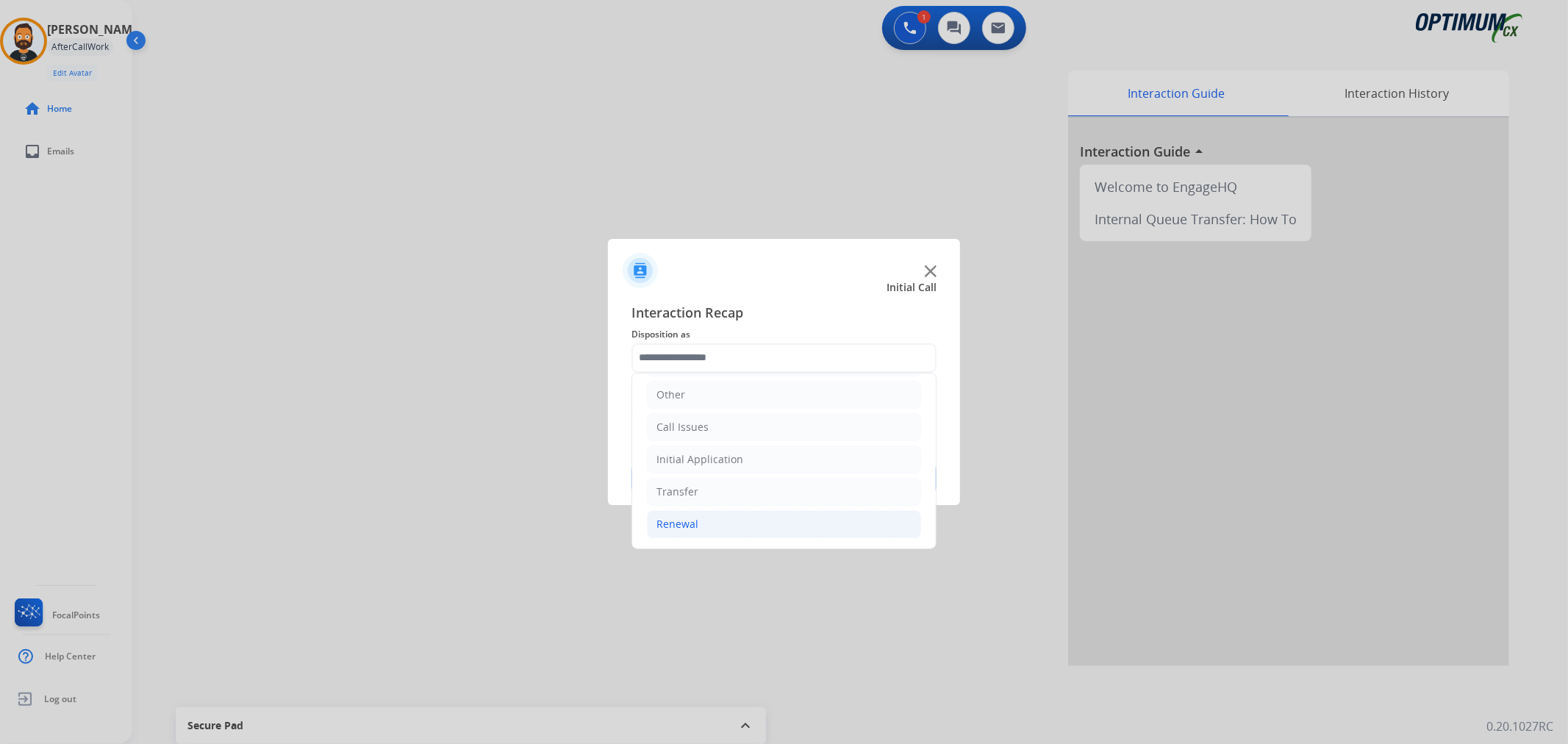
click at [686, 528] on div "Renewal" at bounding box center [677, 524] width 42 height 14
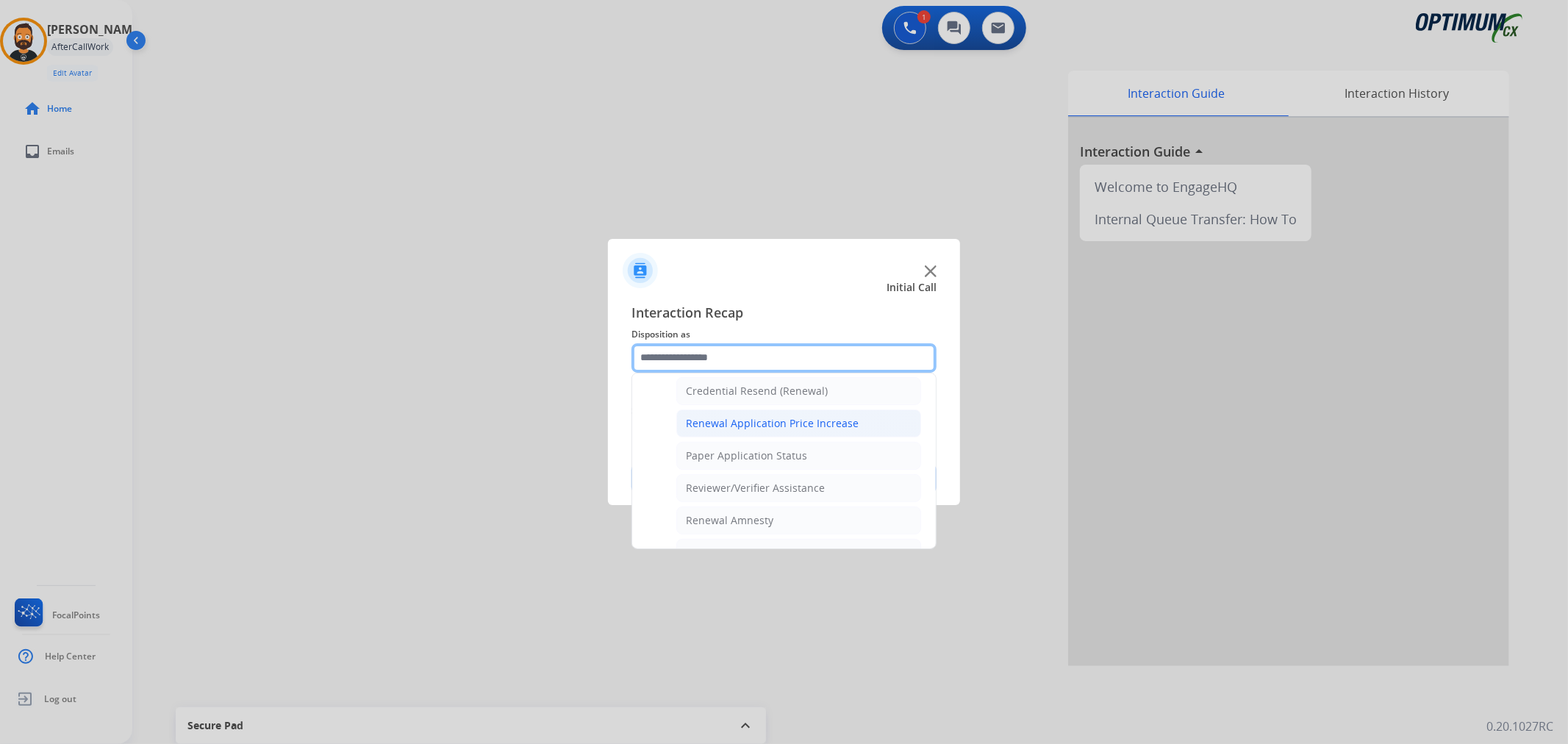
scroll to position [434, 0]
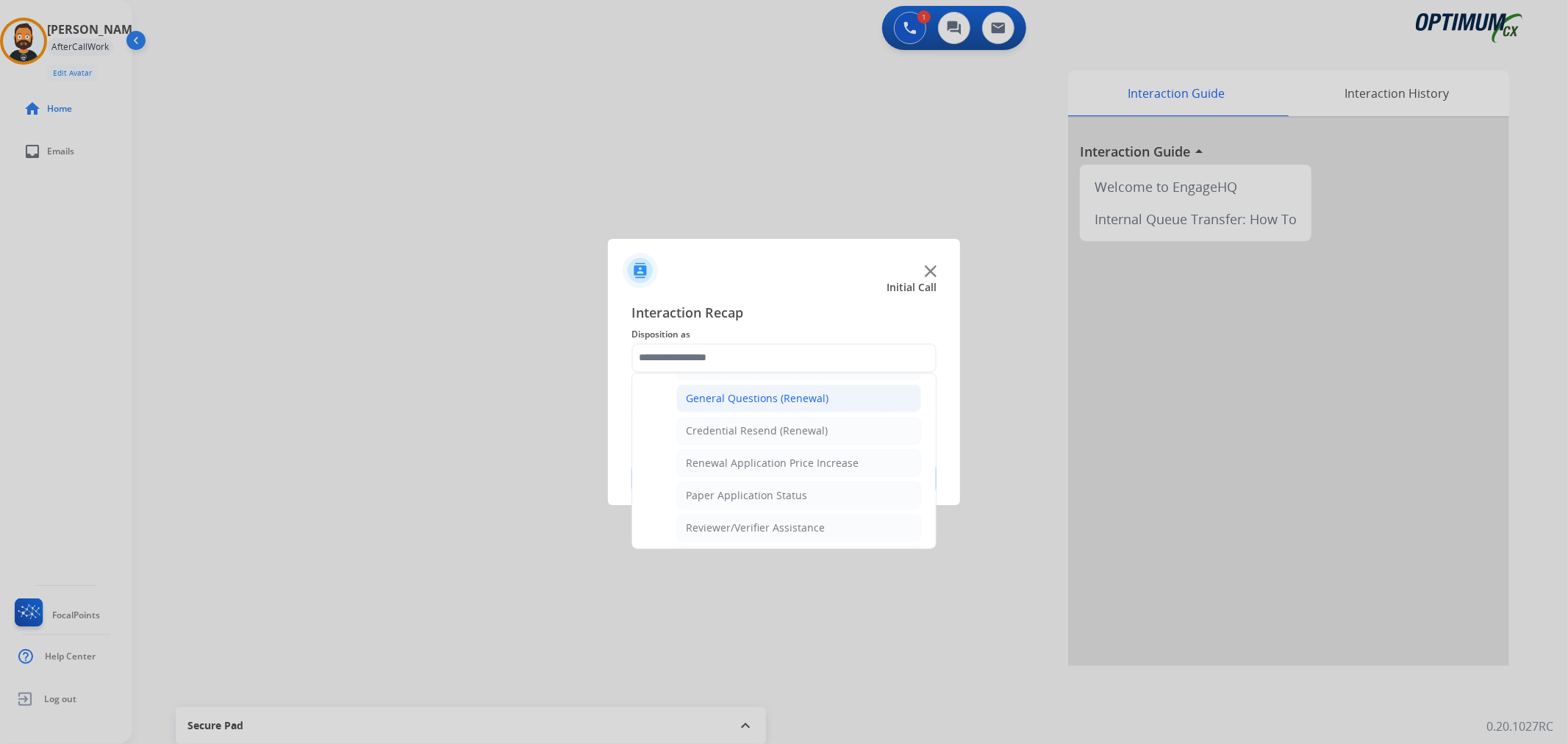
click at [734, 402] on div "General Questions (Renewal)" at bounding box center [757, 398] width 142 height 14
type input "**********"
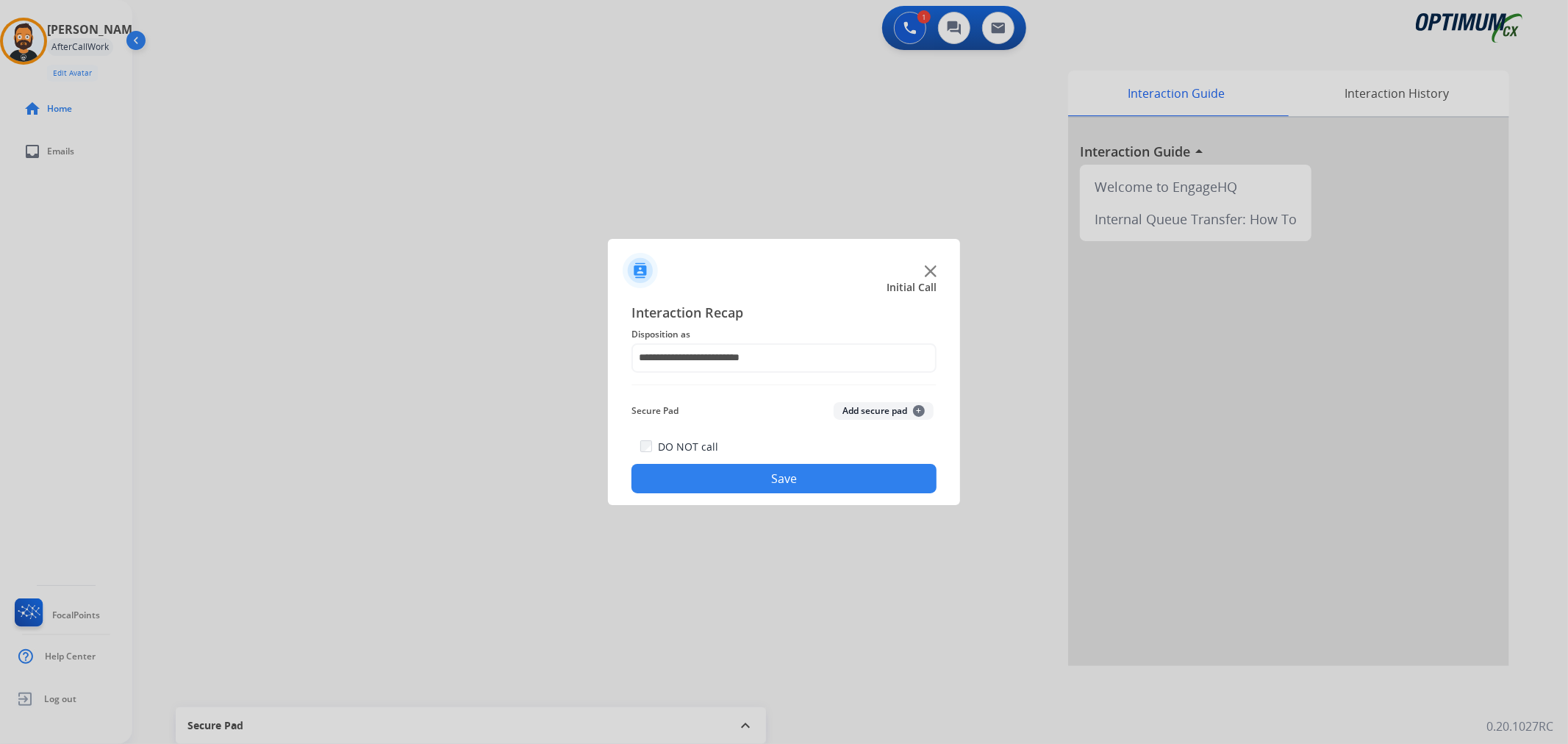
click at [754, 483] on button "Save" at bounding box center [784, 478] width 305 height 30
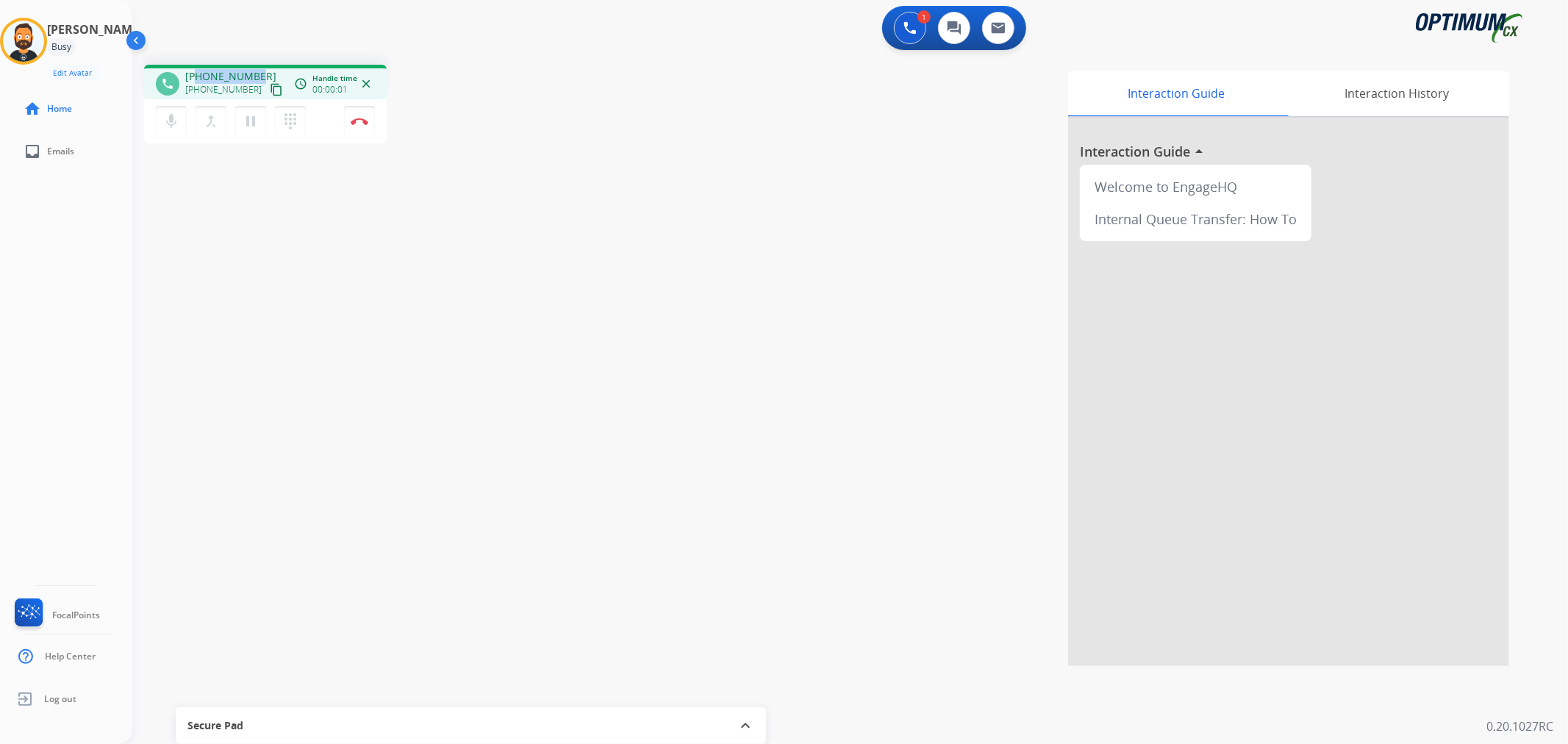
drag, startPoint x: 259, startPoint y: 74, endPoint x: 194, endPoint y: 72, distance: 65.0
click at [194, 72] on div "+17703155645 +17703155645 content_copy" at bounding box center [235, 83] width 100 height 30
copy span "7703155645"
click at [361, 119] on img at bounding box center [359, 121] width 18 height 7
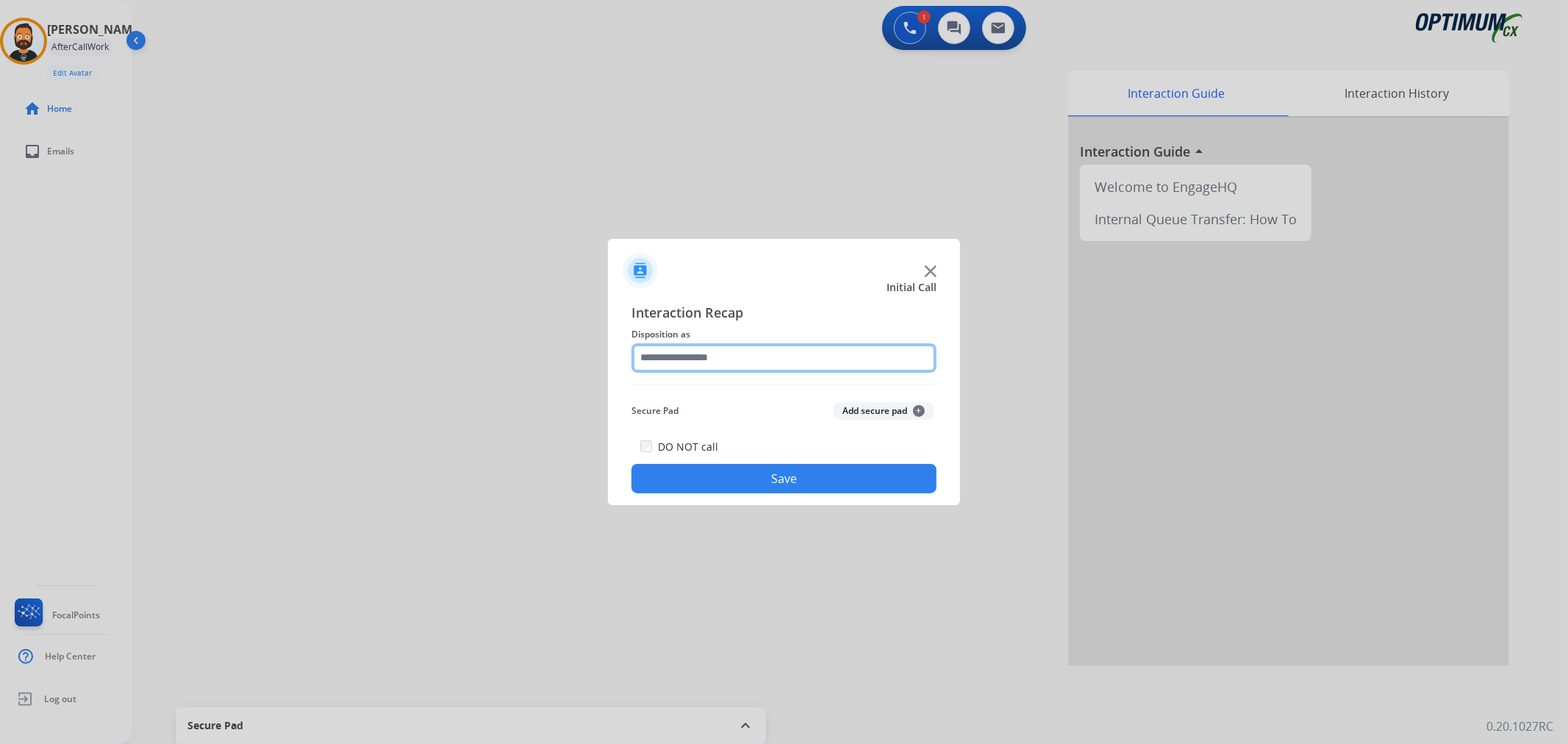
click at [756, 362] on input "text" at bounding box center [784, 358] width 305 height 30
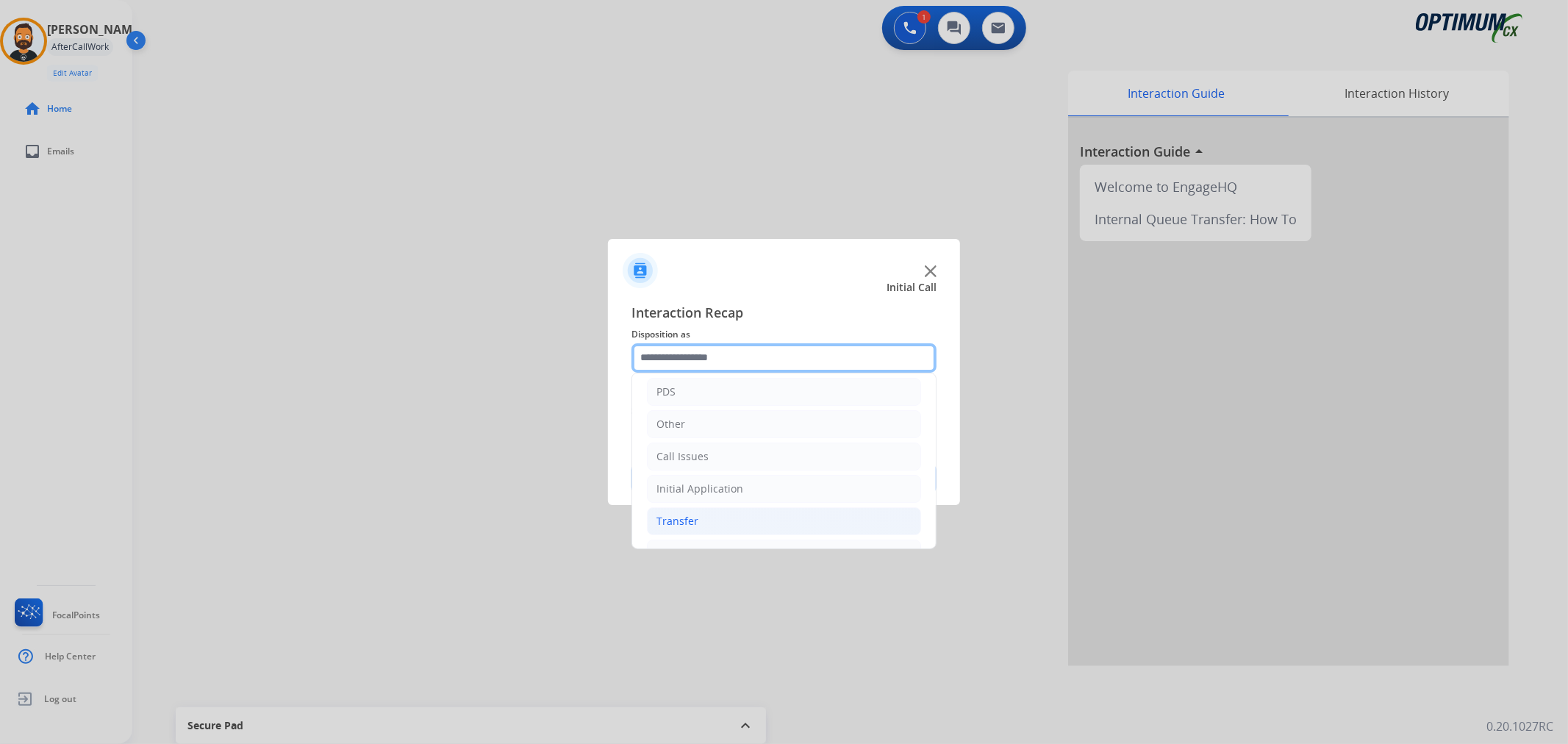
scroll to position [101, 0]
click at [703, 515] on li "Renewal" at bounding box center [784, 523] width 275 height 28
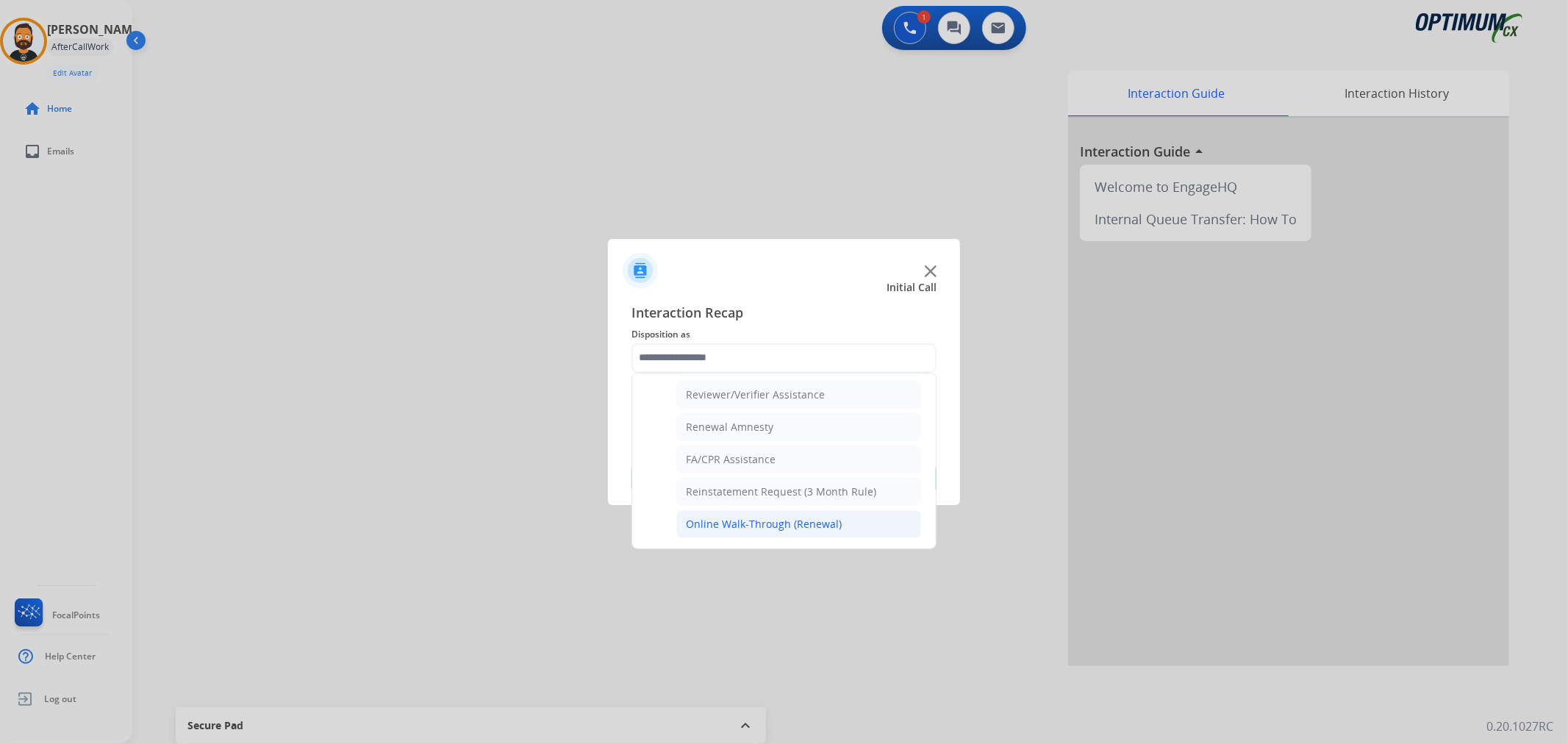
click at [754, 519] on div "Online Walk-Through (Renewal)" at bounding box center [764, 524] width 156 height 14
type input "**********"
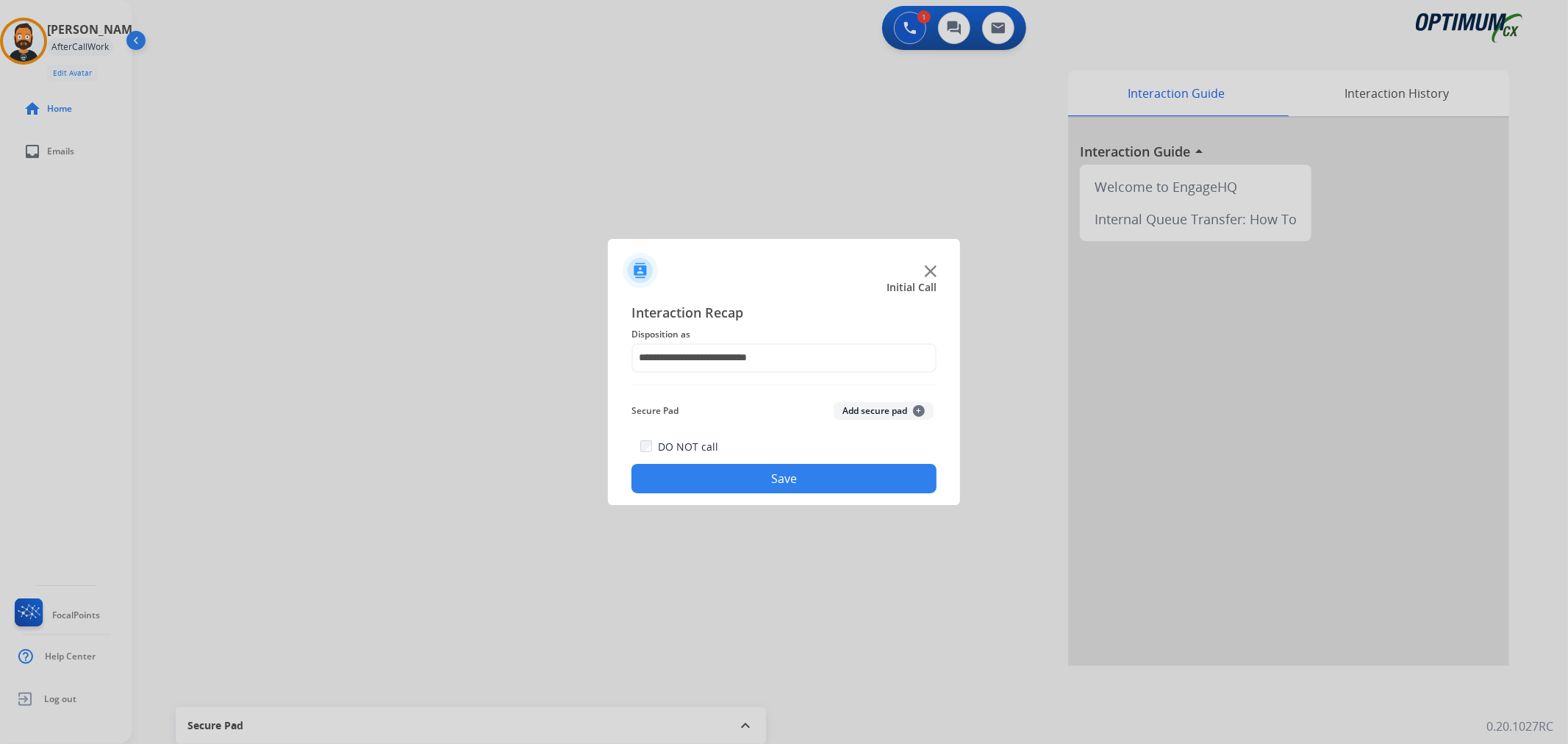
click at [766, 486] on button "Save" at bounding box center [784, 478] width 305 height 30
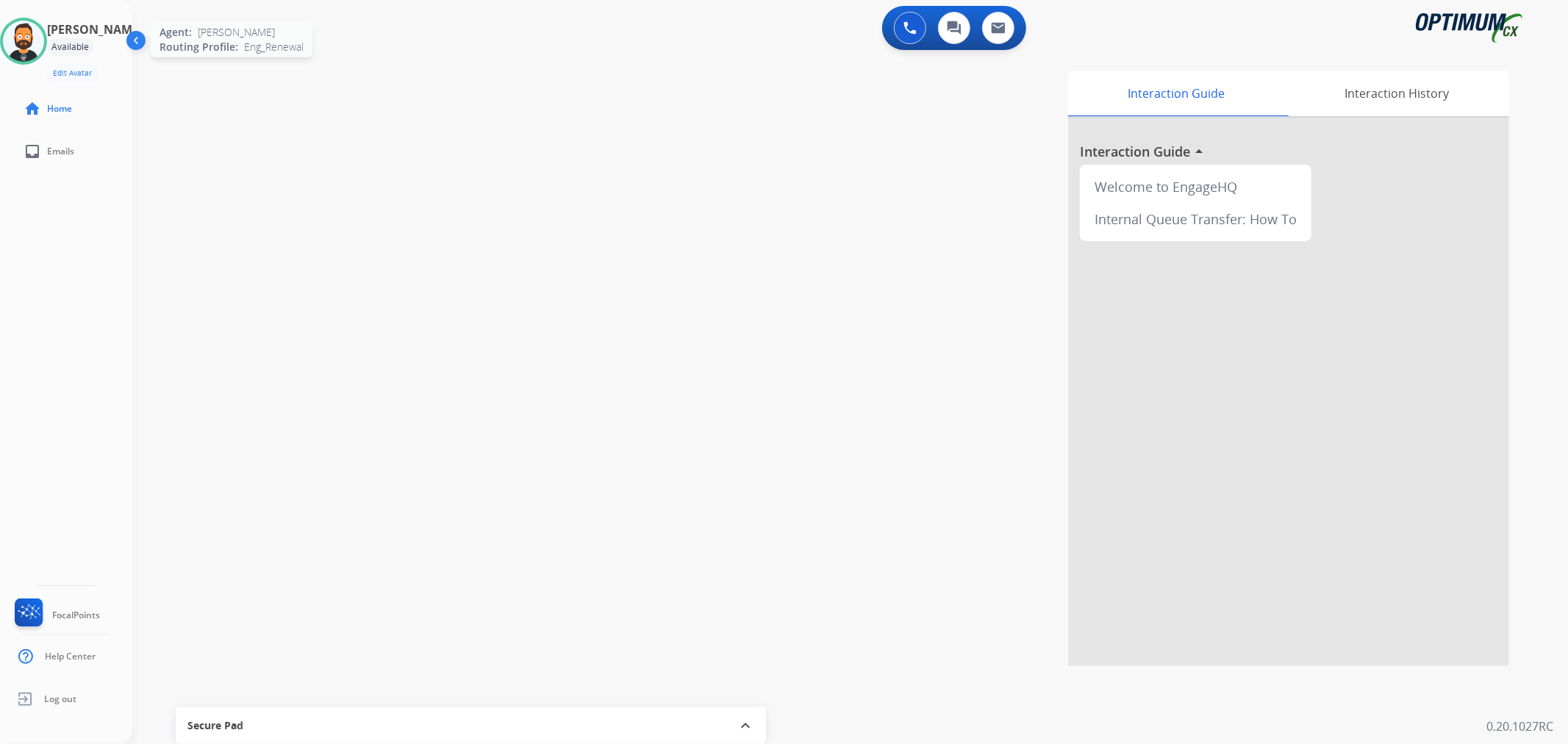
click at [44, 38] on img at bounding box center [23, 41] width 41 height 41
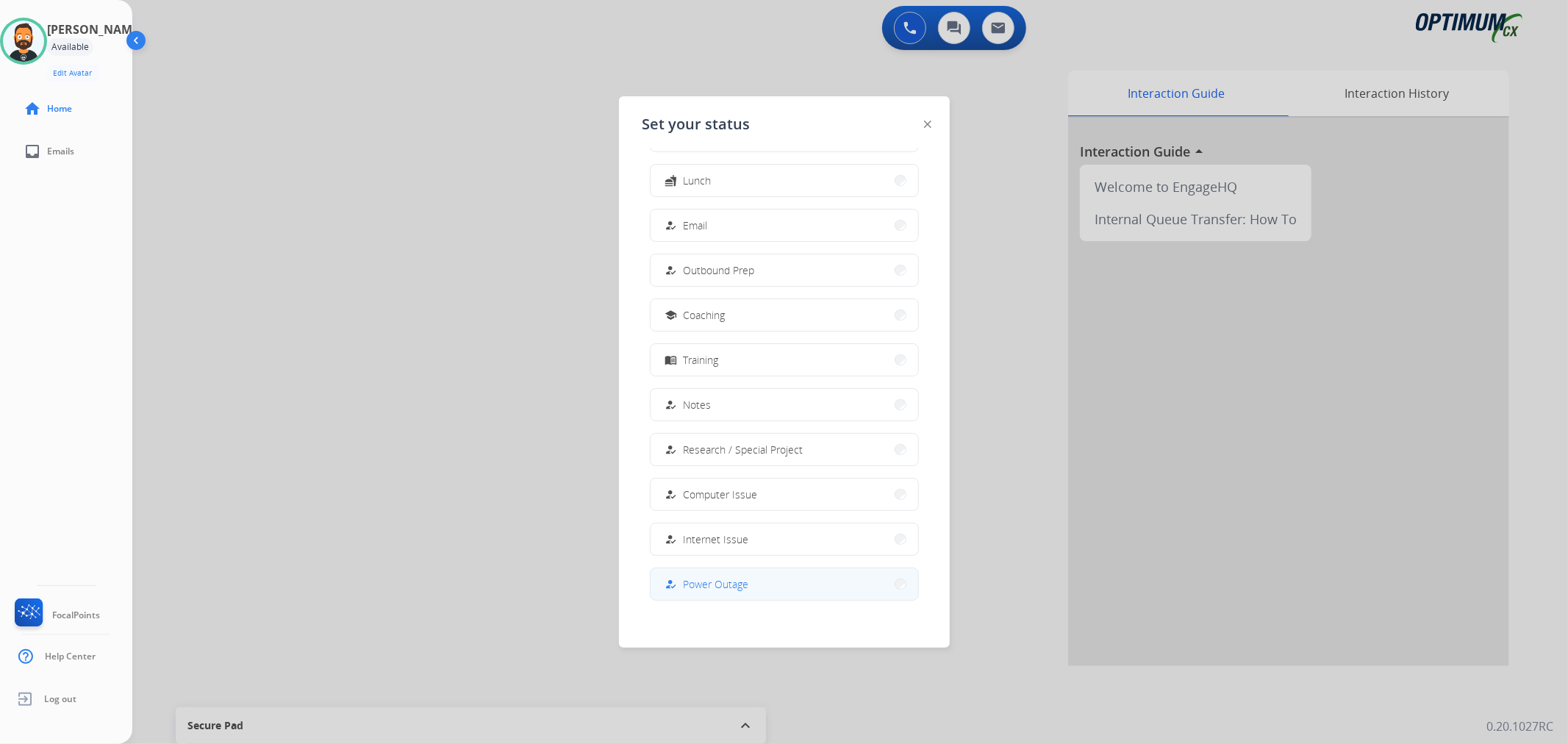
scroll to position [138, 0]
click at [688, 578] on span "Offline" at bounding box center [699, 576] width 31 height 15
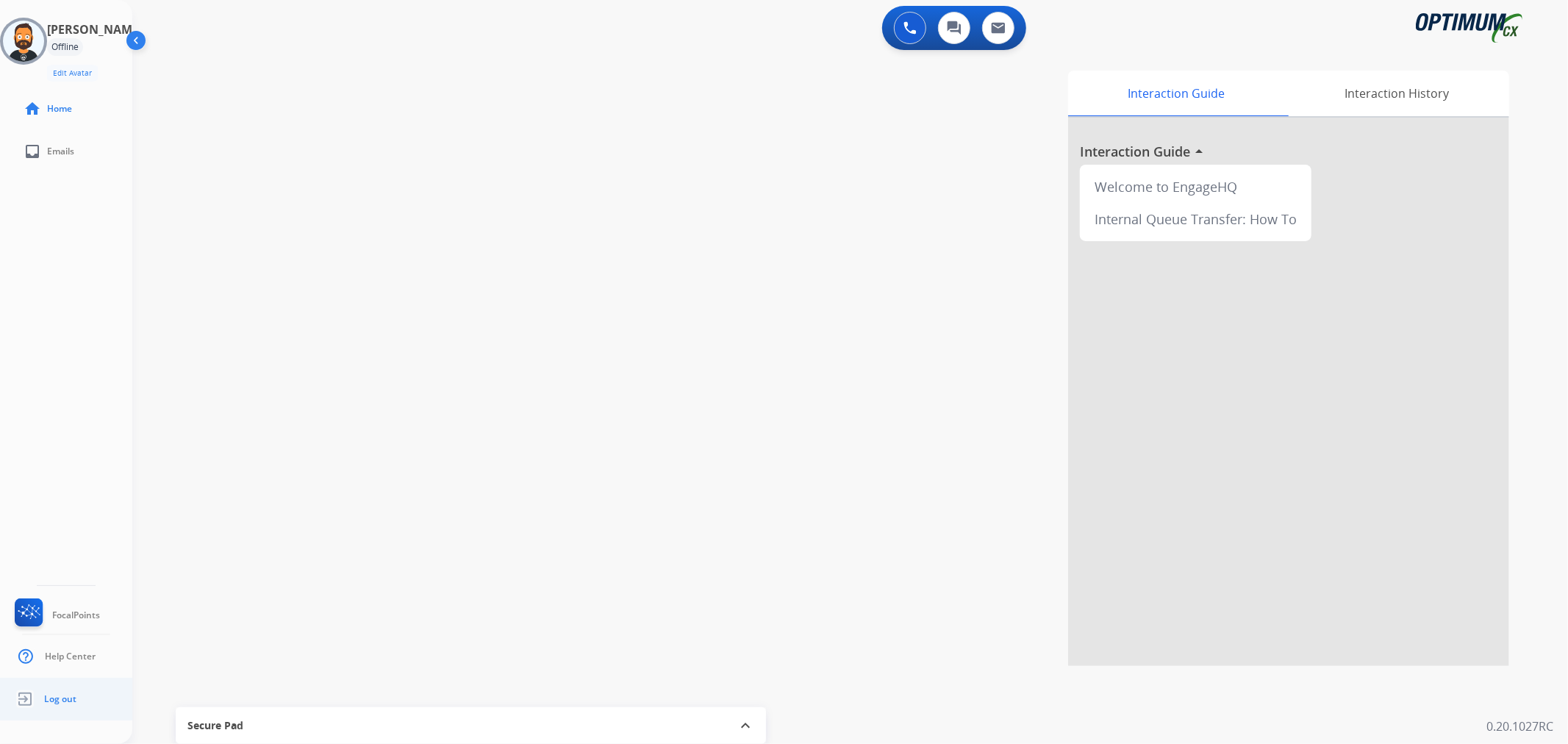
click at [60, 690] on link "Log out" at bounding box center [44, 698] width 65 height 28
